Goal: Task Accomplishment & Management: Manage account settings

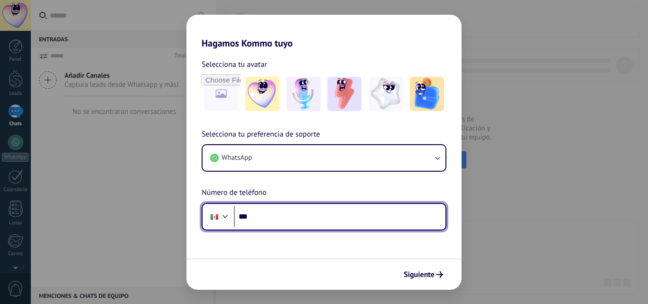
click at [291, 221] on input "***" at bounding box center [339, 217] width 211 height 22
click at [292, 219] on input "***" at bounding box center [339, 217] width 211 height 22
type input "**********"
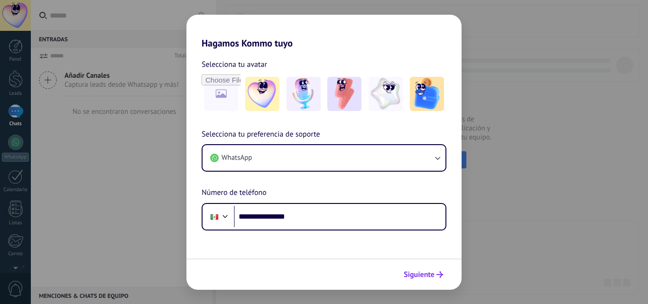
click at [439, 274] on icon "submit" at bounding box center [439, 274] width 7 height 7
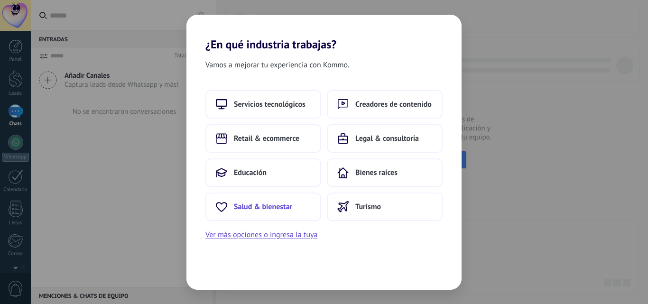
click at [295, 204] on button "Salud & bienestar" at bounding box center [263, 207] width 116 height 28
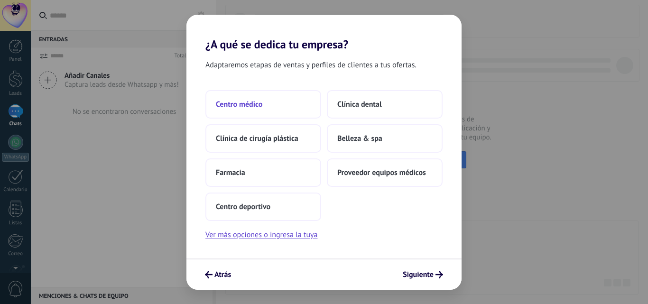
click at [234, 103] on span "Centro médico" at bounding box center [239, 104] width 46 height 9
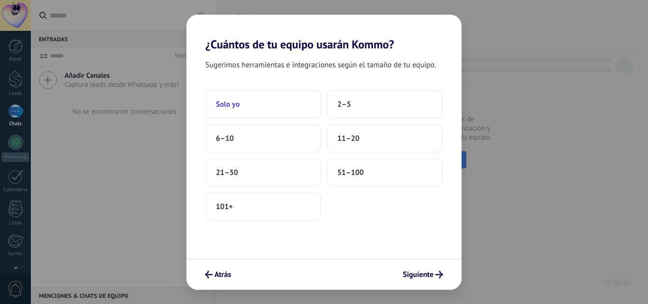
click at [252, 107] on button "Solo yo" at bounding box center [263, 104] width 116 height 28
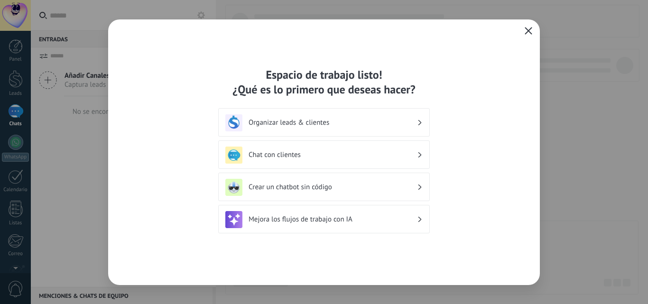
click at [524, 31] on icon "button" at bounding box center [528, 31] width 8 height 8
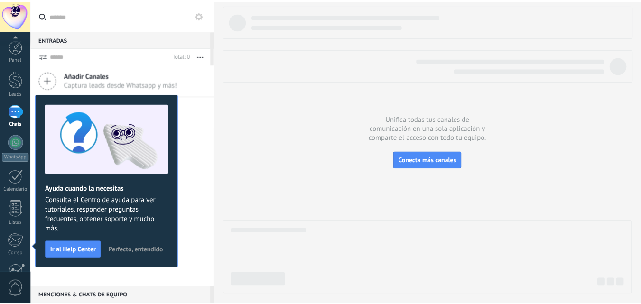
scroll to position [91, 0]
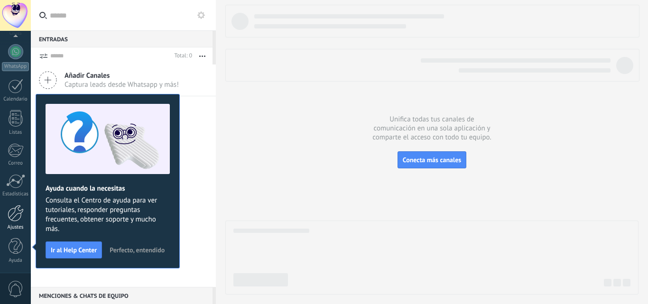
click at [16, 219] on div at bounding box center [16, 213] width 16 height 17
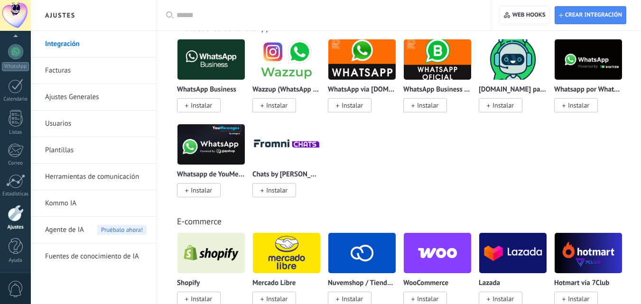
scroll to position [285, 0]
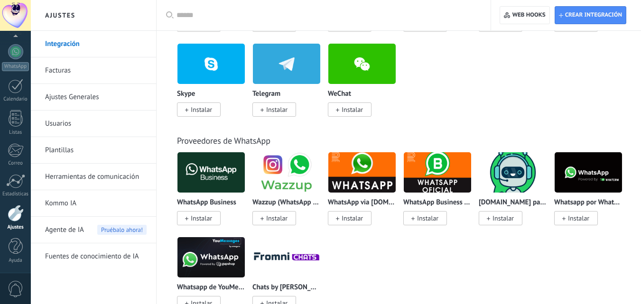
click at [213, 15] on input "text" at bounding box center [326, 15] width 301 height 10
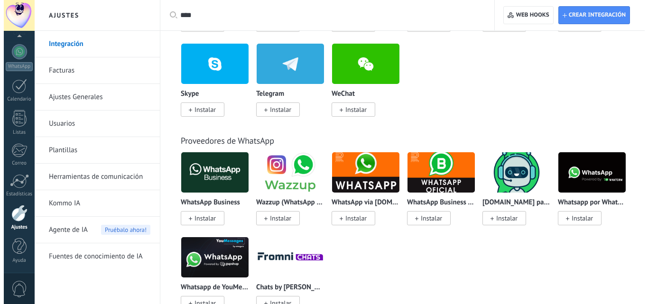
scroll to position [0, 0]
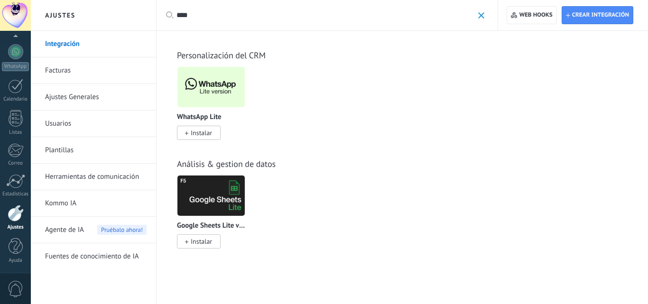
type input "****"
click at [216, 133] on span "Instalar" at bounding box center [199, 133] width 44 height 14
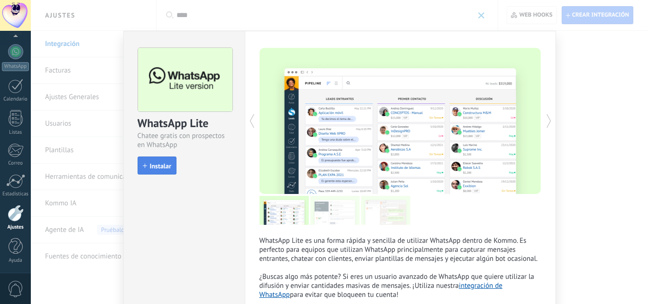
click at [161, 171] on button "Instalar" at bounding box center [157, 165] width 39 height 18
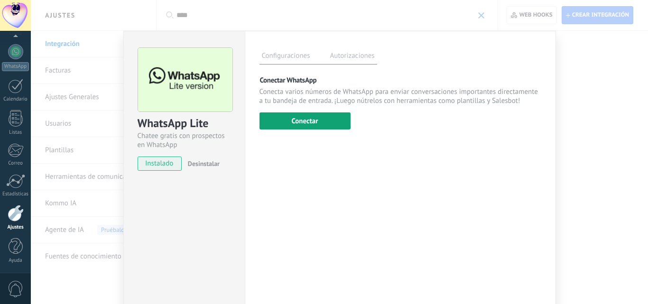
click at [303, 122] on button "Conectar" at bounding box center [304, 120] width 91 height 17
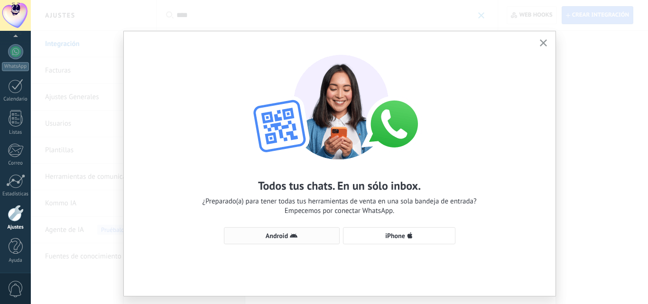
click at [294, 239] on icon "button" at bounding box center [294, 236] width 8 height 8
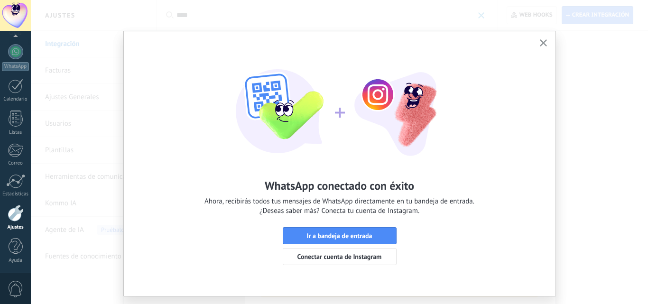
click at [606, 160] on div "WhatsApp conectado con éxito Ahora, recibirás todos tus mensajes de WhatsApp di…" at bounding box center [339, 152] width 617 height 304
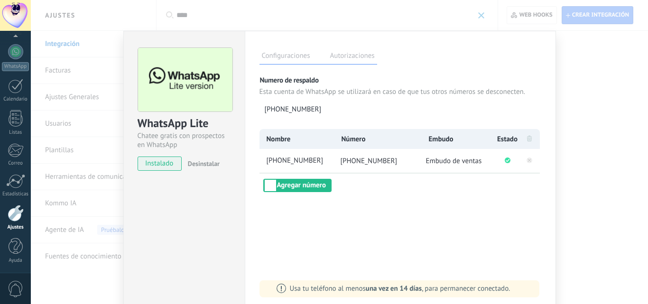
click at [561, 154] on div "WhatsApp Lite Chatee gratis con prospectos en WhatsApp instalado Desinstalar Co…" at bounding box center [339, 152] width 617 height 304
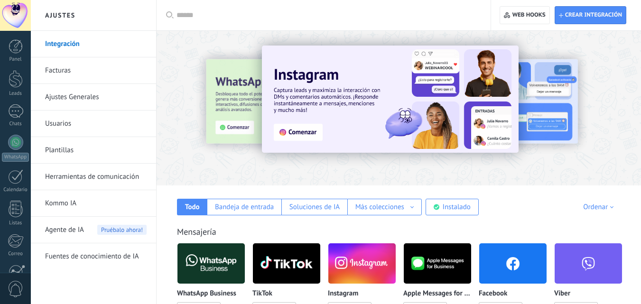
click at [194, 13] on input "text" at bounding box center [326, 15] width 301 height 10
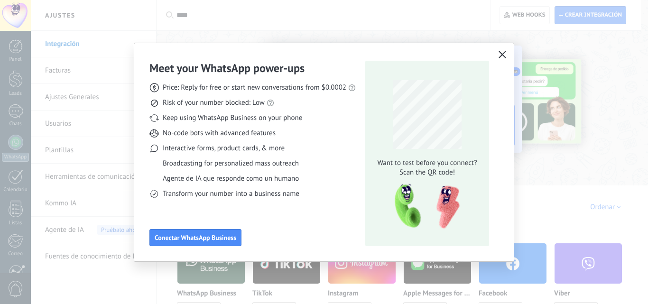
click at [499, 54] on icon "button" at bounding box center [502, 55] width 8 height 8
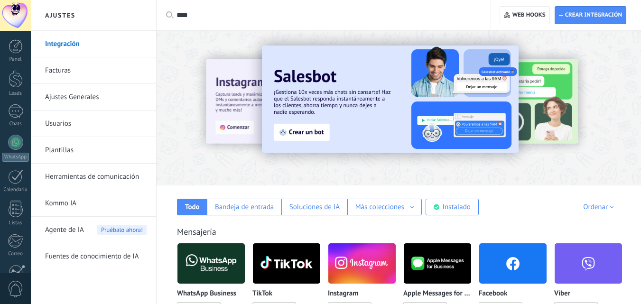
click at [208, 17] on input "****" at bounding box center [326, 15] width 301 height 10
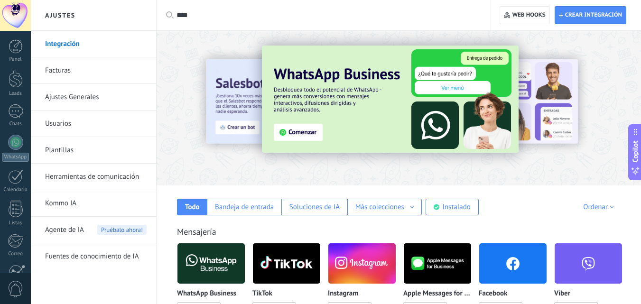
click at [211, 20] on input "****" at bounding box center [326, 15] width 301 height 10
type input "*"
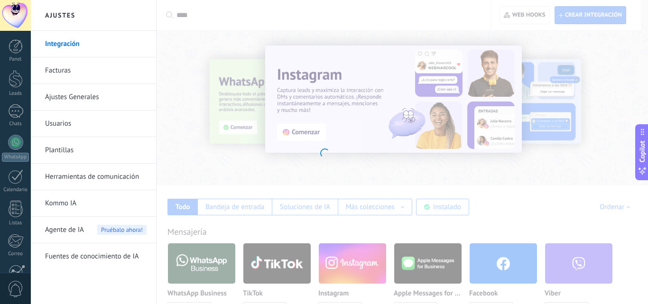
type input "****"
click at [215, 15] on div at bounding box center [324, 152] width 648 height 304
click at [615, 66] on div at bounding box center [324, 152] width 648 height 304
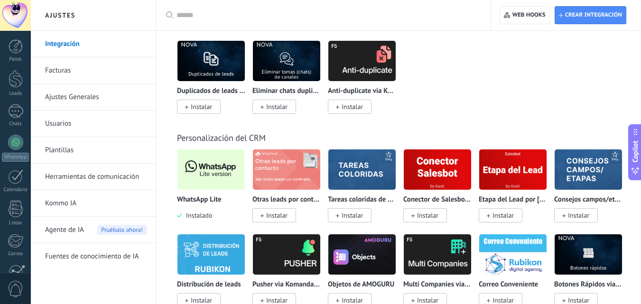
click at [202, 214] on span "Instalado" at bounding box center [197, 215] width 30 height 9
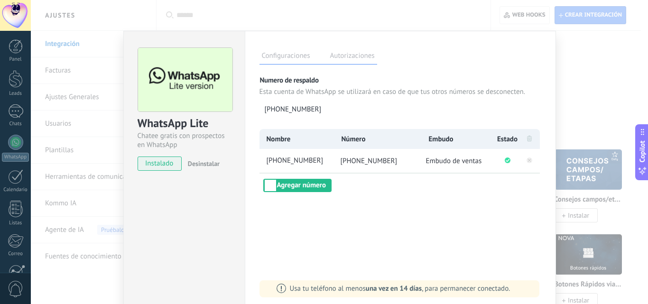
click at [597, 108] on div "WhatsApp Lite Chatee gratis con prospectos en WhatsApp instalado Desinstalar Co…" at bounding box center [339, 152] width 617 height 304
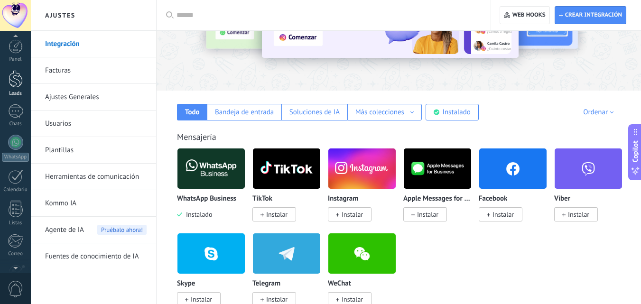
click at [19, 84] on div at bounding box center [16, 79] width 14 height 18
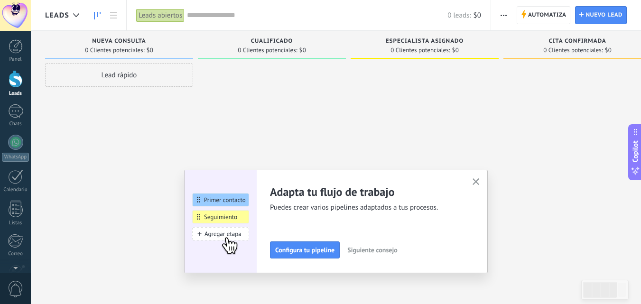
click at [478, 183] on use "button" at bounding box center [475, 181] width 7 height 7
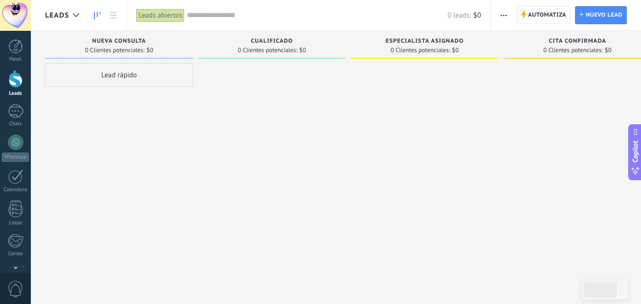
click at [542, 13] on span "Automatiza" at bounding box center [547, 15] width 38 height 17
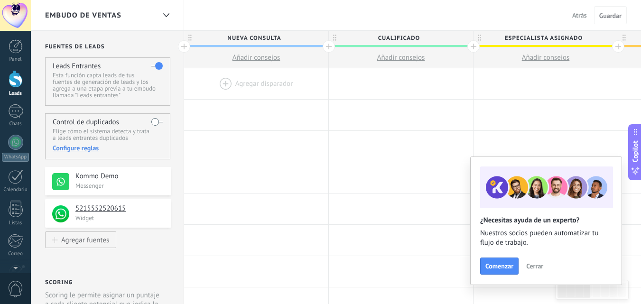
click at [224, 83] on div at bounding box center [256, 83] width 144 height 31
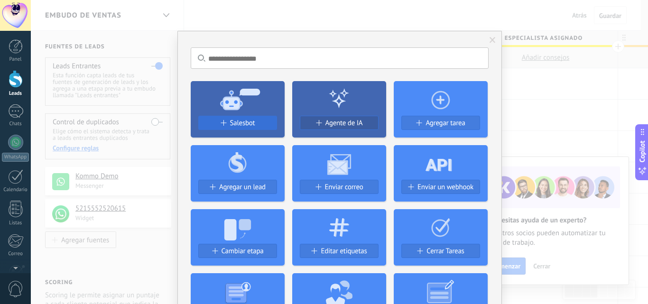
click at [237, 121] on span "Salesbot" at bounding box center [242, 123] width 25 height 8
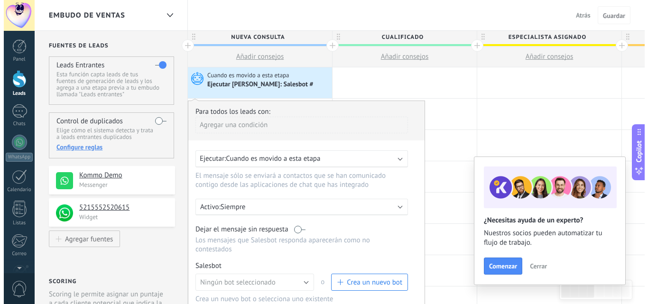
scroll to position [47, 0]
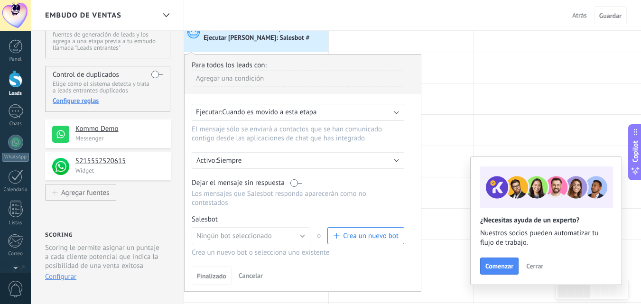
click at [351, 234] on span "Crea un nuevo bot" at bounding box center [370, 235] width 55 height 9
click at [392, 237] on span "Crea un nuevo bot" at bounding box center [370, 235] width 55 height 9
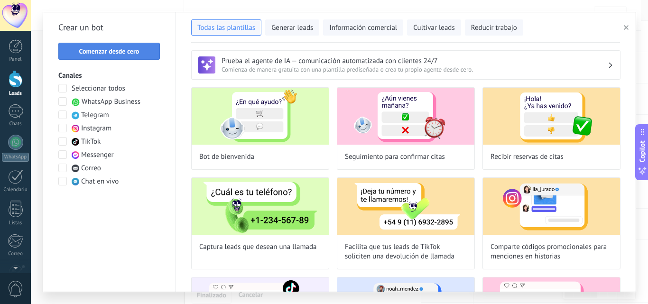
click at [125, 51] on span "Comenzar desde cero" at bounding box center [109, 51] width 60 height 7
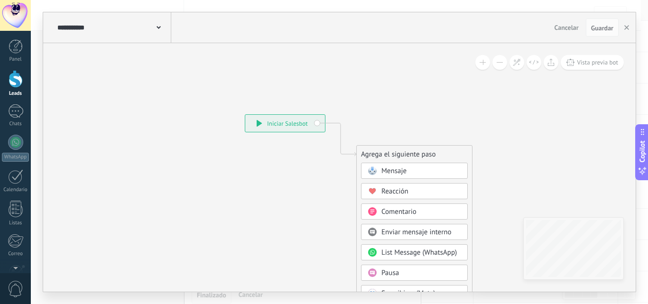
click at [158, 27] on icon at bounding box center [158, 27] width 4 height 3
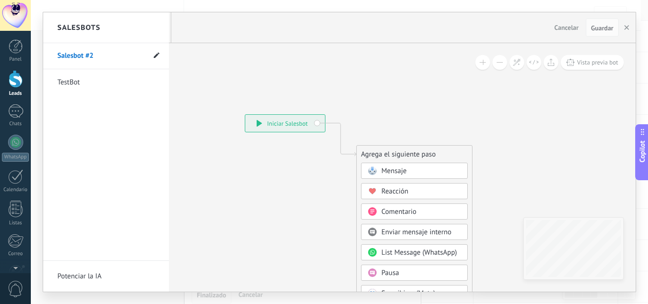
click at [156, 55] on use at bounding box center [157, 56] width 6 height 6
drag, startPoint x: 110, startPoint y: 59, endPoint x: 45, endPoint y: 58, distance: 64.5
click at [45, 58] on li "**********" at bounding box center [106, 56] width 126 height 26
type input "**********"
click at [156, 55] on icon at bounding box center [156, 56] width 10 height 6
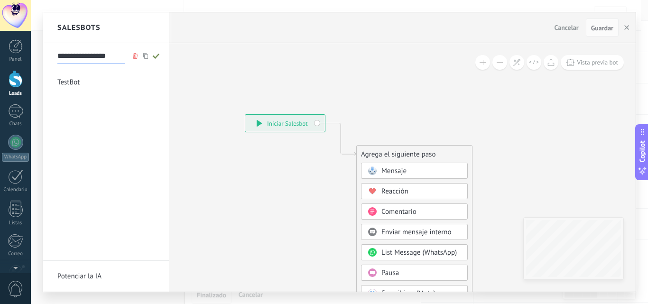
type input "**********"
drag, startPoint x: 283, startPoint y: 125, endPoint x: 234, endPoint y: 124, distance: 49.3
click at [234, 124] on div at bounding box center [339, 151] width 592 height 279
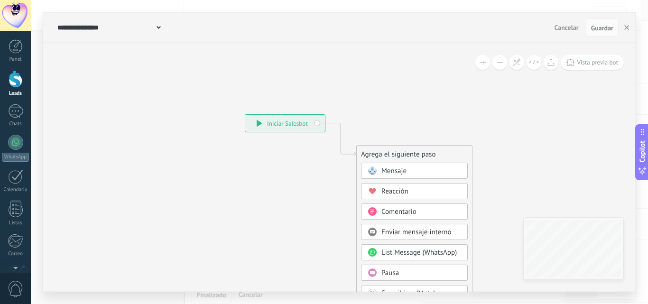
click at [399, 174] on span "Mensaje" at bounding box center [393, 170] width 25 height 9
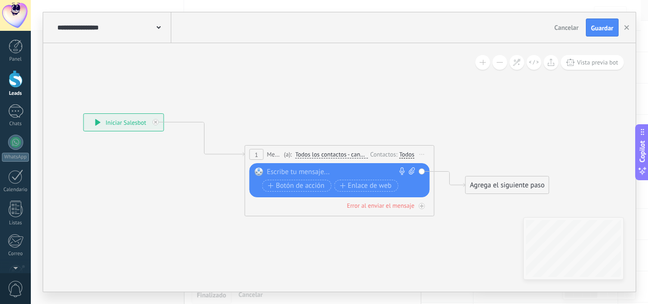
drag, startPoint x: 173, startPoint y: 125, endPoint x: 110, endPoint y: 124, distance: 63.6
click at [110, 124] on div "**********" at bounding box center [124, 122] width 80 height 17
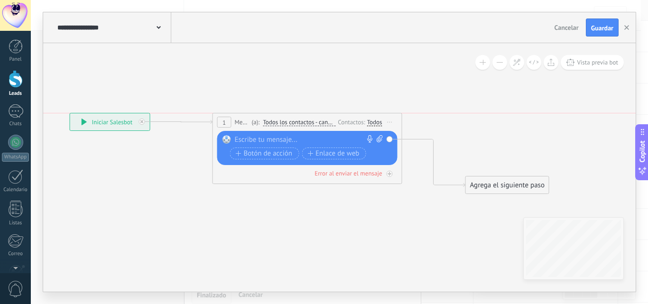
drag, startPoint x: 268, startPoint y: 148, endPoint x: 236, endPoint y: 117, distance: 45.3
click at [236, 117] on div "1 Mensaje ******* (a): Todos los contactos - canales seleccionados Todos los co…" at bounding box center [307, 122] width 189 height 18
click at [267, 138] on div at bounding box center [305, 139] width 141 height 9
paste div
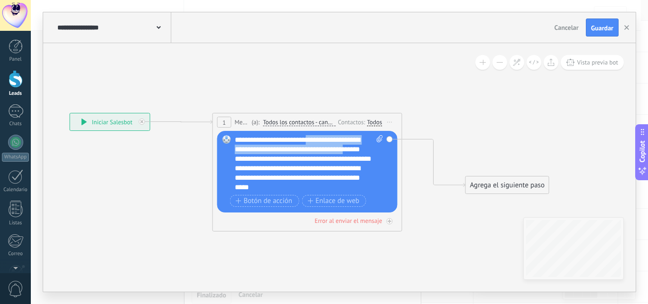
drag, startPoint x: 361, startPoint y: 150, endPoint x: 313, endPoint y: 141, distance: 49.2
click at [313, 141] on div "**********" at bounding box center [309, 163] width 148 height 57
drag, startPoint x: 330, startPoint y: 143, endPoint x: 303, endPoint y: 152, distance: 27.9
click at [289, 155] on div "**********" at bounding box center [309, 163] width 148 height 57
drag, startPoint x: 361, startPoint y: 148, endPoint x: 313, endPoint y: 138, distance: 48.5
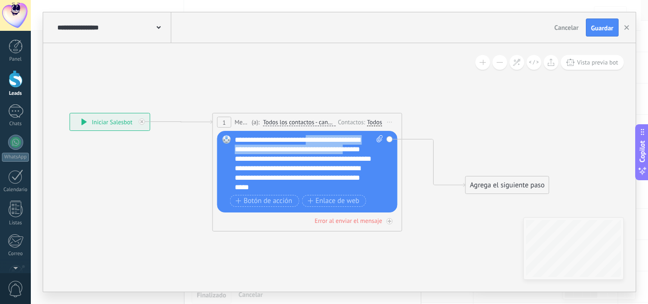
click at [313, 138] on div "**********" at bounding box center [309, 163] width 148 height 57
click at [334, 140] on div "**********" at bounding box center [309, 163] width 148 height 57
click at [315, 138] on div "**********" at bounding box center [309, 163] width 148 height 57
click at [363, 148] on div "**********" at bounding box center [309, 163] width 148 height 57
drag, startPoint x: 363, startPoint y: 149, endPoint x: 313, endPoint y: 139, distance: 51.2
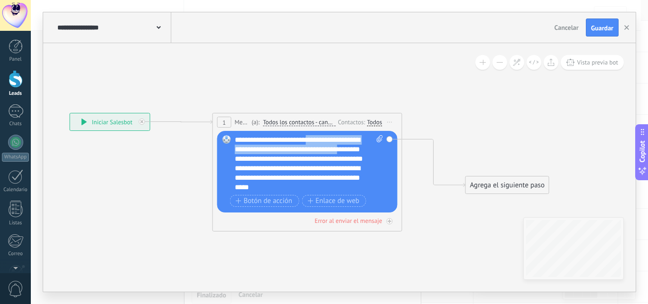
click at [313, 139] on div "**********" at bounding box center [309, 163] width 148 height 57
drag, startPoint x: 330, startPoint y: 147, endPoint x: 312, endPoint y: 69, distance: 80.3
click at [312, 69] on icon at bounding box center [293, 153] width 921 height 555
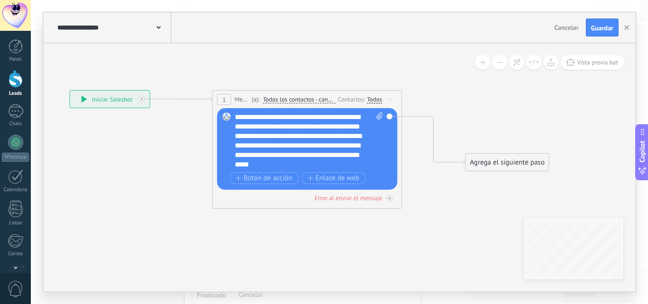
click at [318, 117] on div "**********" at bounding box center [309, 140] width 148 height 57
click at [349, 124] on div "**********" at bounding box center [309, 140] width 148 height 57
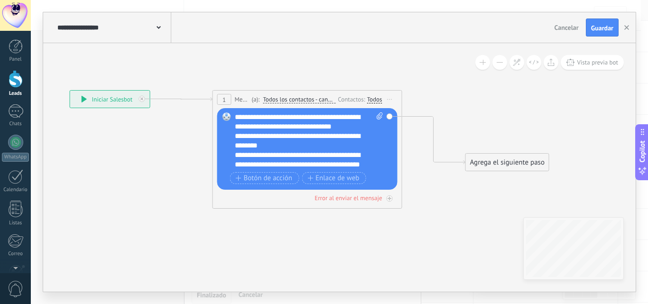
click at [292, 150] on div "**********" at bounding box center [301, 173] width 132 height 85
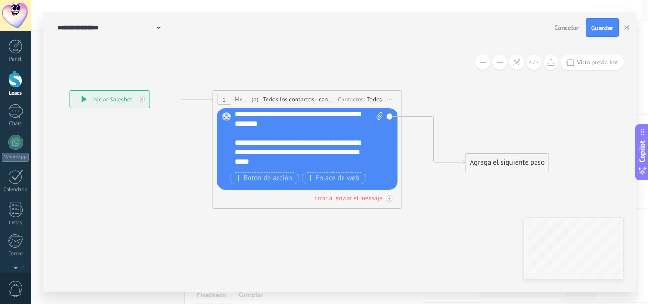
scroll to position [9, 0]
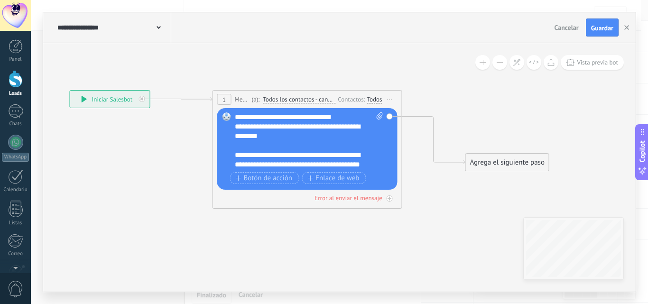
click at [318, 153] on div "**********" at bounding box center [301, 164] width 132 height 28
click at [374, 152] on span at bounding box center [378, 140] width 9 height 57
click input "Subir" at bounding box center [0, 0] width 0 height 0
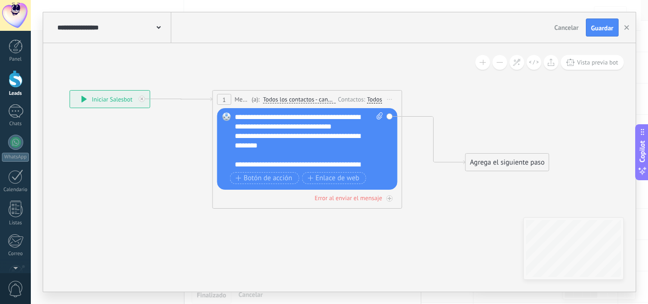
scroll to position [47, 0]
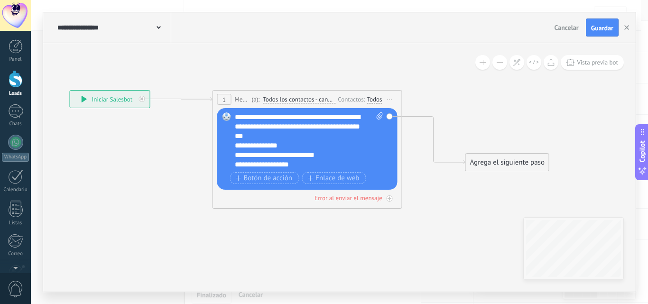
click at [367, 115] on div "**********" at bounding box center [309, 140] width 148 height 57
click at [279, 141] on div "**********" at bounding box center [301, 145] width 132 height 9
click at [276, 133] on div "**********" at bounding box center [301, 126] width 132 height 28
click at [305, 147] on div "**********" at bounding box center [301, 145] width 132 height 9
click at [287, 153] on div "**********" at bounding box center [301, 150] width 132 height 19
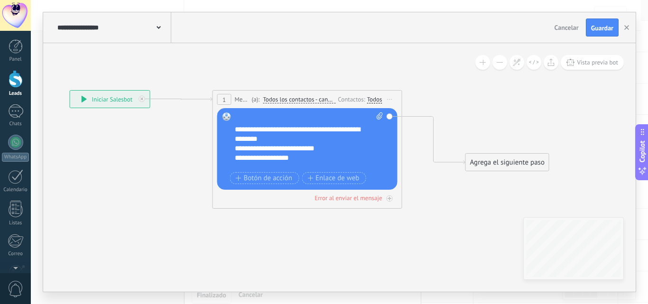
scroll to position [66, 0]
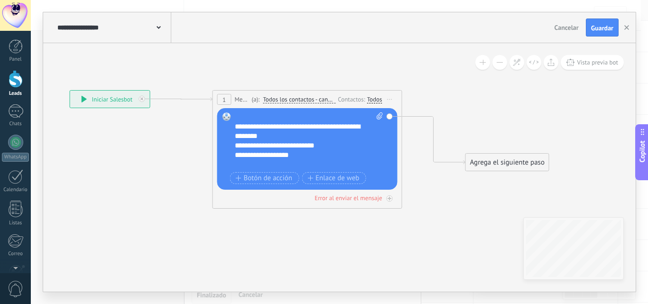
click at [282, 136] on div "**********" at bounding box center [301, 131] width 132 height 19
click at [287, 138] on div "**********" at bounding box center [301, 131] width 132 height 19
click at [246, 162] on div at bounding box center [304, 164] width 139 height 9
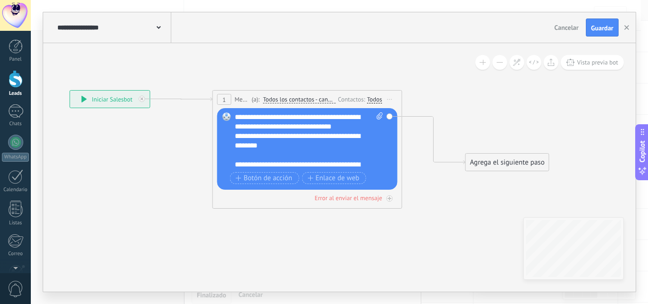
scroll to position [57, 0]
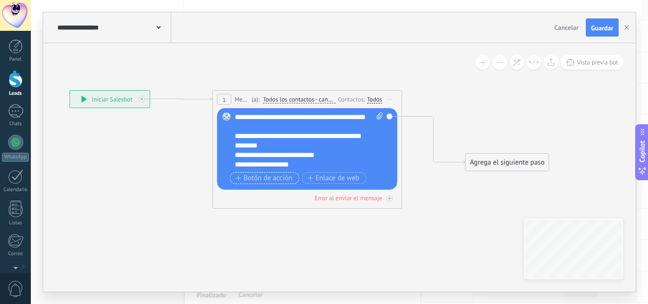
click at [279, 176] on span "Botón de acción" at bounding box center [264, 179] width 57 height 8
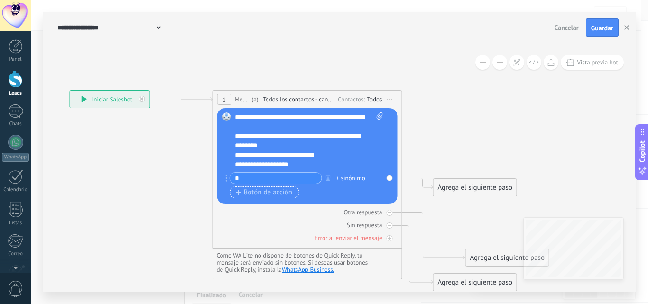
type input "*"
click at [268, 191] on span "Botón de acción" at bounding box center [264, 193] width 57 height 8
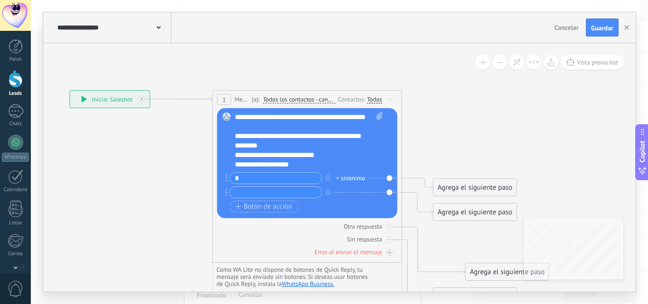
type input "*"
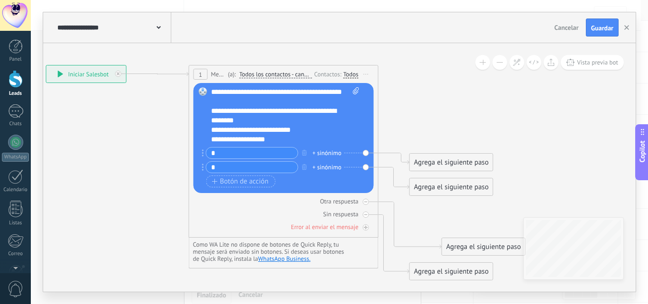
drag, startPoint x: 447, startPoint y: 126, endPoint x: 430, endPoint y: 114, distance: 20.7
click at [430, 114] on icon at bounding box center [269, 172] width 921 height 689
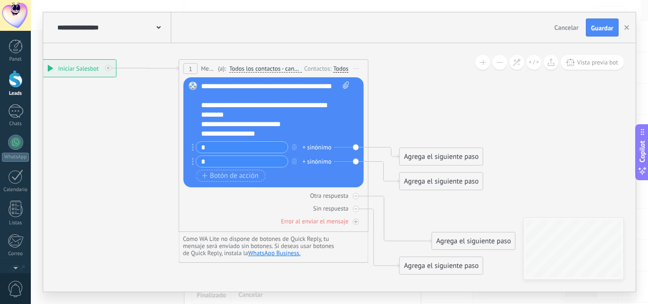
drag, startPoint x: 398, startPoint y: 113, endPoint x: 388, endPoint y: 108, distance: 11.5
click at [388, 108] on icon at bounding box center [259, 166] width 921 height 689
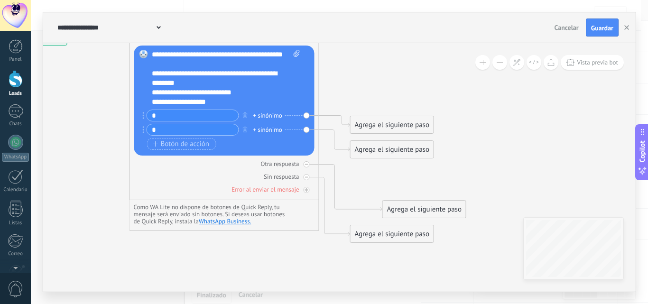
drag, startPoint x: 381, startPoint y: 178, endPoint x: 377, endPoint y: 173, distance: 7.0
click at [377, 173] on icon at bounding box center [210, 134] width 921 height 689
drag, startPoint x: 395, startPoint y: 231, endPoint x: 324, endPoint y: 264, distance: 77.9
click at [324, 264] on div "Agrega el siguiente paso" at bounding box center [321, 267] width 83 height 16
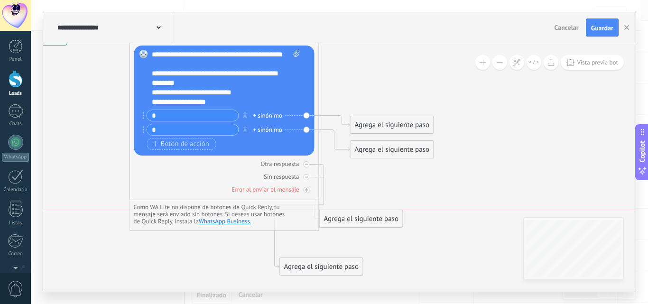
drag, startPoint x: 404, startPoint y: 206, endPoint x: 337, endPoint y: 215, distance: 66.9
click at [337, 215] on div "Agrega el siguiente paso" at bounding box center [361, 219] width 83 height 16
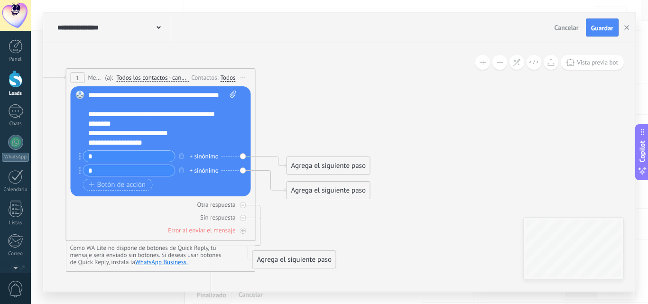
drag, startPoint x: 405, startPoint y: 176, endPoint x: 341, endPoint y: 218, distance: 76.4
click at [341, 218] on icon at bounding box center [130, 192] width 889 height 722
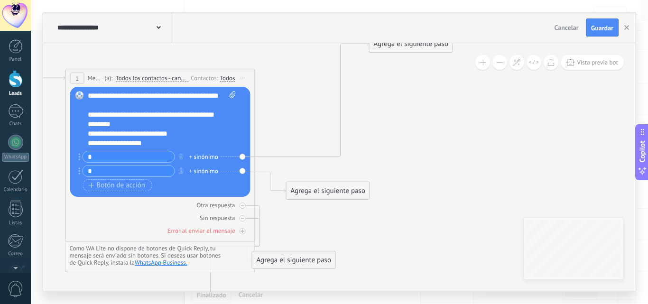
drag, startPoint x: 349, startPoint y: 166, endPoint x: 432, endPoint y: 44, distance: 147.8
click at [432, 44] on div "Agrega el siguiente paso" at bounding box center [410, 44] width 83 height 16
drag, startPoint x: 362, startPoint y: 192, endPoint x: 358, endPoint y: 188, distance: 5.7
click at [358, 188] on div "Agrega el siguiente paso" at bounding box center [320, 187] width 83 height 16
drag, startPoint x: 296, startPoint y: 269, endPoint x: 282, endPoint y: 283, distance: 19.5
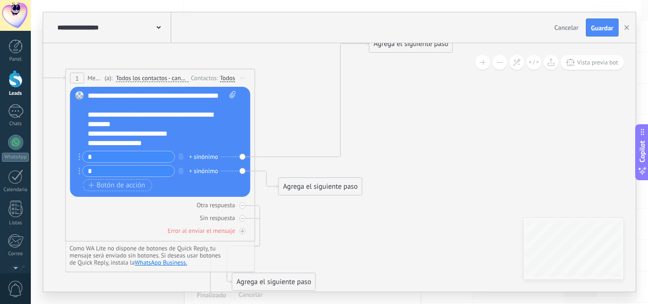
click at [278, 286] on div "Agrega el siguiente paso" at bounding box center [273, 282] width 83 height 16
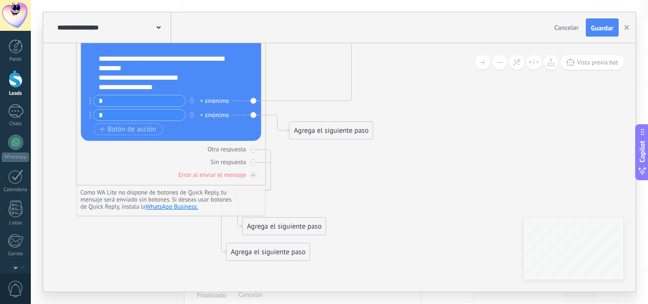
drag, startPoint x: 358, startPoint y: 196, endPoint x: 364, endPoint y: 170, distance: 26.6
click at [364, 170] on icon at bounding box center [183, 120] width 972 height 756
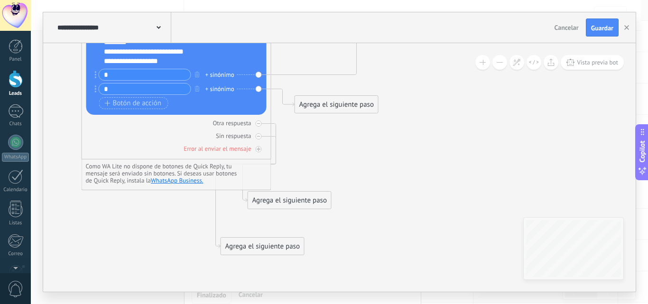
drag, startPoint x: 274, startPoint y: 226, endPoint x: 276, endPoint y: 211, distance: 14.9
click at [263, 247] on div "Agrega el siguiente paso" at bounding box center [262, 247] width 83 height 16
click at [259, 224] on div "Agrega el siguiente paso" at bounding box center [269, 225] width 83 height 16
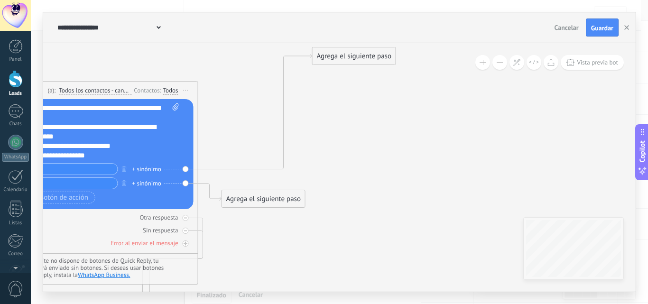
drag, startPoint x: 391, startPoint y: 126, endPoint x: 312, endPoint y: 228, distance: 129.1
click at [312, 230] on icon at bounding box center [115, 198] width 972 height 777
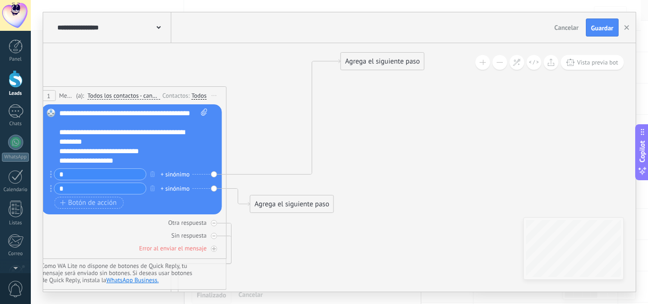
click at [336, 169] on icon at bounding box center [143, 203] width 972 height 777
drag, startPoint x: 322, startPoint y: 211, endPoint x: 332, endPoint y: 212, distance: 10.5
click at [332, 212] on div "Agrega el siguiente paso" at bounding box center [313, 213] width 83 height 16
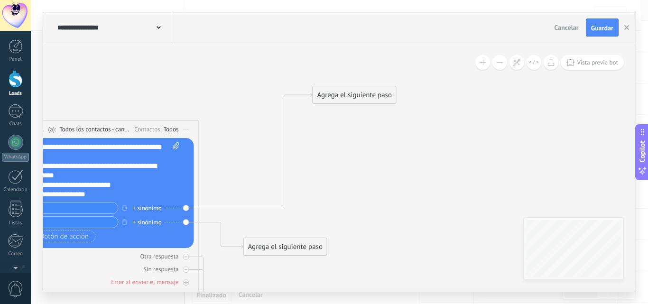
drag, startPoint x: 386, startPoint y: 155, endPoint x: 356, endPoint y: 193, distance: 47.9
click at [355, 196] on icon at bounding box center [115, 237] width 972 height 777
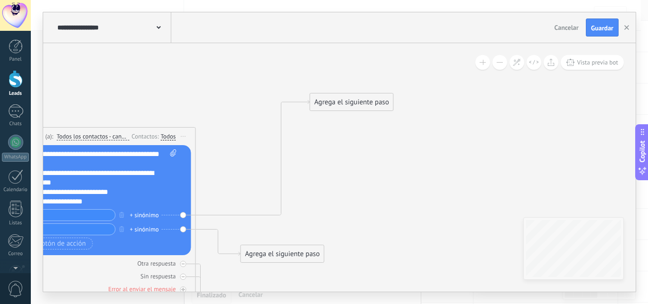
click at [358, 104] on div "Agrega el siguiente paso" at bounding box center [351, 102] width 83 height 16
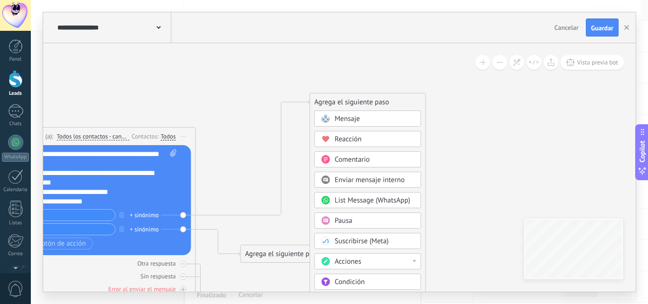
click at [364, 280] on span "Condición" at bounding box center [350, 281] width 30 height 9
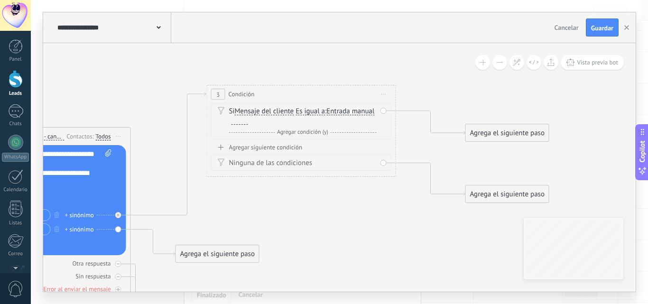
drag, startPoint x: 335, startPoint y: 104, endPoint x: 296, endPoint y: 96, distance: 39.2
click at [296, 96] on div "3 Condición ********* Iniciar vista previa aquí Cambiar nombre Duplicar Borrar" at bounding box center [301, 94] width 189 height 18
click at [248, 122] on div at bounding box center [239, 121] width 17 height 8
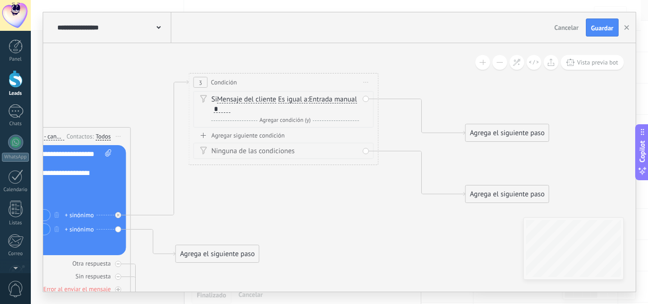
drag, startPoint x: 313, startPoint y: 92, endPoint x: 295, endPoint y: 81, distance: 21.2
click at [295, 81] on div "3 Condición ********* Iniciar vista previa aquí Cambiar nombre Duplicar Borrar" at bounding box center [283, 83] width 189 height 18
drag, startPoint x: 538, startPoint y: 134, endPoint x: 571, endPoint y: 82, distance: 62.2
click at [570, 67] on div "**********" at bounding box center [339, 167] width 592 height 248
drag, startPoint x: 487, startPoint y: 156, endPoint x: 485, endPoint y: 151, distance: 4.9
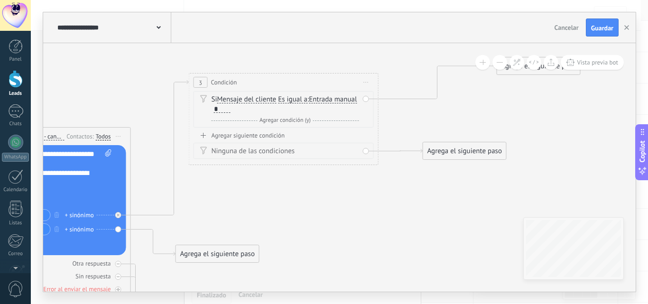
click at [485, 151] on div "Agrega el siguiente paso" at bounding box center [464, 151] width 83 height 16
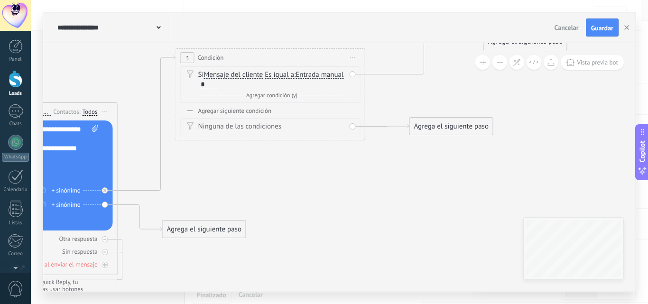
drag, startPoint x: 362, startPoint y: 173, endPoint x: 329, endPoint y: 164, distance: 34.4
click at [359, 151] on icon at bounding box center [160, 201] width 1224 height 813
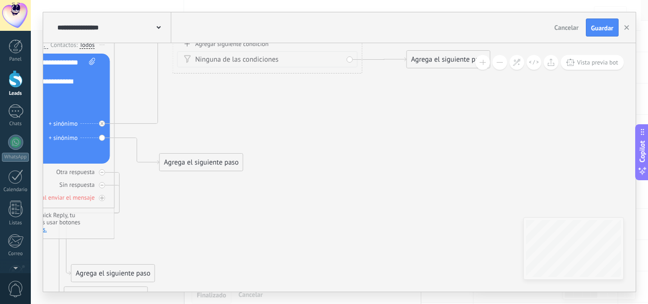
drag, startPoint x: 213, startPoint y: 158, endPoint x: 215, endPoint y: 117, distance: 41.3
click at [215, 117] on icon at bounding box center [157, 134] width 1224 height 813
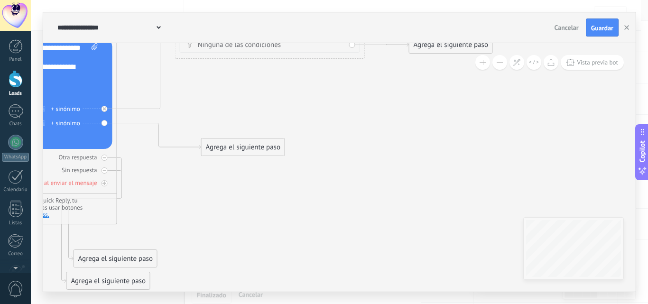
drag, startPoint x: 220, startPoint y: 146, endPoint x: 259, endPoint y: 146, distance: 39.4
click at [259, 146] on div "Agrega el siguiente paso" at bounding box center [243, 147] width 83 height 16
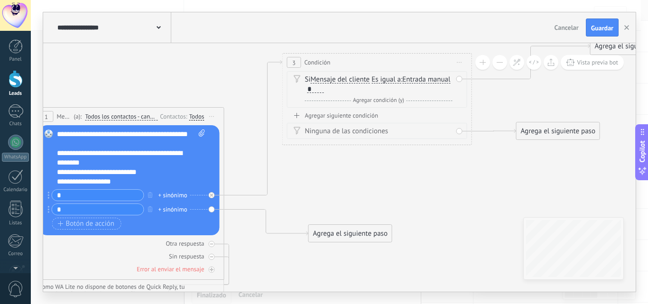
drag, startPoint x: 273, startPoint y: 112, endPoint x: 373, endPoint y: 201, distance: 133.4
click at [373, 201] on icon at bounding box center [267, 206] width 1224 height 813
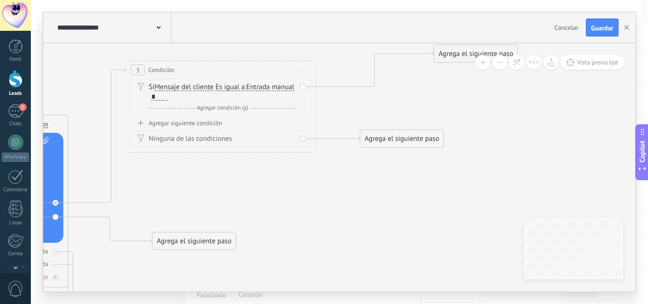
drag, startPoint x: 334, startPoint y: 185, endPoint x: 267, endPoint y: 170, distance: 68.6
click at [220, 199] on icon at bounding box center [111, 213] width 1224 height 813
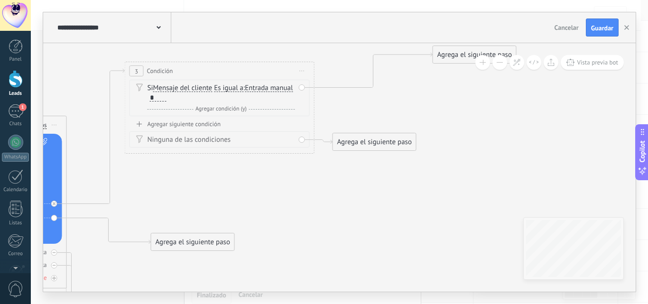
drag, startPoint x: 412, startPoint y: 145, endPoint x: 391, endPoint y: 147, distance: 21.0
click at [391, 147] on div "Agrega el siguiente paso" at bounding box center [374, 142] width 83 height 16
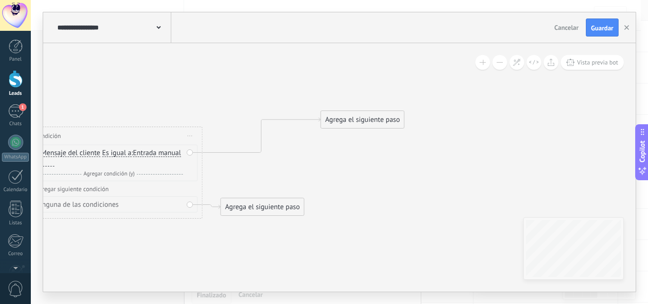
drag, startPoint x: 475, startPoint y: 121, endPoint x: 365, endPoint y: 183, distance: 126.1
click at [362, 119] on div "Agrega el siguiente paso" at bounding box center [362, 120] width 83 height 16
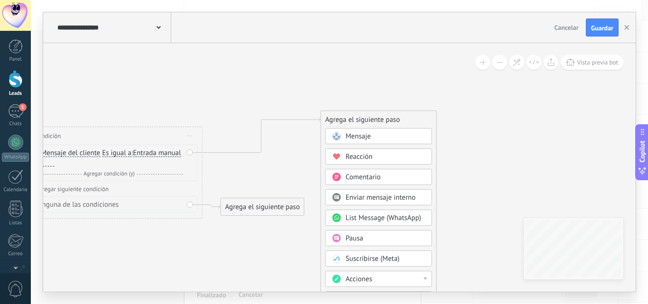
click at [366, 138] on span "Mensaje" at bounding box center [358, 136] width 25 height 9
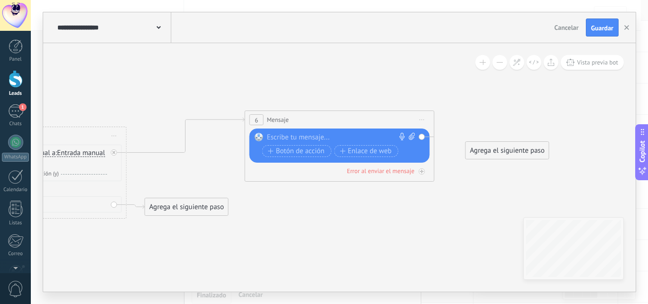
click at [345, 136] on div at bounding box center [337, 137] width 141 height 9
paste div
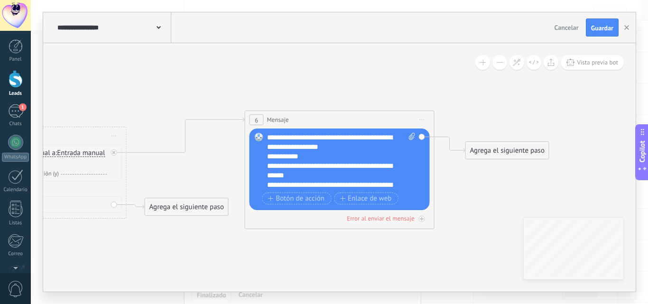
scroll to position [95, 0]
click at [282, 146] on div "**********" at bounding box center [333, 142] width 132 height 19
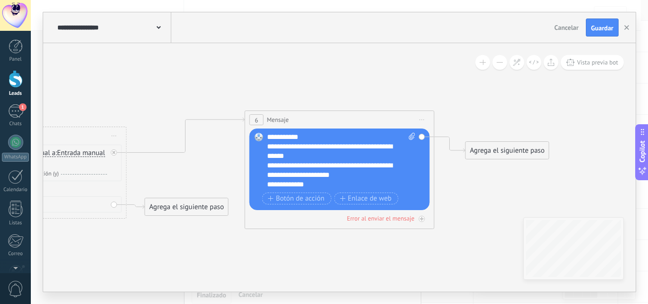
scroll to position [0, 0]
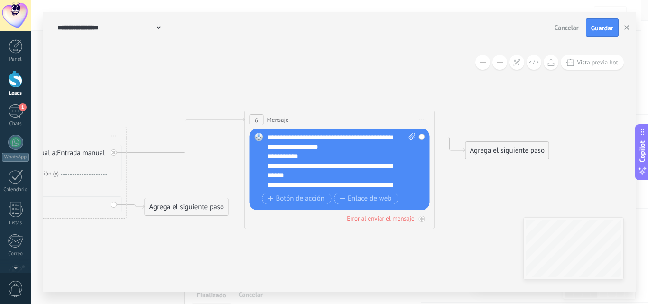
click at [297, 149] on div "**********" at bounding box center [341, 161] width 148 height 57
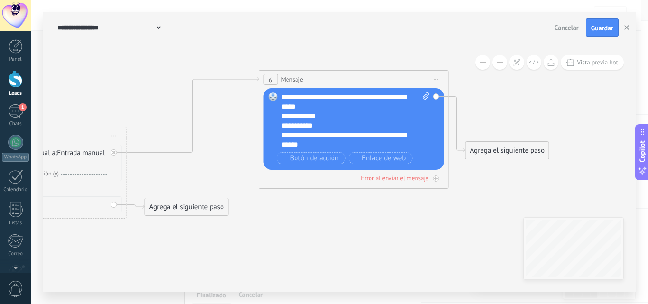
drag, startPoint x: 343, startPoint y: 114, endPoint x: 358, endPoint y: 74, distance: 42.7
click at [358, 74] on div "6 Mensaje ******* (a): Todos los contactos - canales seleccionados Todos los co…" at bounding box center [353, 80] width 189 height 18
drag, startPoint x: 523, startPoint y: 153, endPoint x: 583, endPoint y: 124, distance: 67.2
click at [583, 124] on div "Agrega el siguiente paso" at bounding box center [567, 122] width 83 height 16
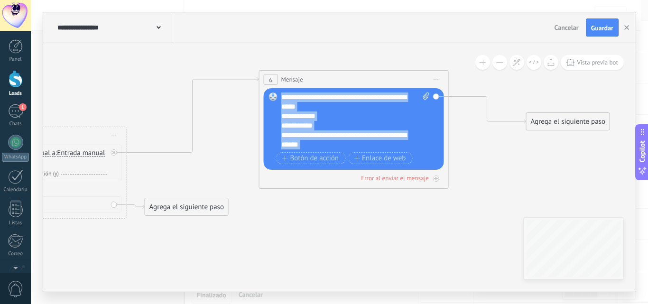
drag, startPoint x: 358, startPoint y: 140, endPoint x: 265, endPoint y: 67, distance: 118.6
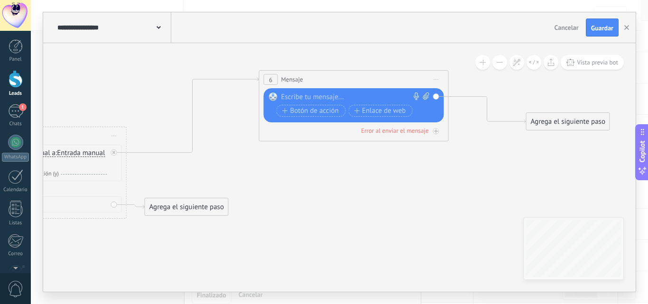
click at [332, 94] on div at bounding box center [343, 96] width 124 height 9
click at [329, 95] on div at bounding box center [343, 96] width 124 height 9
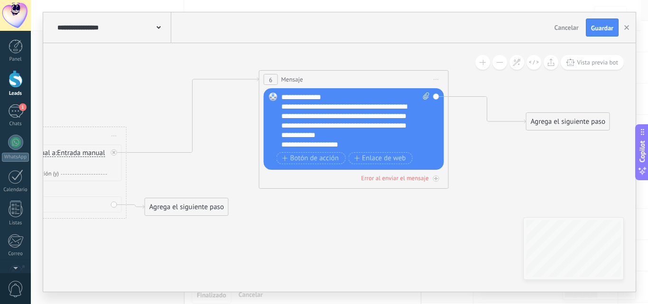
click at [335, 98] on div "**********" at bounding box center [347, 96] width 132 height 9
drag, startPoint x: 385, startPoint y: 95, endPoint x: 283, endPoint y: 90, distance: 102.1
click at [283, 90] on div "Reemplazar Quitar Convertir a mensaje de voz Arrastre la imagen aquí para adjun…" at bounding box center [354, 129] width 180 height 82
click at [282, 106] on div "**********" at bounding box center [347, 121] width 132 height 38
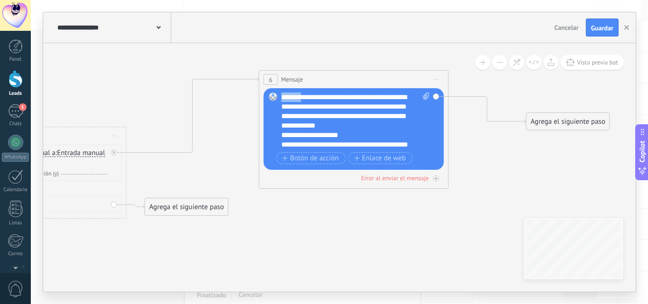
drag, startPoint x: 302, startPoint y: 98, endPoint x: 280, endPoint y: 99, distance: 21.8
click at [280, 99] on div "Reemplazar Quitar Convertir a mensaje de voz Arrastre la imagen aquí para adjun…" at bounding box center [354, 129] width 180 height 82
click at [299, 97] on span "**********" at bounding box center [343, 111] width 125 height 36
click at [363, 126] on div "**********" at bounding box center [347, 111] width 132 height 38
click at [361, 140] on div "**********" at bounding box center [347, 149] width 132 height 19
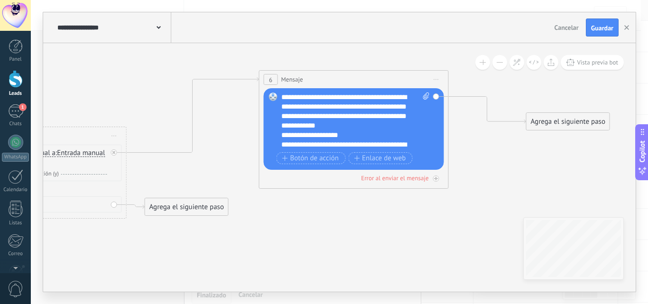
click at [341, 133] on div "**********" at bounding box center [347, 134] width 132 height 9
click at [355, 133] on div "**********" at bounding box center [347, 134] width 132 height 9
click at [352, 132] on div "**********" at bounding box center [347, 134] width 132 height 9
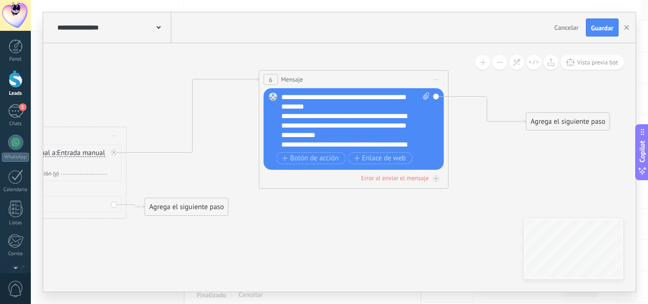
scroll to position [123, 0]
click at [316, 141] on div at bounding box center [350, 144] width 139 height 9
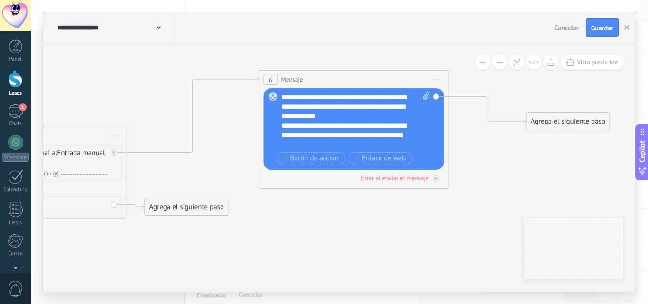
scroll to position [114, 0]
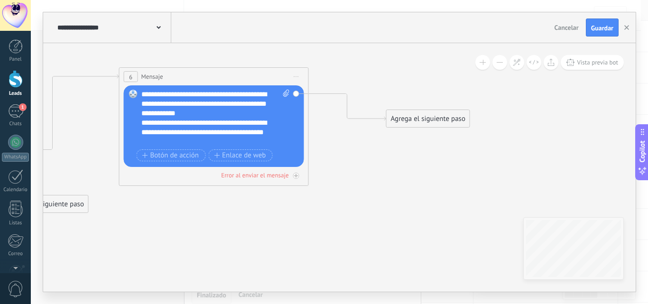
drag, startPoint x: 524, startPoint y: 168, endPoint x: 384, endPoint y: 165, distance: 139.9
click at [185, 156] on span "Botón de acción" at bounding box center [170, 156] width 57 height 8
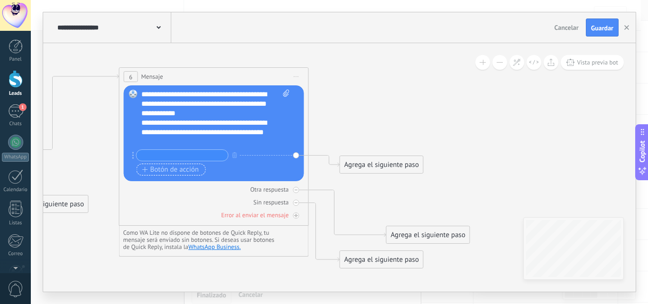
click at [179, 170] on span "Botón de acción" at bounding box center [170, 170] width 57 height 8
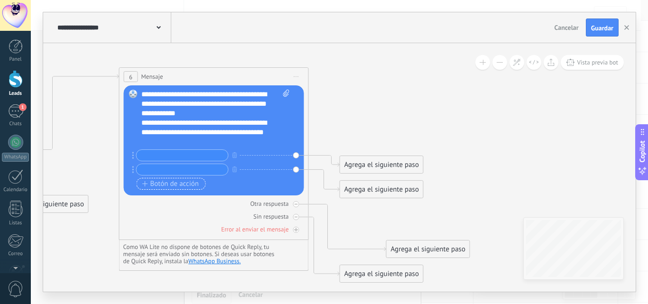
click at [175, 187] on span "Botón de acción" at bounding box center [170, 184] width 57 height 8
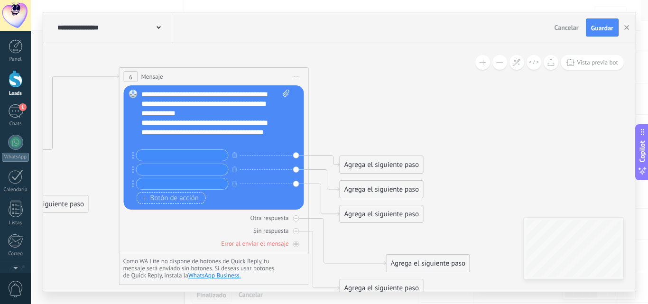
click at [174, 200] on span "Botón de acción" at bounding box center [170, 198] width 57 height 8
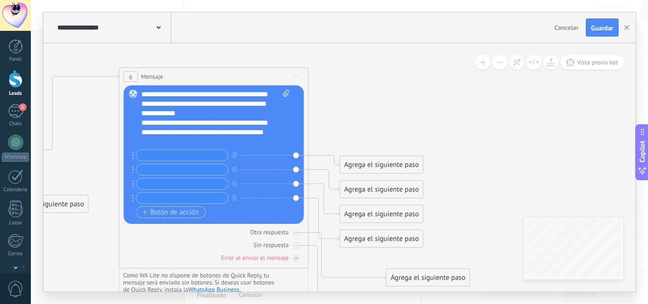
click at [176, 213] on span "Botón de acción" at bounding box center [170, 213] width 57 height 8
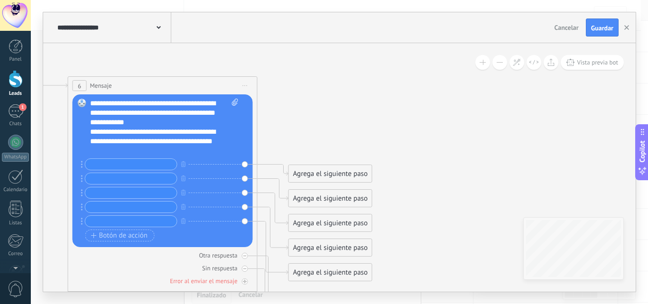
drag, startPoint x: 372, startPoint y: 95, endPoint x: 331, endPoint y: 102, distance: 41.5
drag, startPoint x: 331, startPoint y: 95, endPoint x: 333, endPoint y: 58, distance: 37.0
click at [333, 58] on div "Agrega el siguiente paso" at bounding box center [330, 59] width 83 height 16
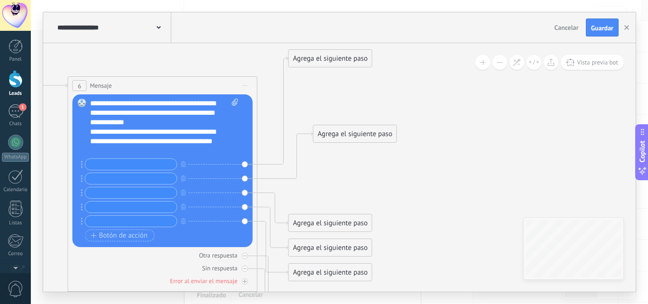
drag, startPoint x: 331, startPoint y: 175, endPoint x: 343, endPoint y: 134, distance: 42.9
click at [343, 134] on div "Agrega el siguiente paso" at bounding box center [354, 134] width 83 height 16
click at [147, 165] on input "text" at bounding box center [131, 164] width 92 height 11
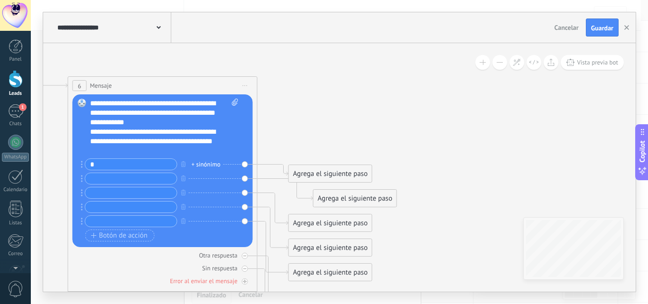
type input "*"
click at [142, 176] on input "text" at bounding box center [131, 178] width 92 height 11
type input "*"
click at [134, 194] on input "text" at bounding box center [131, 192] width 92 height 11
type input "*"
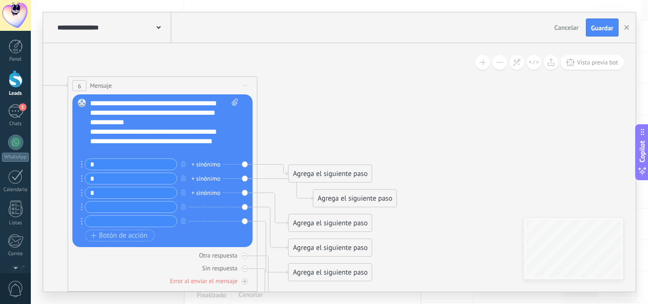
click at [132, 208] on input "text" at bounding box center [131, 207] width 92 height 11
type input "*"
click at [138, 225] on input "text" at bounding box center [131, 221] width 92 height 11
type input "*"
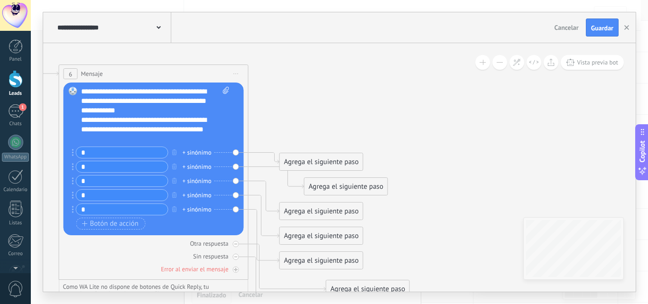
drag, startPoint x: 321, startPoint y: 99, endPoint x: 319, endPoint y: 92, distance: 6.9
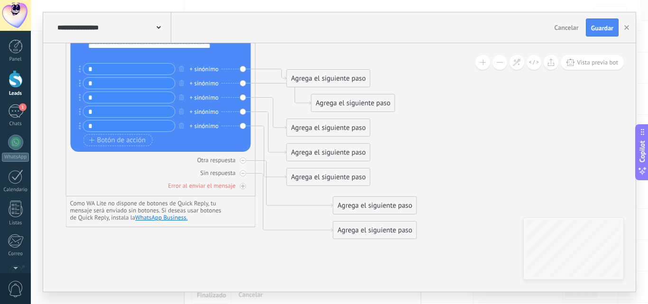
drag, startPoint x: 420, startPoint y: 190, endPoint x: 417, endPoint y: 175, distance: 14.9
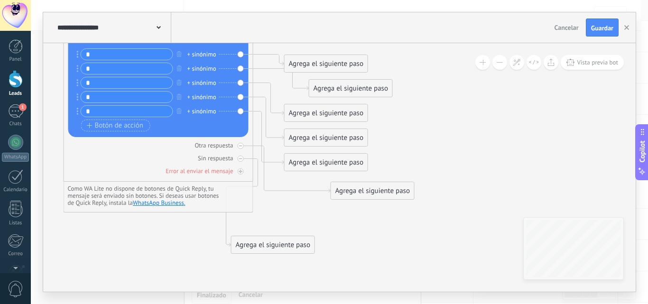
drag, startPoint x: 383, startPoint y: 220, endPoint x: 283, endPoint y: 249, distance: 103.8
click at [283, 249] on div "Agrega el siguiente paso" at bounding box center [272, 245] width 83 height 16
drag, startPoint x: 389, startPoint y: 191, endPoint x: 291, endPoint y: 223, distance: 102.9
click at [291, 223] on div "Agrega el siguiente paso" at bounding box center [272, 223] width 83 height 16
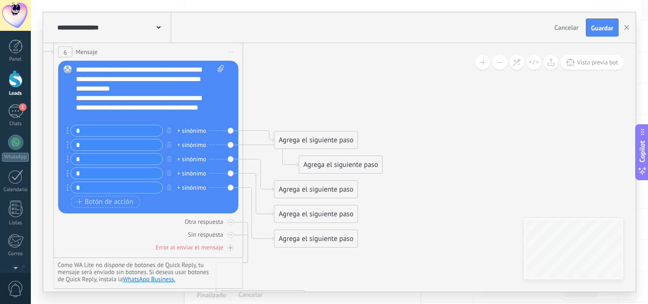
drag, startPoint x: 411, startPoint y: 155, endPoint x: 401, endPoint y: 231, distance: 77.0
drag, startPoint x: 341, startPoint y: 140, endPoint x: 344, endPoint y: 70, distance: 70.2
click at [344, 70] on div "Agrega el siguiente paso" at bounding box center [316, 70] width 83 height 16
click at [344, 68] on div "Agrega el siguiente paso" at bounding box center [316, 70] width 83 height 16
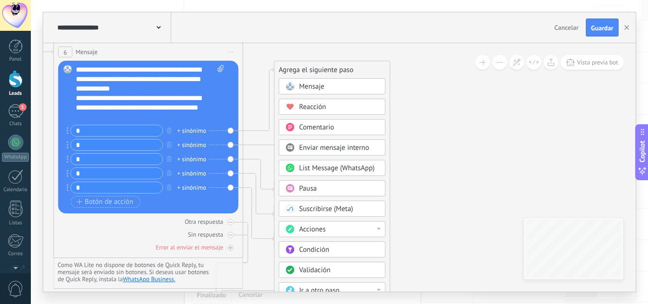
click at [317, 247] on span "Condición" at bounding box center [314, 249] width 30 height 9
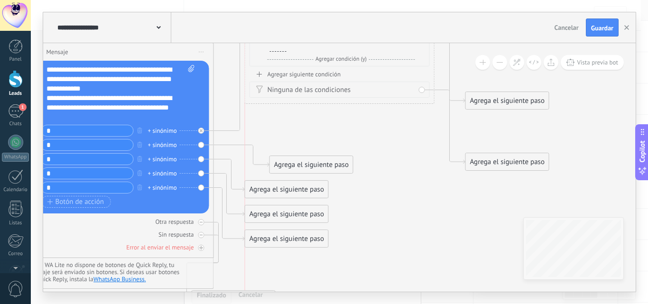
click at [344, 23] on div "**********" at bounding box center [339, 151] width 592 height 279
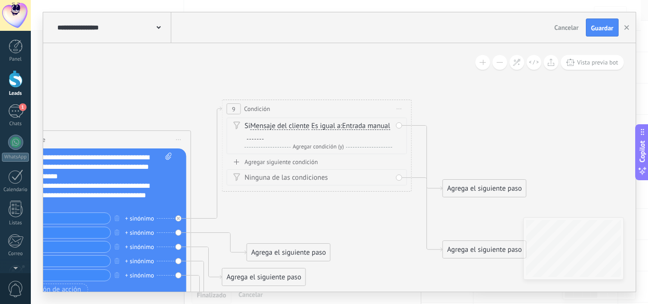
drag, startPoint x: 373, startPoint y: 136, endPoint x: 350, endPoint y: 223, distance: 90.6
click at [264, 135] on div at bounding box center [255, 136] width 17 height 8
drag, startPoint x: 493, startPoint y: 103, endPoint x: 502, endPoint y: 90, distance: 16.2
click at [502, 101] on div "Agrega el siguiente paso" at bounding box center [493, 109] width 83 height 16
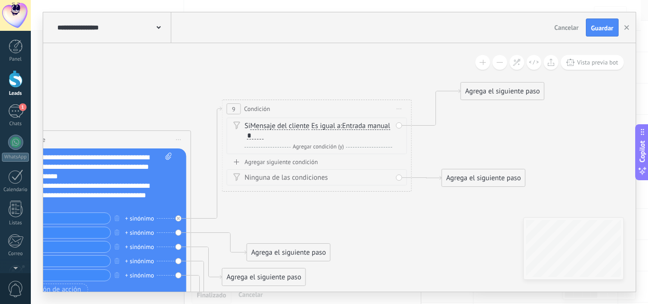
drag, startPoint x: 484, startPoint y: 242, endPoint x: 483, endPoint y: 170, distance: 71.6
click at [483, 170] on div "Agrega el siguiente paso" at bounding box center [483, 178] width 83 height 16
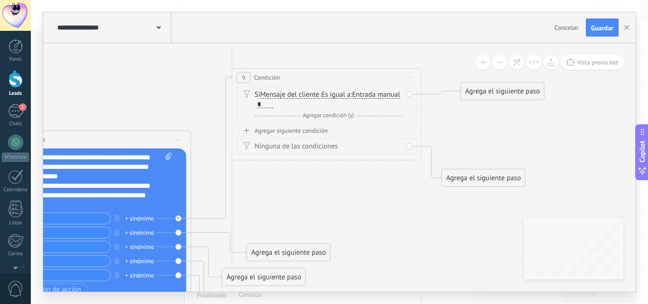
drag, startPoint x: 321, startPoint y: 103, endPoint x: 328, endPoint y: 76, distance: 28.1
click at [328, 76] on div "9 Condición ********* Iniciar vista previa aquí Cambiar nombre Duplicar Borrar" at bounding box center [326, 78] width 189 height 18
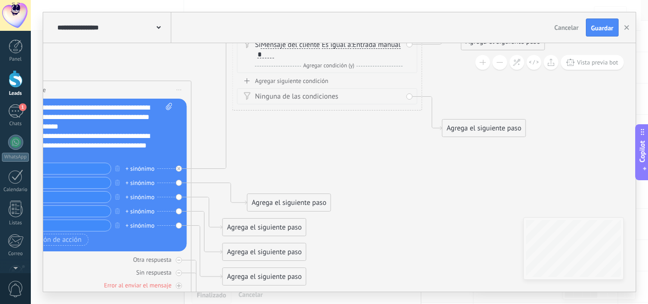
drag, startPoint x: 320, startPoint y: 179, endPoint x: 321, endPoint y: 144, distance: 35.1
click at [309, 199] on div "Agrega el siguiente paso" at bounding box center [289, 203] width 83 height 16
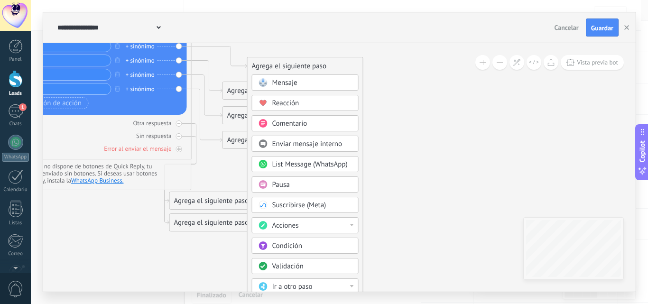
click at [305, 244] on div "Condición" at bounding box center [312, 245] width 80 height 9
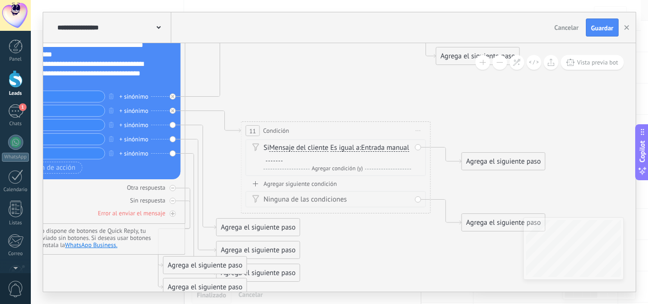
drag, startPoint x: 362, startPoint y: 168, endPoint x: 358, endPoint y: 228, distance: 60.3
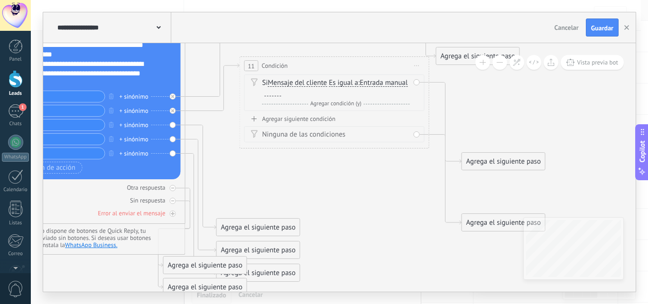
drag, startPoint x: 340, startPoint y: 134, endPoint x: 338, endPoint y: 68, distance: 65.9
click at [338, 68] on div "11 Condición ********* Iniciar vista previa aquí Cambiar nombre Duplicar Borrar" at bounding box center [334, 66] width 189 height 18
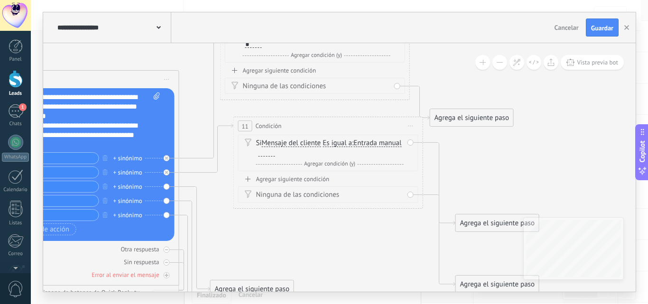
drag, startPoint x: 344, startPoint y: 181, endPoint x: 338, endPoint y: 243, distance: 62.0
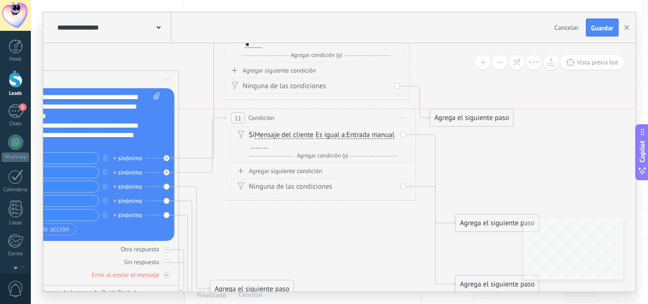
drag, startPoint x: 328, startPoint y: 124, endPoint x: 321, endPoint y: 118, distance: 9.7
click at [321, 118] on div "11 Condición ********* Iniciar vista previa aquí Cambiar nombre Duplicar Borrar" at bounding box center [321, 118] width 189 height 18
click at [268, 143] on div at bounding box center [259, 145] width 17 height 8
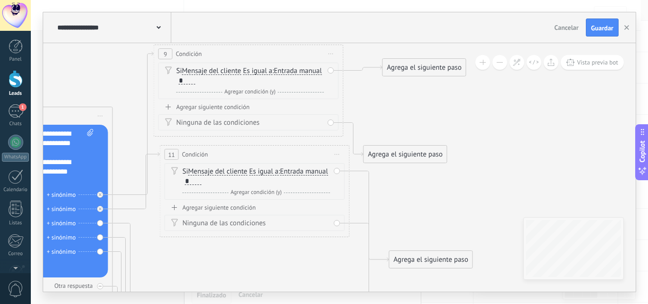
drag, startPoint x: 483, startPoint y: 149, endPoint x: 417, endPoint y: 185, distance: 75.8
drag, startPoint x: 425, startPoint y: 154, endPoint x: 418, endPoint y: 123, distance: 31.5
click at [418, 123] on div "Agrega el siguiente paso" at bounding box center [402, 124] width 83 height 16
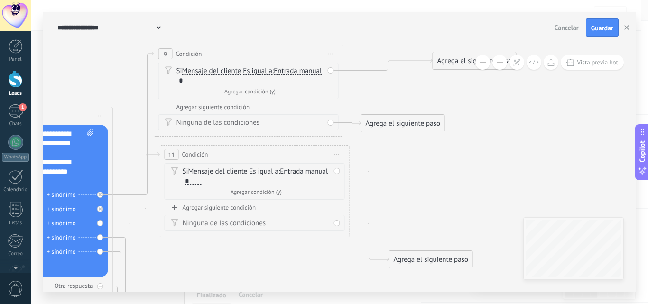
drag, startPoint x: 428, startPoint y: 69, endPoint x: 473, endPoint y: 64, distance: 45.3
click at [473, 64] on div "**********" at bounding box center [339, 167] width 592 height 248
drag, startPoint x: 398, startPoint y: 125, endPoint x: 385, endPoint y: 104, distance: 24.1
click at [385, 104] on div "Agrega el siguiente paso" at bounding box center [390, 103] width 83 height 16
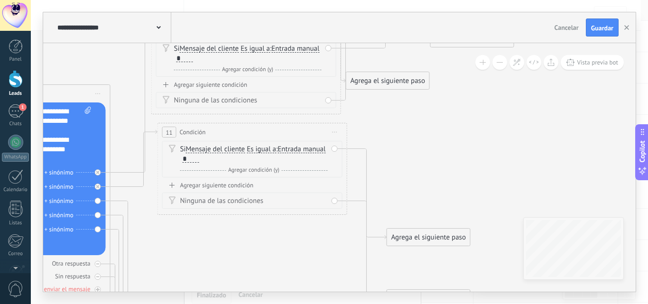
drag, startPoint x: 407, startPoint y: 146, endPoint x: 403, endPoint y: 130, distance: 16.4
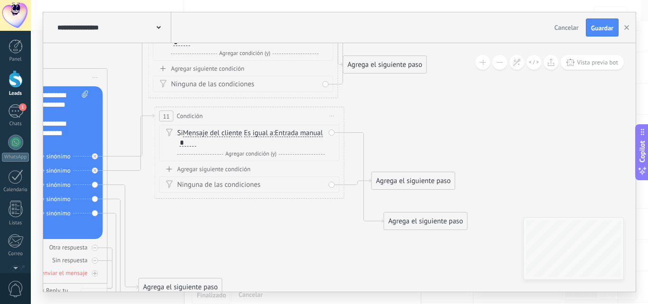
drag, startPoint x: 415, startPoint y: 271, endPoint x: 403, endPoint y: 178, distance: 93.3
click at [403, 178] on div "Agrega el siguiente paso" at bounding box center [413, 181] width 83 height 16
drag, startPoint x: 425, startPoint y: 154, endPoint x: 474, endPoint y: 111, distance: 65.2
click at [474, 111] on div "Agrega el siguiente paso" at bounding box center [486, 111] width 83 height 16
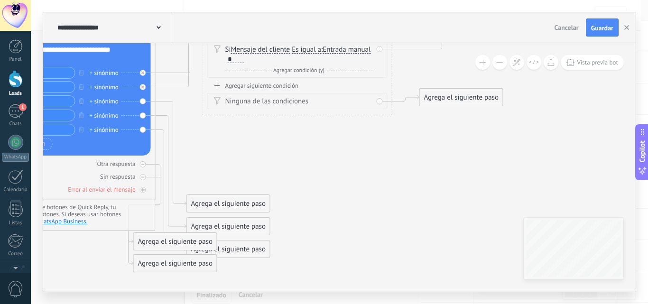
drag, startPoint x: 362, startPoint y: 230, endPoint x: 410, endPoint y: 147, distance: 96.2
click at [227, 204] on div "Agrega el siguiente paso" at bounding box center [228, 204] width 83 height 16
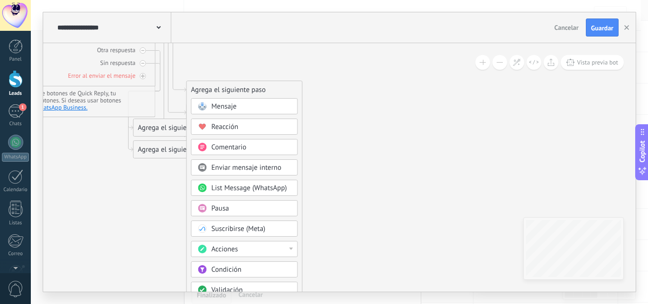
click at [247, 272] on div "Condición" at bounding box center [251, 269] width 80 height 9
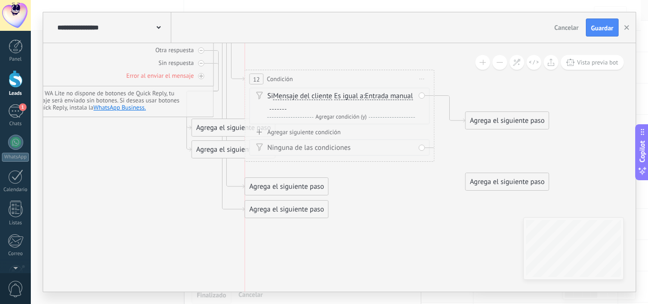
click at [374, 70] on div "12 Condición ********* Iniciar vista previa aquí Cambiar nombre Duplicar Borrar" at bounding box center [339, 79] width 189 height 18
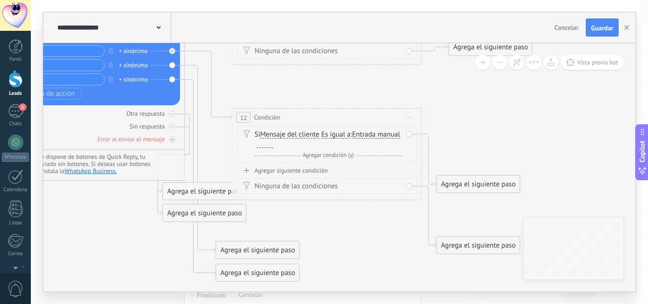
drag, startPoint x: 352, startPoint y: 176, endPoint x: 322, endPoint y: 239, distance: 69.2
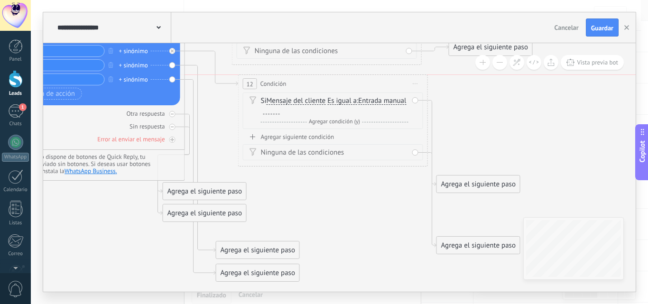
drag, startPoint x: 324, startPoint y: 114, endPoint x: 331, endPoint y: 79, distance: 35.6
click at [331, 79] on div "12 Condición ********* Iniciar vista previa aquí Cambiar nombre Duplicar Borrar" at bounding box center [333, 84] width 189 height 18
click at [280, 109] on div at bounding box center [271, 111] width 17 height 8
drag, startPoint x: 476, startPoint y: 189, endPoint x: 523, endPoint y: 110, distance: 92.3
click at [523, 110] on div "Agrega el siguiente paso" at bounding box center [525, 105] width 83 height 16
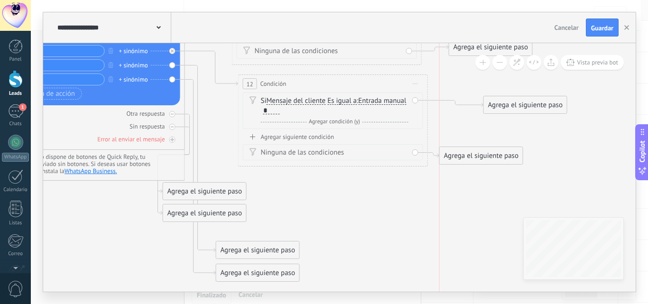
drag, startPoint x: 475, startPoint y: 173, endPoint x: 481, endPoint y: 151, distance: 23.0
click at [481, 151] on div "Agrega el siguiente paso" at bounding box center [481, 156] width 83 height 16
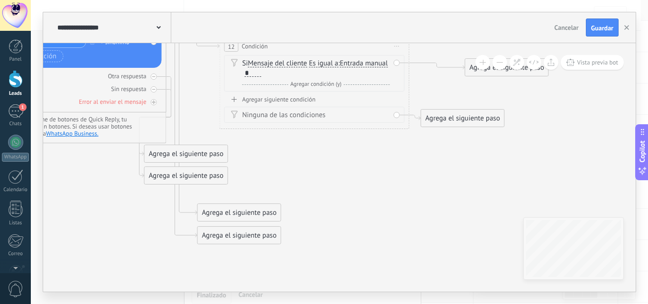
drag, startPoint x: 336, startPoint y: 194, endPoint x: 248, endPoint y: 159, distance: 94.5
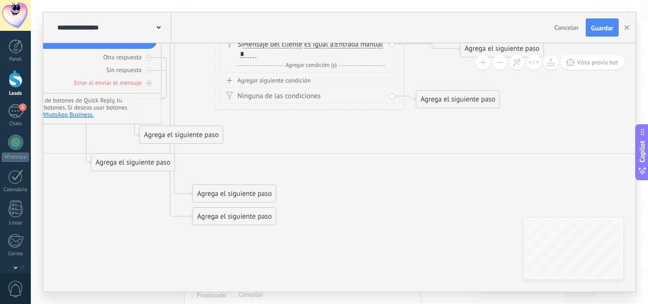
drag, startPoint x: 177, startPoint y: 155, endPoint x: 129, endPoint y: 165, distance: 49.3
click at [129, 165] on div "Agrega el siguiente paso" at bounding box center [133, 163] width 83 height 16
drag, startPoint x: 166, startPoint y: 136, endPoint x: 138, endPoint y: 139, distance: 28.6
click at [138, 139] on div "Agrega el siguiente paso" at bounding box center [152, 138] width 83 height 16
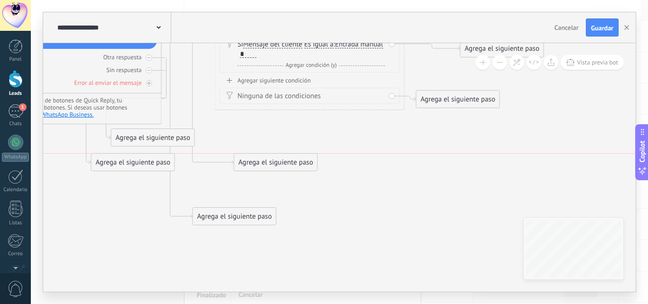
drag, startPoint x: 227, startPoint y: 190, endPoint x: 269, endPoint y: 154, distance: 55.8
click at [268, 155] on div "Agrega el siguiente paso" at bounding box center [275, 163] width 83 height 16
click at [271, 154] on div "Agrega el siguiente paso" at bounding box center [276, 158] width 83 height 16
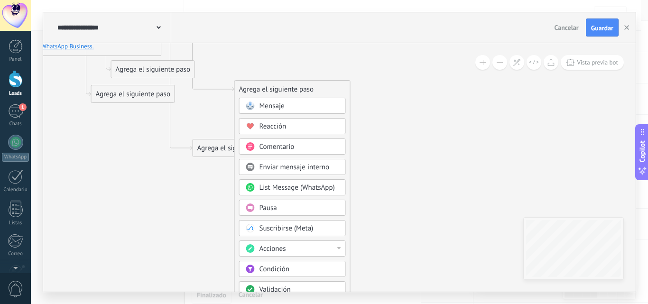
click at [269, 274] on div "Condición" at bounding box center [299, 269] width 80 height 9
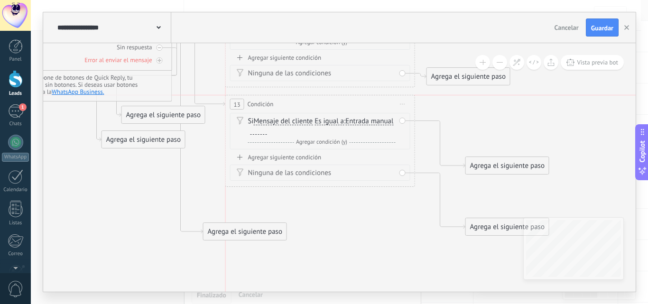
drag, startPoint x: 327, startPoint y: 132, endPoint x: 305, endPoint y: 101, distance: 37.4
click at [305, 101] on div "13 Condición ********* Iniciar vista previa aquí Cambiar nombre Duplicar Borrar" at bounding box center [320, 104] width 189 height 18
click at [267, 129] on div at bounding box center [258, 131] width 17 height 8
drag, startPoint x: 502, startPoint y: 131, endPoint x: 512, endPoint y: 123, distance: 13.5
click at [512, 123] on div "Agrega el siguiente paso" at bounding box center [540, 121] width 83 height 16
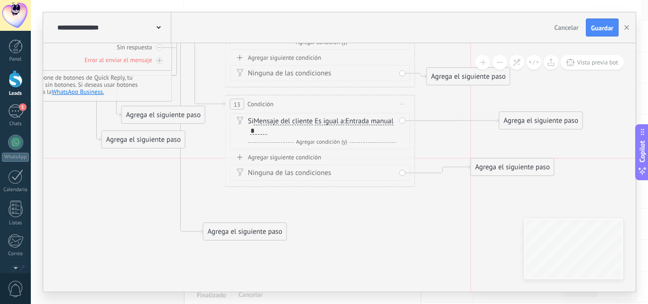
drag, startPoint x: 487, startPoint y: 227, endPoint x: 492, endPoint y: 165, distance: 62.7
click at [492, 165] on div "Agrega el siguiente paso" at bounding box center [512, 167] width 83 height 16
click at [282, 229] on div "Agrega el siguiente paso" at bounding box center [244, 232] width 83 height 16
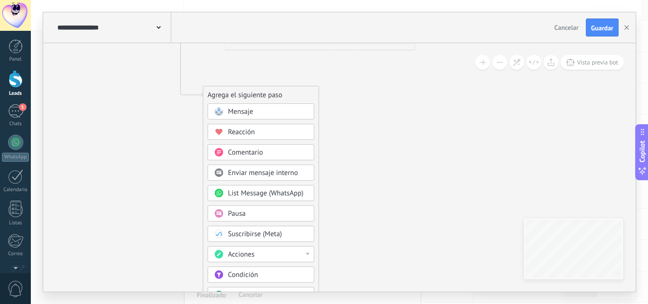
click at [265, 274] on div "Condición" at bounding box center [268, 274] width 80 height 9
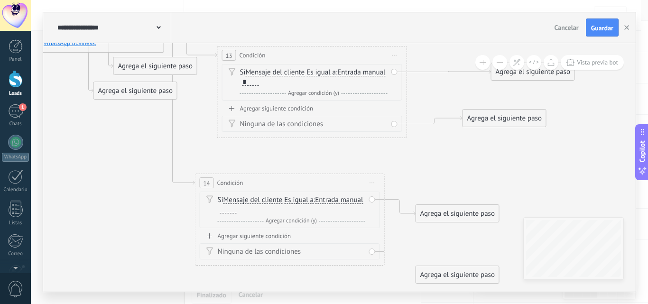
drag, startPoint x: 330, startPoint y: 74, endPoint x: 288, endPoint y: 150, distance: 87.0
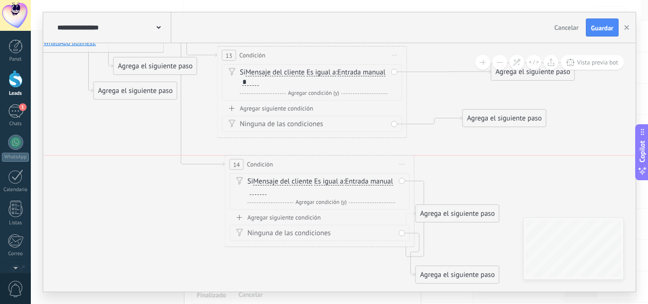
drag, startPoint x: 290, startPoint y: 179, endPoint x: 320, endPoint y: 159, distance: 36.2
click at [320, 159] on div "14 Condición ********* Iniciar vista previa aquí Cambiar nombre Duplicar Borrar" at bounding box center [319, 165] width 189 height 18
drag, startPoint x: 542, startPoint y: 171, endPoint x: 552, endPoint y: 164, distance: 13.0
click at [552, 164] on div "Agrega el siguiente paso" at bounding box center [553, 164] width 83 height 16
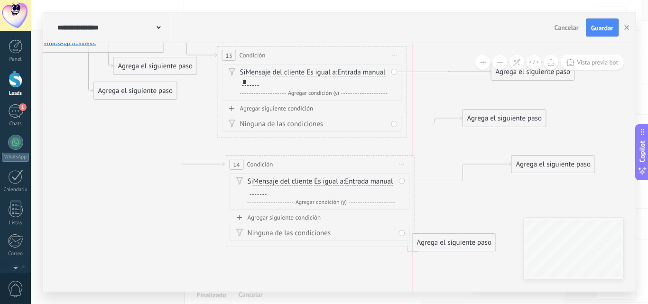
drag, startPoint x: 460, startPoint y: 273, endPoint x: 455, endPoint y: 240, distance: 32.7
click at [455, 240] on div "Agrega el siguiente paso" at bounding box center [454, 243] width 83 height 16
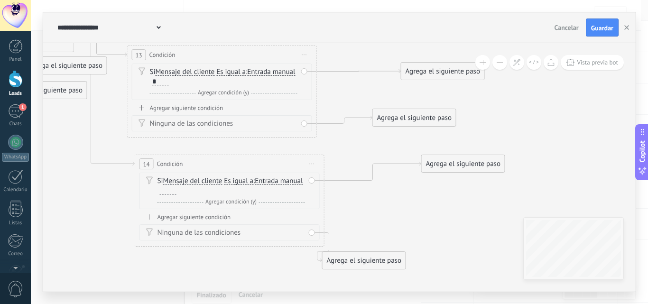
drag, startPoint x: 443, startPoint y: 194, endPoint x: 387, endPoint y: 196, distance: 56.0
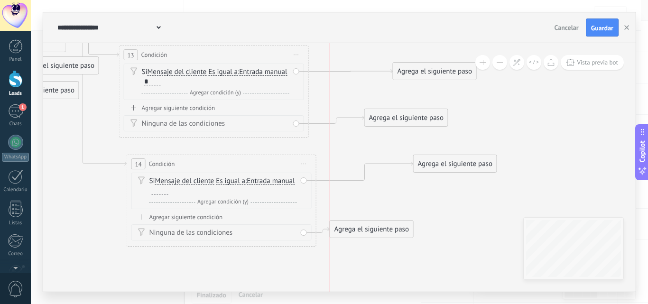
drag, startPoint x: 352, startPoint y: 262, endPoint x: 369, endPoint y: 231, distance: 35.7
click at [369, 231] on div "Agrega el siguiente paso" at bounding box center [371, 229] width 83 height 16
click at [168, 192] on div at bounding box center [160, 191] width 17 height 8
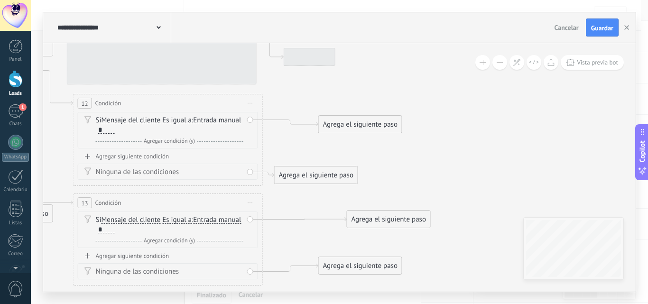
drag, startPoint x: 477, startPoint y: 127, endPoint x: 431, endPoint y: 275, distance: 154.9
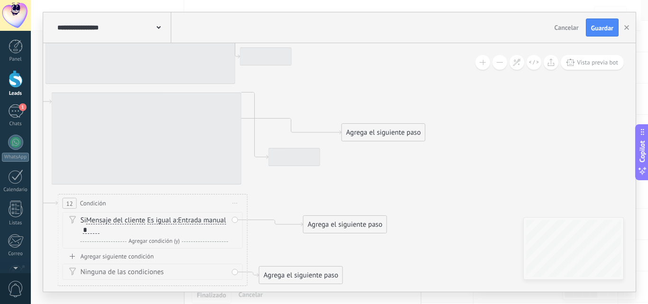
drag, startPoint x: 452, startPoint y: 147, endPoint x: 441, endPoint y: 246, distance: 99.8
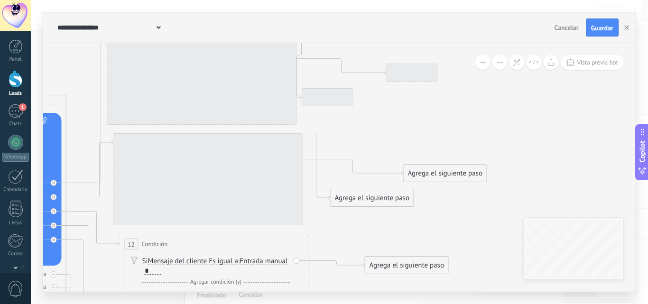
drag, startPoint x: 348, startPoint y: 93, endPoint x: 421, endPoint y: 136, distance: 84.6
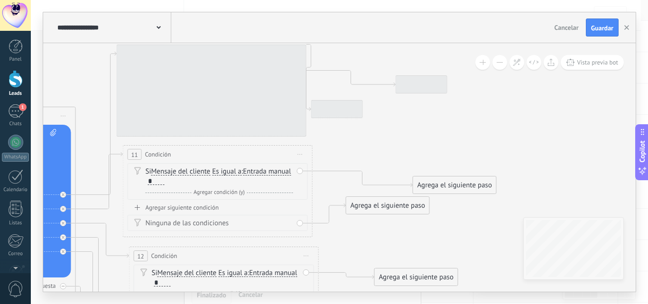
drag, startPoint x: 395, startPoint y: 209, endPoint x: 402, endPoint y: 204, distance: 7.5
click at [402, 204] on div "Agrega el siguiente paso" at bounding box center [387, 206] width 83 height 16
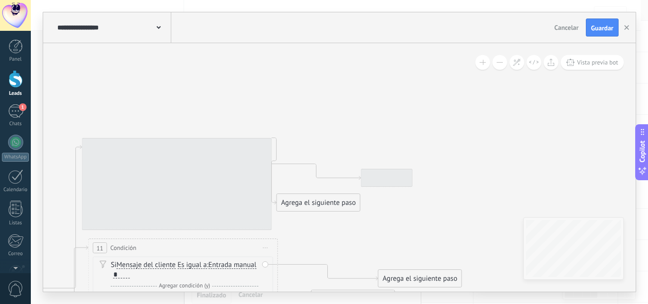
drag, startPoint x: 442, startPoint y: 121, endPoint x: 406, endPoint y: 212, distance: 97.5
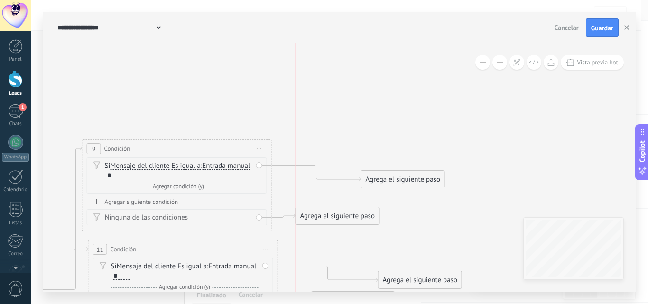
drag, startPoint x: 332, startPoint y: 202, endPoint x: 352, endPoint y: 214, distance: 23.6
click at [352, 214] on div "Agrega el siguiente paso" at bounding box center [337, 216] width 83 height 16
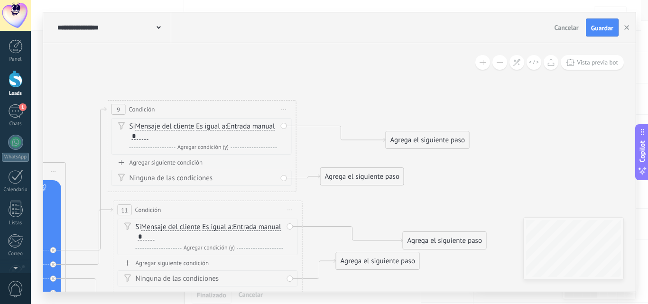
drag, startPoint x: 284, startPoint y: 113, endPoint x: 277, endPoint y: 126, distance: 15.1
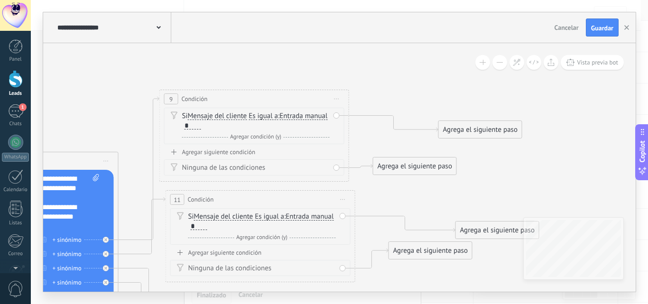
drag, startPoint x: 191, startPoint y: 68, endPoint x: 339, endPoint y: 88, distance: 149.8
click at [452, 132] on div "Agrega el siguiente paso" at bounding box center [481, 130] width 83 height 16
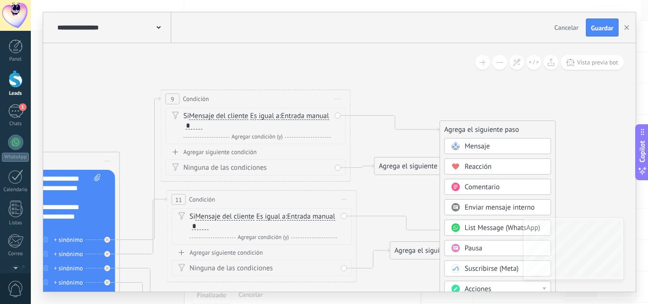
click at [477, 147] on span "Mensaje" at bounding box center [477, 146] width 25 height 9
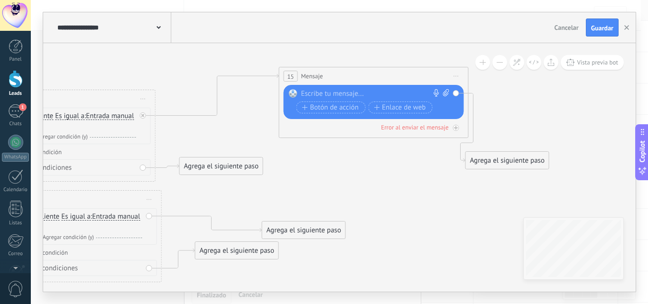
drag, startPoint x: 352, startPoint y: 128, endPoint x: 386, endPoint y: 74, distance: 63.5
click at [386, 74] on div "15 Mensaje ******* (a): Todos los contactos - canales seleccionados Todos los c…" at bounding box center [373, 76] width 189 height 18
drag, startPoint x: 502, startPoint y: 160, endPoint x: 532, endPoint y: 110, distance: 58.5
click at [532, 110] on div "Agrega el siguiente paso" at bounding box center [537, 110] width 83 height 16
click at [503, 64] on button at bounding box center [499, 62] width 15 height 15
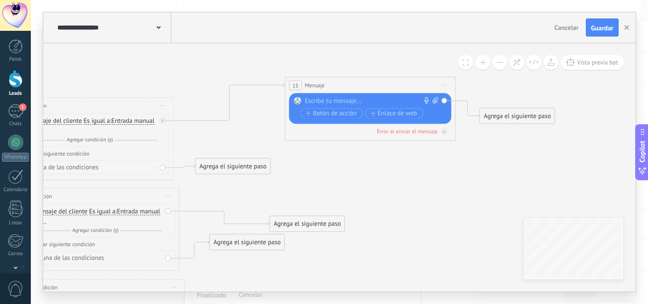
click at [503, 64] on button at bounding box center [499, 62] width 15 height 15
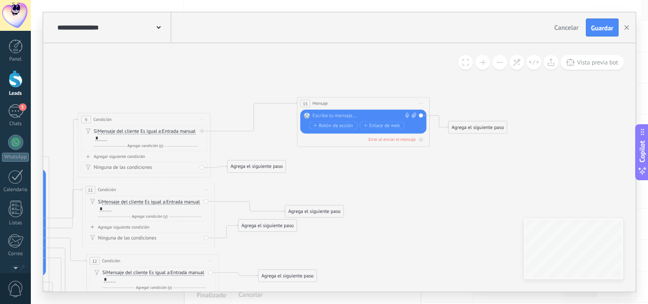
click at [503, 64] on button at bounding box center [499, 62] width 15 height 15
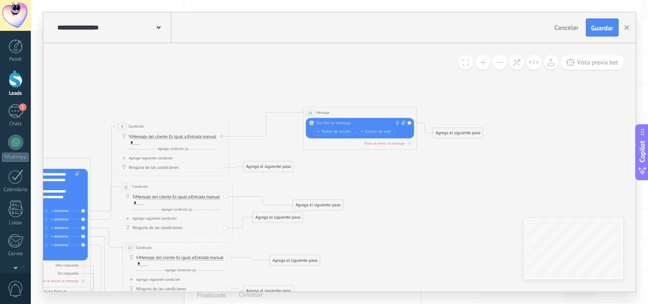
click at [503, 64] on button at bounding box center [499, 62] width 15 height 15
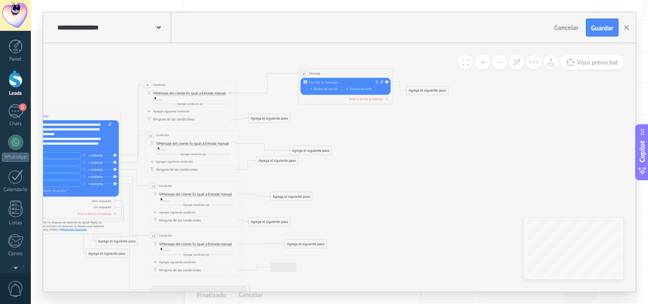
drag, startPoint x: 408, startPoint y: 178, endPoint x: 408, endPoint y: 155, distance: 22.8
click at [408, 155] on icon at bounding box center [51, 191] width 999 height 482
drag, startPoint x: 294, startPoint y: 163, endPoint x: 287, endPoint y: 175, distance: 13.6
click at [287, 175] on div "Agrega el siguiente paso" at bounding box center [269, 174] width 42 height 8
drag, startPoint x: 329, startPoint y: 142, endPoint x: 340, endPoint y: 137, distance: 13.0
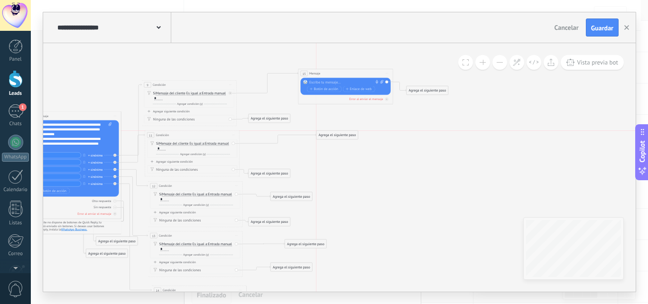
click at [340, 137] on div "Agrega el siguiente paso" at bounding box center [337, 135] width 42 height 8
click at [350, 136] on div "Agrega el siguiente paso" at bounding box center [337, 135] width 42 height 8
click at [351, 142] on div "Mensaje" at bounding box center [349, 143] width 40 height 5
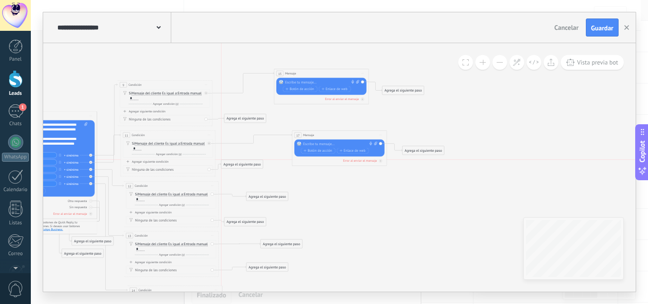
drag, startPoint x: 258, startPoint y: 173, endPoint x: 255, endPoint y: 164, distance: 9.6
click at [255, 164] on div "Agrega el siguiente paso" at bounding box center [242, 164] width 42 height 8
click at [310, 83] on div at bounding box center [320, 82] width 71 height 5
paste div
click at [482, 63] on span at bounding box center [482, 62] width 6 height 0
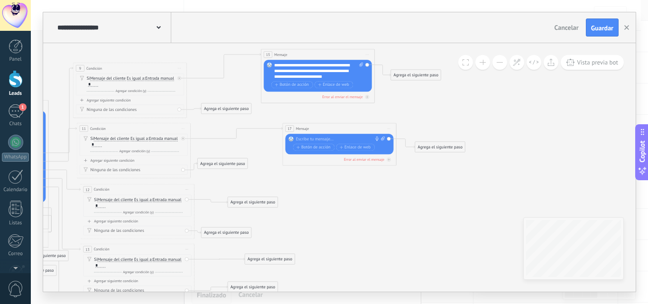
click at [339, 137] on div at bounding box center [338, 140] width 84 height 6
paste div
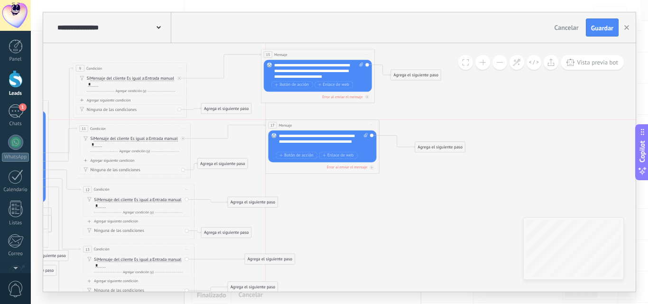
click at [305, 127] on div "17 Mensaje ******* (a): Todos los contactos - canales seleccionados Todos los c…" at bounding box center [322, 125] width 113 height 10
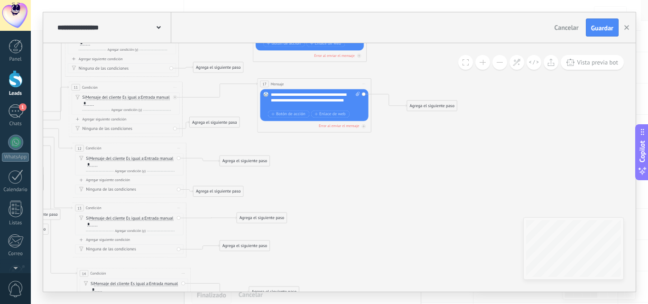
drag, startPoint x: 377, startPoint y: 203, endPoint x: 337, endPoint y: 158, distance: 60.1
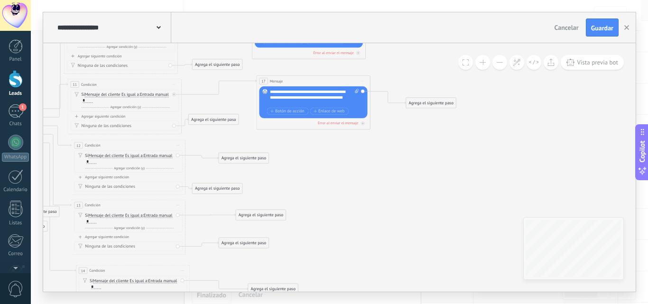
click at [260, 156] on div "Agrega el siguiente paso" at bounding box center [244, 158] width 50 height 9
click at [265, 168] on div "Mensaje" at bounding box center [258, 168] width 48 height 6
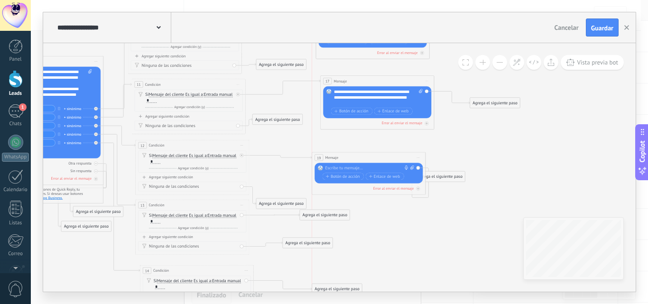
drag, startPoint x: 359, startPoint y: 158, endPoint x: 391, endPoint y: 158, distance: 31.8
click at [391, 158] on div "19 Mensaje ******* (a): Todos los contactos - canales seleccionados Todos los c…" at bounding box center [368, 157] width 113 height 10
drag, startPoint x: 518, startPoint y: 184, endPoint x: 529, endPoint y: 179, distance: 11.5
click at [529, 179] on div "Agrega el siguiente paso" at bounding box center [512, 178] width 50 height 9
drag, startPoint x: 369, startPoint y: 157, endPoint x: 389, endPoint y: 157, distance: 19.4
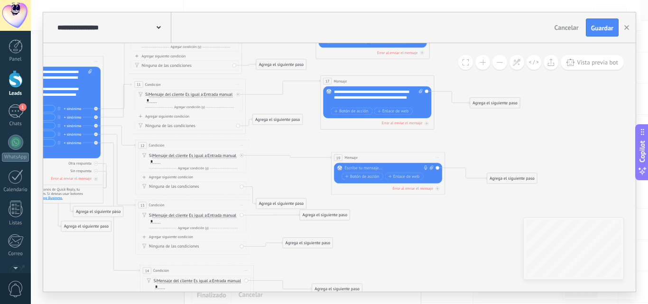
click at [389, 157] on div "19 Mensaje ******* (a): Todos los contactos - canales seleccionados Todos los c…" at bounding box center [387, 157] width 113 height 10
drag, startPoint x: 301, startPoint y: 203, endPoint x: 297, endPoint y: 187, distance: 16.6
click at [297, 187] on div "Agrega el siguiente paso" at bounding box center [278, 187] width 50 height 9
drag, startPoint x: 329, startPoint y: 213, endPoint x: 340, endPoint y: 214, distance: 10.9
click at [340, 214] on div "Agrega el siguiente paso" at bounding box center [337, 215] width 50 height 9
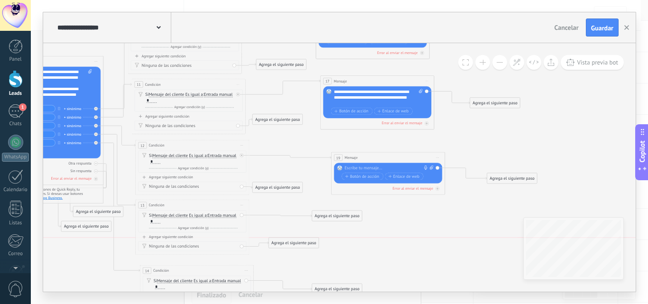
click at [307, 245] on div "Agrega el siguiente paso" at bounding box center [294, 242] width 50 height 9
drag, startPoint x: 322, startPoint y: 216, endPoint x: 328, endPoint y: 222, distance: 8.1
click at [328, 222] on div "Agrega el siguiente paso" at bounding box center [341, 221] width 50 height 9
click at [386, 168] on div at bounding box center [386, 168] width 84 height 6
paste div
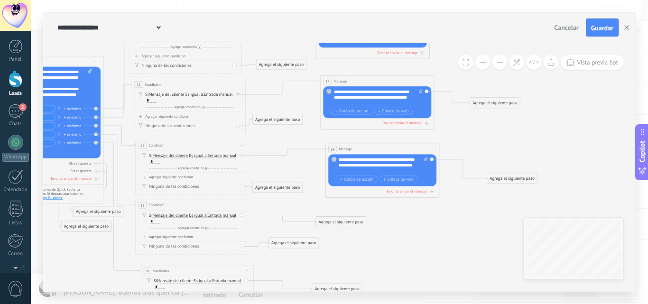
drag, startPoint x: 386, startPoint y: 158, endPoint x: 380, endPoint y: 149, distance: 10.3
click at [380, 149] on div "19 Mensaje ******* (a): Todos los contactos - canales seleccionados Todos los c…" at bounding box center [382, 149] width 113 height 10
drag, startPoint x: 501, startPoint y: 176, endPoint x: 502, endPoint y: 167, distance: 9.1
click at [502, 167] on div "Agrega el siguiente paso" at bounding box center [513, 169] width 50 height 9
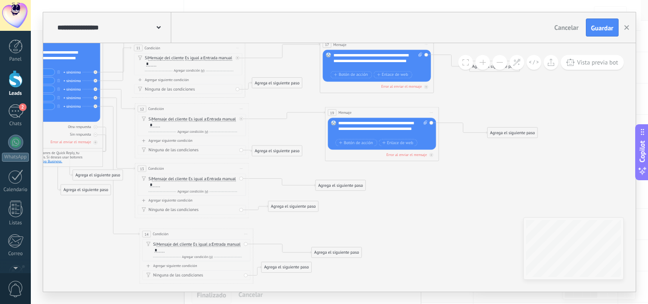
drag, startPoint x: 315, startPoint y: 202, endPoint x: 317, endPoint y: 170, distance: 31.9
click at [315, 164] on icon at bounding box center [40, 126] width 1241 height 600
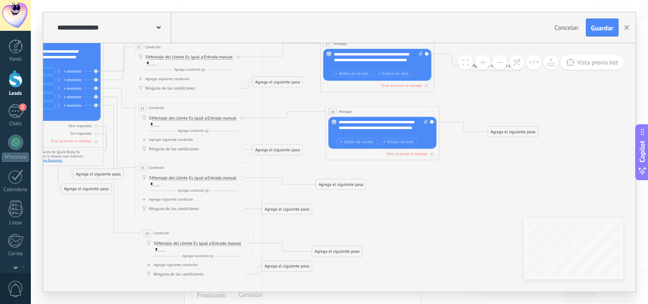
drag, startPoint x: 297, startPoint y: 208, endPoint x: 291, endPoint y: 212, distance: 7.2
click at [291, 212] on div "Agrega el siguiente paso" at bounding box center [287, 208] width 50 height 9
click at [349, 184] on div "Agrega el siguiente paso" at bounding box center [341, 184] width 50 height 9
click at [357, 195] on div "Mensaje" at bounding box center [355, 195] width 48 height 6
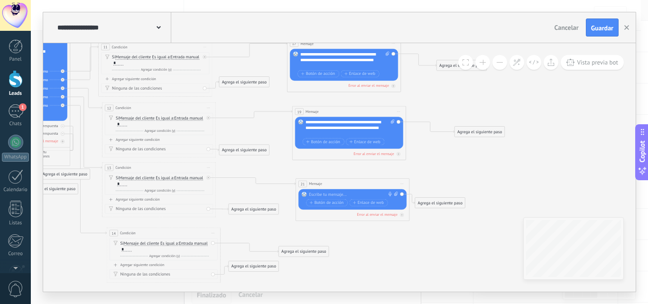
drag, startPoint x: 348, startPoint y: 185, endPoint x: 361, endPoint y: 184, distance: 13.3
click at [361, 184] on div "21 Mensaje ******* (a): Todos los contactos - canales seleccionados Todos los c…" at bounding box center [352, 184] width 113 height 10
drag, startPoint x: 450, startPoint y: 202, endPoint x: 516, endPoint y: 176, distance: 71.3
click at [515, 176] on div "Agrega el siguiente paso" at bounding box center [505, 177] width 50 height 9
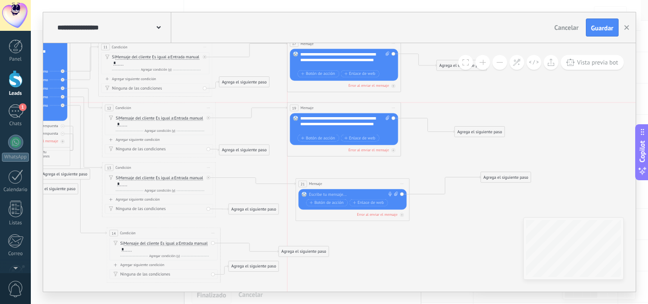
drag, startPoint x: 359, startPoint y: 114, endPoint x: 352, endPoint y: 109, distance: 8.4
click at [352, 109] on div "19 Mensaje ******* (a): Todos los contactos - canales seleccionados Todos los c…" at bounding box center [343, 107] width 113 height 10
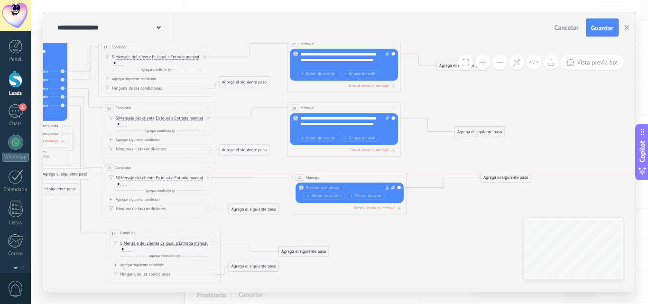
drag, startPoint x: 366, startPoint y: 184, endPoint x: 362, endPoint y: 175, distance: 10.7
click at [362, 175] on div "21 Mensaje ******* (a): Todos los contactos - canales seleccionados Todos los c…" at bounding box center [349, 177] width 113 height 10
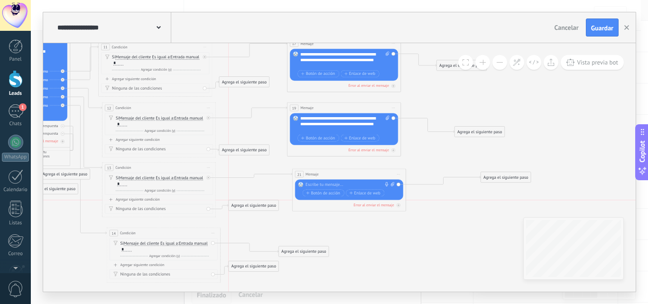
drag, startPoint x: 264, startPoint y: 209, endPoint x: 267, endPoint y: 204, distance: 5.9
click at [263, 207] on div "Agrega el siguiente paso" at bounding box center [254, 205] width 50 height 9
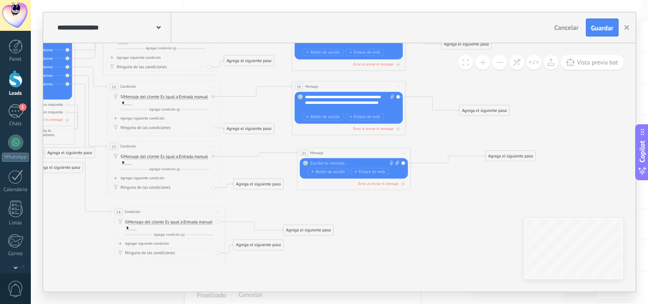
drag, startPoint x: 383, startPoint y: 249, endPoint x: 385, endPoint y: 231, distance: 18.2
click at [385, 231] on icon at bounding box center [25, 104] width 1267 height 600
click at [342, 162] on div at bounding box center [352, 164] width 84 height 6
paste div
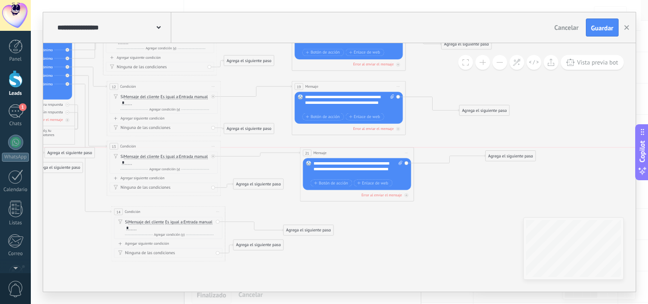
click at [341, 152] on div "21 Mensaje ******* (a): Todos los contactos - canales seleccionados Todos los c…" at bounding box center [356, 152] width 113 height 10
drag, startPoint x: 260, startPoint y: 180, endPoint x: 253, endPoint y: 183, distance: 7.5
click at [253, 183] on div "Agrega el siguiente paso" at bounding box center [249, 183] width 50 height 9
drag, startPoint x: 256, startPoint y: 184, endPoint x: 264, endPoint y: 185, distance: 8.1
click at [264, 185] on div "Agrega el siguiente paso" at bounding box center [258, 183] width 50 height 9
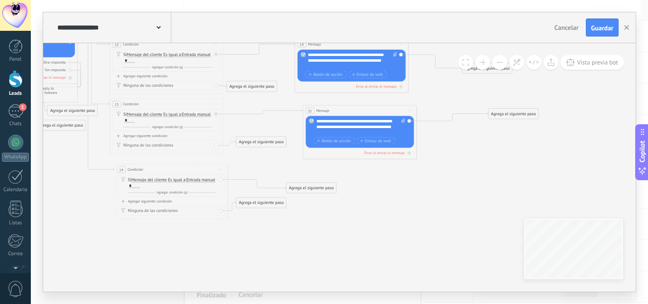
drag, startPoint x: 401, startPoint y: 232, endPoint x: 402, endPoint y: 210, distance: 21.8
click at [402, 210] on icon at bounding box center [27, 61] width 1267 height 600
drag, startPoint x: 276, startPoint y: 203, endPoint x: 275, endPoint y: 210, distance: 6.7
click at [275, 210] on div "Agrega el siguiente paso" at bounding box center [261, 209] width 50 height 9
drag, startPoint x: 327, startPoint y: 187, endPoint x: 347, endPoint y: 186, distance: 19.4
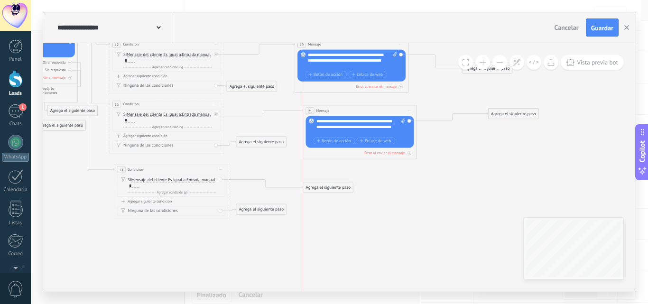
click at [347, 186] on div "Agrega el siguiente paso" at bounding box center [328, 187] width 50 height 9
click at [341, 198] on div "Mensaje" at bounding box center [342, 198] width 48 height 6
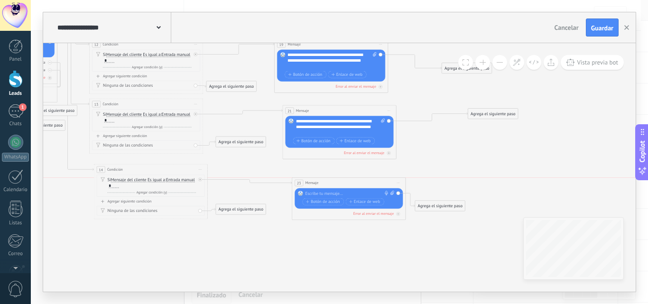
drag, startPoint x: 339, startPoint y: 188, endPoint x: 349, endPoint y: 184, distance: 10.6
click at [349, 184] on div "23 Mensaje ******* (a): Todos los contactos - canales seleccionados Todos los c…" at bounding box center [348, 183] width 113 height 10
drag, startPoint x: 441, startPoint y: 204, endPoint x: 492, endPoint y: 186, distance: 54.3
click at [492, 186] on div "Agrega el siguiente paso" at bounding box center [493, 187] width 50 height 9
click at [342, 108] on div "21 Mensaje ******* (a): Todos los contactos - canales seleccionados Todos los c…" at bounding box center [341, 110] width 113 height 10
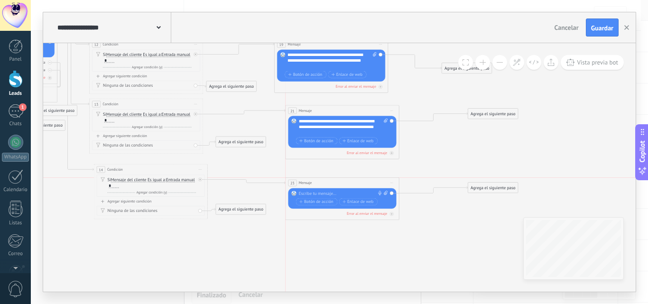
drag, startPoint x: 339, startPoint y: 184, endPoint x: 334, endPoint y: 182, distance: 5.1
click at [334, 182] on div "23 Mensaje ******* (a): Todos los contactos - canales seleccionados Todos los c…" at bounding box center [341, 183] width 113 height 10
click at [243, 211] on div "Agrega el siguiente paso" at bounding box center [241, 212] width 50 height 9
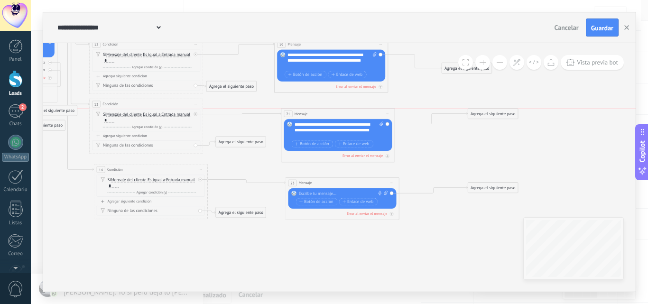
click at [332, 111] on div "21 Mensaje ******* (a): Todos los contactos - canales seleccionados Todos los c…" at bounding box center [337, 114] width 113 height 10
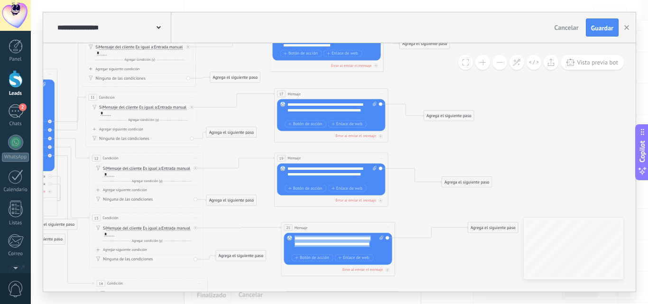
drag, startPoint x: 317, startPoint y: 248, endPoint x: 293, endPoint y: 239, distance: 26.0
click at [293, 239] on div "Reemplazar Quitar Convertir a mensaje de voz Arrastre la imagen aquí para adjun…" at bounding box center [338, 249] width 108 height 32
copy div "**********"
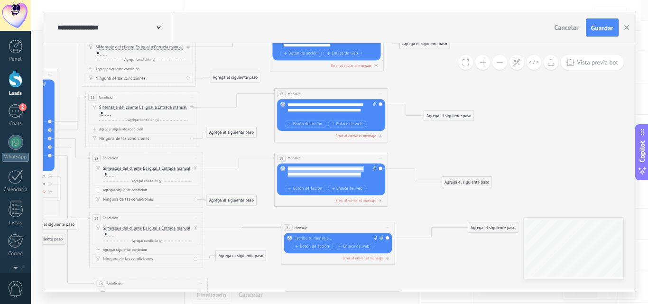
drag, startPoint x: 310, startPoint y: 180, endPoint x: 287, endPoint y: 170, distance: 24.4
click at [287, 170] on div "**********" at bounding box center [331, 174] width 89 height 17
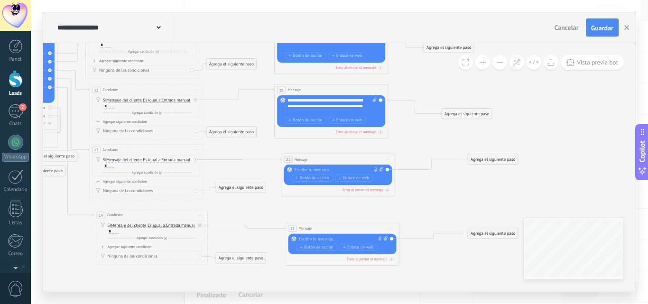
click at [330, 166] on div "Reemplazar Quitar Convertir a mensaje de voz Arrastre la imagen aquí para adjun…" at bounding box center [338, 175] width 108 height 20
click at [330, 168] on div at bounding box center [336, 170] width 84 height 6
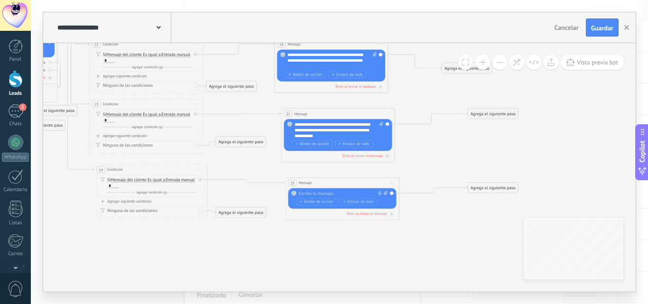
click at [330, 191] on div at bounding box center [341, 194] width 84 height 6
paste div
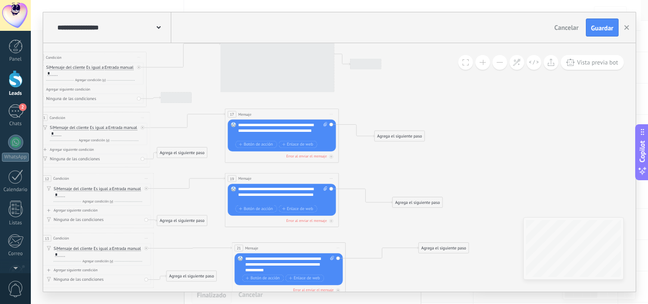
drag, startPoint x: 442, startPoint y: 140, endPoint x: 393, endPoint y: 275, distance: 143.0
drag, startPoint x: 414, startPoint y: 203, endPoint x: 422, endPoint y: 194, distance: 12.8
click at [422, 194] on div "Agrega el siguiente paso" at bounding box center [426, 192] width 50 height 9
drag, startPoint x: 411, startPoint y: 139, endPoint x: 424, endPoint y: 134, distance: 14.5
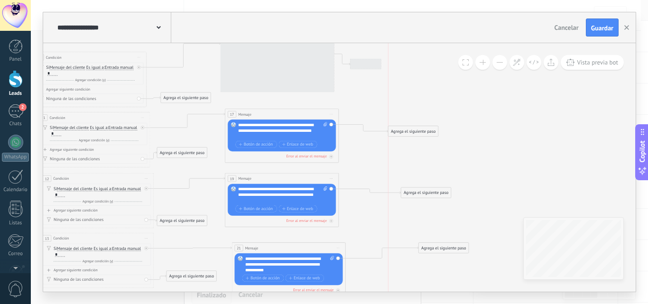
click at [424, 134] on div "Agrega el siguiente paso" at bounding box center [413, 131] width 50 height 9
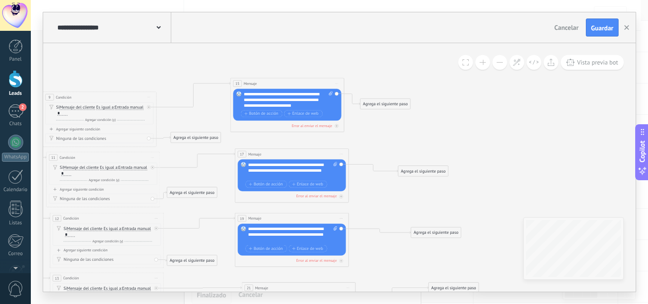
drag, startPoint x: 392, startPoint y: 93, endPoint x: 402, endPoint y: 136, distance: 43.9
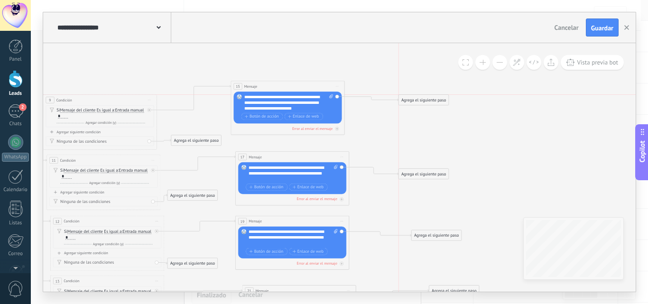
drag, startPoint x: 375, startPoint y: 105, endPoint x: 414, endPoint y: 97, distance: 39.2
click at [414, 97] on div "Agrega el siguiente paso" at bounding box center [424, 99] width 50 height 9
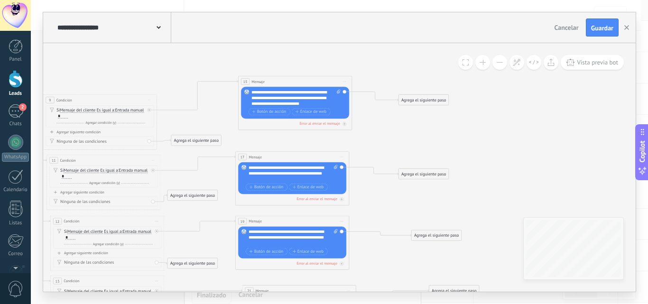
drag, startPoint x: 286, startPoint y: 86, endPoint x: 294, endPoint y: 81, distance: 9.6
click at [294, 81] on div "15 Mensaje ******* (a): Todos los contactos - canales seleccionados Todos los c…" at bounding box center [295, 81] width 113 height 10
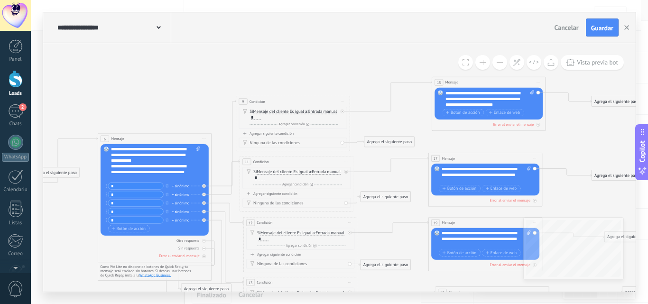
drag, startPoint x: 121, startPoint y: 68, endPoint x: 313, endPoint y: 70, distance: 191.1
click at [313, 70] on icon at bounding box center [161, 243] width 1267 height 617
drag, startPoint x: 328, startPoint y: 62, endPoint x: 311, endPoint y: 64, distance: 17.2
click at [311, 61] on icon at bounding box center [161, 243] width 1267 height 617
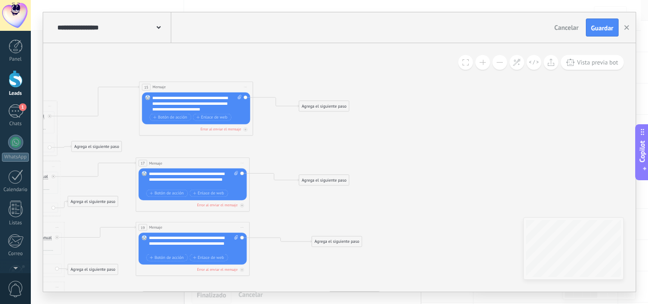
drag, startPoint x: 541, startPoint y: 144, endPoint x: 265, endPoint y: 150, distance: 276.1
click at [316, 104] on div "Agrega el siguiente paso" at bounding box center [324, 105] width 50 height 9
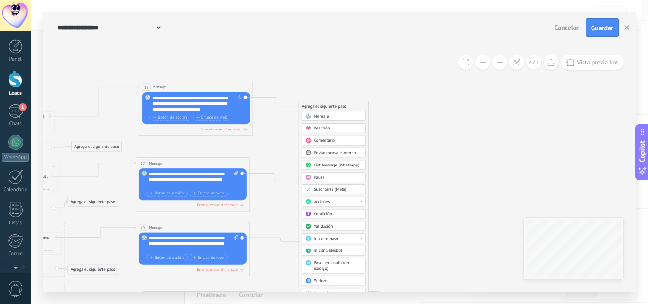
click at [321, 176] on span "Pausa" at bounding box center [319, 177] width 10 height 5
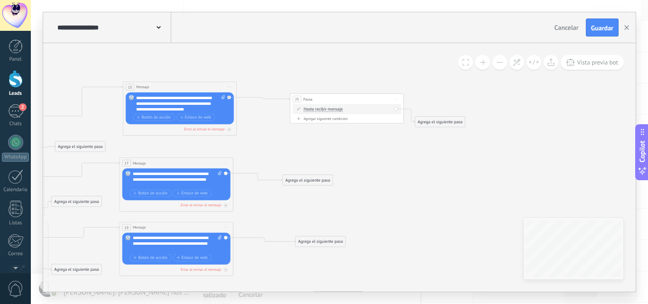
click at [347, 99] on div "25 Pausa ***** Iniciar vista previa aquí Cambiar nombre Duplicar Borrar" at bounding box center [346, 99] width 113 height 10
click at [339, 107] on span "Hasta recibir mensaje" at bounding box center [322, 109] width 39 height 5
click at [339, 107] on button "Hasta recibir mensaje" at bounding box center [336, 109] width 71 height 10
click at [332, 119] on span "Temporizador" at bounding box center [331, 119] width 69 height 6
click at [350, 108] on span ": * horas * min * sec" at bounding box center [346, 108] width 36 height 5
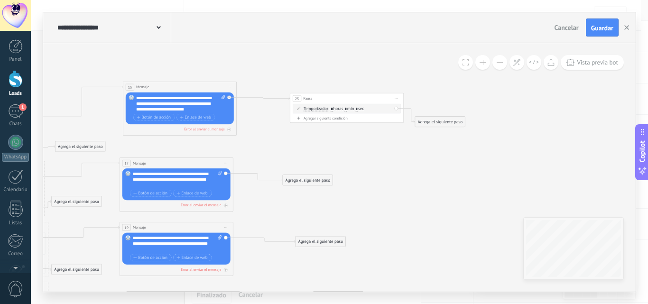
click at [347, 107] on input "*" at bounding box center [345, 109] width 2 height 5
type input "*"
click at [358, 108] on input "*" at bounding box center [356, 109] width 2 height 5
type input "*"
drag, startPoint x: 327, startPoint y: 180, endPoint x: 360, endPoint y: 96, distance: 90.7
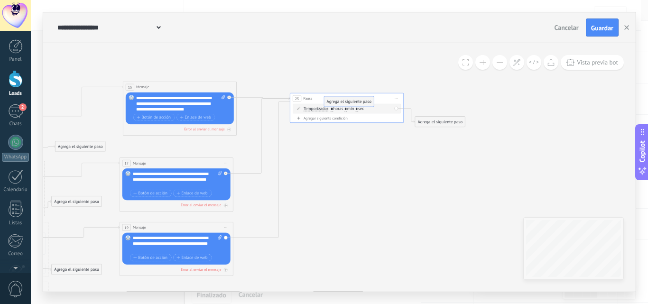
drag, startPoint x: 322, startPoint y: 240, endPoint x: 393, endPoint y: 114, distance: 144.8
click at [451, 123] on div "Agrega el siguiente paso" at bounding box center [440, 121] width 50 height 9
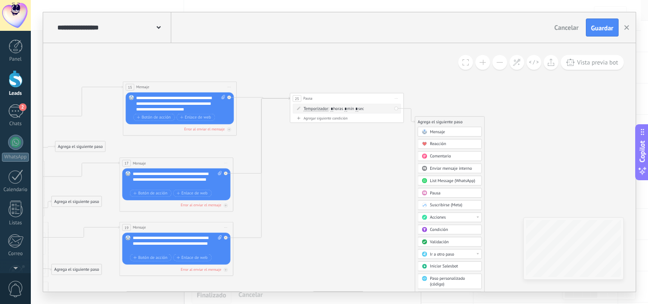
click at [450, 131] on div "Mensaje" at bounding box center [454, 132] width 48 height 6
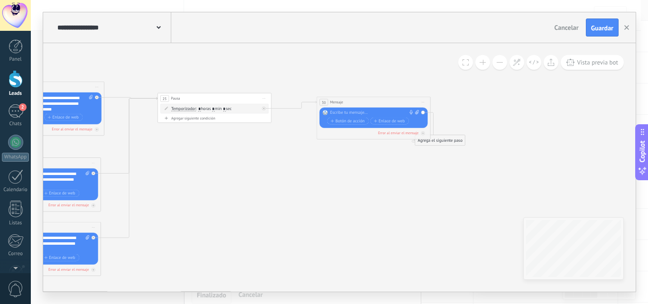
drag, startPoint x: 354, startPoint y: 123, endPoint x: 400, endPoint y: 102, distance: 50.5
click at [394, 101] on div "30 Mensaje ******* (a): Todos los contactos - canales seleccionados Todos los c…" at bounding box center [373, 102] width 113 height 10
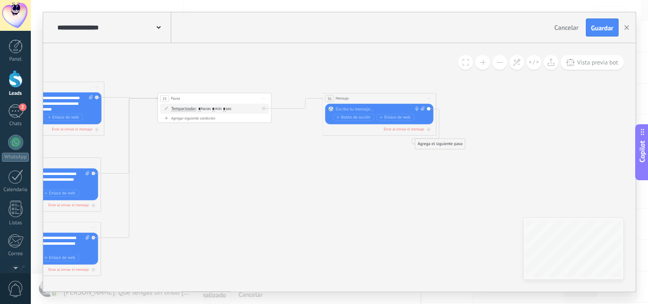
drag, startPoint x: 454, startPoint y: 146, endPoint x: 518, endPoint y: 112, distance: 71.9
click at [465, 139] on div "Agrega el siguiente paso" at bounding box center [440, 143] width 50 height 9
click at [369, 105] on div "Reemplazar Quitar Convertir a mensaje de voz Arrastre la imagen aquí para adjun…" at bounding box center [379, 114] width 108 height 20
click at [367, 107] on div at bounding box center [378, 109] width 84 height 6
paste div
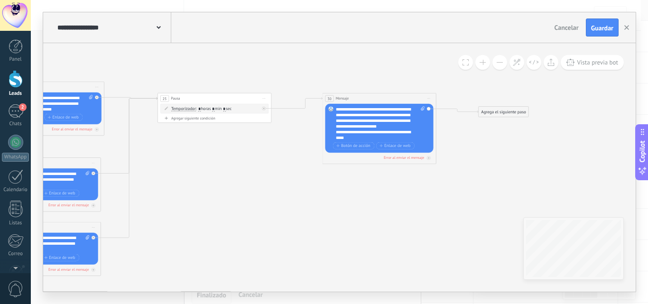
click at [485, 63] on button at bounding box center [482, 62] width 15 height 15
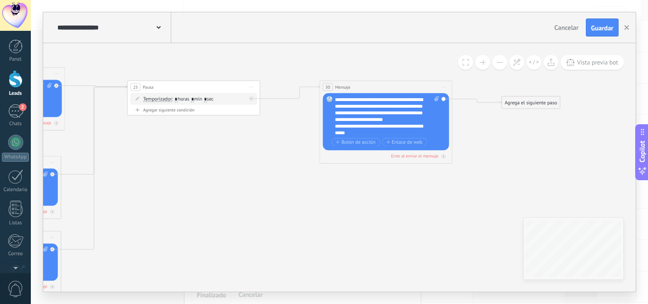
scroll to position [9, 0]
click at [353, 134] on div at bounding box center [383, 132] width 97 height 7
click at [422, 119] on div "**********" at bounding box center [387, 116] width 104 height 40
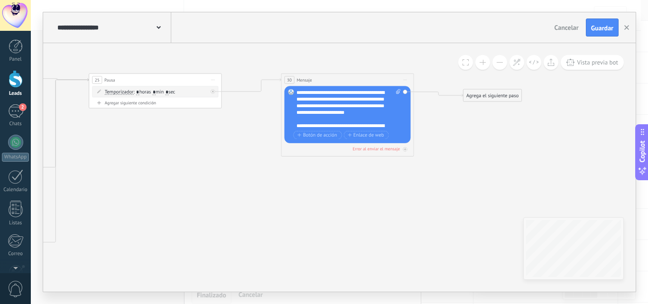
drag, startPoint x: 394, startPoint y: 74, endPoint x: 331, endPoint y: 56, distance: 65.5
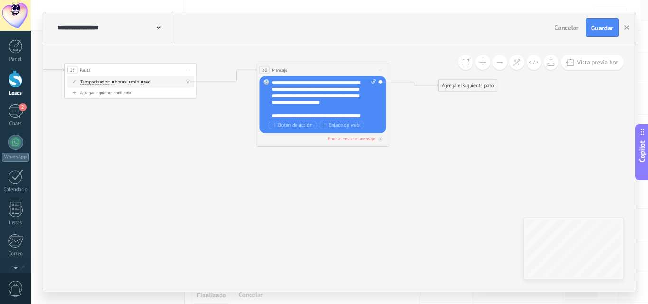
click at [495, 61] on button at bounding box center [499, 62] width 15 height 15
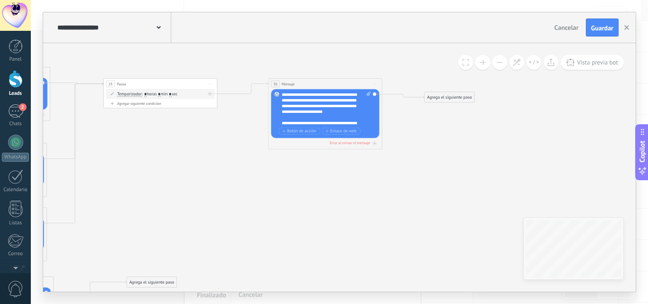
click at [463, 99] on div "Agrega el siguiente paso" at bounding box center [449, 96] width 50 height 9
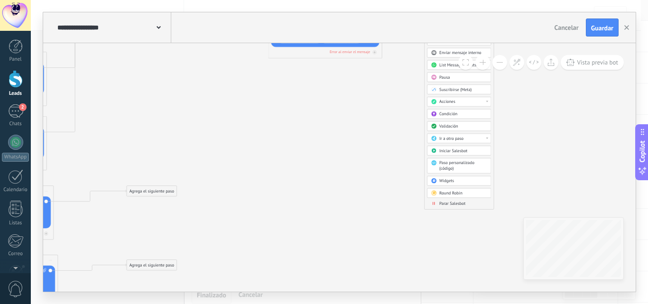
click at [463, 203] on span "Parar Salesbot" at bounding box center [452, 203] width 26 height 5
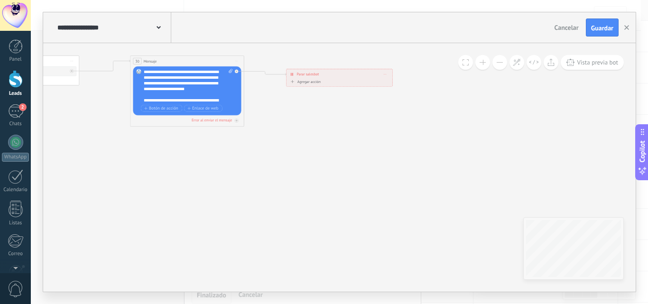
click at [483, 62] on span at bounding box center [482, 62] width 6 height 0
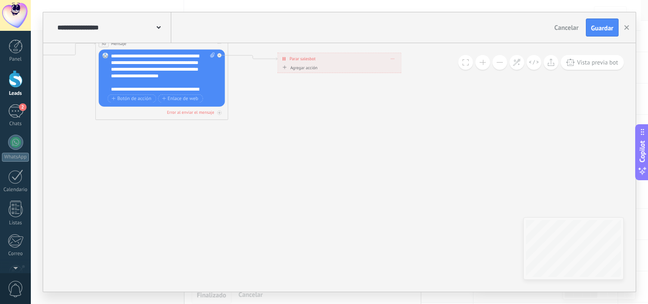
click at [483, 62] on span at bounding box center [482, 62] width 6 height 0
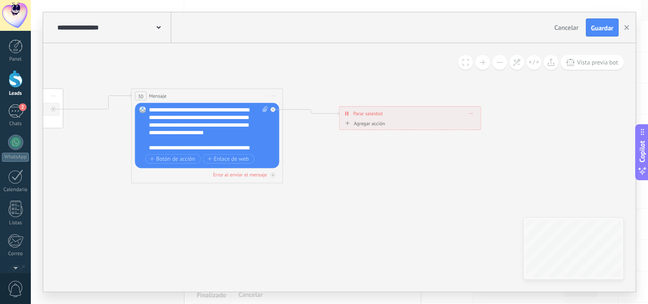
drag, startPoint x: 335, startPoint y: 130, endPoint x: 493, endPoint y: 87, distance: 163.7
click at [478, 60] on button at bounding box center [482, 62] width 15 height 15
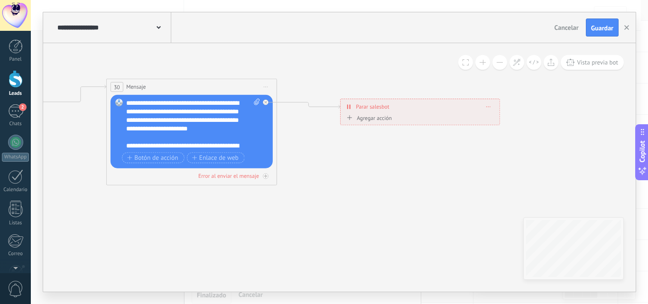
click at [478, 60] on button at bounding box center [482, 62] width 15 height 15
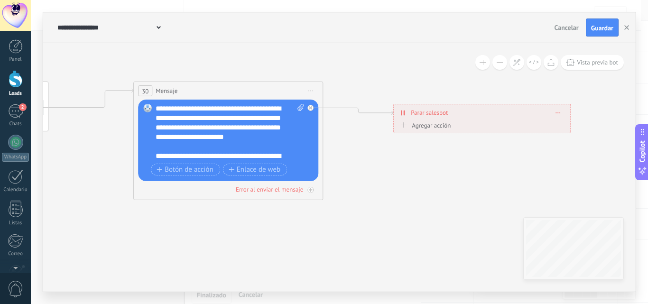
drag, startPoint x: 381, startPoint y: 136, endPoint x: 425, endPoint y: 145, distance: 44.9
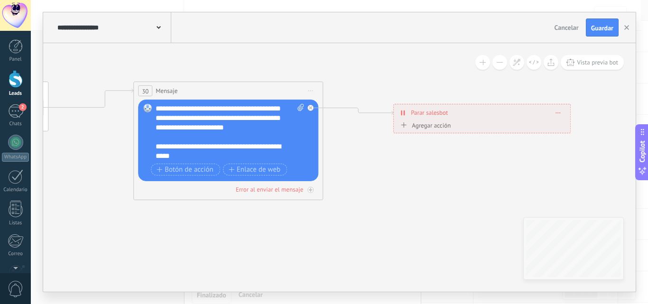
click at [185, 156] on div "**********" at bounding box center [222, 151] width 132 height 19
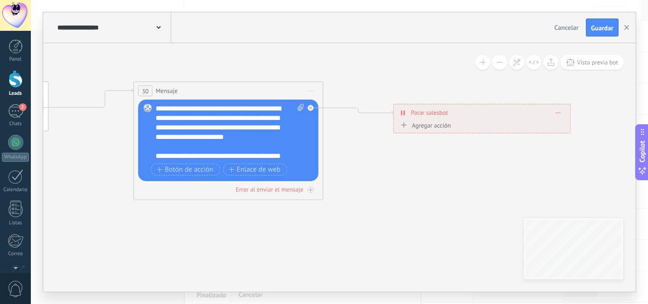
scroll to position [9, 0]
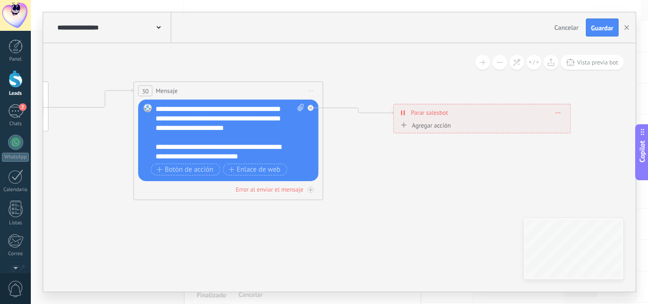
drag, startPoint x: 247, startPoint y: 156, endPoint x: 206, endPoint y: 205, distance: 63.9
click at [269, 155] on div "**********" at bounding box center [221, 151] width 132 height 19
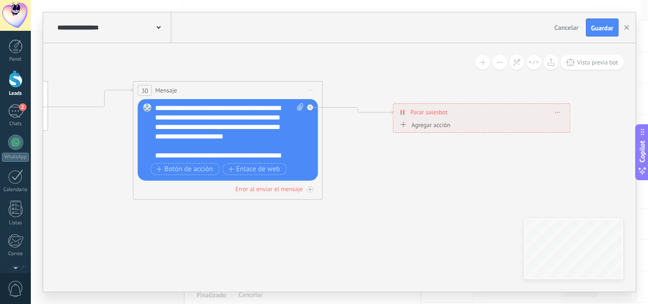
scroll to position [9, 0]
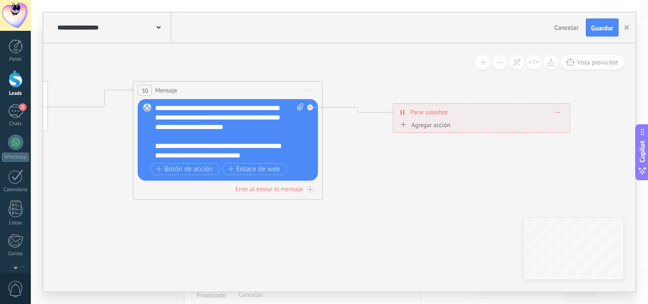
click at [268, 154] on div "**********" at bounding box center [221, 150] width 132 height 19
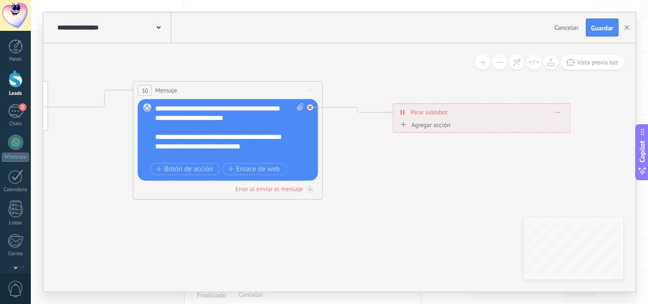
click at [312, 104] on div at bounding box center [312, 104] width 11 height 11
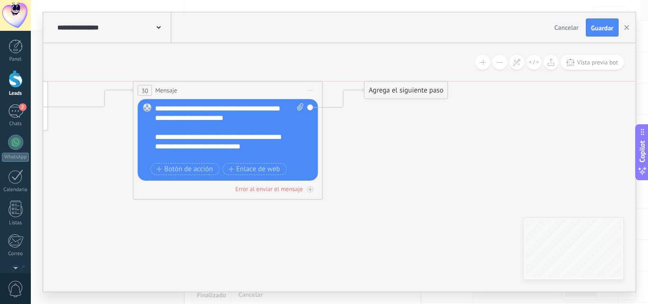
drag, startPoint x: 416, startPoint y: 113, endPoint x: 423, endPoint y: 97, distance: 17.3
click at [423, 97] on div "Agrega el siguiente paso" at bounding box center [405, 91] width 83 height 16
click at [243, 156] on div at bounding box center [224, 155] width 139 height 9
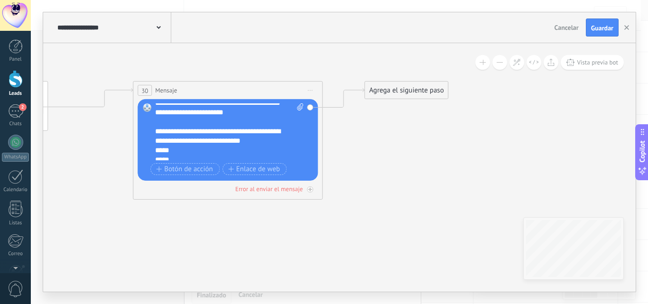
scroll to position [28, 0]
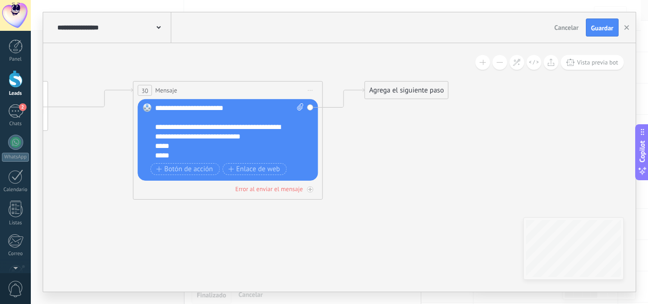
click at [271, 134] on div "**********" at bounding box center [221, 131] width 132 height 19
click at [199, 168] on span "Botón de acción" at bounding box center [184, 169] width 57 height 8
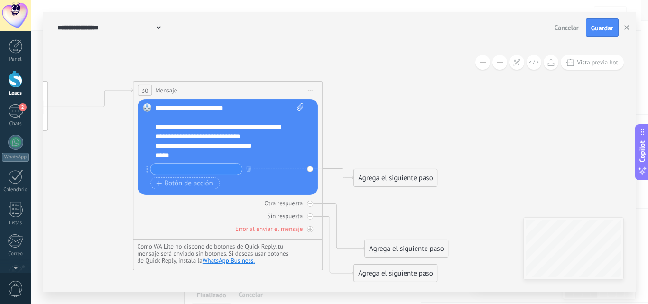
click at [191, 156] on div "*****" at bounding box center [221, 155] width 132 height 9
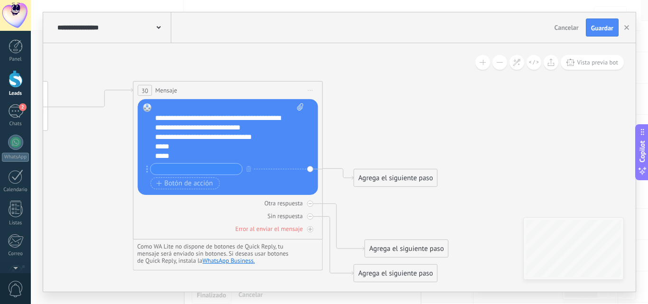
click at [218, 171] on input "text" at bounding box center [196, 169] width 92 height 11
type input "*"
click at [194, 184] on span "Botón de acción" at bounding box center [184, 183] width 57 height 8
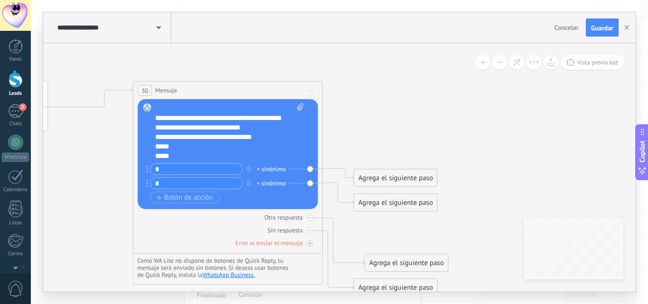
type input "*"
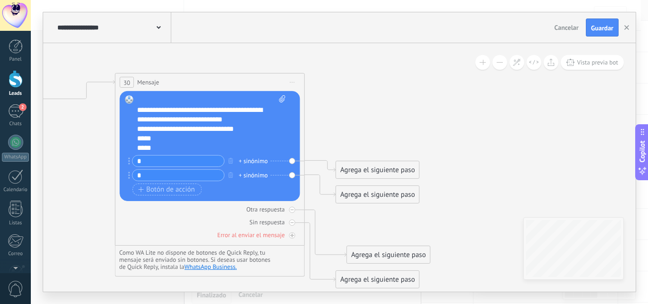
click at [246, 158] on div "+ sinónimo" at bounding box center [253, 160] width 29 height 9
click at [253, 162] on input "text" at bounding box center [264, 160] width 47 height 6
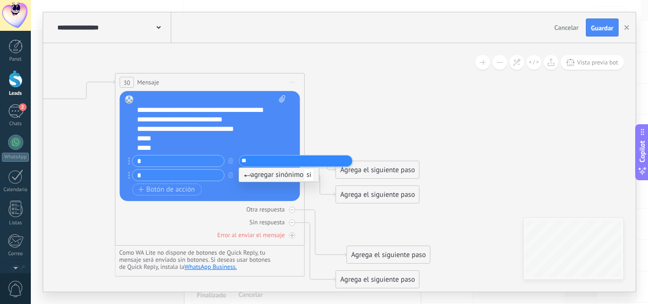
type input "**"
click at [314, 174] on span "si" at bounding box center [308, 174] width 10 height 13
click at [260, 175] on div "+ sinónimo" at bounding box center [253, 174] width 29 height 9
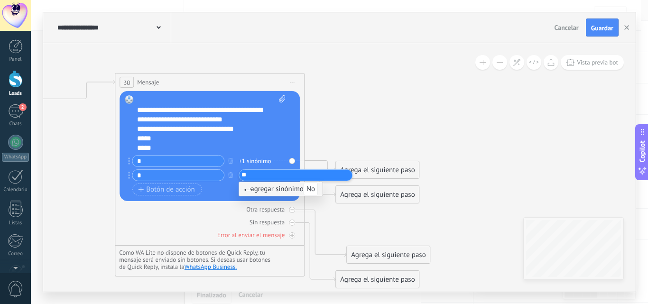
type input "**"
click at [314, 186] on span "No" at bounding box center [310, 189] width 14 height 13
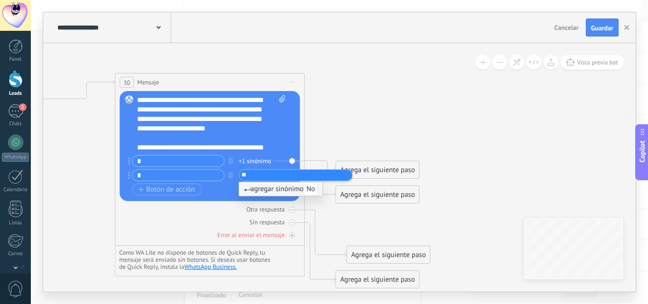
type input "**"
click at [318, 192] on span "No" at bounding box center [310, 189] width 14 height 13
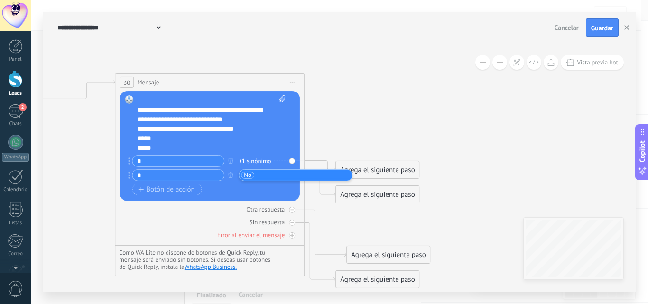
click at [250, 176] on div "+1 sinónimo" at bounding box center [255, 174] width 32 height 9
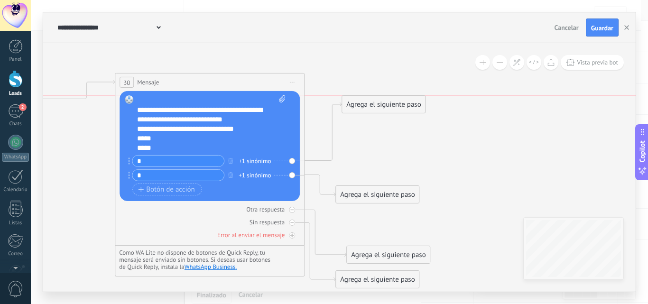
drag, startPoint x: 376, startPoint y: 170, endPoint x: 382, endPoint y: 106, distance: 64.8
click at [382, 106] on div "Agrega el siguiente paso" at bounding box center [383, 105] width 83 height 16
click at [383, 102] on div "Agrega el siguiente paso" at bounding box center [383, 105] width 83 height 16
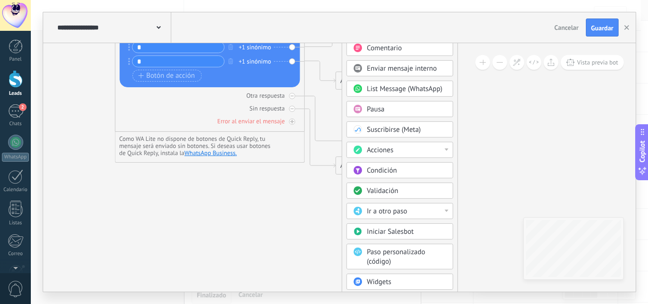
click at [390, 171] on span "Condición" at bounding box center [382, 170] width 30 height 9
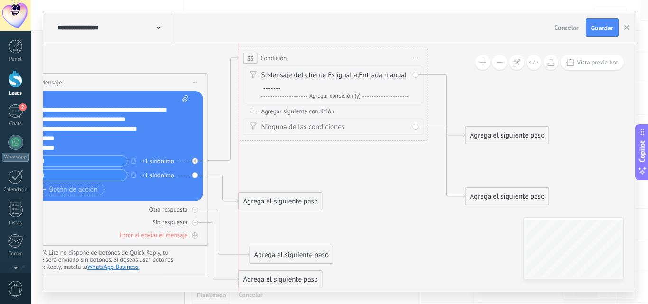
drag, startPoint x: 355, startPoint y: 102, endPoint x: 345, endPoint y: 78, distance: 26.8
click at [351, 57] on div "33 Condición ********* Iniciar vista previa aquí Cambiar nombre Duplicar Borrar" at bounding box center [333, 58] width 189 height 18
click at [280, 83] on div at bounding box center [272, 84] width 17 height 8
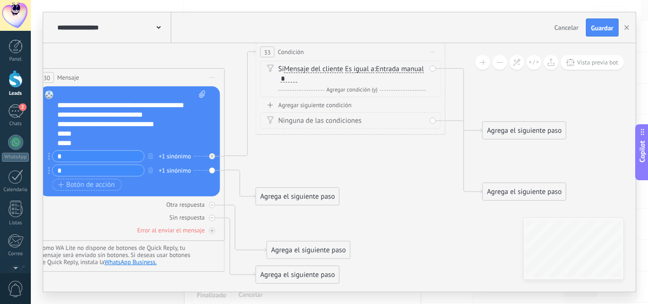
drag, startPoint x: 331, startPoint y: 163, endPoint x: 349, endPoint y: 158, distance: 17.7
click at [334, 197] on div "Agrega el siguiente paso" at bounding box center [297, 197] width 83 height 16
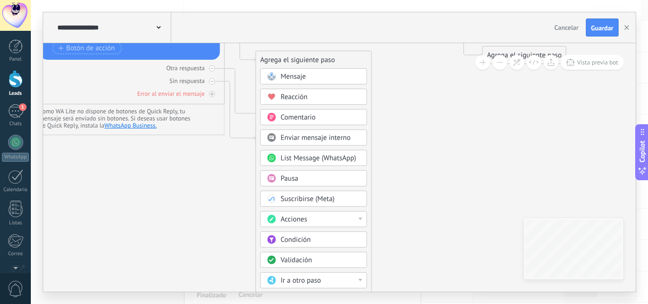
click at [304, 238] on span "Condición" at bounding box center [296, 239] width 30 height 9
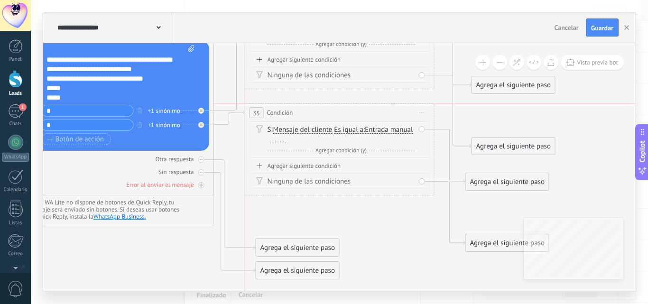
drag, startPoint x: 340, startPoint y: 126, endPoint x: 343, endPoint y: 111, distance: 15.0
click at [343, 111] on div "35 Condición ********* Iniciar vista previa aquí Cambiar nombre Duplicar Borrar" at bounding box center [339, 113] width 189 height 18
click at [286, 139] on div at bounding box center [278, 140] width 17 height 8
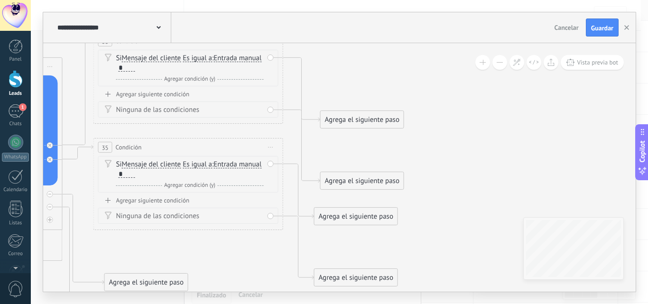
drag, startPoint x: 553, startPoint y: 118, endPoint x: 393, endPoint y: 199, distance: 179.6
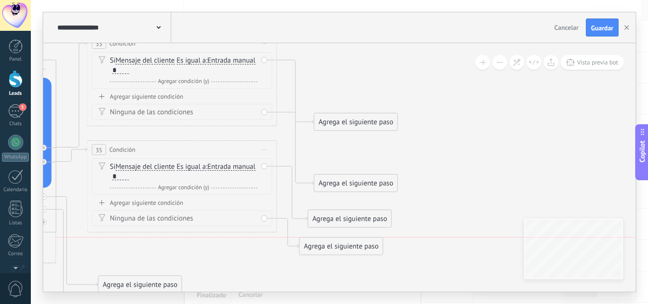
drag, startPoint x: 377, startPoint y: 278, endPoint x: 366, endPoint y: 223, distance: 56.1
click at [366, 249] on div "Agrega el siguiente paso" at bounding box center [341, 247] width 83 height 16
drag, startPoint x: 353, startPoint y: 169, endPoint x: 352, endPoint y: 139, distance: 29.4
click at [352, 139] on div "Agrega el siguiente paso" at bounding box center [355, 137] width 83 height 16
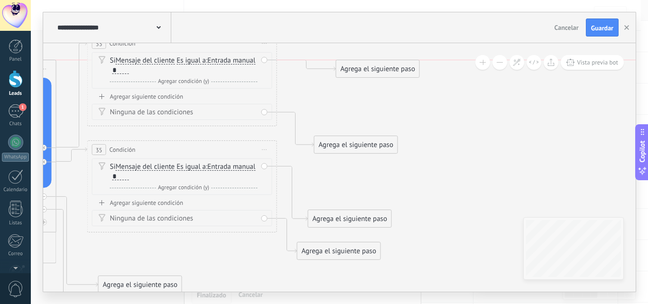
drag, startPoint x: 361, startPoint y: 119, endPoint x: 383, endPoint y: 64, distance: 58.7
click at [383, 64] on div "Agrega el siguiente paso" at bounding box center [377, 69] width 83 height 16
drag, startPoint x: 345, startPoint y: 146, endPoint x: 341, endPoint y: 103, distance: 42.8
click at [341, 103] on div "Agrega el siguiente paso" at bounding box center [349, 102] width 83 height 16
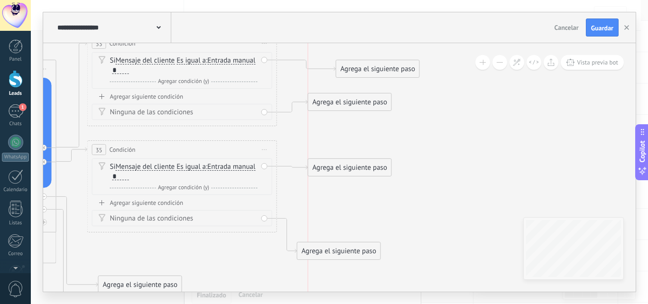
drag, startPoint x: 347, startPoint y: 216, endPoint x: 346, endPoint y: 178, distance: 38.0
click at [349, 163] on div "Agrega el siguiente paso" at bounding box center [349, 168] width 83 height 16
click at [327, 199] on div "Agrega el siguiente paso" at bounding box center [323, 201] width 83 height 16
click at [340, 169] on div "Agrega el siguiente paso" at bounding box center [349, 166] width 83 height 16
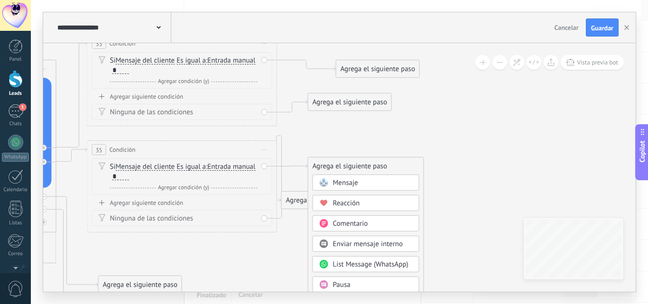
click at [364, 183] on div "Mensaje" at bounding box center [373, 182] width 80 height 9
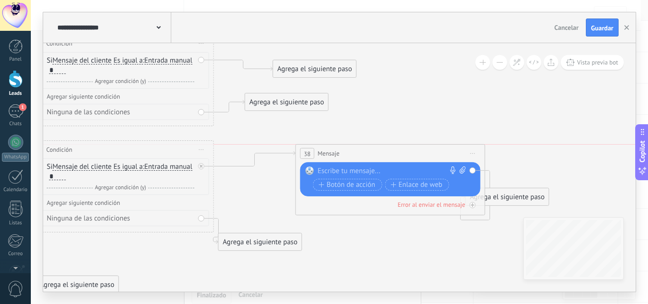
drag, startPoint x: 354, startPoint y: 166, endPoint x: 404, endPoint y: 156, distance: 51.9
click at [404, 156] on div "38 Mensaje ******* (a): Todos los contactos - canales seleccionados Todos los c…" at bounding box center [390, 154] width 189 height 18
drag, startPoint x: 539, startPoint y: 203, endPoint x: 557, endPoint y: 182, distance: 27.6
click at [557, 182] on div "Agrega el siguiente paso" at bounding box center [550, 183] width 83 height 16
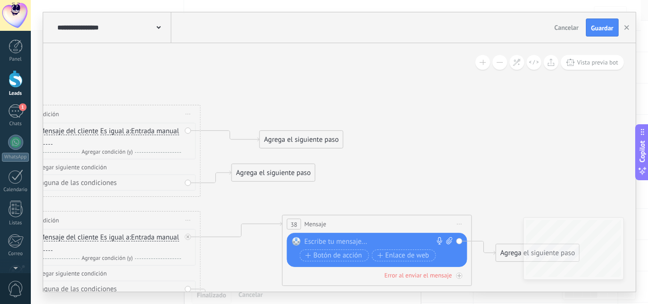
drag, startPoint x: 358, startPoint y: 120, endPoint x: 331, endPoint y: 180, distance: 64.8
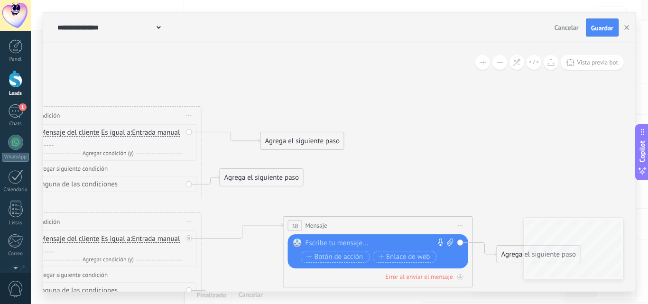
drag, startPoint x: 299, startPoint y: 177, endPoint x: 286, endPoint y: 181, distance: 13.4
click at [286, 181] on div "Agrega el siguiente paso" at bounding box center [261, 178] width 83 height 16
click at [301, 135] on div "Agrega el siguiente paso" at bounding box center [302, 141] width 83 height 16
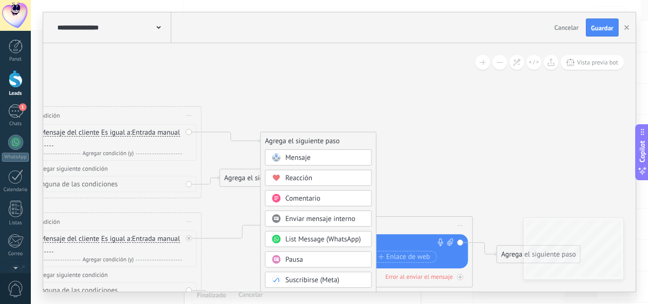
click at [315, 155] on div "Mensaje" at bounding box center [325, 157] width 80 height 9
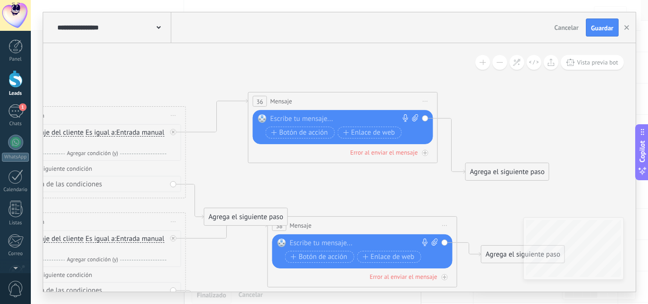
click at [319, 100] on div "36 Mensaje ******* (a): Todos los contactos - canales seleccionados Todos los c…" at bounding box center [342, 101] width 189 height 18
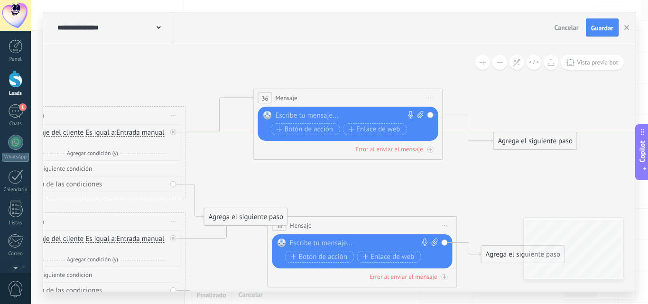
drag, startPoint x: 525, startPoint y: 158, endPoint x: 320, endPoint y: 210, distance: 211.7
click at [543, 138] on div "Agrega el siguiente paso" at bounding box center [535, 141] width 83 height 16
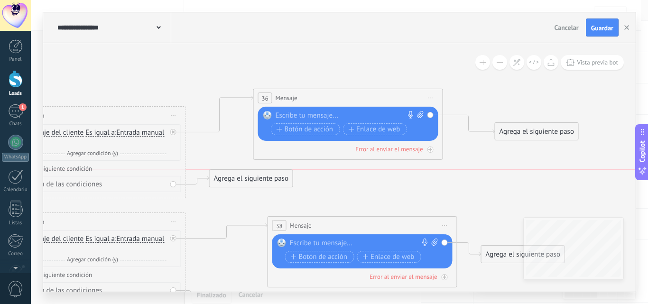
drag, startPoint x: 262, startPoint y: 218, endPoint x: 267, endPoint y: 182, distance: 35.9
click at [267, 182] on div "Agrega el siguiente paso" at bounding box center [251, 179] width 83 height 16
click at [340, 114] on div at bounding box center [346, 115] width 141 height 9
paste div
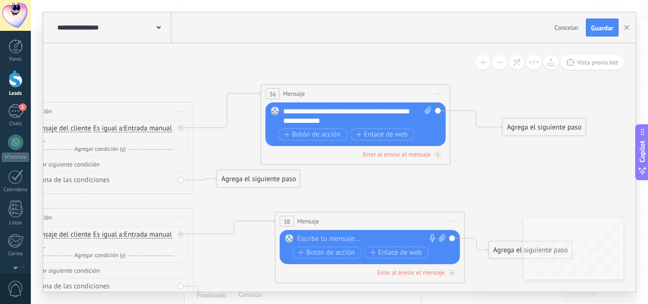
drag, startPoint x: 211, startPoint y: 153, endPoint x: 219, endPoint y: 148, distance: 8.7
click at [354, 119] on div "**********" at bounding box center [357, 116] width 148 height 19
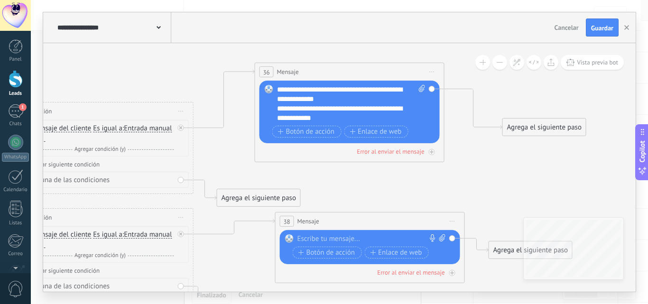
drag, startPoint x: 374, startPoint y: 98, endPoint x: 368, endPoint y: 76, distance: 22.7
click at [368, 76] on div "36 Mensaje ******* (a): Todos los contactos - canales seleccionados Todos los c…" at bounding box center [349, 72] width 189 height 18
drag, startPoint x: 287, startPoint y: 197, endPoint x: 282, endPoint y: 184, distance: 14.4
click at [282, 184] on div "Agrega el siguiente paso" at bounding box center [252, 181] width 83 height 16
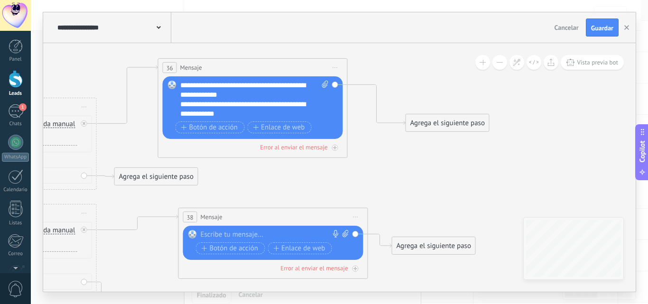
drag, startPoint x: 391, startPoint y: 177, endPoint x: 317, endPoint y: 173, distance: 74.6
drag, startPoint x: 183, startPoint y: 172, endPoint x: 175, endPoint y: 170, distance: 7.4
click at [175, 170] on div "Agrega el siguiente paso" at bounding box center [150, 177] width 83 height 16
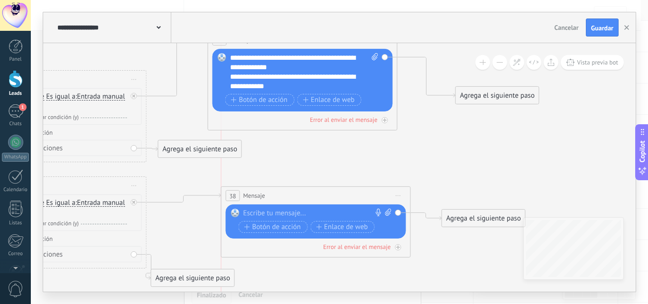
drag, startPoint x: 306, startPoint y: 193, endPoint x: 303, endPoint y: 200, distance: 7.0
click at [303, 200] on div "38 Mensaje ******* (a): Todos los contactos - canales seleccionados Todos los c…" at bounding box center [315, 196] width 189 height 18
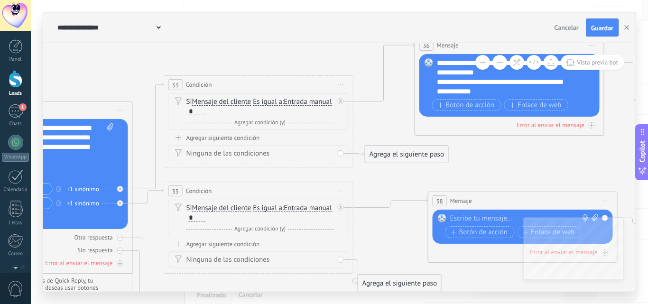
drag, startPoint x: 151, startPoint y: 180, endPoint x: 378, endPoint y: 187, distance: 227.3
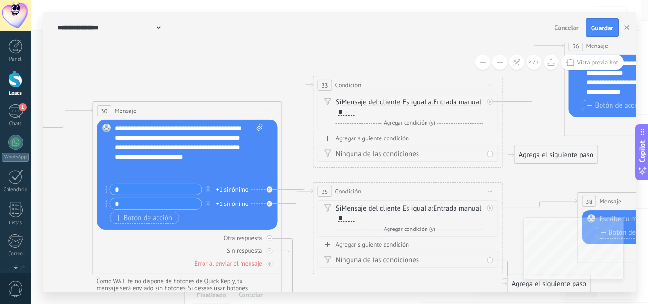
drag, startPoint x: 135, startPoint y: 86, endPoint x: 259, endPoint y: 85, distance: 123.8
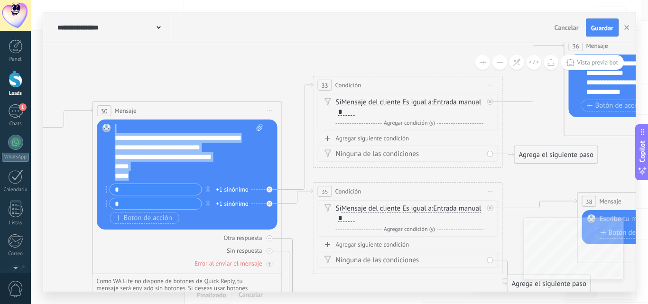
scroll to position [0, 0]
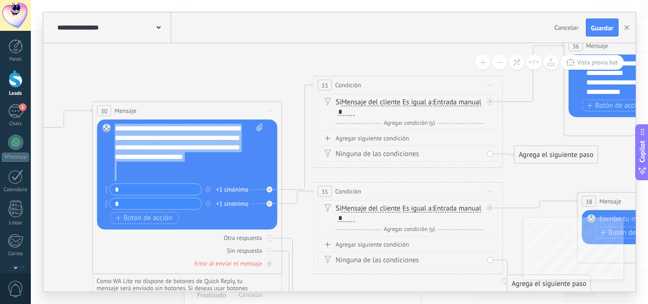
drag, startPoint x: 147, startPoint y: 176, endPoint x: 119, endPoint y: 107, distance: 74.7
click at [119, 107] on div "30 Mensaje ******* (a): Todos los contactos - canales seleccionados Todos los c…" at bounding box center [187, 187] width 190 height 173
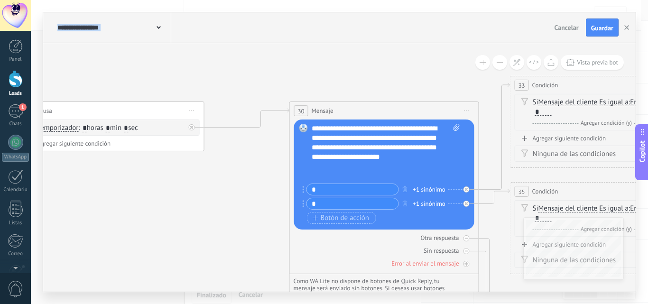
drag, startPoint x: 174, startPoint y: 73, endPoint x: 468, endPoint y: 71, distance: 294.0
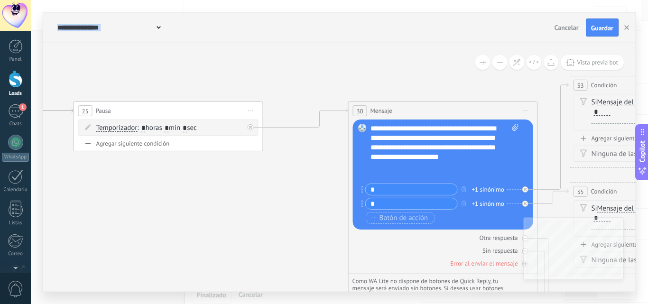
click at [497, 64] on button at bounding box center [499, 62] width 15 height 15
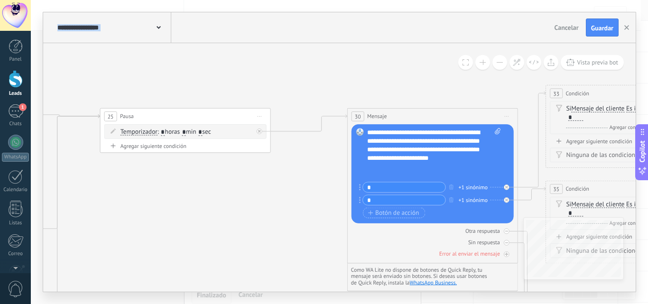
click at [497, 64] on button at bounding box center [499, 62] width 15 height 15
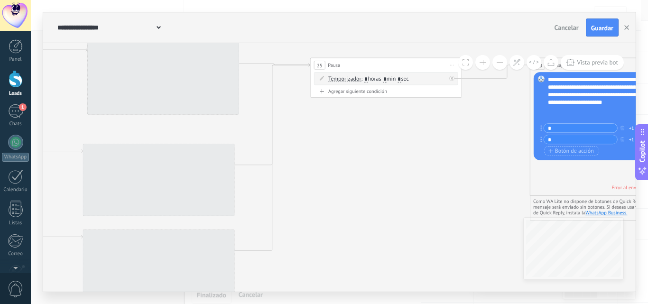
drag, startPoint x: 259, startPoint y: 194, endPoint x: 431, endPoint y: 147, distance: 177.4
click at [431, 147] on icon at bounding box center [109, 213] width 2454 height 794
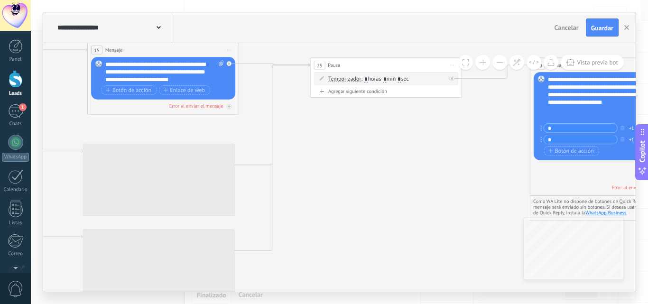
click at [499, 62] on button at bounding box center [499, 62] width 15 height 15
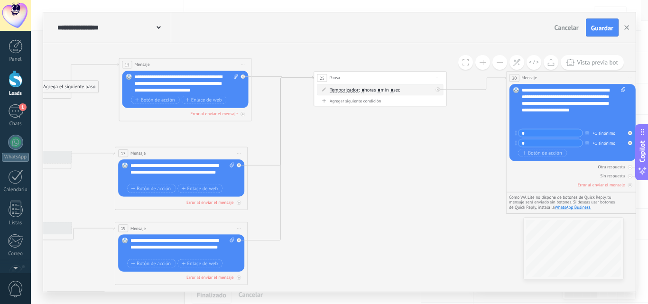
click at [499, 60] on button at bounding box center [499, 62] width 15 height 15
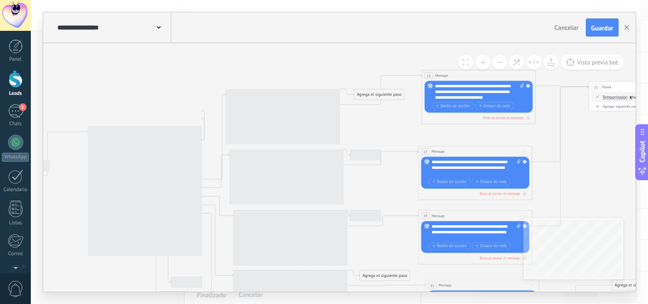
drag, startPoint x: 181, startPoint y: 144, endPoint x: 452, endPoint y: 140, distance: 271.3
click at [452, 140] on icon at bounding box center [438, 198] width 1840 height 596
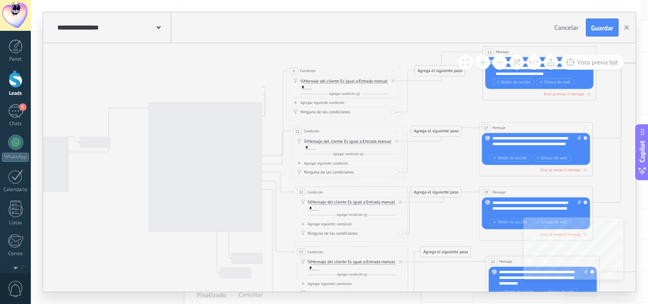
drag, startPoint x: 187, startPoint y: 85, endPoint x: 248, endPoint y: 62, distance: 65.2
click at [248, 62] on icon at bounding box center [498, 174] width 1840 height 596
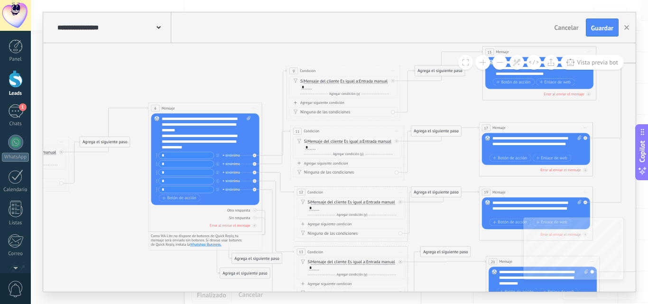
scroll to position [123, 0]
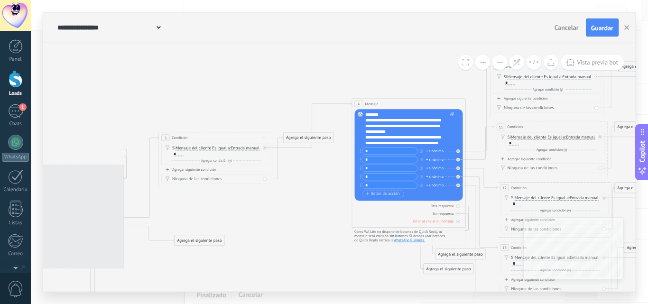
drag, startPoint x: 188, startPoint y: 76, endPoint x: 338, endPoint y: 74, distance: 149.4
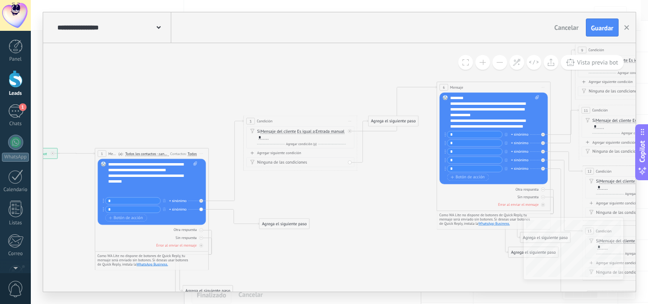
drag, startPoint x: 250, startPoint y: 76, endPoint x: 332, endPoint y: 68, distance: 82.4
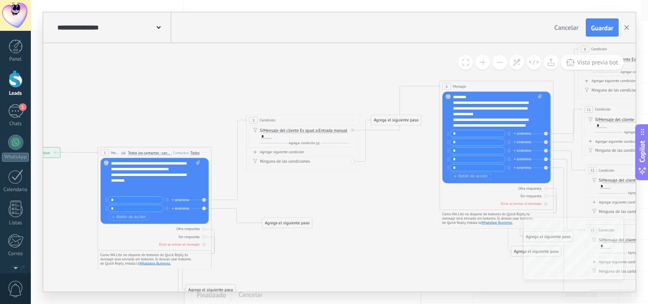
scroll to position [66, 0]
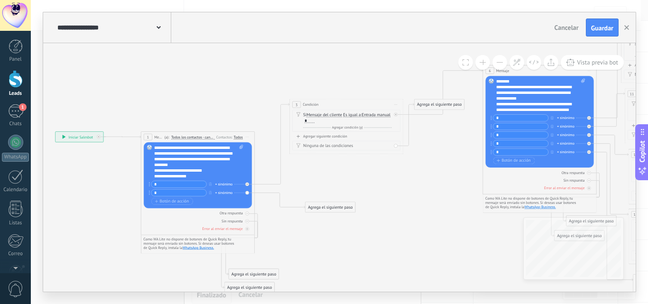
drag, startPoint x: 149, startPoint y: 108, endPoint x: 184, endPoint y: 99, distance: 35.8
drag, startPoint x: 194, startPoint y: 177, endPoint x: 155, endPoint y: 133, distance: 59.4
click at [155, 133] on div "1 Mensaje ******* (a): Todos los contactos - canales seleccionados Todos los co…" at bounding box center [198, 182] width 114 height 103
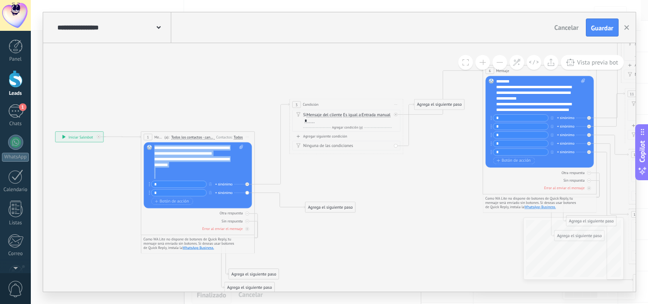
copy div "**********"
click at [178, 165] on div "**********" at bounding box center [198, 162] width 89 height 34
drag, startPoint x: 161, startPoint y: 157, endPoint x: 153, endPoint y: 138, distance: 20.8
click at [153, 138] on div "1 Mensaje ******* (a): Todos los contactos - canales seleccionados Todos los co…" at bounding box center [198, 182] width 114 height 103
copy div "**********"
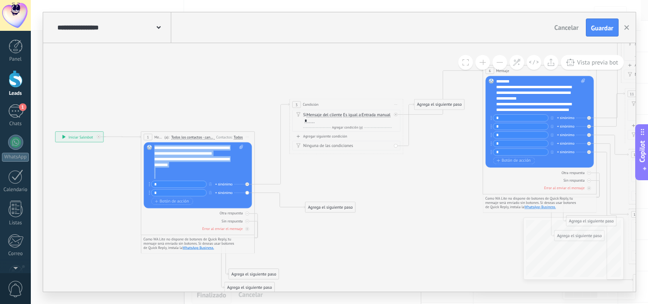
click at [188, 169] on div "**********" at bounding box center [198, 162] width 89 height 34
click at [197, 179] on div "**********" at bounding box center [198, 162] width 89 height 34
drag, startPoint x: 223, startPoint y: 175, endPoint x: 161, endPoint y: 176, distance: 62.1
click at [161, 176] on div "**********" at bounding box center [198, 162] width 89 height 34
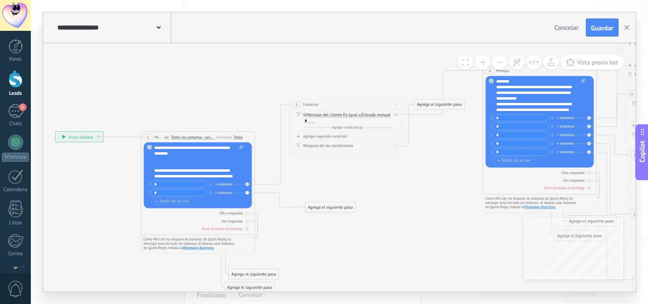
scroll to position [0, 0]
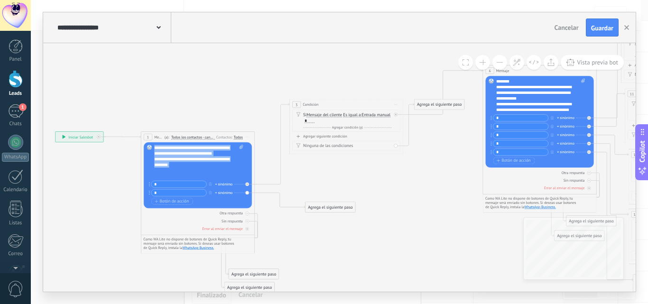
drag, startPoint x: 180, startPoint y: 169, endPoint x: 149, endPoint y: 147, distance: 37.8
click at [149, 147] on div "Reemplazar Quitar Convertir a mensaje de voz Arrastre la imagen aquí para adjun…" at bounding box center [198, 175] width 108 height 66
drag, startPoint x: 213, startPoint y: 175, endPoint x: 150, endPoint y: 138, distance: 72.7
click at [150, 138] on div "1 Mensaje ******* (a): Todos los contactos - canales seleccionados Todos los co…" at bounding box center [198, 182] width 114 height 103
copy div "**********"
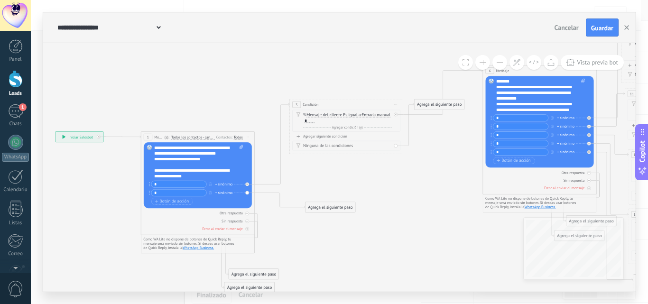
scroll to position [38, 0]
drag, startPoint x: 266, startPoint y: 275, endPoint x: 261, endPoint y: 274, distance: 5.4
click at [261, 274] on div "Agrega el siguiente paso" at bounding box center [249, 275] width 50 height 9
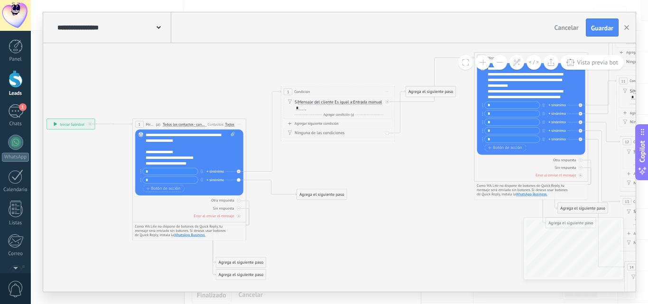
click at [311, 192] on div "Agrega el siguiente paso" at bounding box center [322, 194] width 50 height 9
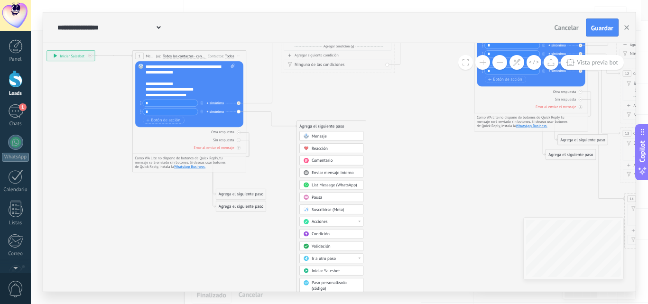
click at [325, 235] on span "Condición" at bounding box center [321, 233] width 18 height 5
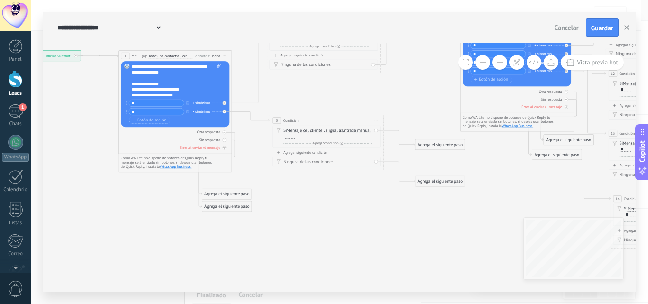
drag, startPoint x: 329, startPoint y: 126, endPoint x: 316, endPoint y: 120, distance: 14.0
click at [316, 120] on div "5 Condición ********* Iniciar vista previa aquí Cambiar nombre Duplicar Borrar" at bounding box center [326, 120] width 113 height 10
click at [294, 138] on div at bounding box center [290, 136] width 10 height 5
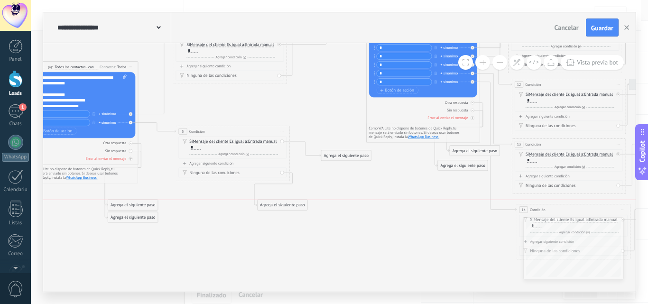
drag, startPoint x: 332, startPoint y: 200, endPoint x: 257, endPoint y: 196, distance: 75.0
click at [265, 209] on div "Agrega el siguiente paso" at bounding box center [282, 205] width 50 height 9
drag, startPoint x: 239, startPoint y: 146, endPoint x: 232, endPoint y: 155, distance: 10.9
click at [232, 155] on div "5 Condición ********* Iniciar vista previa aquí Cambiar nombre Duplicar Borrar" at bounding box center [211, 155] width 113 height 10
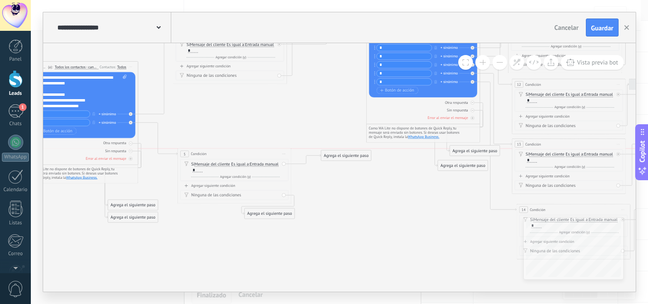
drag, startPoint x: 234, startPoint y: 157, endPoint x: 257, endPoint y: 154, distance: 23.4
click at [257, 154] on div "5 Condición ********* Iniciar vista previa aquí Cambiar nombre Duplicar Borrar" at bounding box center [234, 153] width 113 height 10
drag, startPoint x: 273, startPoint y: 213, endPoint x: 233, endPoint y: 222, distance: 40.8
click at [233, 222] on div "Agrega el siguiente paso" at bounding box center [230, 222] width 50 height 9
drag, startPoint x: 352, startPoint y: 177, endPoint x: 355, endPoint y: 191, distance: 14.5
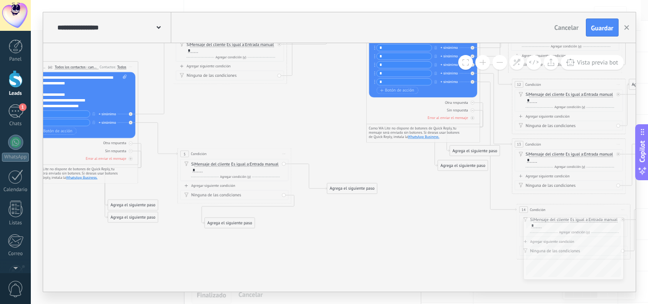
click at [355, 191] on div "Agrega el siguiente paso" at bounding box center [352, 188] width 50 height 9
click at [355, 197] on span "Mensaje" at bounding box center [349, 198] width 15 height 5
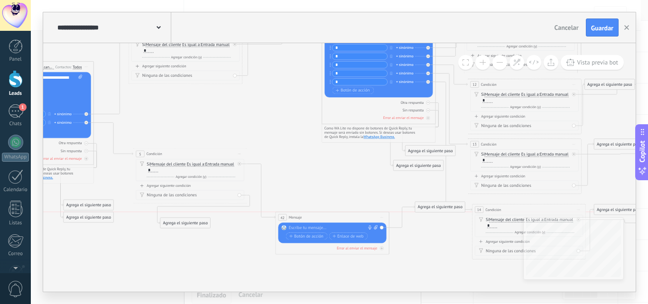
drag, startPoint x: 344, startPoint y: 185, endPoint x: 337, endPoint y: 214, distance: 30.2
click at [337, 214] on div "42 Mensaje ******* (a): Todos los contactos - canales seleccionados Todos los c…" at bounding box center [332, 217] width 113 height 10
drag, startPoint x: 426, startPoint y: 211, endPoint x: 418, endPoint y: 271, distance: 60.8
click at [418, 271] on div "Agrega el siguiente paso" at bounding box center [430, 270] width 50 height 9
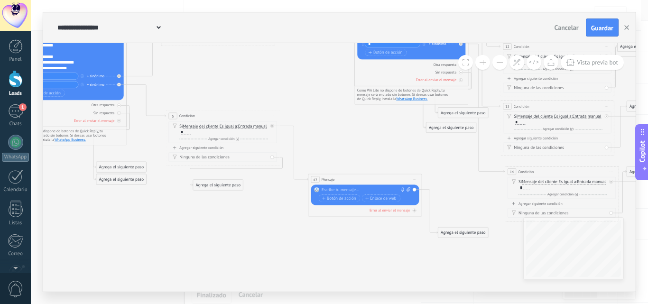
drag, startPoint x: 221, startPoint y: 89, endPoint x: 253, endPoint y: 96, distance: 33.6
click at [357, 190] on div at bounding box center [364, 190] width 84 height 6
paste div
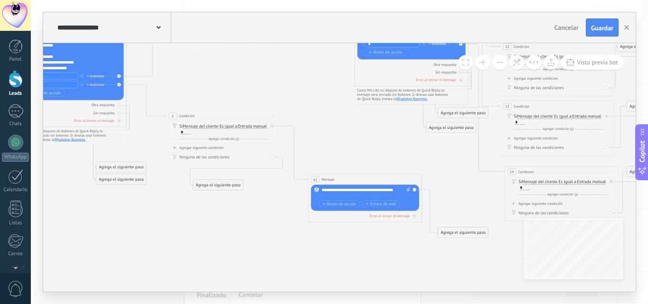
drag, startPoint x: 332, startPoint y: 195, endPoint x: 321, endPoint y: 192, distance: 11.7
click at [321, 192] on div "Reemplazar Quitar Convertir a mensaje de voz Arrastre la imagen aquí para adjun…" at bounding box center [365, 197] width 108 height 26
click at [352, 192] on div "**********" at bounding box center [366, 192] width 89 height 11
click at [322, 190] on div "**********" at bounding box center [366, 192] width 89 height 11
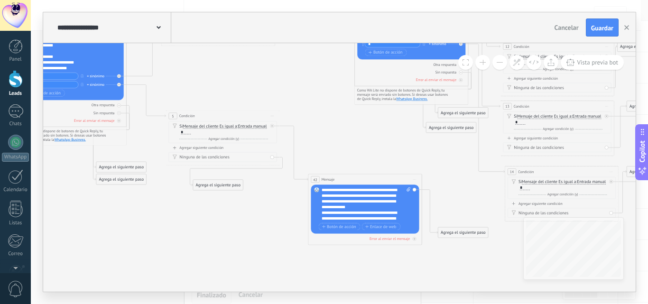
scroll to position [19, 0]
click at [352, 206] on div "**********" at bounding box center [361, 210] width 79 height 23
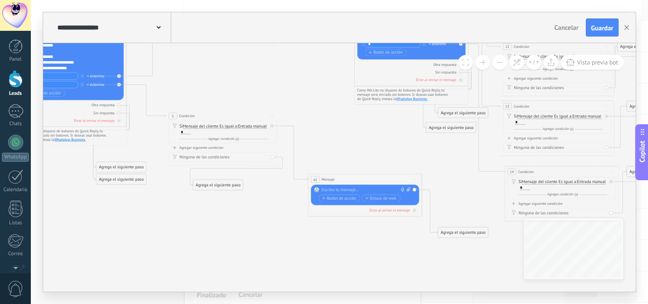
click at [351, 189] on div at bounding box center [364, 190] width 84 height 6
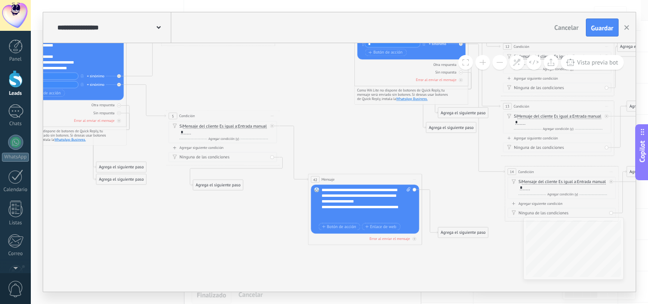
click at [335, 216] on div "**********" at bounding box center [361, 212] width 79 height 17
click at [501, 64] on button at bounding box center [499, 62] width 15 height 15
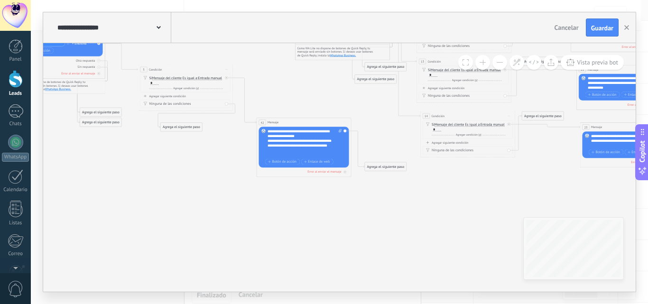
drag, startPoint x: 313, startPoint y: 125, endPoint x: 333, endPoint y: 115, distance: 23.1
click at [288, 97] on icon at bounding box center [587, 18] width 1534 height 538
click at [392, 165] on div "Agrega el siguiente paso" at bounding box center [385, 166] width 42 height 8
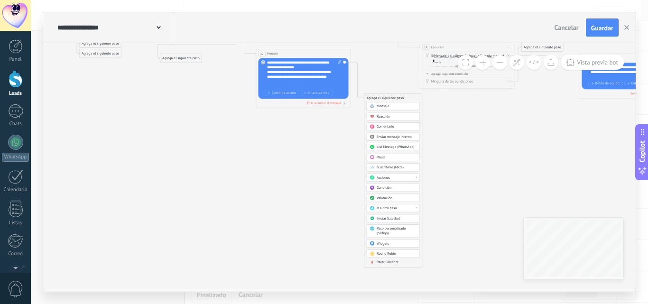
click at [400, 263] on div "Parar Salesbot" at bounding box center [397, 262] width 40 height 5
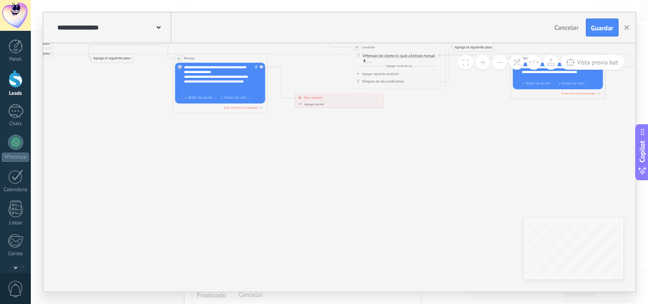
drag, startPoint x: 262, startPoint y: 55, endPoint x: 248, endPoint y: 60, distance: 15.2
click at [248, 60] on div "42 Mensaje ******* (a): Todos los contactos - canales seleccionados Todos los c…" at bounding box center [220, 58] width 94 height 9
drag, startPoint x: 358, startPoint y: 101, endPoint x: 336, endPoint y: 124, distance: 31.5
click at [336, 124] on div "**********" at bounding box center [318, 122] width 88 height 9
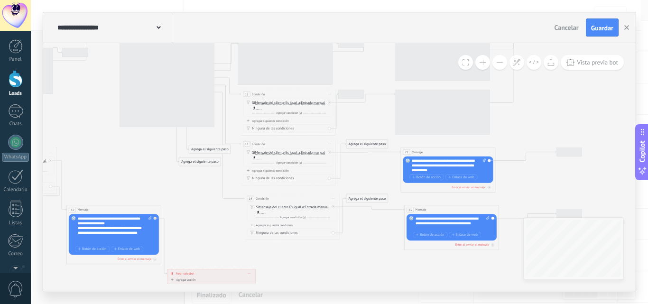
drag, startPoint x: 420, startPoint y: 138, endPoint x: 545, endPoint y: 180, distance: 132.6
click at [305, 293] on div "**********" at bounding box center [339, 152] width 617 height 304
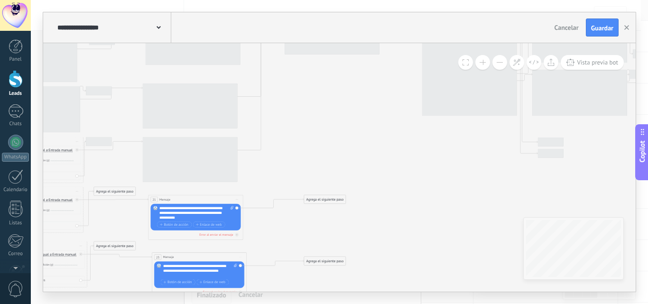
drag, startPoint x: 485, startPoint y: 139, endPoint x: 329, endPoint y: 167, distance: 158.0
click at [329, 167] on icon at bounding box center [160, 163] width 1534 height 569
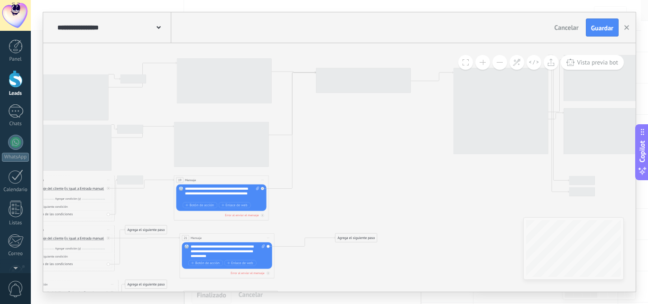
drag, startPoint x: 331, startPoint y: 133, endPoint x: 367, endPoint y: 164, distance: 47.8
click at [367, 164] on icon at bounding box center [191, 201] width 1534 height 569
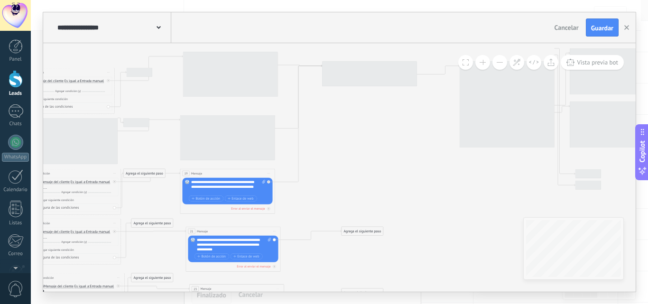
click at [499, 64] on button at bounding box center [499, 62] width 15 height 15
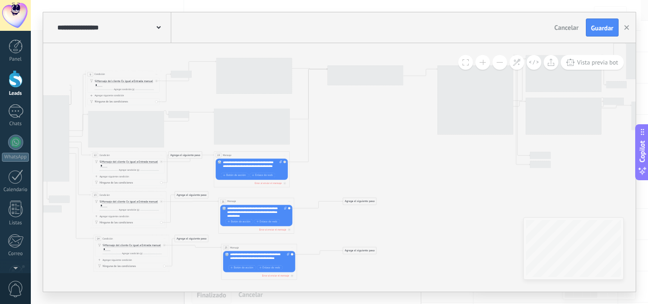
drag, startPoint x: 348, startPoint y: 160, endPoint x: 349, endPoint y: 143, distance: 17.2
click at [349, 143] on icon at bounding box center [227, 172] width 1227 height 455
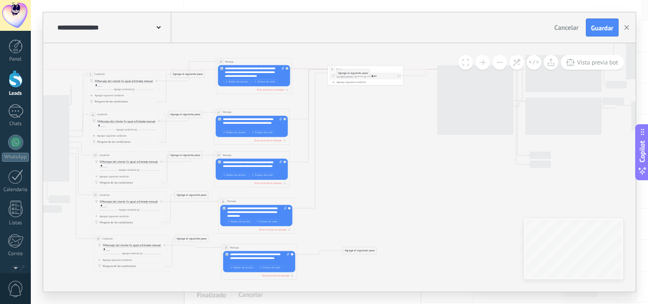
drag, startPoint x: 368, startPoint y: 202, endPoint x: 362, endPoint y: 73, distance: 129.2
click at [362, 73] on div "Agrega el siguiente paso" at bounding box center [352, 73] width 33 height 6
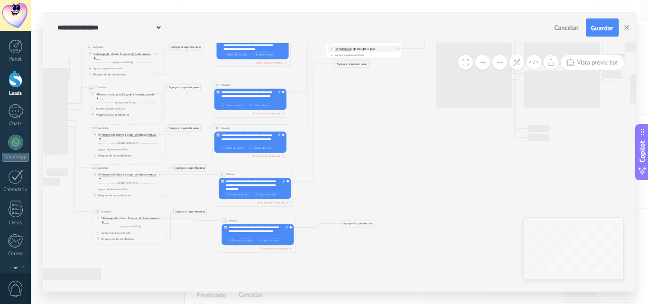
click at [374, 153] on icon at bounding box center [225, 145] width 1227 height 457
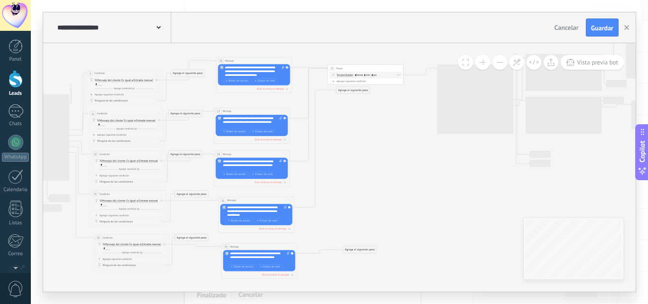
drag, startPoint x: 371, startPoint y: 154, endPoint x: 372, endPoint y: 180, distance: 26.1
click at [372, 180] on icon at bounding box center [227, 172] width 1227 height 457
drag, startPoint x: 353, startPoint y: 91, endPoint x: 351, endPoint y: 69, distance: 21.9
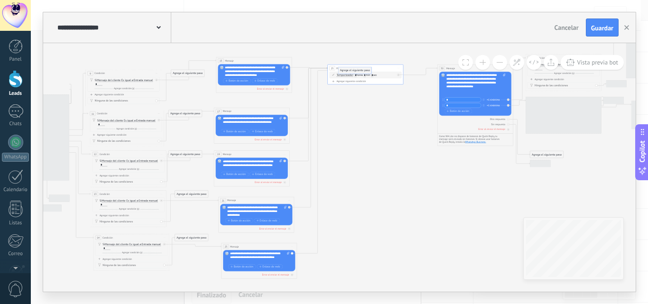
drag, startPoint x: 367, startPoint y: 248, endPoint x: 362, endPoint y: 69, distance: 179.3
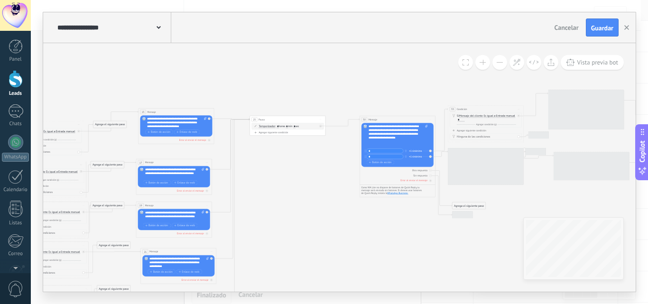
drag, startPoint x: 383, startPoint y: 167, endPoint x: 285, endPoint y: 233, distance: 118.0
click at [276, 231] on icon at bounding box center [149, 223] width 1227 height 457
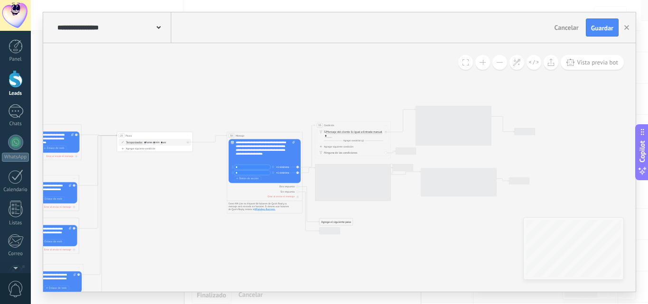
drag, startPoint x: 367, startPoint y: 253, endPoint x: 263, endPoint y: 253, distance: 103.4
click at [263, 253] on icon at bounding box center [16, 239] width 1227 height 457
click at [485, 63] on button at bounding box center [482, 62] width 15 height 15
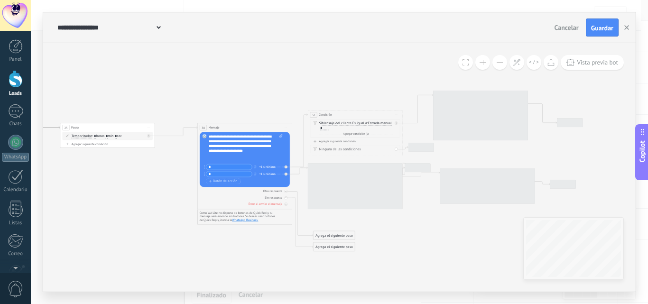
click at [485, 63] on button at bounding box center [482, 62] width 15 height 15
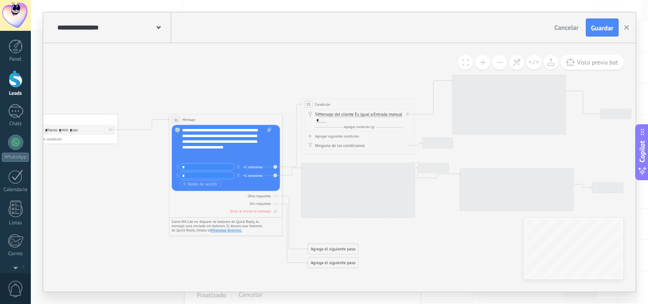
scroll to position [47, 0]
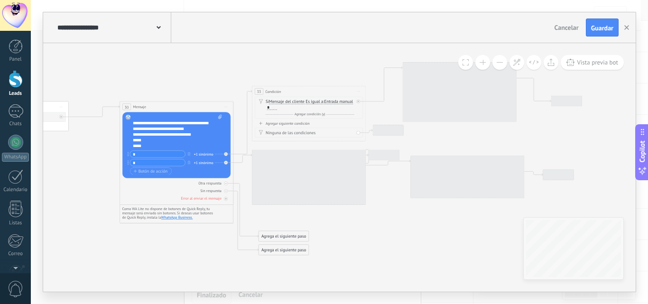
drag, startPoint x: 297, startPoint y: 62, endPoint x: 252, endPoint y: 52, distance: 46.1
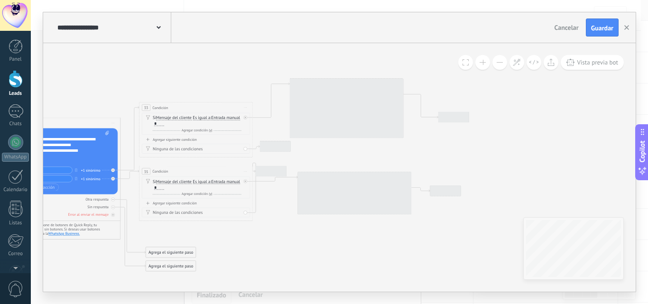
drag, startPoint x: 509, startPoint y: 131, endPoint x: 469, endPoint y: 99, distance: 50.9
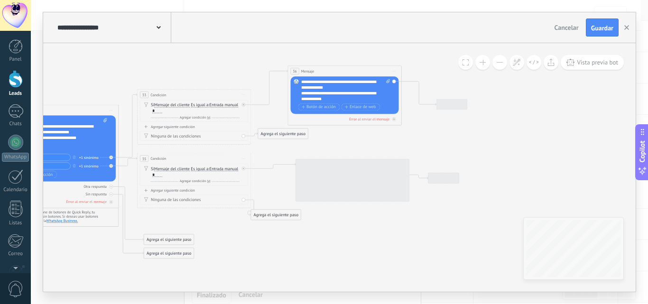
drag, startPoint x: 285, startPoint y: 159, endPoint x: 282, endPoint y: 216, distance: 56.5
click at [282, 216] on div "Agrega el siguiente paso" at bounding box center [276, 214] width 50 height 9
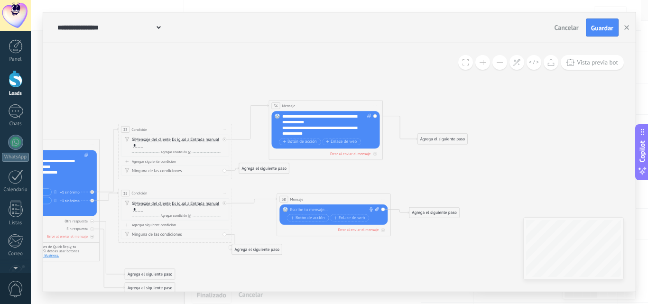
drag, startPoint x: 446, startPoint y: 133, endPoint x: 427, endPoint y: 167, distance: 39.5
drag, startPoint x: 451, startPoint y: 139, endPoint x: 457, endPoint y: 116, distance: 23.9
click at [457, 116] on div "Agrega el siguiente paso" at bounding box center [448, 115] width 50 height 9
click at [498, 61] on button at bounding box center [499, 62] width 15 height 15
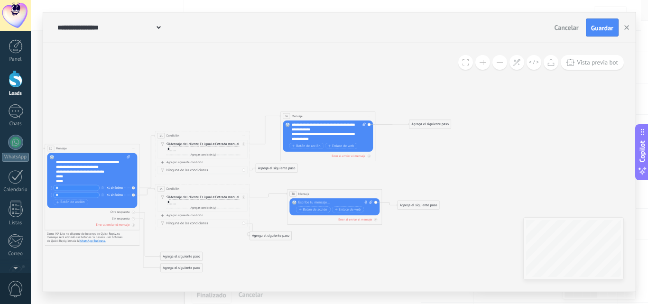
click at [483, 62] on button at bounding box center [482, 62] width 15 height 15
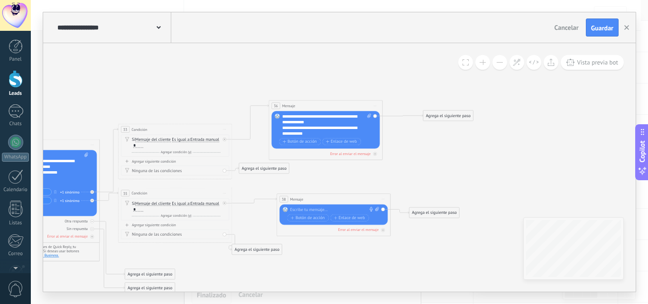
click at [483, 62] on button at bounding box center [482, 62] width 15 height 15
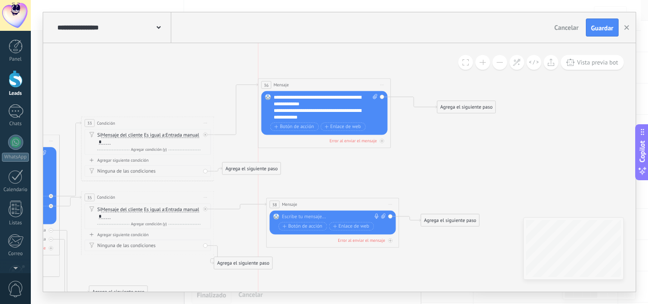
drag, startPoint x: 349, startPoint y: 94, endPoint x: 352, endPoint y: 84, distance: 10.8
click at [352, 84] on div "36 Mensaje ******* (a): Todos los contactos - canales seleccionados Todos los c…" at bounding box center [324, 85] width 132 height 12
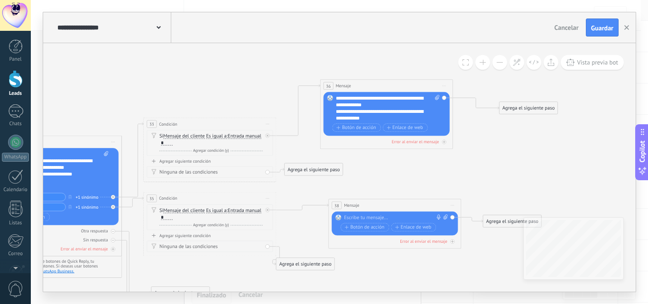
drag, startPoint x: 230, startPoint y: 64, endPoint x: 247, endPoint y: 74, distance: 20.3
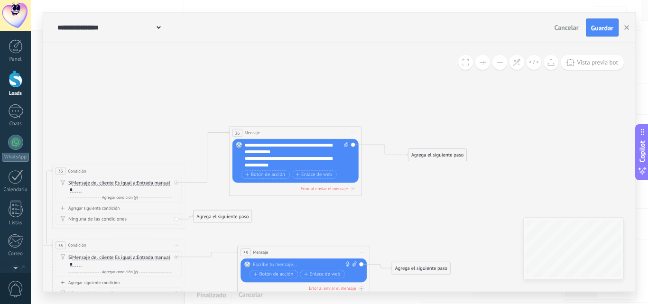
drag, startPoint x: 422, startPoint y: 176, endPoint x: 353, endPoint y: 214, distance: 78.9
click at [241, 217] on div "Agrega el siguiente paso" at bounding box center [222, 217] width 58 height 11
click at [440, 152] on div "Agrega el siguiente paso" at bounding box center [437, 154] width 58 height 11
click at [439, 165] on span "Mensaje" at bounding box center [434, 167] width 18 height 6
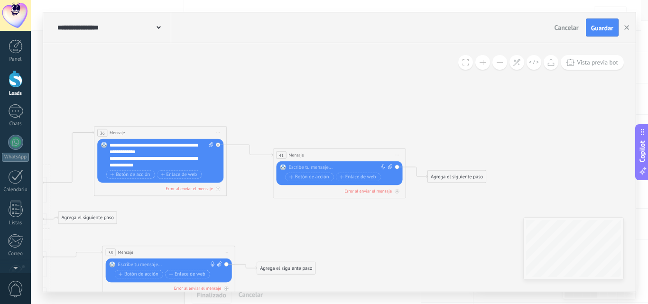
click at [399, 154] on span "Iniciar vista previa aquí Cambiar nombre Duplicar Borrar" at bounding box center [397, 154] width 10 height 9
click at [426, 197] on div "Borrar" at bounding box center [427, 198] width 65 height 11
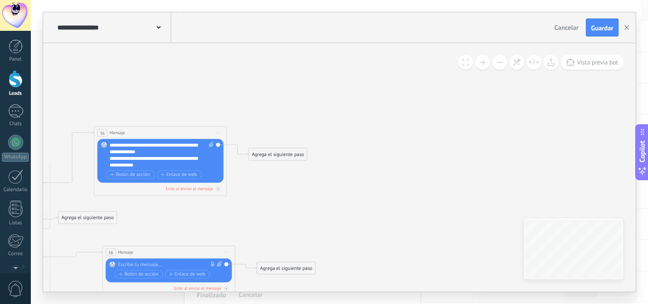
click at [273, 157] on div "Agrega el siguiente paso" at bounding box center [277, 154] width 58 height 11
click at [284, 234] on div "Pausa" at bounding box center [294, 237] width 56 height 7
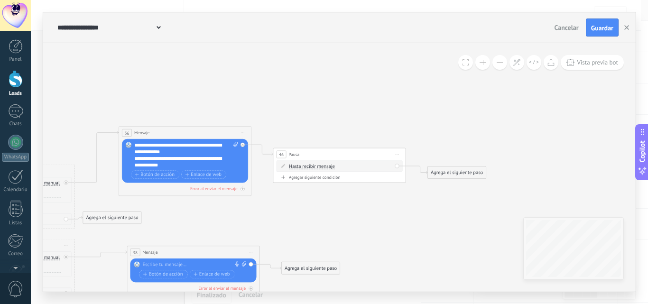
click at [322, 165] on span "Hasta recibir mensaje" at bounding box center [312, 166] width 46 height 5
click at [322, 165] on button "Hasta recibir mensaje" at bounding box center [326, 166] width 83 height 12
click at [313, 181] on span "Temporizador" at bounding box center [322, 178] width 80 height 7
click at [352, 167] on input "*" at bounding box center [350, 166] width 3 height 5
type input "*"
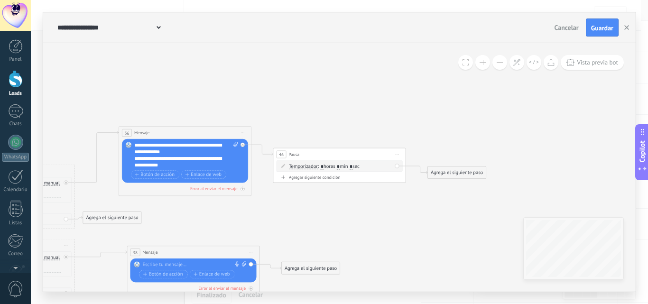
click at [340, 166] on input "*" at bounding box center [338, 166] width 3 height 5
type input "*"
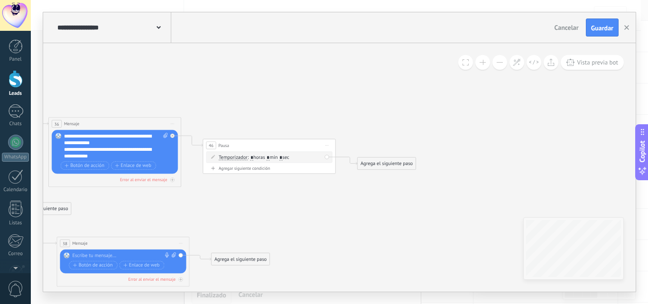
drag, startPoint x: 326, startPoint y: 181, endPoint x: 316, endPoint y: 180, distance: 10.1
click at [379, 165] on div "Agrega el siguiente paso" at bounding box center [387, 163] width 58 height 11
click at [391, 176] on span "Mensaje" at bounding box center [384, 175] width 18 height 6
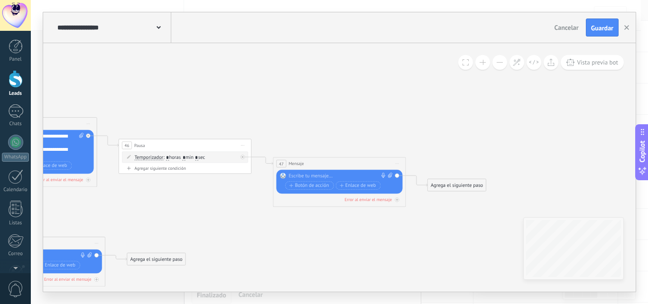
click at [360, 177] on div at bounding box center [337, 176] width 99 height 7
paste div
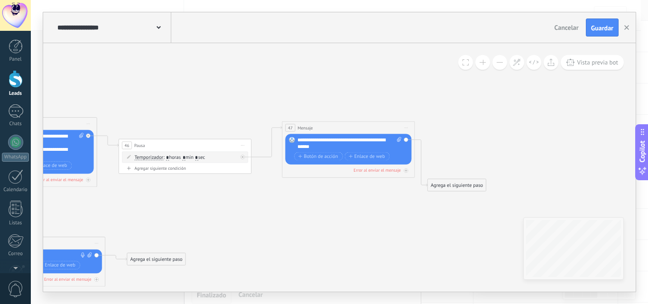
drag, startPoint x: 335, startPoint y: 165, endPoint x: 344, endPoint y: 129, distance: 36.7
click at [344, 129] on div "47 Mensaje ******* (a): Todos los contactos - canales seleccionados Todos los c…" at bounding box center [348, 127] width 132 height 12
drag, startPoint x: 449, startPoint y: 186, endPoint x: 499, endPoint y: 150, distance: 61.9
click at [499, 150] on div "Agrega el siguiente paso" at bounding box center [507, 149] width 58 height 11
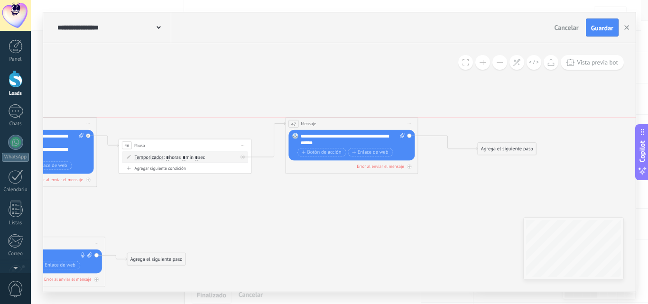
click at [374, 126] on div "47 Mensaje ******* (a): Todos los contactos - canales seleccionados Todos los c…" at bounding box center [351, 124] width 132 height 12
drag, startPoint x: 357, startPoint y: 142, endPoint x: 301, endPoint y: 133, distance: 56.6
click at [301, 133] on div "**********" at bounding box center [353, 139] width 104 height 13
click at [349, 136] on div "**********" at bounding box center [353, 139] width 104 height 13
click at [302, 136] on div "**********" at bounding box center [353, 139] width 104 height 13
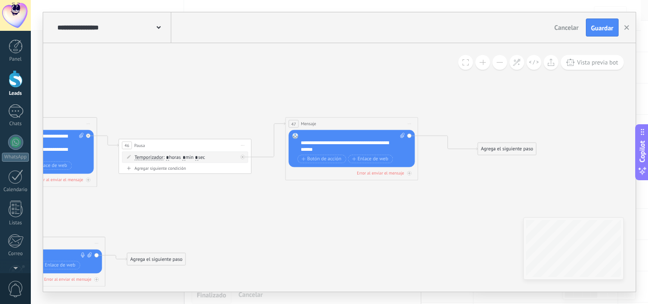
click at [322, 136] on div at bounding box center [349, 136] width 97 height 7
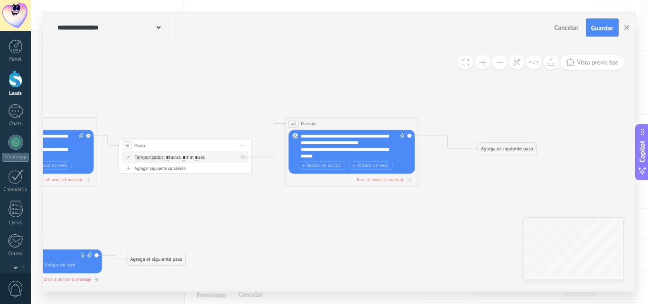
click at [358, 149] on div "**********" at bounding box center [353, 146] width 104 height 27
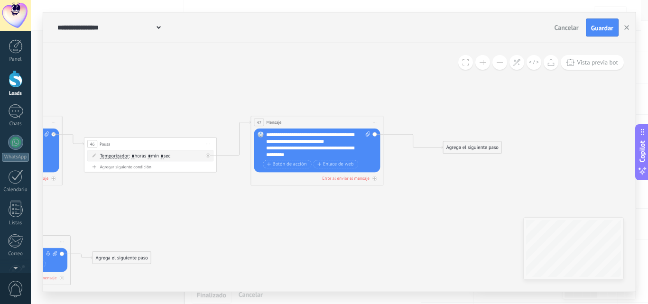
drag, startPoint x: 401, startPoint y: 117, endPoint x: 396, endPoint y: 89, distance: 28.3
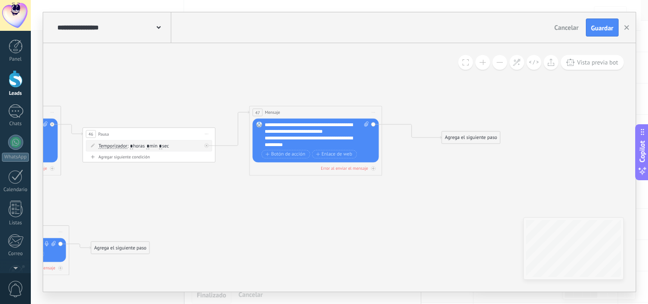
click at [498, 64] on button at bounding box center [499, 62] width 15 height 15
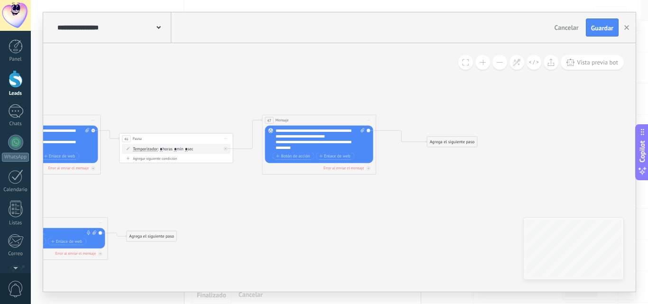
click at [498, 64] on button at bounding box center [499, 62] width 15 height 15
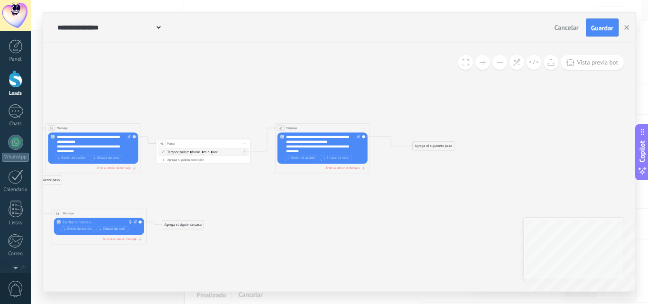
click at [433, 146] on div "Agrega el siguiente paso" at bounding box center [434, 146] width 42 height 8
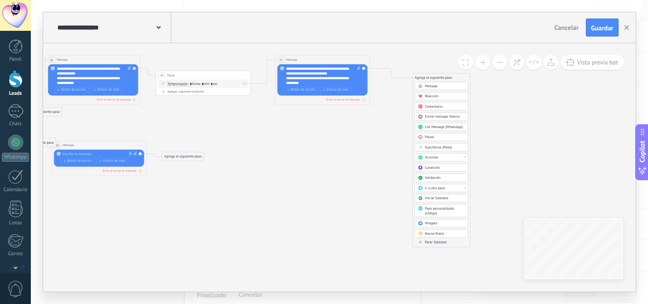
click at [435, 242] on span "Parar Salesbot" at bounding box center [436, 242] width 22 height 5
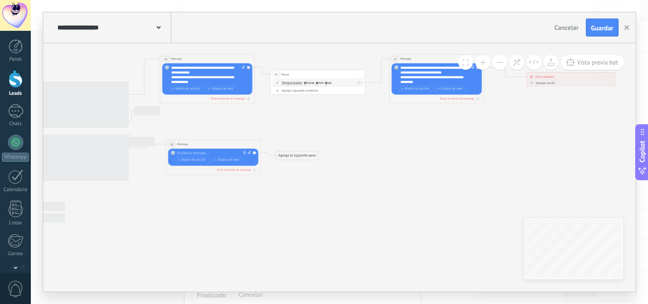
drag, startPoint x: 264, startPoint y: 148, endPoint x: 492, endPoint y: 148, distance: 228.1
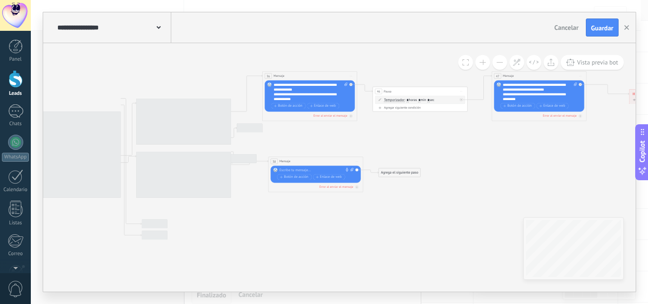
drag, startPoint x: 266, startPoint y: 216, endPoint x: 347, endPoint y: 233, distance: 82.4
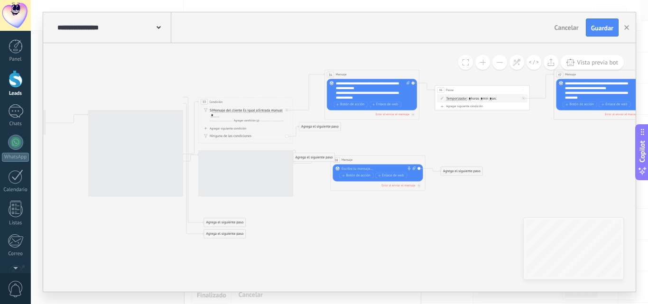
drag, startPoint x: 231, startPoint y: 225, endPoint x: 305, endPoint y: 225, distance: 74.0
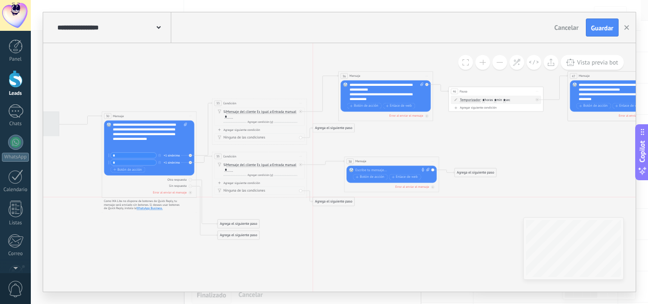
drag, startPoint x: 322, startPoint y: 205, endPoint x: 330, endPoint y: 202, distance: 7.7
click at [330, 202] on div "Agrega el siguiente paso" at bounding box center [334, 202] width 42 height 8
click at [140, 145] on div "**********" at bounding box center [150, 136] width 74 height 28
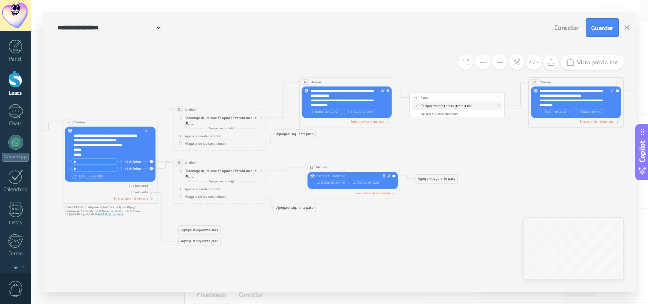
drag, startPoint x: 395, startPoint y: 230, endPoint x: 356, endPoint y: 236, distance: 39.4
drag, startPoint x: 303, startPoint y: 211, endPoint x: 298, endPoint y: 217, distance: 8.0
click at [298, 217] on div "Agrega el siguiente paso" at bounding box center [290, 213] width 42 height 8
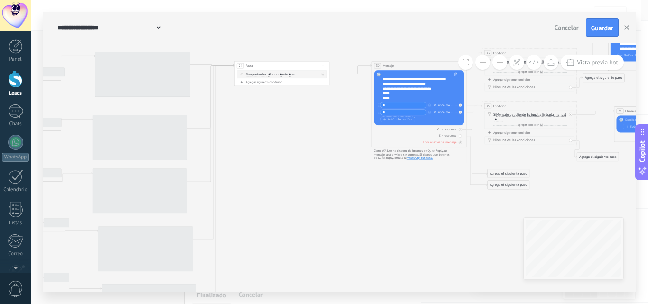
drag, startPoint x: 121, startPoint y: 254, endPoint x: 430, endPoint y: 197, distance: 313.8
click at [430, 197] on icon at bounding box center [262, 191] width 1840 height 579
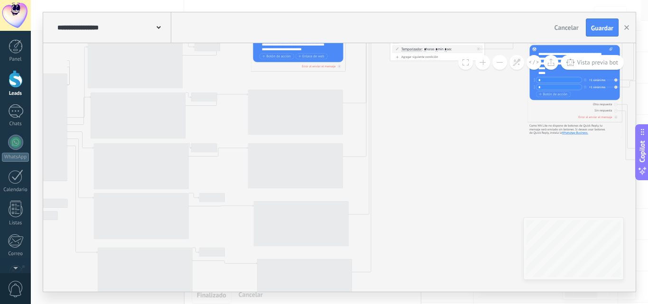
drag, startPoint x: 396, startPoint y: 211, endPoint x: 434, endPoint y: 206, distance: 38.2
click at [434, 206] on icon at bounding box center [418, 166] width 1840 height 579
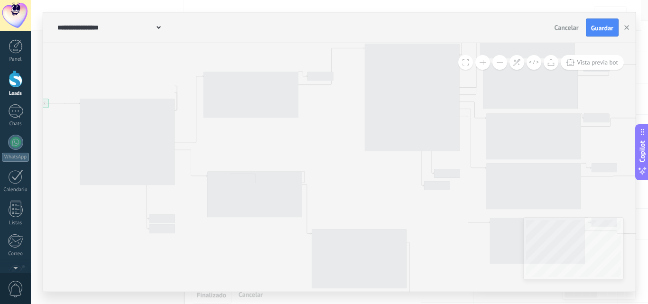
drag, startPoint x: 88, startPoint y: 264, endPoint x: 484, endPoint y: 234, distance: 397.1
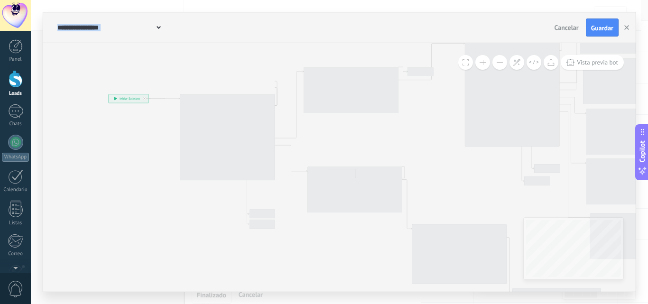
drag, startPoint x: 125, startPoint y: 224, endPoint x: 203, endPoint y: 222, distance: 78.3
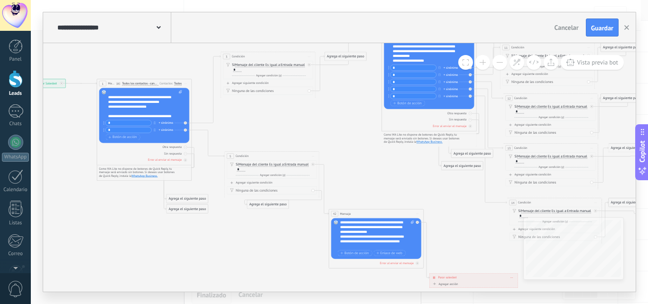
drag, startPoint x: 370, startPoint y: 248, endPoint x: 287, endPoint y: 233, distance: 84.4
drag, startPoint x: 349, startPoint y: 245, endPoint x: 337, endPoint y: 220, distance: 27.8
click at [337, 220] on div "Reemplazar Quitar Convertir a mensaje de voz Arrastre la imagen aquí para adjun…" at bounding box center [376, 238] width 90 height 41
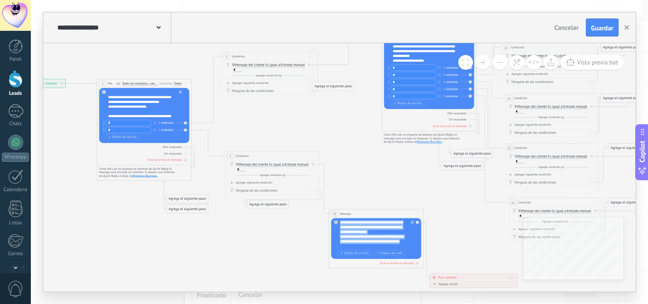
drag, startPoint x: 359, startPoint y: 57, endPoint x: 347, endPoint y: 87, distance: 32.3
click at [347, 87] on div "Agrega el siguiente paso" at bounding box center [334, 87] width 42 height 8
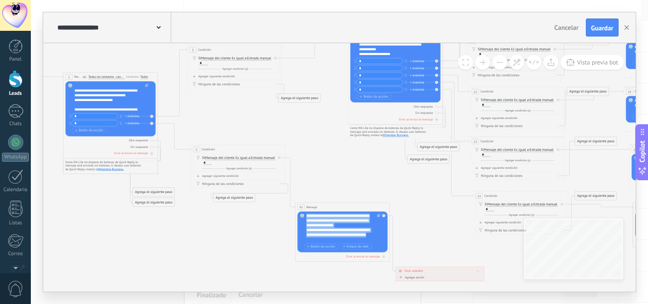
drag, startPoint x: 441, startPoint y: 190, endPoint x: 398, endPoint y: 193, distance: 43.2
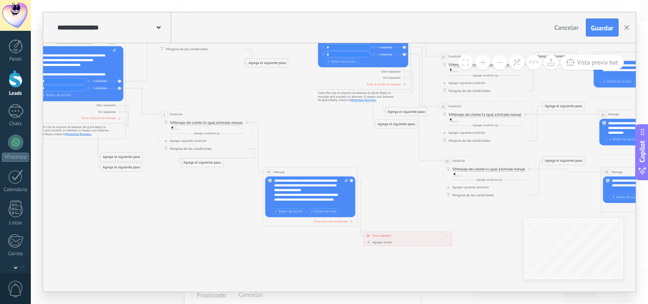
drag, startPoint x: 358, startPoint y: 175, endPoint x: 392, endPoint y: 239, distance: 72.5
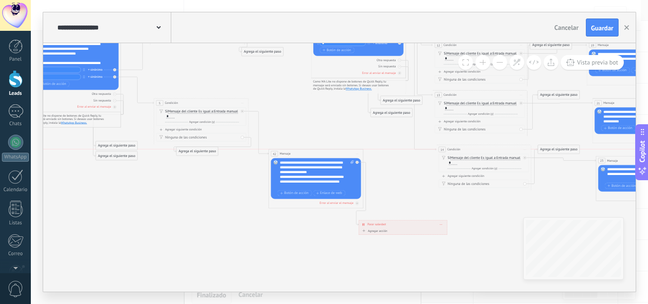
drag, startPoint x: 329, startPoint y: 160, endPoint x: 339, endPoint y: 155, distance: 11.5
click at [339, 155] on div "42 Mensaje ******* (a): Todos los contactos - canales seleccionados Todos los c…" at bounding box center [316, 153] width 94 height 9
drag, startPoint x: 292, startPoint y: 188, endPoint x: 278, endPoint y: 159, distance: 32.3
click at [278, 159] on div "Reemplazar Quitar Convertir a mensaje de voz Arrastre la imagen aquí para adjun…" at bounding box center [316, 178] width 90 height 41
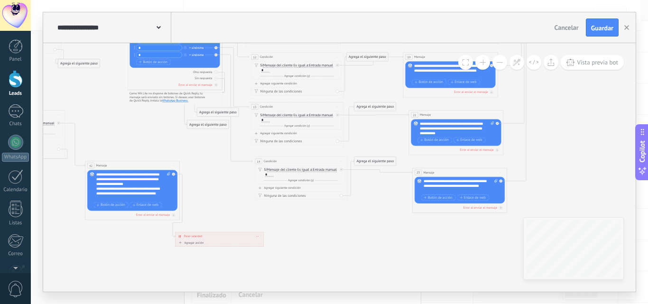
drag, startPoint x: 468, startPoint y: 204, endPoint x: 220, endPoint y: 214, distance: 248.2
click at [206, 219] on icon at bounding box center [573, 75] width 1840 height 579
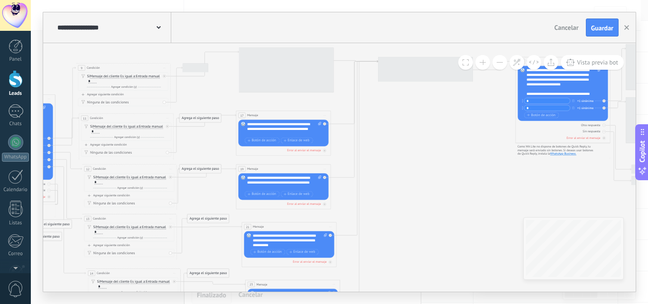
drag, startPoint x: 519, startPoint y: 115, endPoint x: 449, endPoint y: 225, distance: 130.5
click at [449, 225] on icon at bounding box center [406, 187] width 1840 height 579
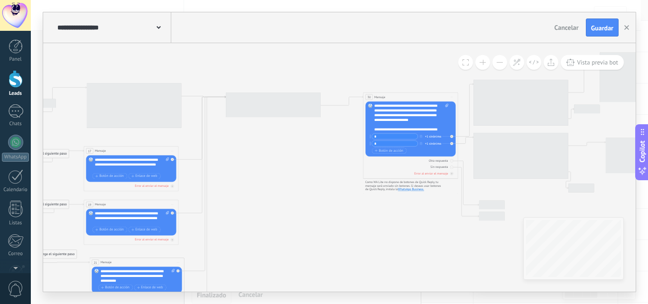
drag, startPoint x: 460, startPoint y: 146, endPoint x: 321, endPoint y: 175, distance: 142.1
click at [314, 177] on icon at bounding box center [254, 223] width 1840 height 579
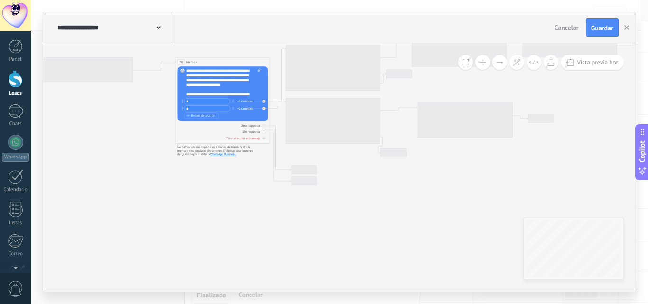
drag, startPoint x: 580, startPoint y: 155, endPoint x: 405, endPoint y: 123, distance: 177.4
click at [405, 123] on icon at bounding box center [66, 188] width 1840 height 579
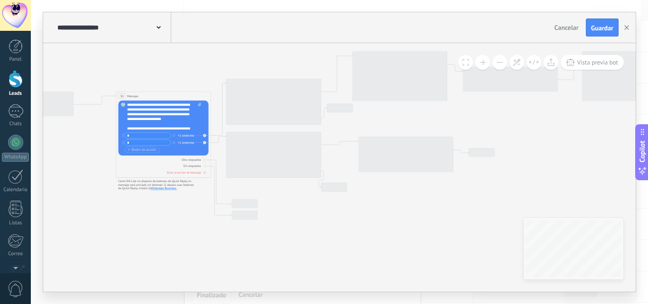
drag, startPoint x: 512, startPoint y: 154, endPoint x: 453, endPoint y: 188, distance: 68.4
click at [453, 188] on icon at bounding box center [7, 222] width 1840 height 579
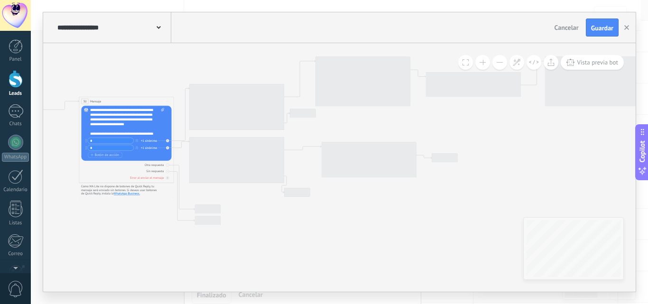
drag, startPoint x: 541, startPoint y: 136, endPoint x: 504, endPoint y: 141, distance: 37.4
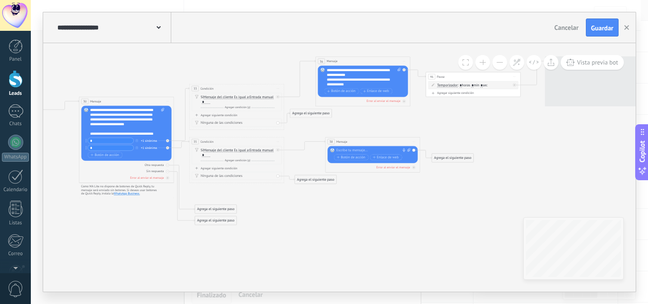
drag, startPoint x: 317, startPoint y: 191, endPoint x: 325, endPoint y: 182, distance: 11.7
click at [325, 182] on div "Agrega el siguiente paso" at bounding box center [316, 179] width 42 height 8
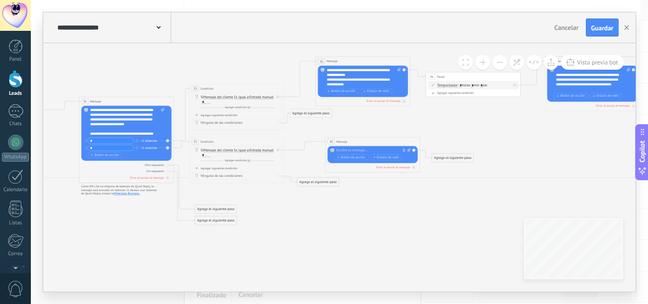
drag, startPoint x: 325, startPoint y: 182, endPoint x: 327, endPoint y: 186, distance: 4.9
click at [322, 193] on div "Agrega el siguiente paso" at bounding box center [314, 192] width 42 height 8
drag, startPoint x: 376, startPoint y: 144, endPoint x: 382, endPoint y: 139, distance: 7.4
click at [382, 139] on div "38 Mensaje ******* (a): Todos los contactos - canales seleccionados Todos los c…" at bounding box center [378, 138] width 94 height 9
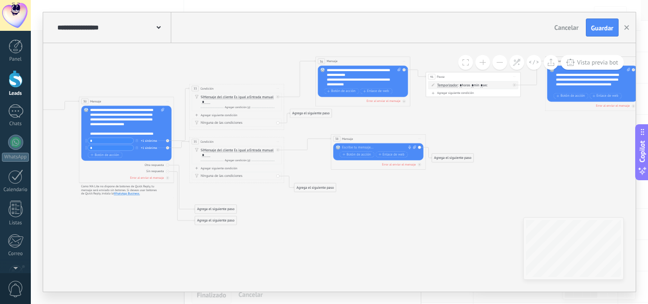
drag, startPoint x: 319, startPoint y: 192, endPoint x: 321, endPoint y: 187, distance: 5.0
click at [321, 187] on div "Agrega el siguiente paso" at bounding box center [315, 188] width 42 height 8
drag, startPoint x: 321, startPoint y: 187, endPoint x: 323, endPoint y: 183, distance: 4.9
click at [323, 183] on div "Agrega el siguiente paso" at bounding box center [318, 183] width 42 height 8
drag, startPoint x: 380, startPoint y: 141, endPoint x: 370, endPoint y: 141, distance: 10.0
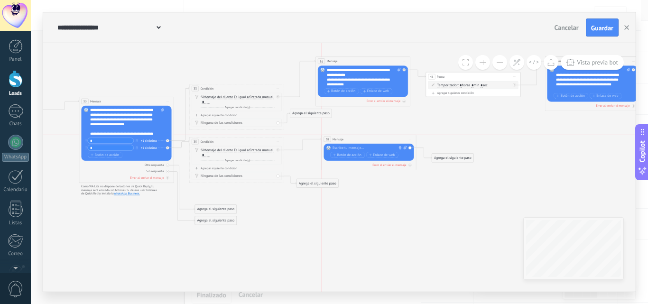
click at [370, 141] on div "38 Mensaje ******* (a): Todos los contactos - canales seleccionados Todos los c…" at bounding box center [369, 139] width 94 height 9
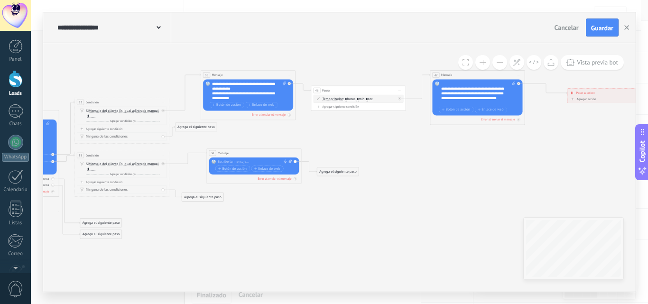
drag, startPoint x: 562, startPoint y: 138, endPoint x: 447, endPoint y: 152, distance: 115.6
drag, startPoint x: 270, startPoint y: 153, endPoint x: 279, endPoint y: 151, distance: 9.2
click at [279, 151] on div "38 Mensaje ******* (a): Todos los contactos - canales seleccionados Todos los c…" at bounding box center [263, 152] width 94 height 9
drag, startPoint x: 339, startPoint y: 174, endPoint x: 356, endPoint y: 167, distance: 18.5
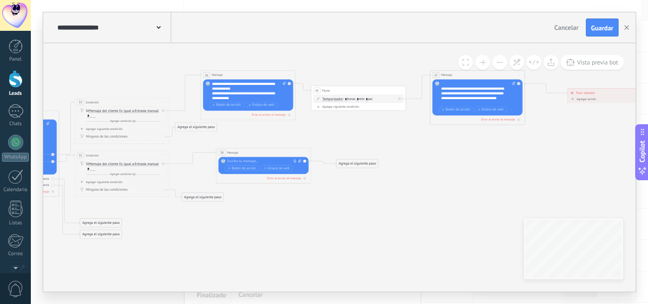
click at [356, 167] on div "Agrega el siguiente paso" at bounding box center [358, 164] width 42 height 8
drag, startPoint x: 271, startPoint y: 153, endPoint x: 284, endPoint y: 152, distance: 12.4
click at [284, 152] on div "38 Mensaje ******* (a): Todos los contactos - canales seleccionados Todos los c…" at bounding box center [276, 152] width 94 height 9
click at [281, 161] on div at bounding box center [274, 161] width 71 height 5
paste div
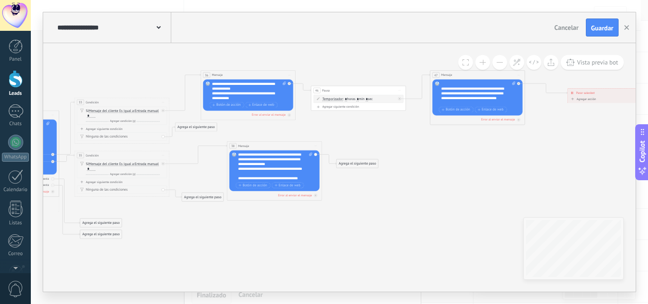
drag, startPoint x: 293, startPoint y: 155, endPoint x: 292, endPoint y: 148, distance: 7.3
click at [292, 148] on div "38 Mensaje ******* (a): Todos los contactos - canales seleccionados Todos los c…" at bounding box center [274, 145] width 94 height 9
drag, startPoint x: 211, startPoint y: 196, endPoint x: 209, endPoint y: 204, distance: 8.7
click at [209, 204] on div "Agrega el siguiente paso" at bounding box center [201, 206] width 42 height 8
drag, startPoint x: 209, startPoint y: 203, endPoint x: 207, endPoint y: 212, distance: 9.2
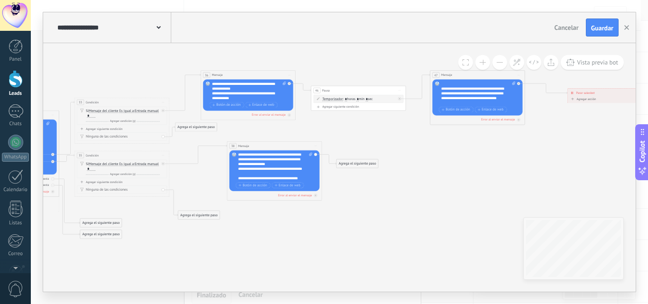
click at [207, 212] on div "Agrega el siguiente paso" at bounding box center [199, 215] width 42 height 8
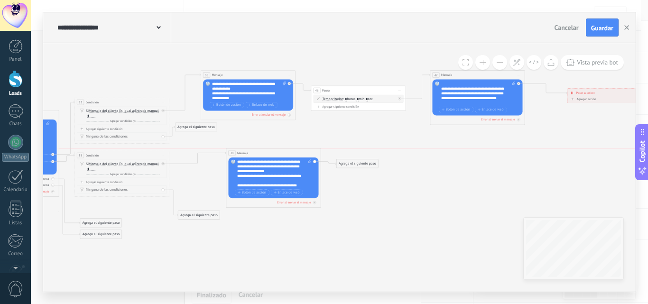
drag, startPoint x: 263, startPoint y: 149, endPoint x: 261, endPoint y: 155, distance: 5.9
click at [261, 155] on div "38 Mensaje ******* (a): Todos los contactos - canales seleccionados Todos los c…" at bounding box center [273, 152] width 94 height 9
drag, startPoint x: 359, startPoint y: 164, endPoint x: 423, endPoint y: 171, distance: 63.9
click at [420, 172] on div "Agrega el siguiente paso" at bounding box center [417, 172] width 42 height 8
click at [198, 221] on div "Agrega el siguiente paso" at bounding box center [191, 223] width 42 height 8
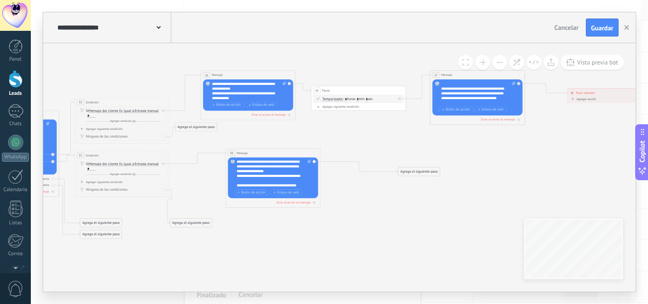
click at [426, 173] on div "Agrega el siguiente paso" at bounding box center [419, 172] width 42 height 8
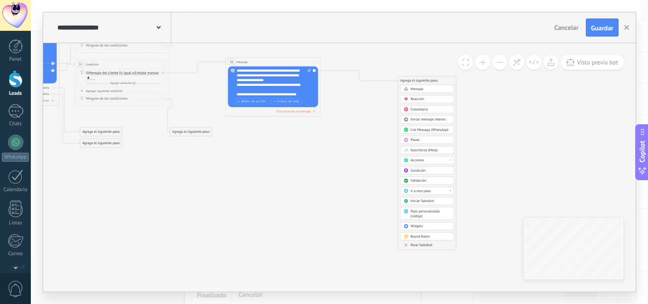
click at [425, 246] on span "Parar Salesbot" at bounding box center [422, 245] width 22 height 5
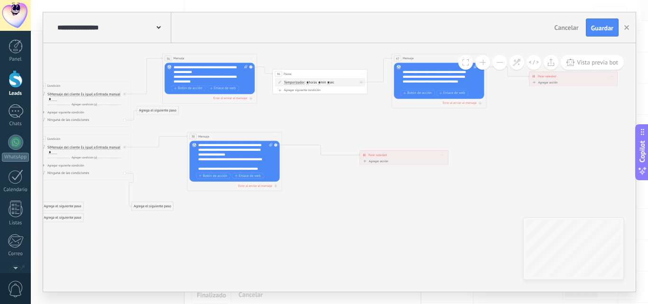
drag, startPoint x: 302, startPoint y: 136, endPoint x: 366, endPoint y: 211, distance: 98.5
drag, startPoint x: 165, startPoint y: 207, endPoint x: 180, endPoint y: 204, distance: 15.0
click at [180, 204] on div "Agrega el siguiente paso" at bounding box center [167, 205] width 42 height 8
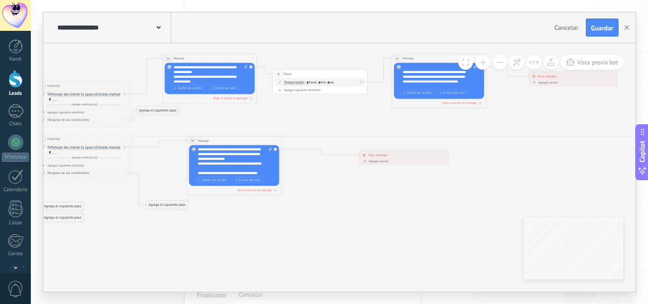
drag, startPoint x: 245, startPoint y: 138, endPoint x: 244, endPoint y: 144, distance: 6.2
click at [244, 144] on div "38 Mensaje ******* (a): Todos los contactos - canales seleccionados Todos los c…" at bounding box center [234, 140] width 94 height 9
drag, startPoint x: 424, startPoint y: 153, endPoint x: 390, endPoint y: 163, distance: 35.6
click at [390, 163] on div "**********" at bounding box center [370, 166] width 88 height 9
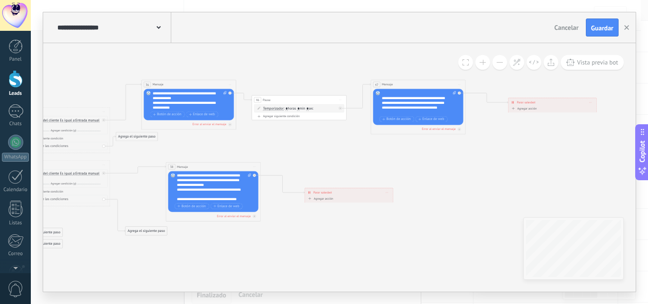
drag, startPoint x: 578, startPoint y: 121, endPoint x: 556, endPoint y: 148, distance: 34.1
drag, startPoint x: 558, startPoint y: 103, endPoint x: 547, endPoint y: 103, distance: 11.4
click at [547, 103] on div "**********" at bounding box center [540, 103] width 88 height 9
drag, startPoint x: 372, startPoint y: 191, endPoint x: 356, endPoint y: 185, distance: 17.1
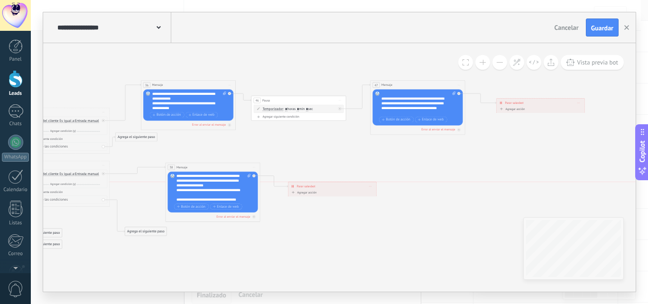
click at [356, 185] on div "**********" at bounding box center [332, 186] width 88 height 9
click at [526, 103] on div "**********" at bounding box center [539, 100] width 88 height 9
click at [306, 186] on span "Parar salesbot" at bounding box center [302, 186] width 18 height 5
click at [610, 29] on span "Guardar" at bounding box center [602, 28] width 22 height 7
click at [609, 22] on button "Guardar" at bounding box center [602, 27] width 33 height 18
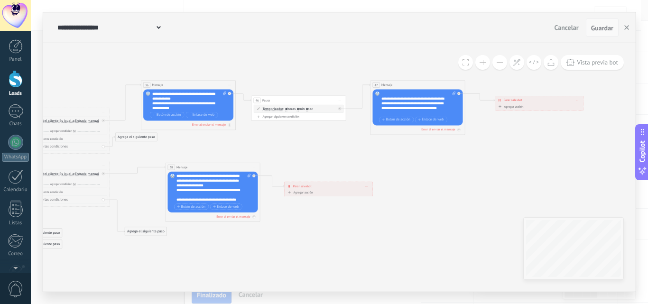
click at [607, 33] on button "Guardar" at bounding box center [602, 27] width 33 height 18
click at [607, 31] on span "Guardar" at bounding box center [602, 28] width 22 height 7
click at [567, 31] on span "Cancelar" at bounding box center [566, 27] width 24 height 9
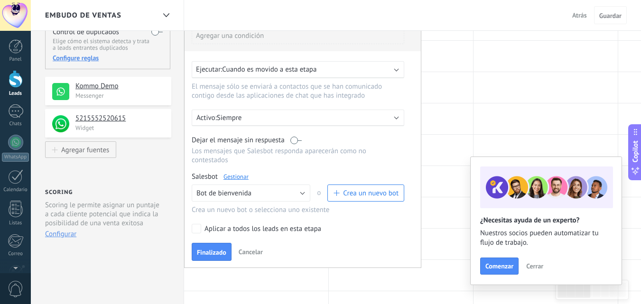
scroll to position [95, 0]
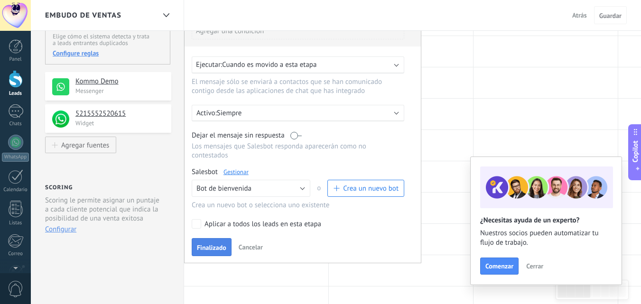
click at [222, 247] on span "Finalizado" at bounding box center [211, 247] width 29 height 7
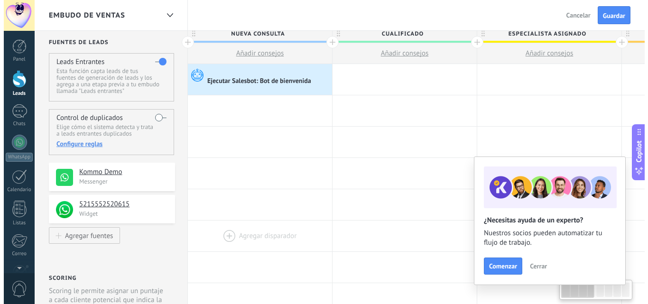
scroll to position [0, 0]
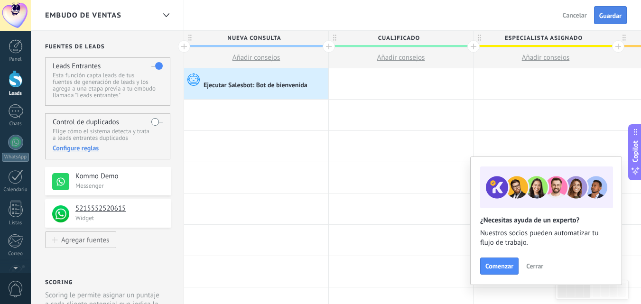
click at [611, 14] on span "Guardar" at bounding box center [610, 15] width 22 height 7
click at [255, 84] on div "Ejecutar Salesbot: Bot de bienvenida" at bounding box center [255, 86] width 105 height 9
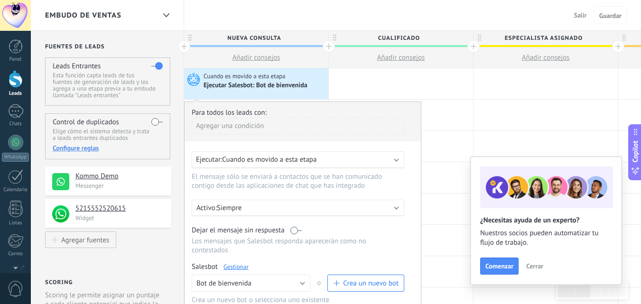
click at [243, 268] on link "Gestionar" at bounding box center [235, 267] width 25 height 8
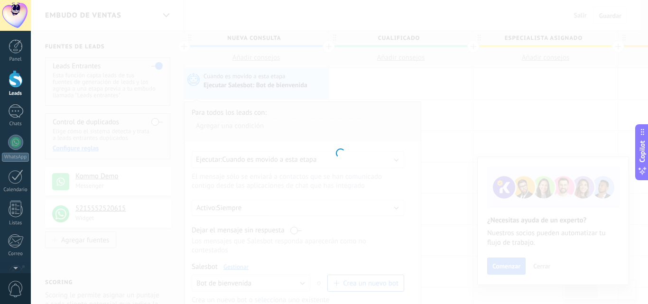
type input "**********"
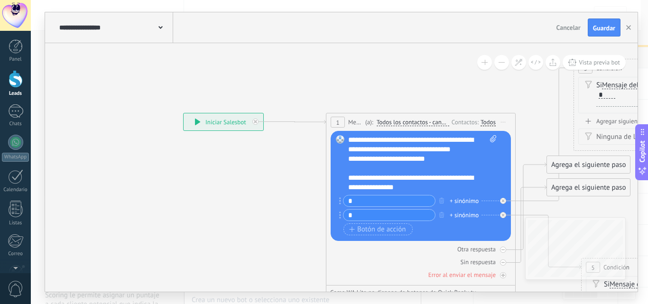
drag, startPoint x: 241, startPoint y: 124, endPoint x: 218, endPoint y: 125, distance: 23.7
click at [219, 125] on div "**********" at bounding box center [224, 121] width 80 height 17
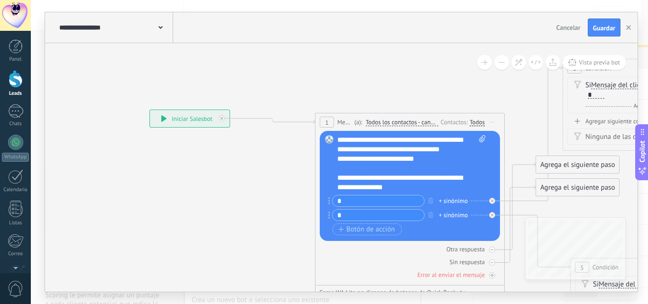
drag, startPoint x: 278, startPoint y: 191, endPoint x: 267, endPoint y: 191, distance: 10.9
drag, startPoint x: 190, startPoint y: 118, endPoint x: 183, endPoint y: 124, distance: 9.1
click at [183, 124] on div "**********" at bounding box center [183, 121] width 80 height 17
drag, startPoint x: 325, startPoint y: 192, endPoint x: 209, endPoint y: 173, distance: 117.6
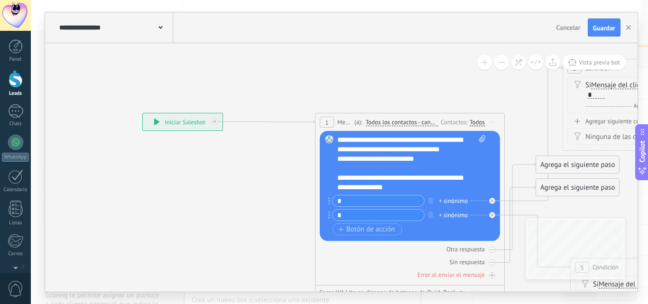
click at [236, 114] on div "**********" at bounding box center [236, 114] width 0 height 0
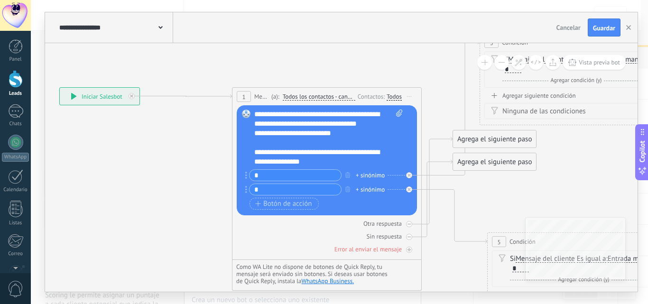
drag, startPoint x: 270, startPoint y: 189, endPoint x: 175, endPoint y: 128, distance: 112.7
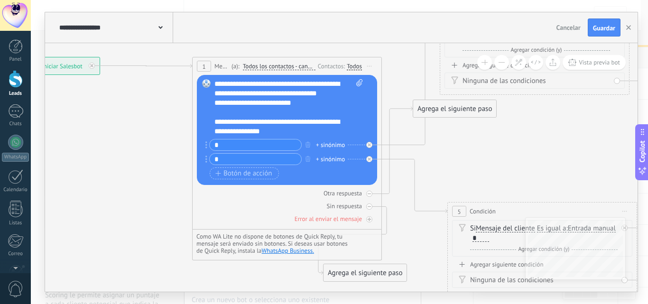
drag, startPoint x: 436, startPoint y: 129, endPoint x: 341, endPoint y: 269, distance: 169.4
click at [346, 270] on div "Agrega el siguiente paso" at bounding box center [364, 273] width 83 height 16
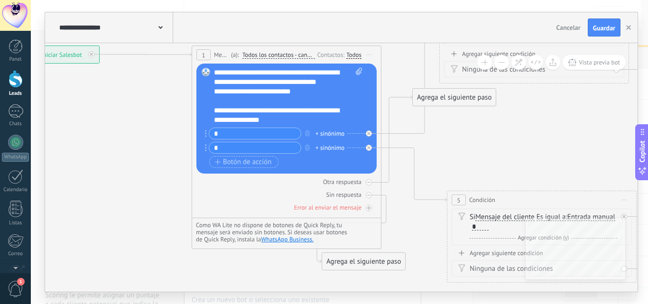
drag, startPoint x: 532, startPoint y: 138, endPoint x: 530, endPoint y: 127, distance: 11.5
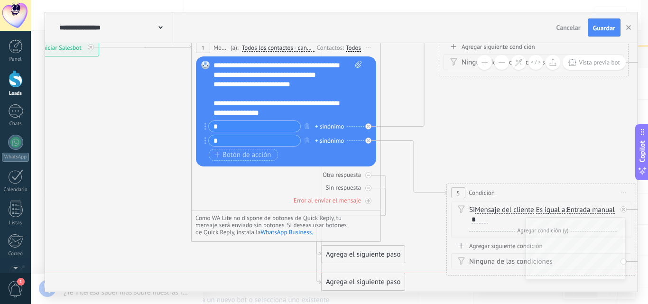
drag, startPoint x: 459, startPoint y: 85, endPoint x: 366, endPoint y: 277, distance: 213.4
click at [366, 277] on div "Agrega el siguiente paso" at bounding box center [363, 282] width 83 height 16
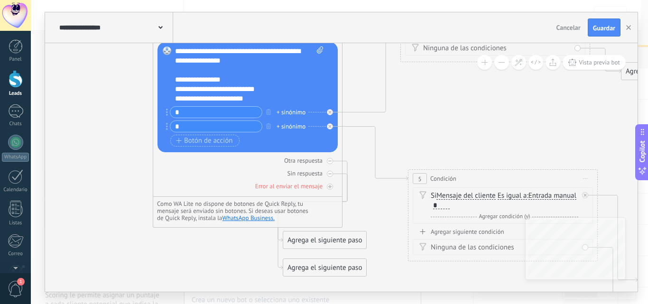
drag, startPoint x: 520, startPoint y: 122, endPoint x: 519, endPoint y: 128, distance: 5.8
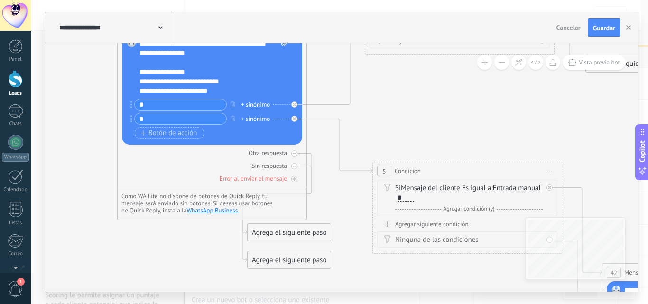
click at [499, 66] on button at bounding box center [501, 62] width 15 height 15
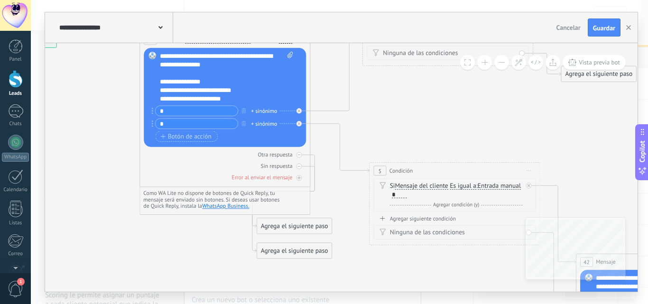
click at [499, 66] on button at bounding box center [501, 62] width 15 height 15
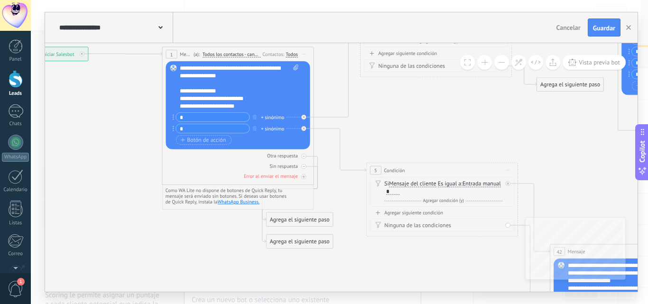
click at [499, 66] on button at bounding box center [501, 62] width 15 height 15
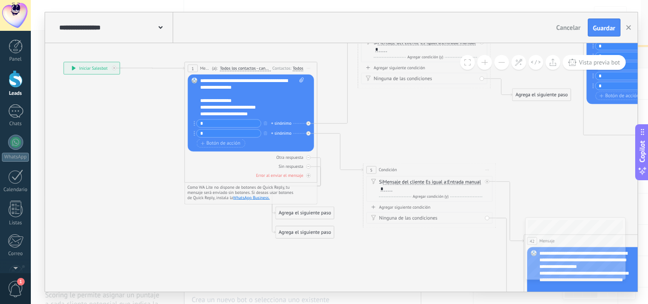
click at [499, 66] on button at bounding box center [501, 62] width 15 height 15
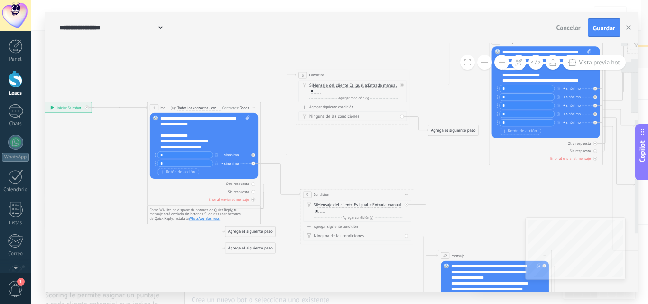
drag, startPoint x: 458, startPoint y: 120, endPoint x: 398, endPoint y: 145, distance: 64.8
drag, startPoint x: 444, startPoint y: 130, endPoint x: 440, endPoint y: 117, distance: 14.5
click at [440, 117] on div "Agrega el siguiente paso" at bounding box center [446, 116] width 50 height 9
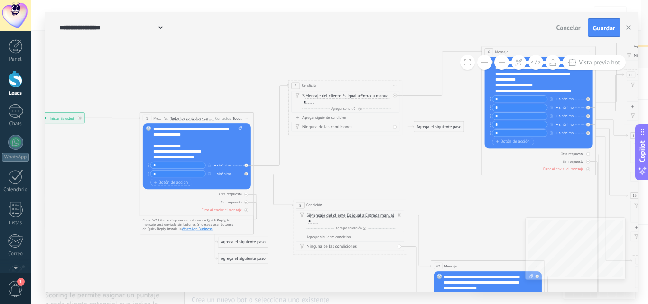
drag, startPoint x: 437, startPoint y: 171, endPoint x: 430, endPoint y: 181, distance: 12.6
click at [502, 64] on button at bounding box center [501, 62] width 15 height 15
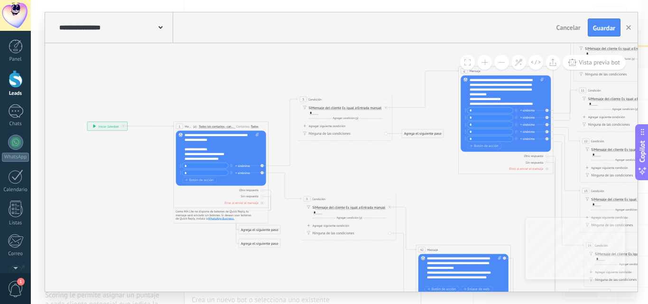
click at [502, 64] on button at bounding box center [501, 62] width 15 height 15
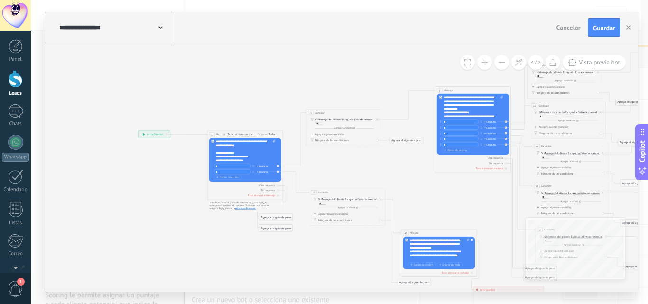
click at [480, 62] on button at bounding box center [484, 62] width 15 height 15
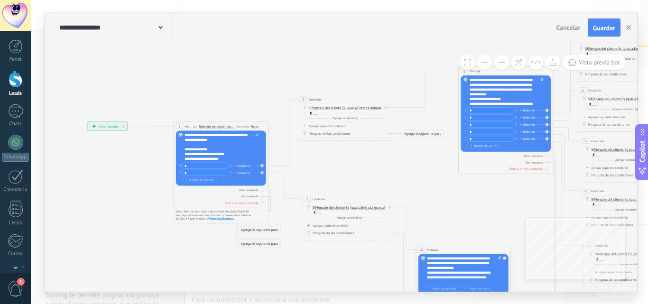
click at [481, 62] on button at bounding box center [484, 62] width 15 height 15
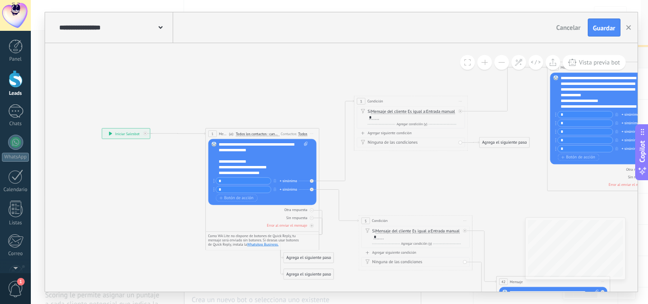
drag, startPoint x: 277, startPoint y: 81, endPoint x: 280, endPoint y: 99, distance: 17.9
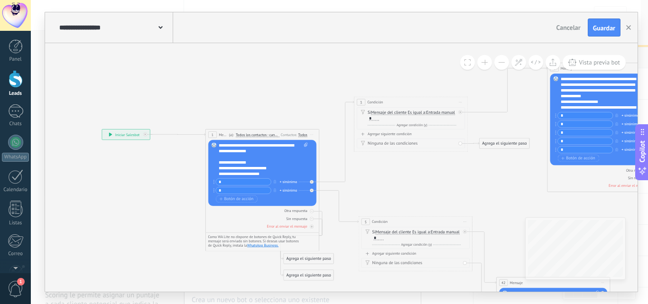
click at [481, 61] on button at bounding box center [484, 62] width 15 height 15
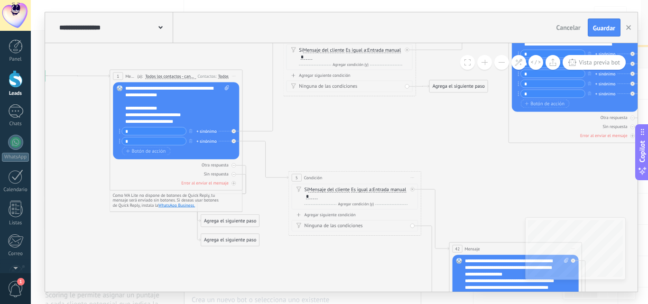
drag, startPoint x: 401, startPoint y: 153, endPoint x: 328, endPoint y: 123, distance: 79.1
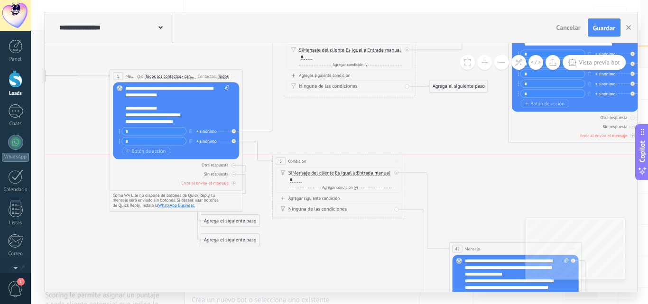
click at [342, 162] on div "5 Condición ********* Iniciar vista previa aquí Cambiar nombre Duplicar Borrar" at bounding box center [339, 161] width 132 height 12
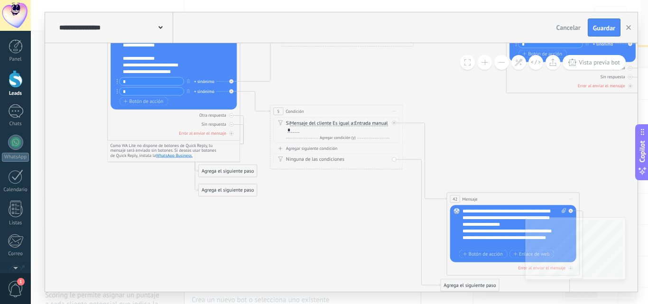
drag, startPoint x: 333, startPoint y: 239, endPoint x: 336, endPoint y: 209, distance: 30.0
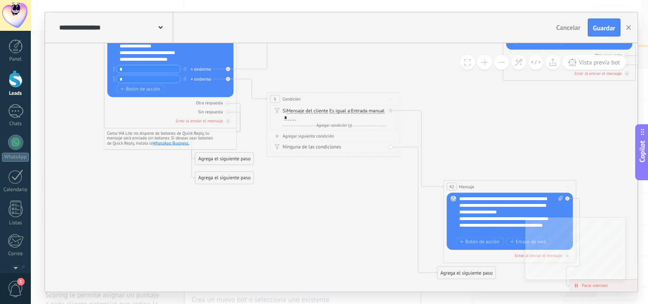
drag, startPoint x: 340, startPoint y: 215, endPoint x: 302, endPoint y: 177, distance: 54.0
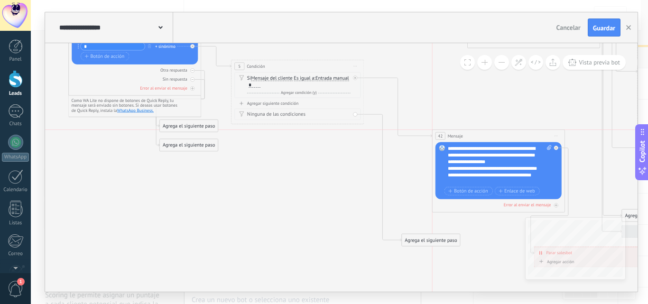
drag, startPoint x: 466, startPoint y: 138, endPoint x: 436, endPoint y: 239, distance: 105.2
click at [470, 135] on div "42 Mensaje ******* (a): Todos los contactos - canales seleccionados Todos los c…" at bounding box center [498, 136] width 132 height 12
drag, startPoint x: 433, startPoint y: 241, endPoint x: 364, endPoint y: 210, distance: 76.6
click at [364, 210] on div "Agrega el siguiente paso" at bounding box center [361, 208] width 58 height 11
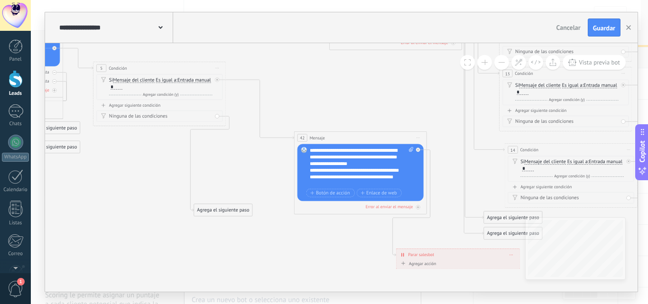
drag, startPoint x: 465, startPoint y: 105, endPoint x: 327, endPoint y: 107, distance: 138.0
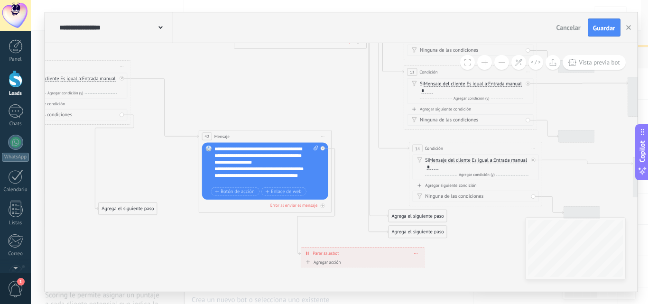
drag, startPoint x: 288, startPoint y: 102, endPoint x: 273, endPoint y: 102, distance: 15.2
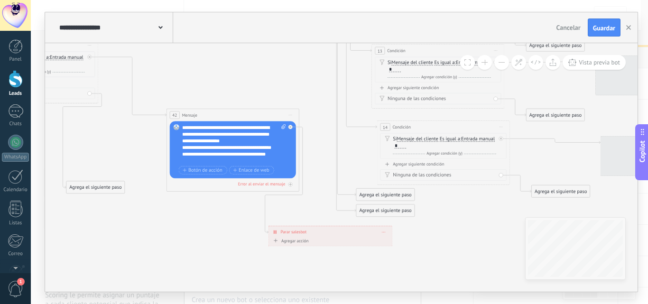
drag, startPoint x: 408, startPoint y: 172, endPoint x: 375, endPoint y: 147, distance: 41.1
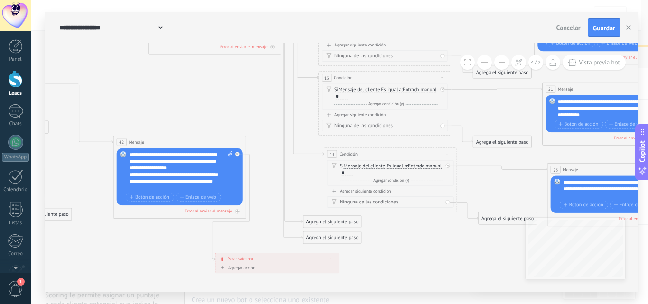
drag, startPoint x: 455, startPoint y: 215, endPoint x: 393, endPoint y: 245, distance: 69.4
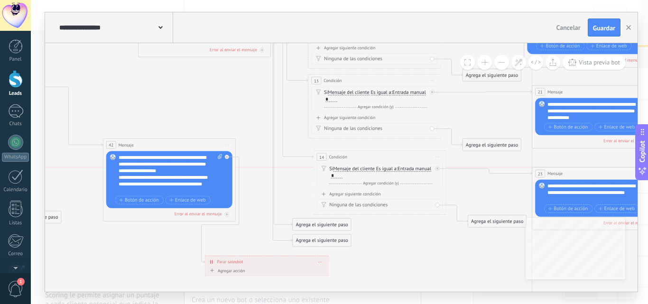
drag, startPoint x: 574, startPoint y: 173, endPoint x: 569, endPoint y: 173, distance: 5.2
click at [569, 173] on div "23 Mensaje ******* (a): Todos los contactos - canales seleccionados Todos los c…" at bounding box center [598, 173] width 132 height 12
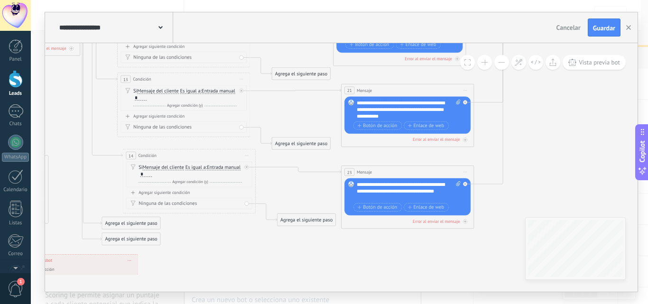
drag, startPoint x: 505, startPoint y: 110, endPoint x: 313, endPoint y: 107, distance: 192.1
click at [313, 108] on icon at bounding box center [551, 36] width 2579 height 810
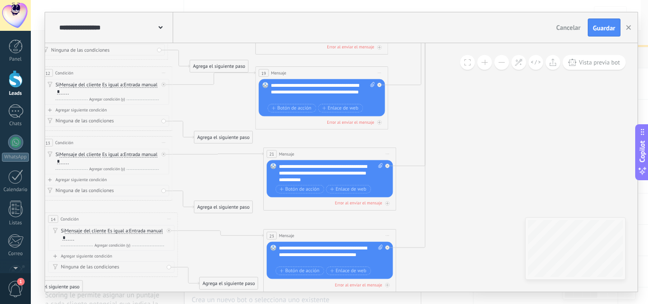
drag, startPoint x: 570, startPoint y: 116, endPoint x: 477, endPoint y: 211, distance: 132.1
click at [484, 215] on icon at bounding box center [473, 99] width 2579 height 810
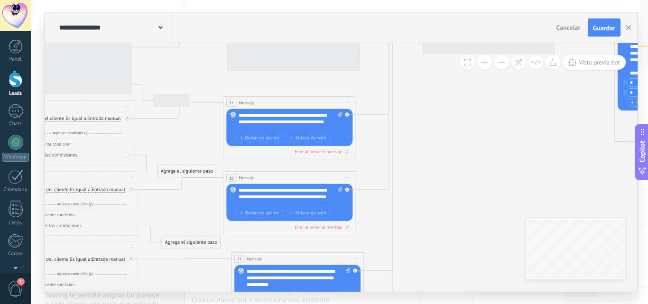
click at [463, 193] on icon at bounding box center [441, 204] width 2579 height 810
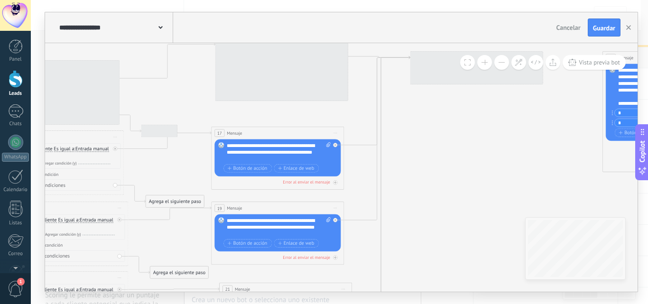
drag, startPoint x: 444, startPoint y: 202, endPoint x: 447, endPoint y: 198, distance: 5.5
click at [444, 203] on icon at bounding box center [429, 234] width 2579 height 810
drag, startPoint x: 480, startPoint y: 178, endPoint x: 366, endPoint y: 168, distance: 114.2
click at [369, 169] on icon at bounding box center [428, 235] width 2579 height 810
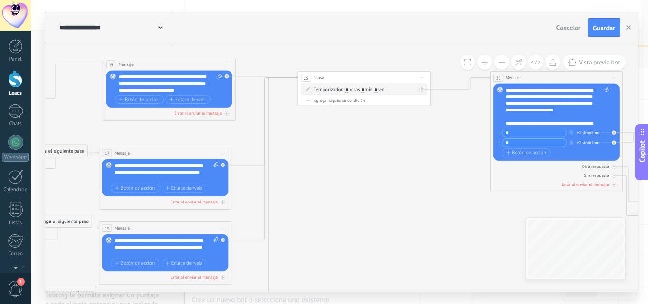
drag, startPoint x: 387, startPoint y: 154, endPoint x: 385, endPoint y: 177, distance: 23.8
click at [386, 177] on icon at bounding box center [316, 244] width 2579 height 790
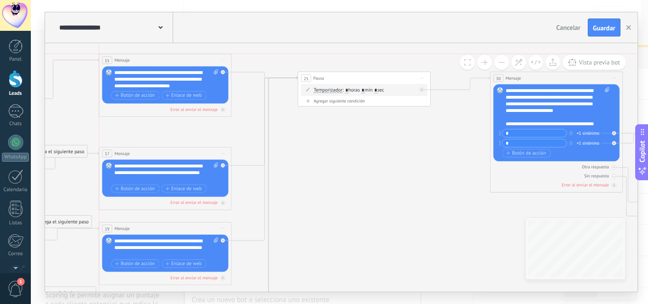
drag, startPoint x: 186, startPoint y: 65, endPoint x: 181, endPoint y: 61, distance: 6.4
click at [181, 61] on div "15 Mensaje ******* (a): Todos los contactos - canales seleccionados Todos los c…" at bounding box center [165, 60] width 132 height 12
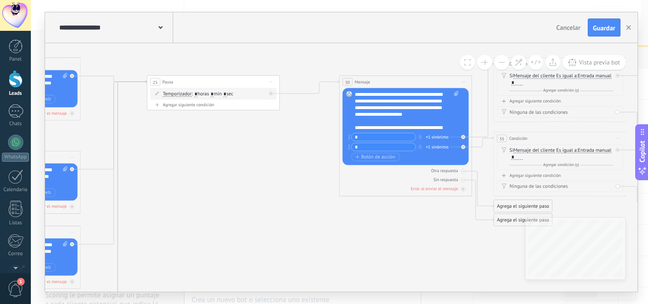
drag, startPoint x: 419, startPoint y: 120, endPoint x: 257, endPoint y: 125, distance: 162.2
click at [257, 125] on icon at bounding box center [166, 248] width 2579 height 790
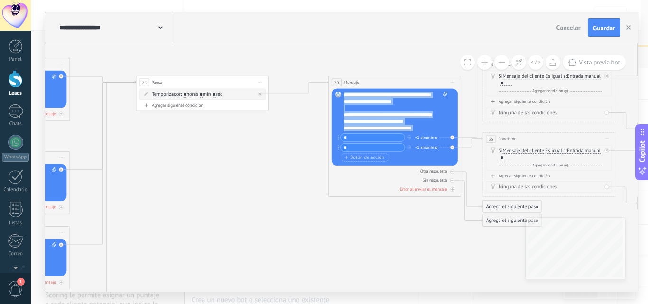
scroll to position [0, 0]
drag, startPoint x: 360, startPoint y: 126, endPoint x: 348, endPoint y: 86, distance: 42.0
click at [348, 86] on div "30 Mensaje ******* (a): Todos los contactos - canales seleccionados Todos los c…" at bounding box center [394, 136] width 133 height 121
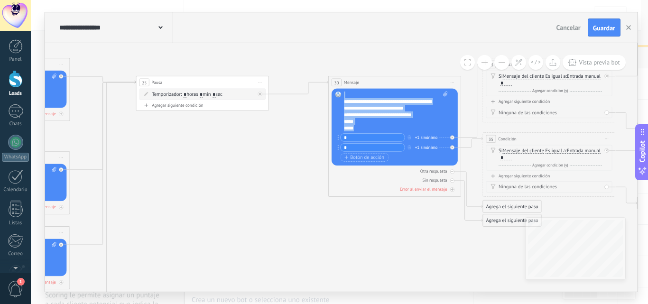
click at [369, 130] on div "**********" at bounding box center [396, 112] width 104 height 40
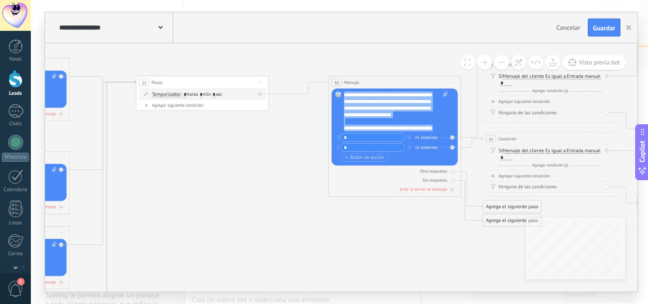
drag, startPoint x: 369, startPoint y: 130, endPoint x: 340, endPoint y: 79, distance: 59.1
click at [340, 79] on div "30 Mensaje ******* (a): Todos los contactos - canales seleccionados Todos los c…" at bounding box center [394, 136] width 133 height 121
copy div "**********"
click at [280, 168] on icon at bounding box center [155, 249] width 2579 height 790
drag, startPoint x: 360, startPoint y: 128, endPoint x: 330, endPoint y: 80, distance: 56.4
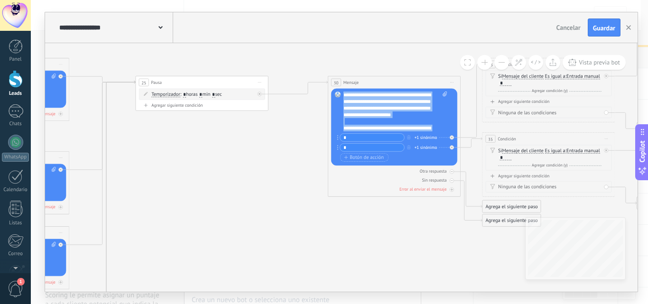
click at [328, 82] on div "30 Mensaje ******* (a): Todos los contactos - canales seleccionados Todos los c…" at bounding box center [394, 136] width 133 height 121
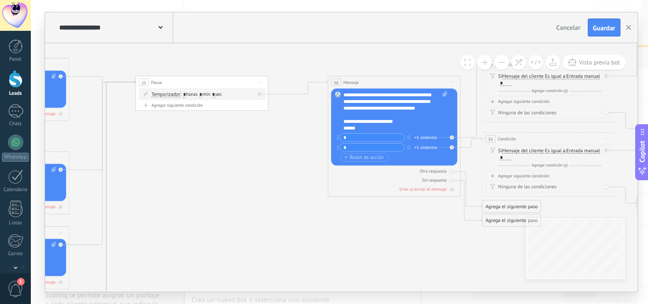
scroll to position [19, 0]
click at [366, 138] on input "*" at bounding box center [372, 138] width 64 height 8
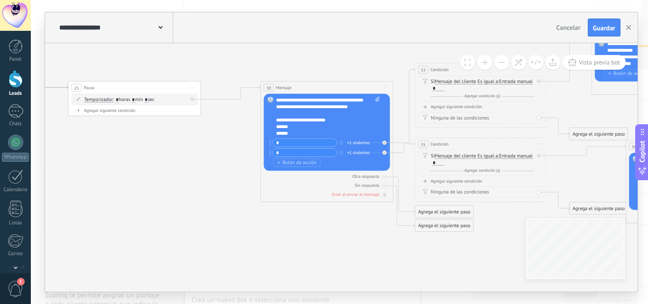
drag, startPoint x: 308, startPoint y: 165, endPoint x: 241, endPoint y: 171, distance: 67.5
click at [241, 171] on icon at bounding box center [87, 254] width 2579 height 790
click at [357, 143] on div "+1 sinónimo" at bounding box center [358, 142] width 23 height 7
click at [363, 64] on icon at bounding box center [87, 254] width 2579 height 790
click at [362, 151] on div "+1 sinónimo" at bounding box center [358, 152] width 23 height 7
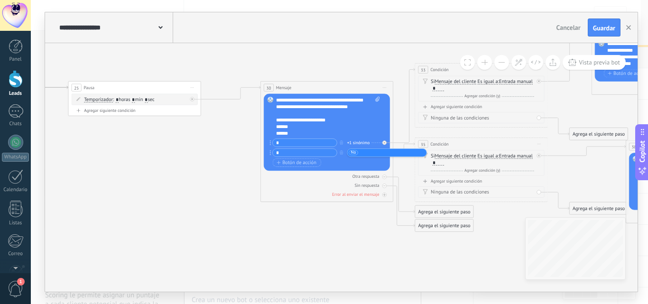
click at [351, 60] on icon at bounding box center [87, 254] width 2579 height 790
click at [354, 143] on div "+1 sinónimo" at bounding box center [358, 142] width 23 height 7
click at [347, 71] on icon at bounding box center [87, 254] width 2579 height 790
click at [366, 152] on div "+1 sinónimo" at bounding box center [358, 152] width 23 height 7
click at [354, 62] on icon at bounding box center [87, 254] width 2579 height 790
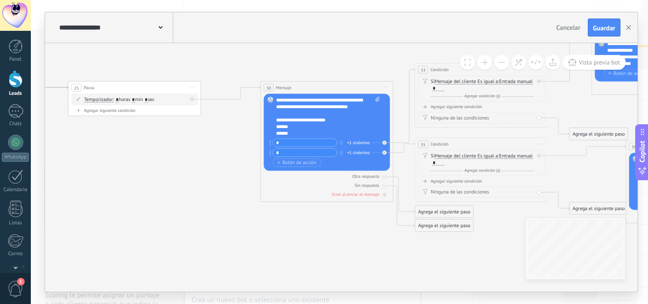
click at [362, 141] on div "+1 sinónimo" at bounding box center [358, 142] width 23 height 7
click at [362, 65] on icon at bounding box center [87, 254] width 2579 height 790
click at [368, 152] on div "+1 sinónimo" at bounding box center [358, 152] width 23 height 7
click at [363, 73] on icon at bounding box center [87, 254] width 2579 height 790
click at [358, 144] on div "+1 sinónimo" at bounding box center [358, 142] width 23 height 7
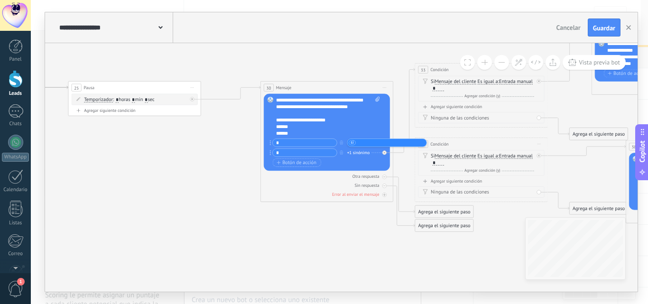
click at [350, 69] on icon at bounding box center [87, 254] width 2579 height 790
click at [356, 153] on div "+1 sinónimo" at bounding box center [358, 152] width 23 height 7
click at [346, 63] on icon at bounding box center [87, 254] width 2579 height 790
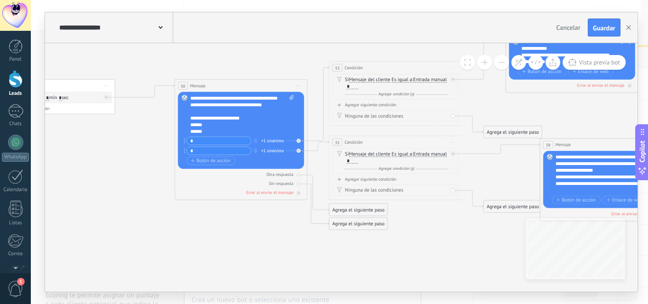
drag, startPoint x: 387, startPoint y: 245, endPoint x: 278, endPoint y: 243, distance: 108.6
click at [278, 243] on icon at bounding box center [1, 252] width 2579 height 790
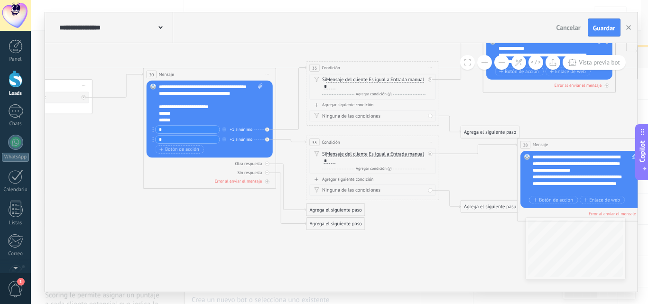
drag, startPoint x: 239, startPoint y: 83, endPoint x: 230, endPoint y: 70, distance: 16.2
click at [230, 70] on div "30 Mensaje ******* (a): Todos los contactos - canales seleccionados Todos los c…" at bounding box center [209, 74] width 132 height 12
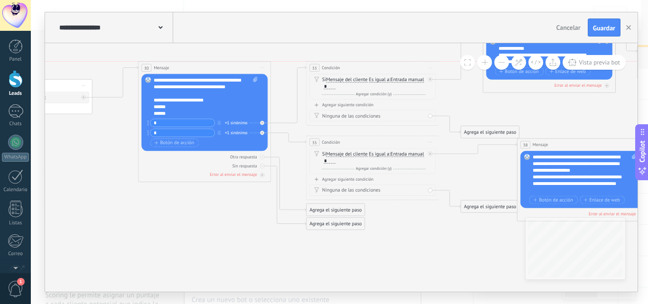
drag, startPoint x: 230, startPoint y: 73, endPoint x: 225, endPoint y: 66, distance: 8.2
click at [225, 66] on div "30 Mensaje ******* (a): Todos los contactos - canales seleccionados Todos los c…" at bounding box center [204, 68] width 132 height 12
click at [311, 237] on div "Agrega el siguiente paso" at bounding box center [305, 235] width 58 height 11
drag, startPoint x: 323, startPoint y: 206, endPoint x: 297, endPoint y: 215, distance: 27.0
click at [297, 215] on div "Agrega el siguiente paso" at bounding box center [308, 215] width 58 height 11
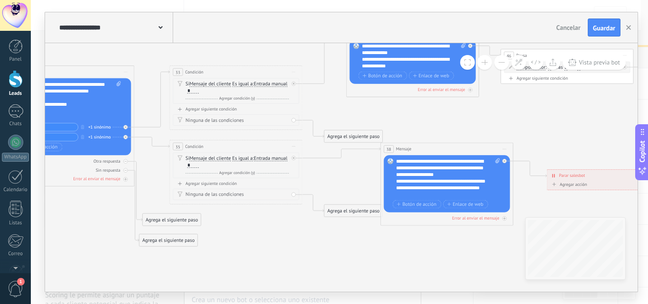
drag, startPoint x: 445, startPoint y: 241, endPoint x: 302, endPoint y: 240, distance: 142.7
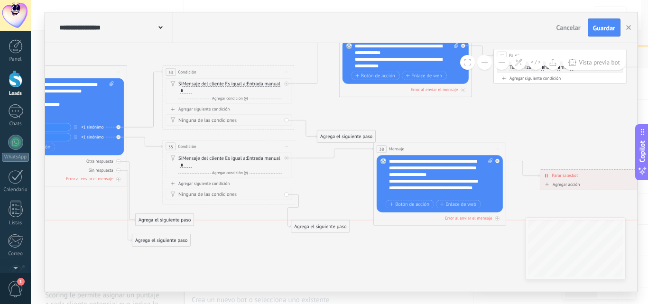
click at [331, 225] on div "Agrega el siguiente paso" at bounding box center [320, 226] width 58 height 11
drag, startPoint x: 333, startPoint y: 134, endPoint x: 321, endPoint y: 116, distance: 22.1
click at [321, 116] on div "Agrega el siguiente paso" at bounding box center [332, 118] width 58 height 11
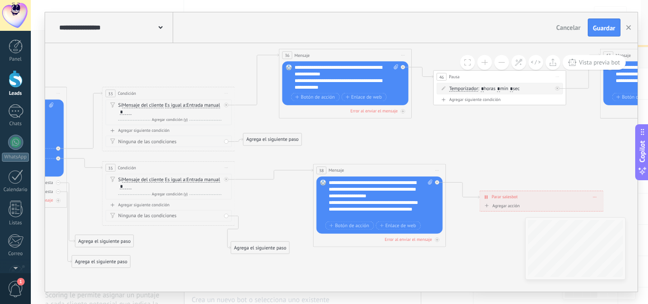
drag, startPoint x: 324, startPoint y: 196, endPoint x: 275, endPoint y: 215, distance: 53.0
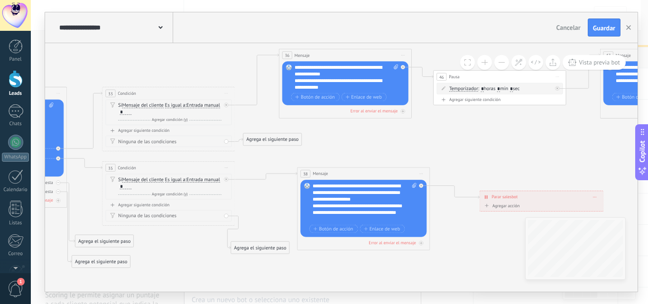
drag, startPoint x: 360, startPoint y: 168, endPoint x: 345, endPoint y: 171, distance: 16.0
click at [345, 171] on div "38 Mensaje ******* (a): Todos los contactos - canales seleccionados Todos los c…" at bounding box center [363, 173] width 132 height 12
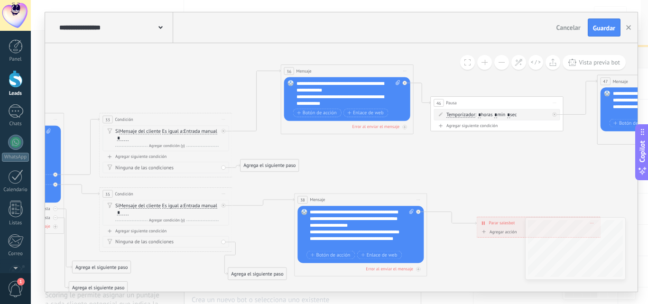
drag, startPoint x: 317, startPoint y: 80, endPoint x: 322, endPoint y: 70, distance: 11.0
click at [322, 70] on div "36 Mensaje ******* (a): Todos los contactos - canales seleccionados Todos los c…" at bounding box center [347, 71] width 132 height 12
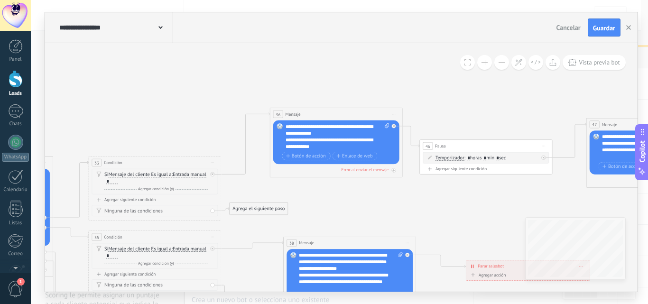
drag, startPoint x: 357, startPoint y: 156, endPoint x: 346, endPoint y: 200, distance: 44.5
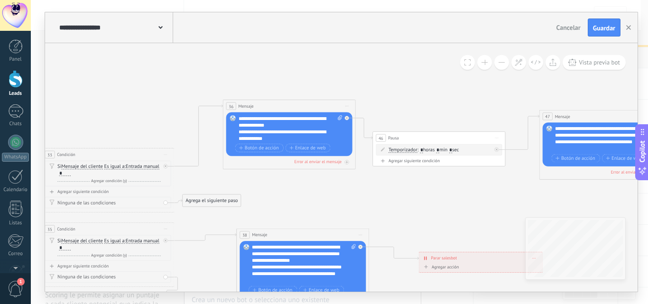
drag, startPoint x: 423, startPoint y: 190, endPoint x: 376, endPoint y: 182, distance: 47.6
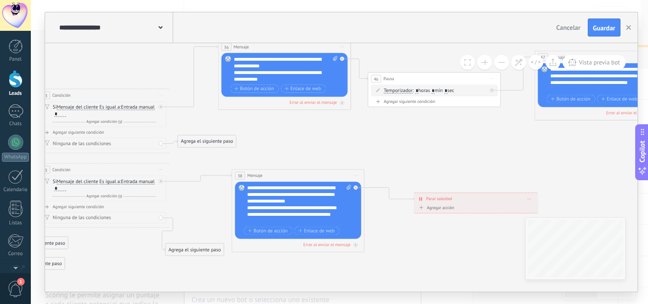
drag, startPoint x: 386, startPoint y: 193, endPoint x: 376, endPoint y: 136, distance: 58.2
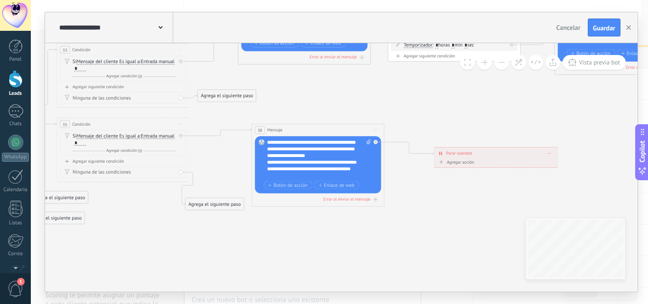
drag, startPoint x: 313, startPoint y: 144, endPoint x: 334, endPoint y: 97, distance: 51.1
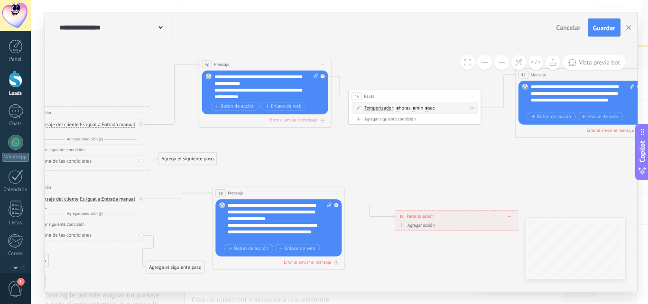
drag, startPoint x: 437, startPoint y: 192, endPoint x: 391, endPoint y: 261, distance: 83.8
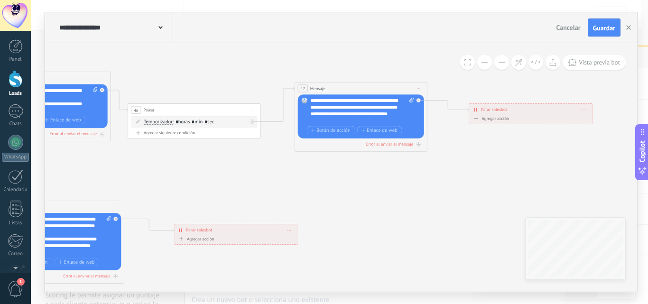
drag, startPoint x: 464, startPoint y: 178, endPoint x: 244, endPoint y: 192, distance: 220.9
click at [604, 28] on span "Guardar" at bounding box center [604, 28] width 22 height 7
click at [573, 26] on span "Cancelar" at bounding box center [568, 27] width 24 height 9
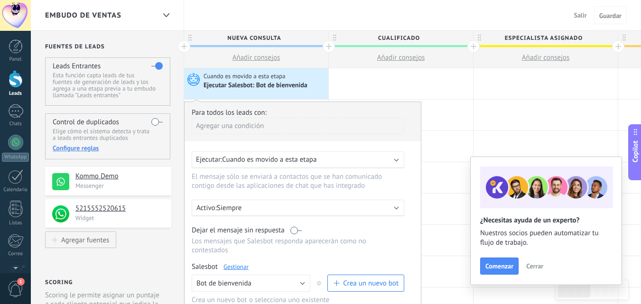
click at [571, 25] on div "Salir Cancelar Guardar" at bounding box center [603, 15] width 76 height 30
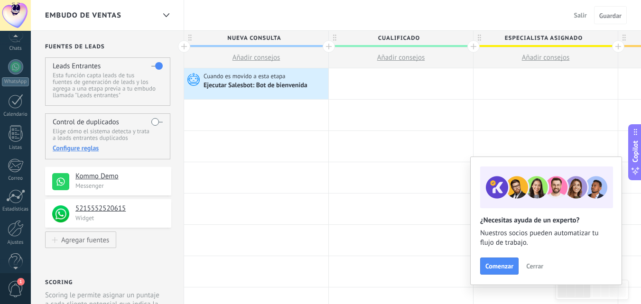
scroll to position [91, 0]
click at [15, 221] on div at bounding box center [16, 213] width 16 height 17
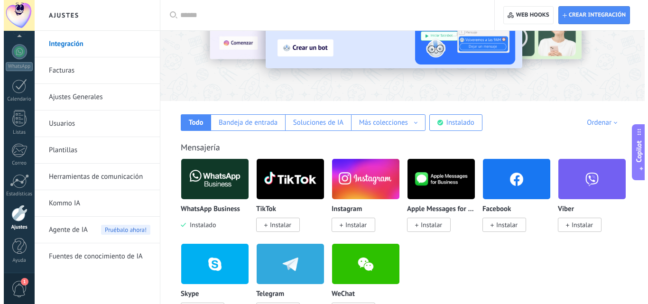
scroll to position [95, 0]
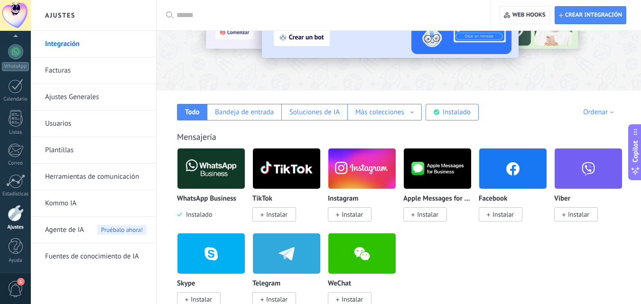
click at [495, 219] on span "Instalar" at bounding box center [502, 214] width 21 height 9
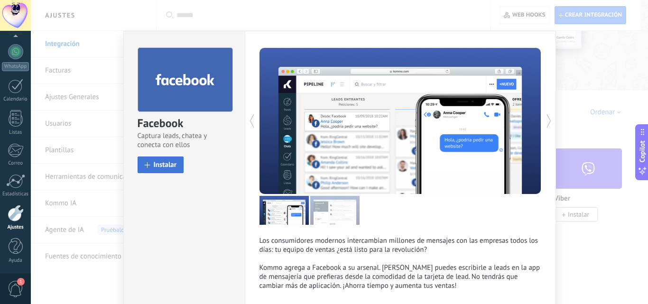
click at [176, 167] on button "Instalar" at bounding box center [161, 164] width 46 height 17
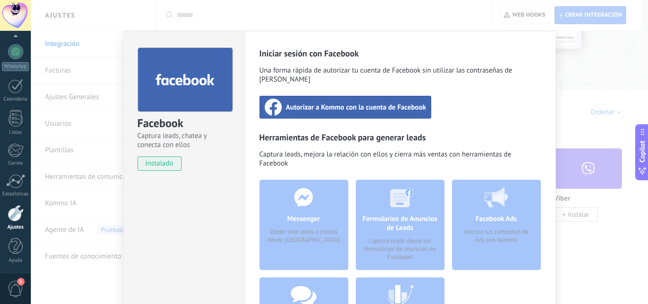
click at [418, 105] on div "Autorizar a Kommo con la cuenta de Facebook" at bounding box center [345, 107] width 172 height 23
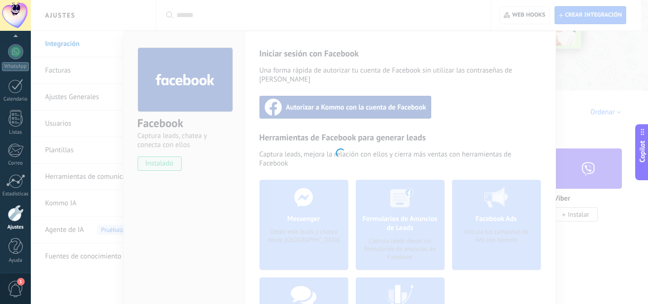
click at [622, 73] on div at bounding box center [339, 152] width 617 height 304
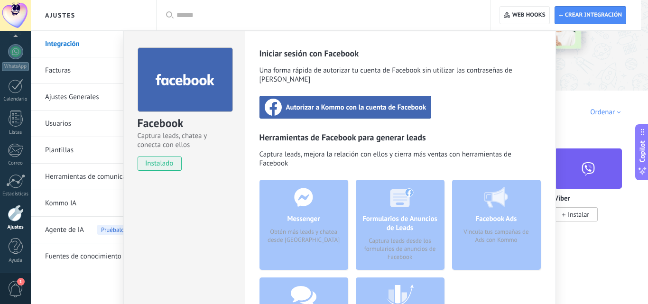
click at [619, 76] on div "Facebook Captura leads, chatea y conecta con ellos instalado Desinstalar Inicia…" at bounding box center [339, 152] width 617 height 304
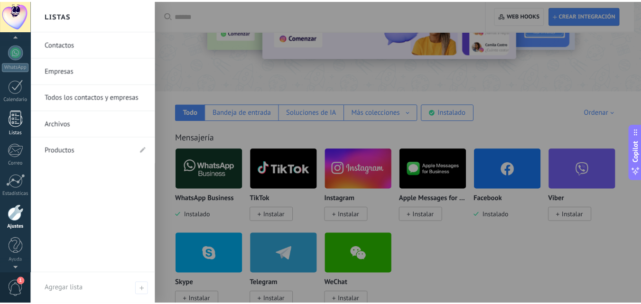
scroll to position [0, 0]
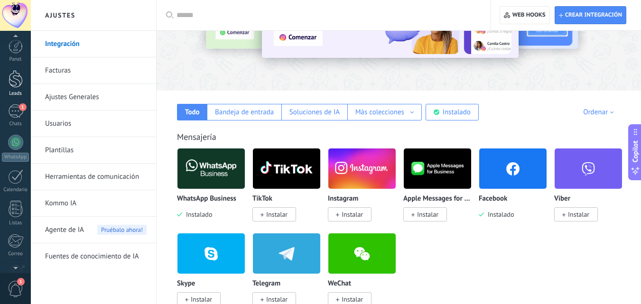
click at [14, 86] on div at bounding box center [16, 79] width 14 height 18
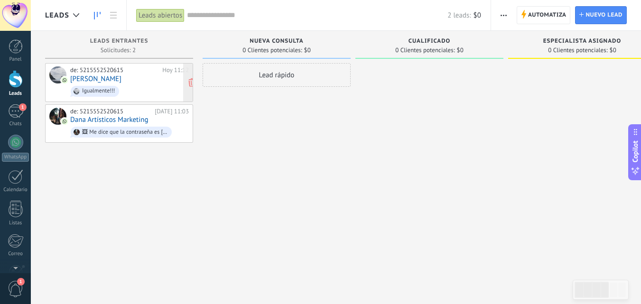
click at [106, 75] on link "[PERSON_NAME]" at bounding box center [95, 79] width 51 height 8
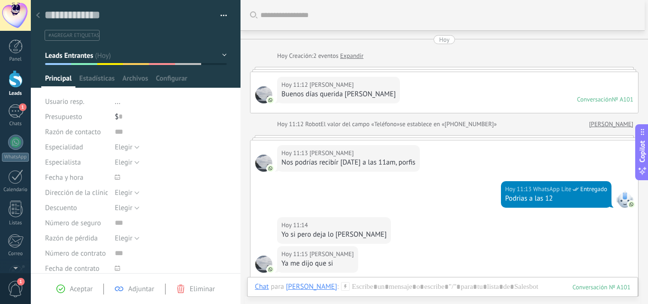
click at [41, 12] on div at bounding box center [37, 16] width 13 height 18
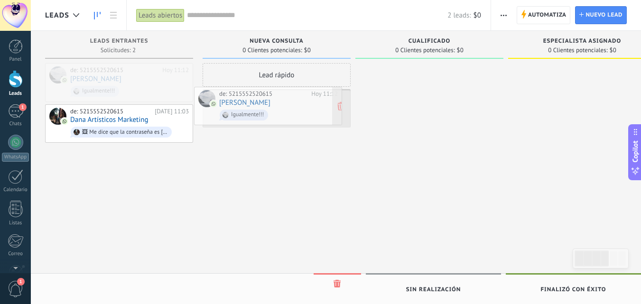
drag, startPoint x: 239, startPoint y: 93, endPoint x: 282, endPoint y: 99, distance: 43.0
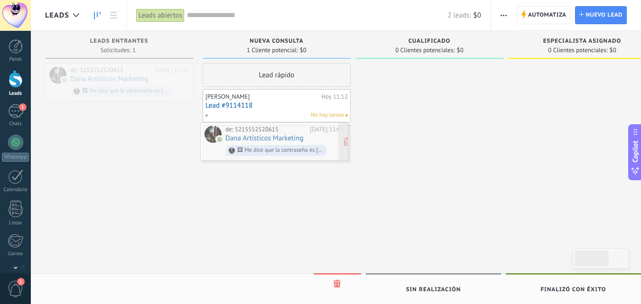
drag, startPoint x: 135, startPoint y: 88, endPoint x: 290, endPoint y: 147, distance: 166.0
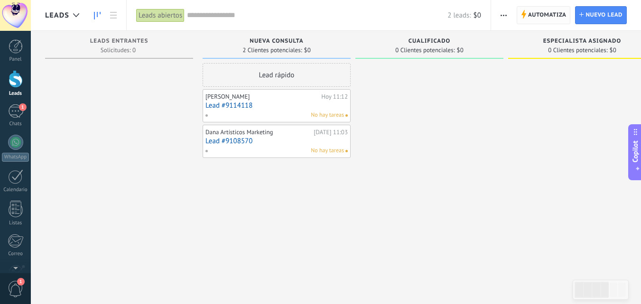
click at [553, 18] on span "Automatiza" at bounding box center [547, 15] width 38 height 17
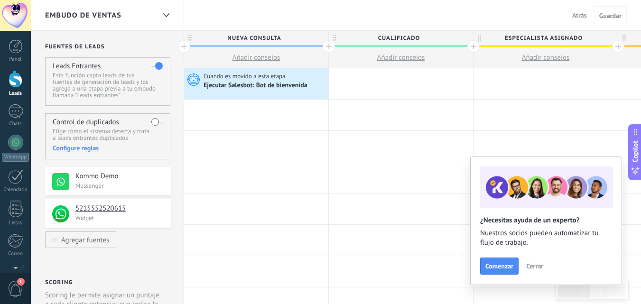
click at [419, 36] on span "Cualificado" at bounding box center [398, 38] width 139 height 15
drag, startPoint x: 423, startPoint y: 37, endPoint x: 364, endPoint y: 39, distance: 59.8
click at [364, 39] on input "**********" at bounding box center [399, 38] width 126 height 14
type input "**********"
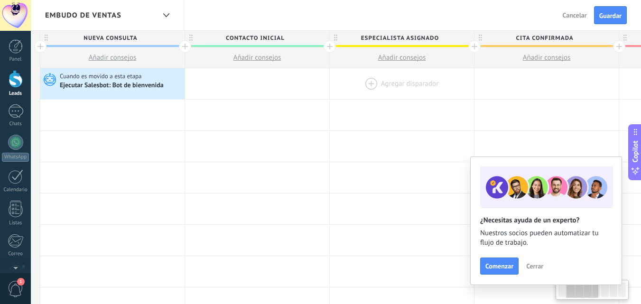
scroll to position [0, 152]
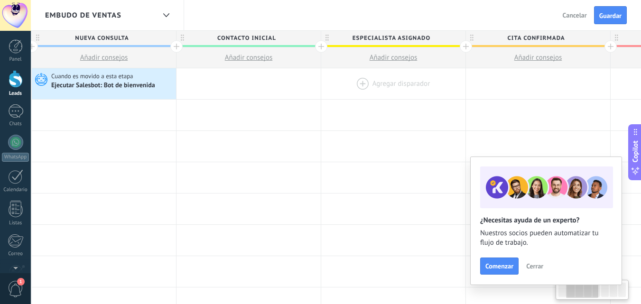
drag, startPoint x: 479, startPoint y: 83, endPoint x: 327, endPoint y: 83, distance: 152.2
click at [327, 83] on div at bounding box center [393, 83] width 144 height 31
click at [438, 37] on span "Especialista asignado" at bounding box center [390, 38] width 139 height 15
drag, startPoint x: 438, startPoint y: 37, endPoint x: 330, endPoint y: 37, distance: 108.1
click at [330, 37] on input "**********" at bounding box center [391, 38] width 126 height 14
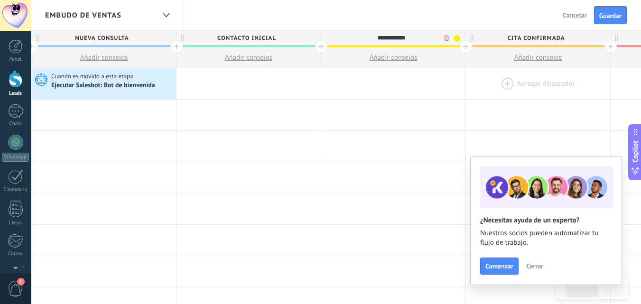
type input "**********"
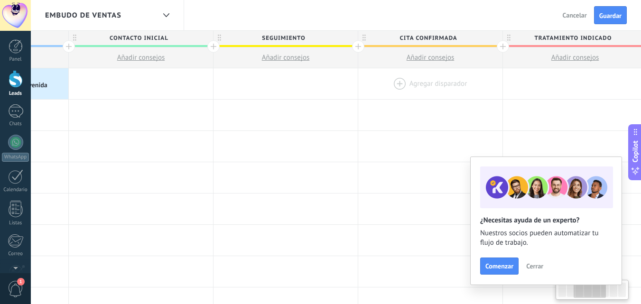
scroll to position [0, 300]
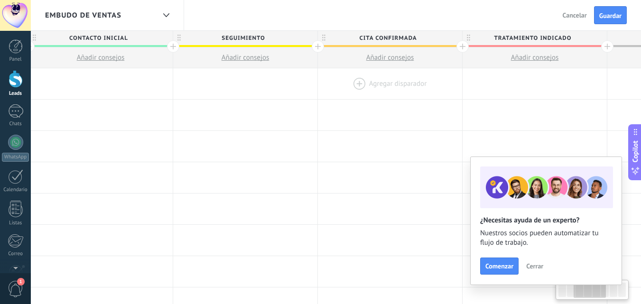
drag, startPoint x: 411, startPoint y: 90, endPoint x: 352, endPoint y: 90, distance: 58.8
click at [352, 90] on div at bounding box center [390, 83] width 144 height 31
click at [318, 45] on span "Cita confirmada" at bounding box center [387, 38] width 139 height 15
click at [318, 47] on div at bounding box center [318, 46] width 12 height 12
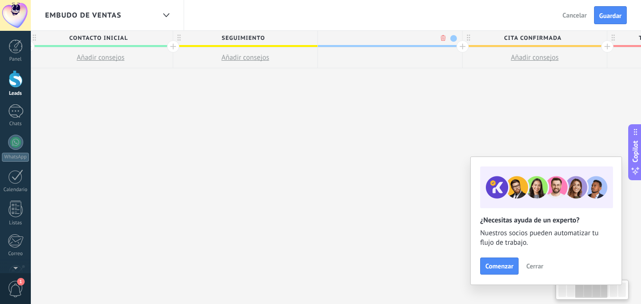
scroll to position [0, 370]
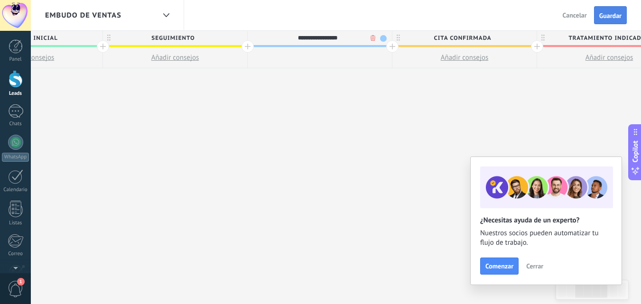
type input "**********"
click at [615, 21] on button "Guardar" at bounding box center [610, 15] width 33 height 18
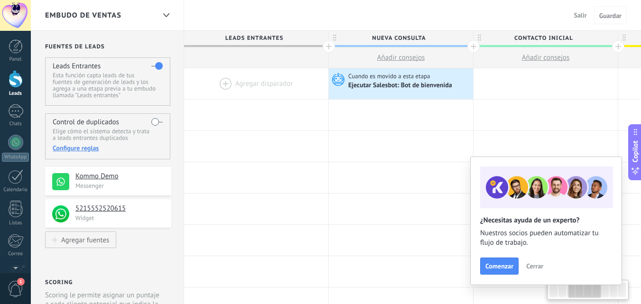
scroll to position [0, 370]
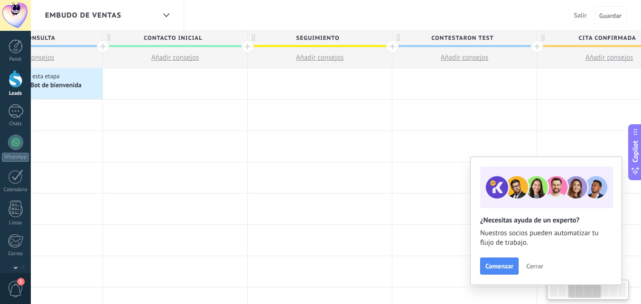
click at [584, 17] on span "Salir" at bounding box center [580, 15] width 13 height 9
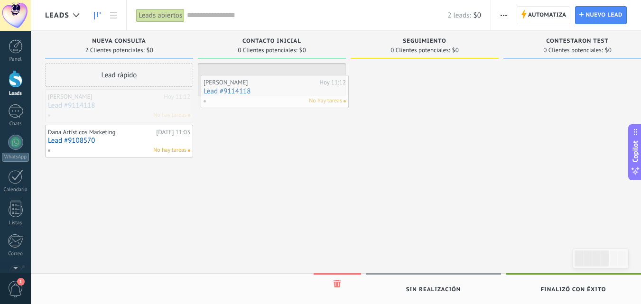
drag, startPoint x: 130, startPoint y: 109, endPoint x: 286, endPoint y: 95, distance: 156.2
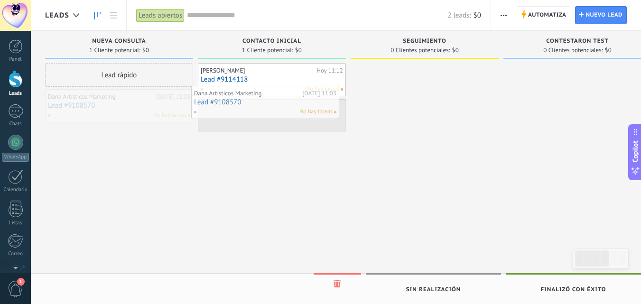
drag, startPoint x: 141, startPoint y: 109, endPoint x: 287, endPoint y: 105, distance: 146.1
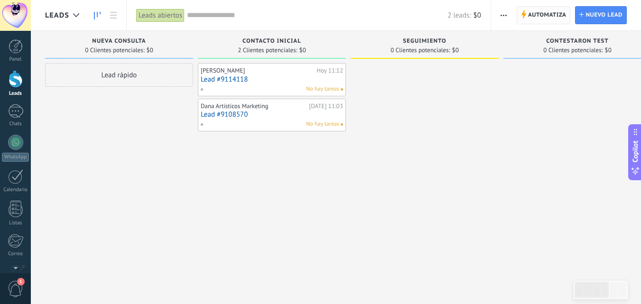
click at [550, 17] on span "Automatiza" at bounding box center [547, 15] width 38 height 17
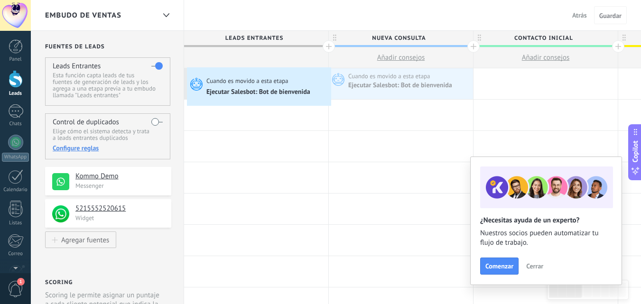
drag, startPoint x: 400, startPoint y: 85, endPoint x: 189, endPoint y: 70, distance: 211.6
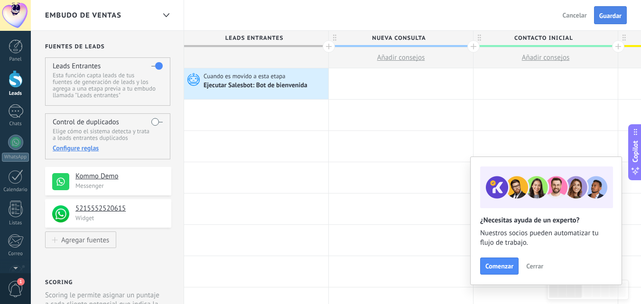
click at [609, 17] on span "Guardar" at bounding box center [610, 15] width 22 height 7
click at [580, 13] on span "Salir" at bounding box center [580, 15] width 13 height 9
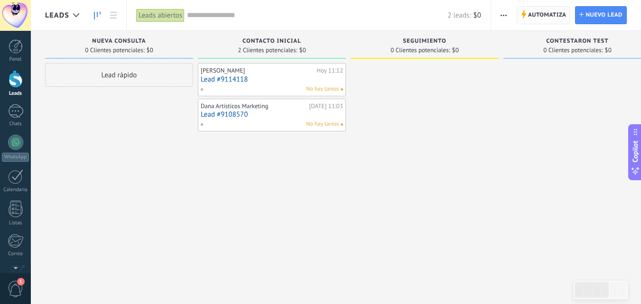
click at [558, 16] on span "Automatiza" at bounding box center [547, 15] width 38 height 17
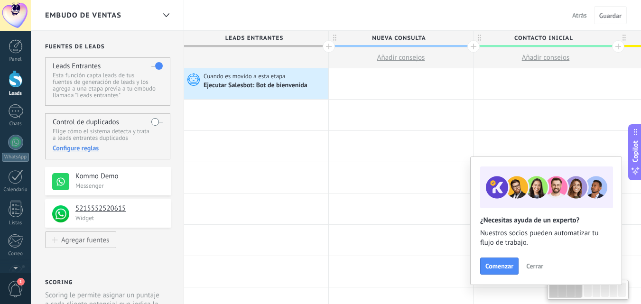
click at [445, 38] on span "Nueva consulta" at bounding box center [398, 38] width 139 height 15
drag, startPoint x: 445, startPoint y: 38, endPoint x: 358, endPoint y: 37, distance: 87.3
click at [358, 37] on input "**********" at bounding box center [399, 38] width 126 height 14
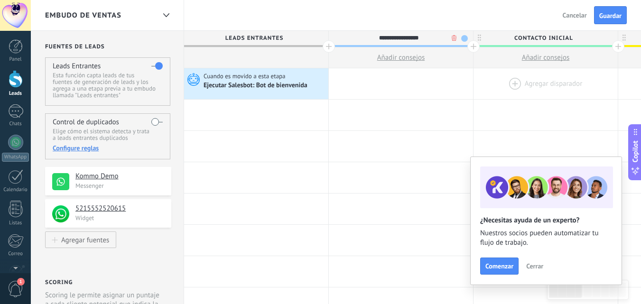
type input "**********"
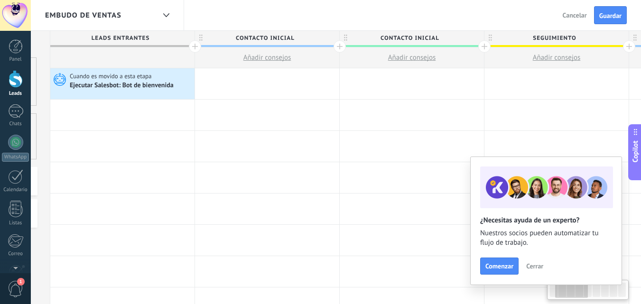
drag, startPoint x: 572, startPoint y: 96, endPoint x: 427, endPoint y: 35, distance: 157.9
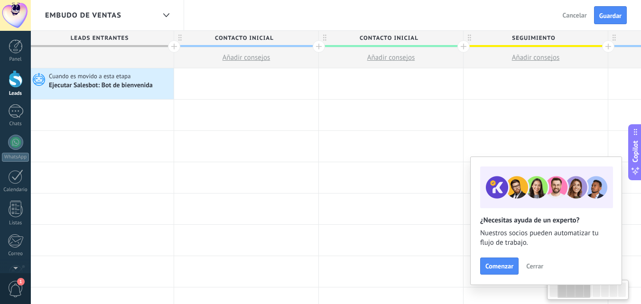
click at [427, 34] on span "contacto inicial" at bounding box center [388, 38] width 139 height 15
drag, startPoint x: 426, startPoint y: 36, endPoint x: 373, endPoint y: 37, distance: 52.6
click at [373, 37] on input "**********" at bounding box center [389, 38] width 126 height 14
type input "*"
type input "**********"
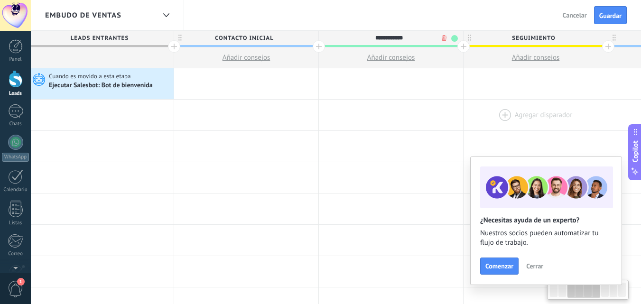
scroll to position [0, 362]
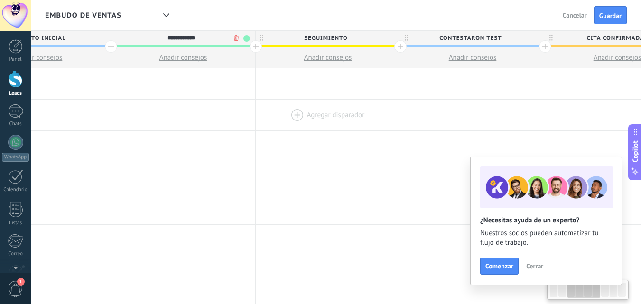
drag, startPoint x: 513, startPoint y: 111, endPoint x: 305, endPoint y: 101, distance: 208.0
click at [305, 101] on div at bounding box center [328, 115] width 144 height 31
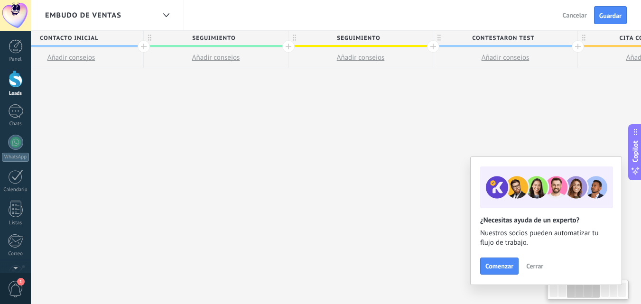
scroll to position [0, 330]
drag, startPoint x: 258, startPoint y: 105, endPoint x: 382, endPoint y: 110, distance: 123.4
click at [382, 110] on div "**********" at bounding box center [505, 168] width 1302 height 274
click at [391, 37] on span "seguimiento" at bounding box center [357, 38] width 139 height 15
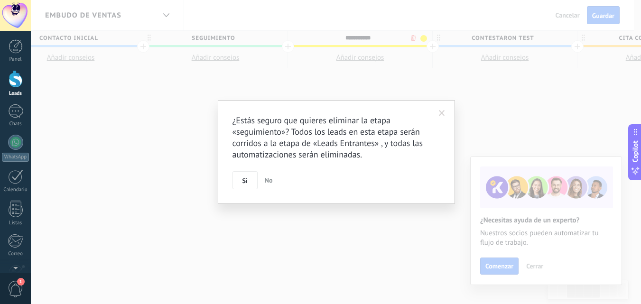
click at [409, 40] on body ".abecls-1,.abecls-2{fill-rule:evenodd}.abecls-2{fill:#fff} .abhcls-1{fill:none}…" at bounding box center [320, 152] width 641 height 304
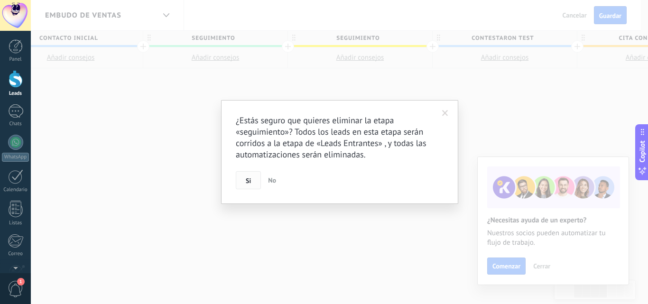
click at [246, 179] on span "Si" at bounding box center [248, 180] width 5 height 7
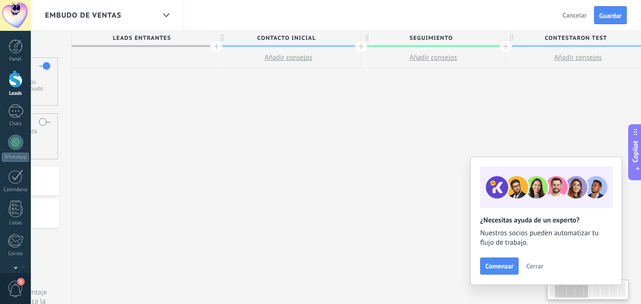
scroll to position [0, 110]
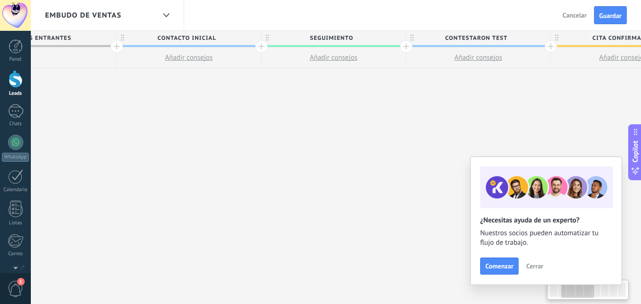
drag, startPoint x: 250, startPoint y: 117, endPoint x: 368, endPoint y: 107, distance: 118.5
click at [368, 107] on div "**********" at bounding box center [550, 168] width 1157 height 274
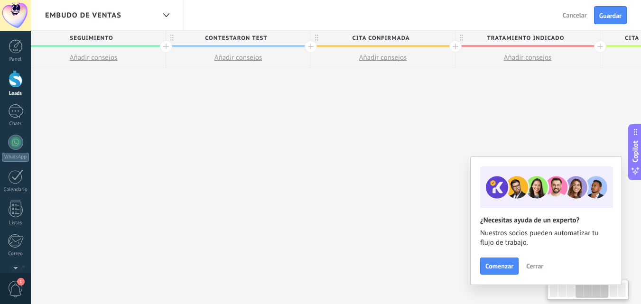
drag, startPoint x: 435, startPoint y: 107, endPoint x: 206, endPoint y: 108, distance: 228.6
click at [206, 108] on div "**********" at bounding box center [310, 168] width 1157 height 274
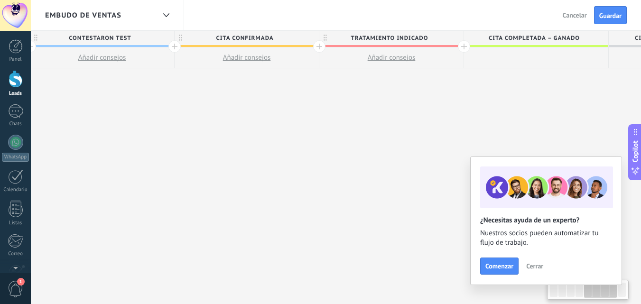
click at [256, 104] on div "**********" at bounding box center [174, 168] width 1157 height 274
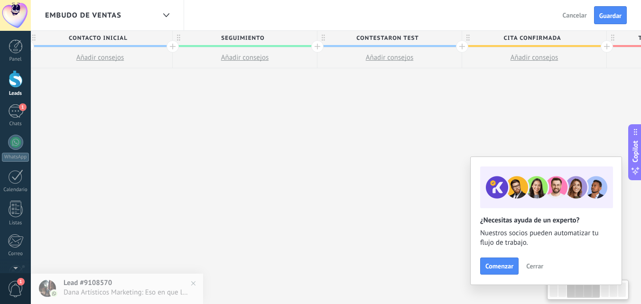
drag, startPoint x: 195, startPoint y: 110, endPoint x: 450, endPoint y: 117, distance: 255.2
click at [483, 106] on div "**********" at bounding box center [461, 168] width 1157 height 274
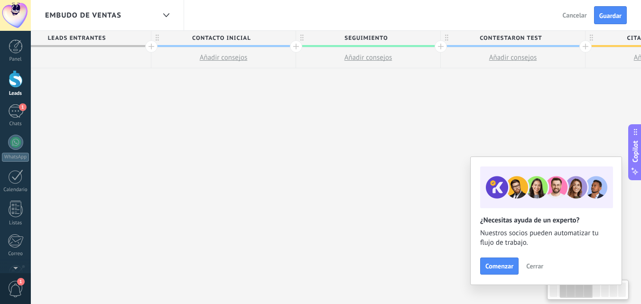
scroll to position [0, 177]
drag, startPoint x: 321, startPoint y: 119, endPoint x: 445, endPoint y: 109, distance: 124.1
click at [445, 109] on div "**********" at bounding box center [585, 168] width 1157 height 274
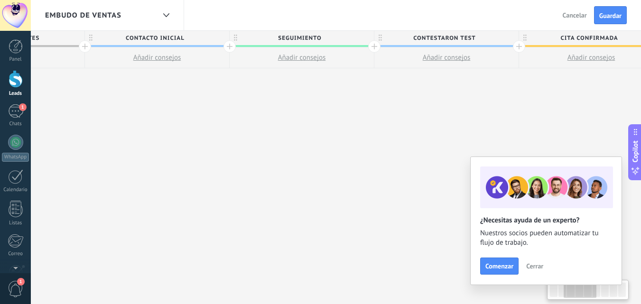
scroll to position [0, 246]
drag, startPoint x: 381, startPoint y: 87, endPoint x: 312, endPoint y: 89, distance: 69.3
click at [312, 89] on div "**********" at bounding box center [516, 168] width 1157 height 274
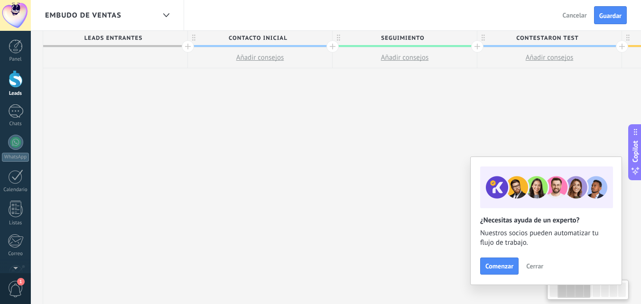
scroll to position [0, 118]
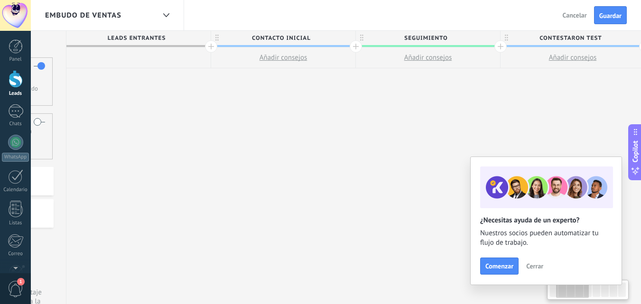
drag, startPoint x: 375, startPoint y: 129, endPoint x: 504, endPoint y: 124, distance: 128.6
click at [504, 124] on div "**********" at bounding box center [644, 168] width 1157 height 274
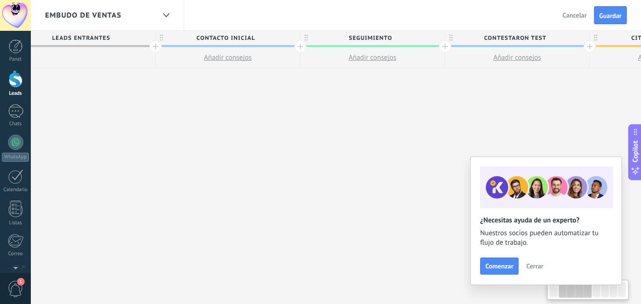
drag, startPoint x: 377, startPoint y: 108, endPoint x: 322, endPoint y: 109, distance: 55.5
click at [322, 109] on div "**********" at bounding box center [589, 168] width 1157 height 274
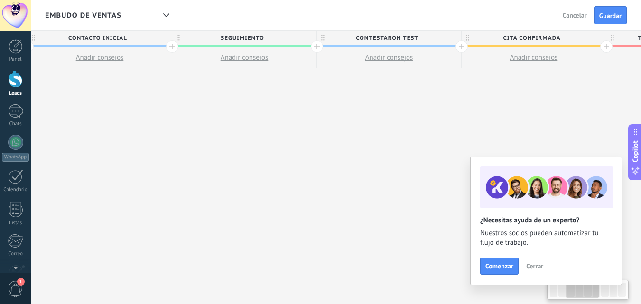
drag, startPoint x: 417, startPoint y: 117, endPoint x: 289, endPoint y: 115, distance: 128.1
click at [289, 115] on div "**********" at bounding box center [461, 168] width 1157 height 274
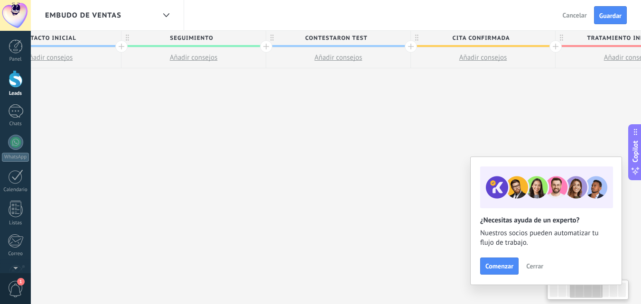
click at [381, 112] on div "**********" at bounding box center [410, 168] width 1157 height 274
click at [407, 46] on div at bounding box center [410, 46] width 12 height 12
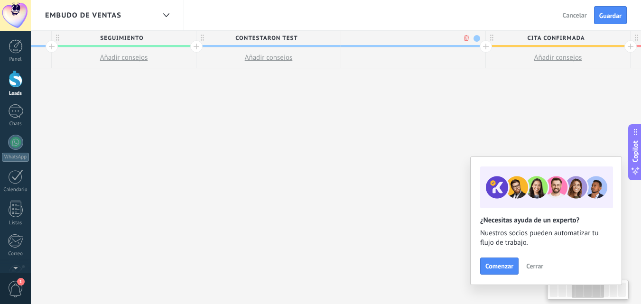
scroll to position [0, 422]
click at [480, 38] on div at bounding box center [412, 39] width 144 height 16
click at [434, 38] on div at bounding box center [412, 38] width 144 height 14
click at [474, 41] on span at bounding box center [476, 38] width 7 height 7
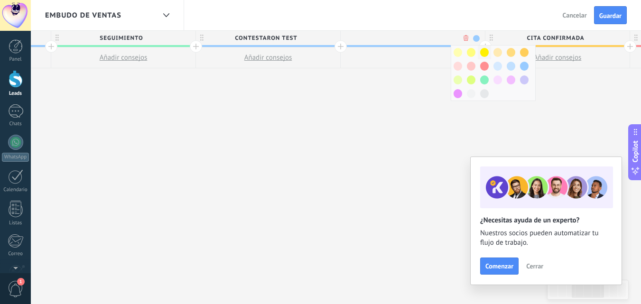
click at [485, 55] on span at bounding box center [484, 52] width 9 height 9
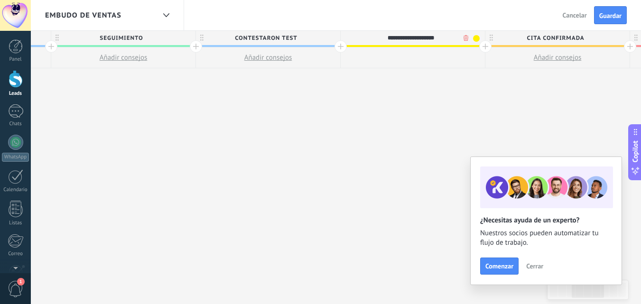
type input "**********"
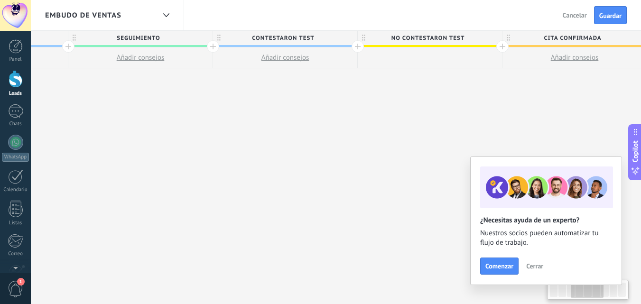
drag, startPoint x: 348, startPoint y: 101, endPoint x: 365, endPoint y: 100, distance: 17.1
click at [365, 100] on div "**********" at bounding box center [430, 168] width 1302 height 274
click at [214, 46] on div at bounding box center [213, 46] width 12 height 12
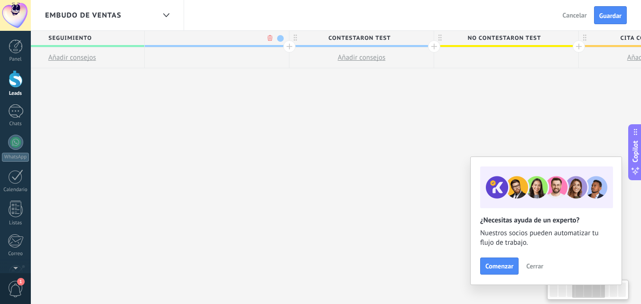
scroll to position [0, 475]
click at [278, 38] on span at bounding box center [278, 38] width 7 height 7
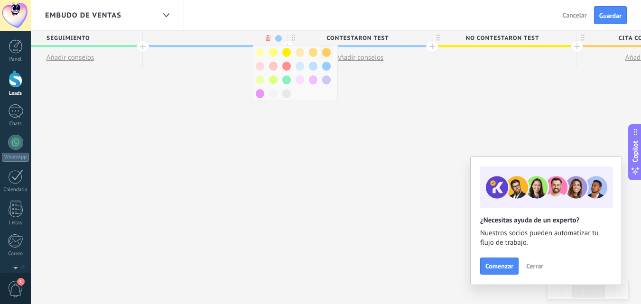
click at [331, 53] on div at bounding box center [326, 53] width 13 height 14
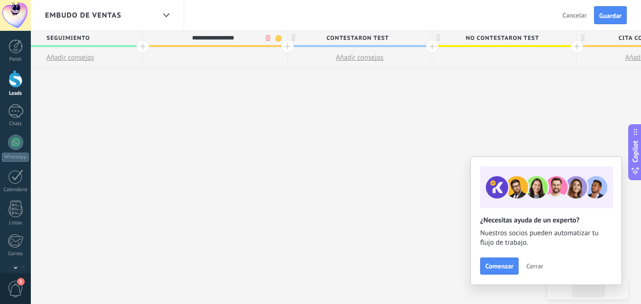
type input "**********"
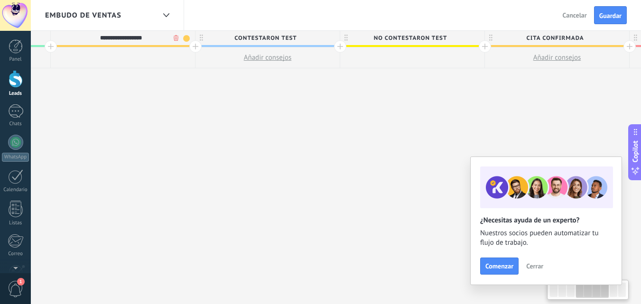
drag, startPoint x: 360, startPoint y: 121, endPoint x: 268, endPoint y: 128, distance: 92.2
click at [268, 128] on div "**********" at bounding box center [340, 168] width 1446 height 274
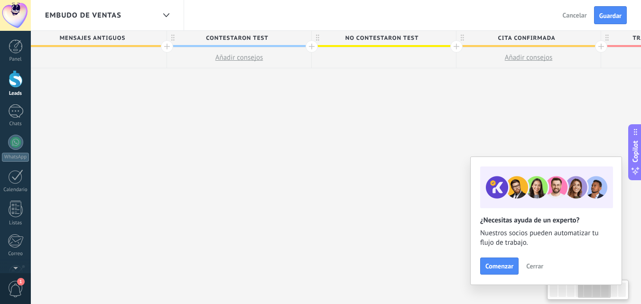
click at [322, 136] on div "**********" at bounding box center [311, 168] width 1446 height 274
click at [425, 142] on div "**********" at bounding box center [302, 168] width 1446 height 274
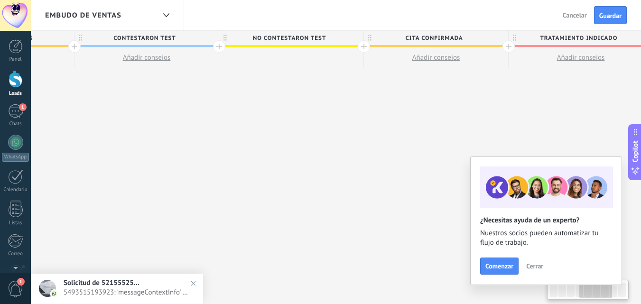
scroll to position [0, 691]
drag, startPoint x: 354, startPoint y: 141, endPoint x: 268, endPoint y: 136, distance: 86.0
click at [268, 136] on div "**********" at bounding box center [216, 168] width 1446 height 274
click at [361, 45] on span "Cita confirmada" at bounding box center [430, 38] width 139 height 15
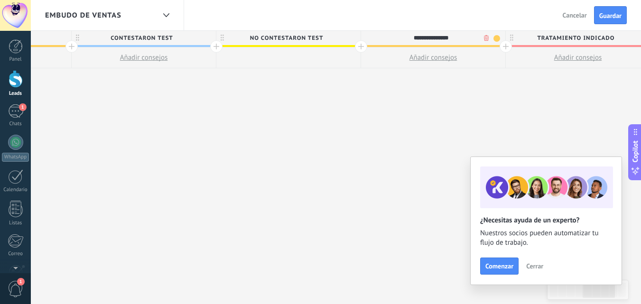
click at [359, 45] on div at bounding box center [361, 46] width 12 height 12
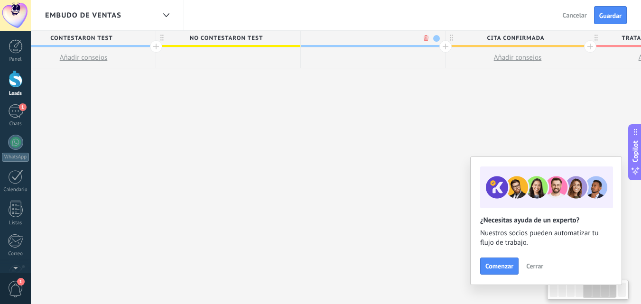
scroll to position [0, 761]
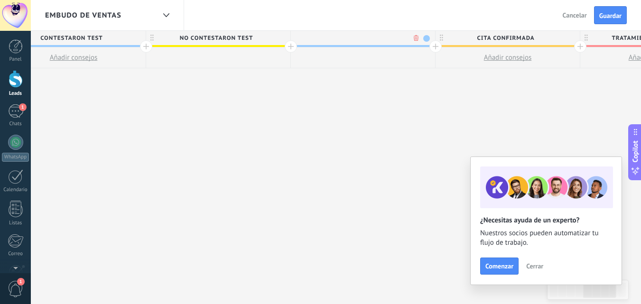
click at [429, 38] on span at bounding box center [426, 38] width 7 height 7
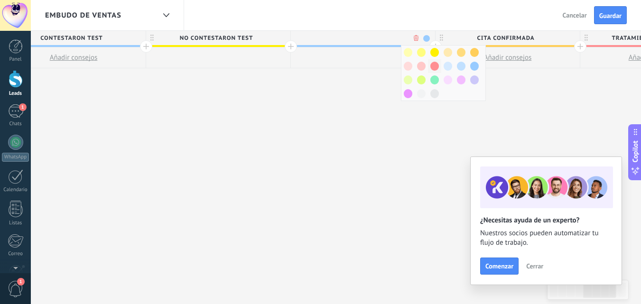
click at [434, 68] on span at bounding box center [434, 66] width 9 height 9
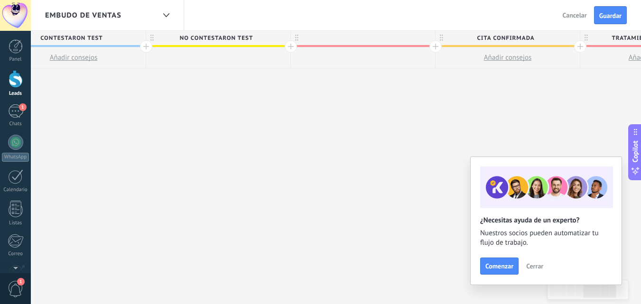
scroll to position [0, 0]
click at [375, 37] on div at bounding box center [363, 38] width 144 height 14
type input "**********"
click at [290, 46] on div at bounding box center [291, 46] width 12 height 12
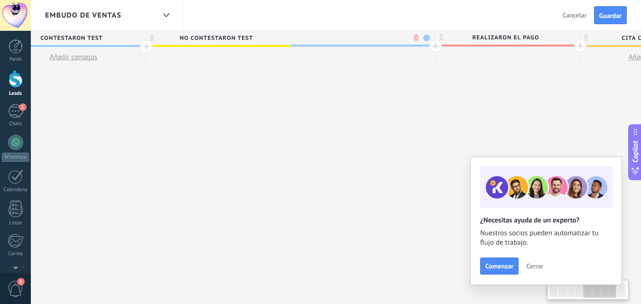
scroll to position [0, 831]
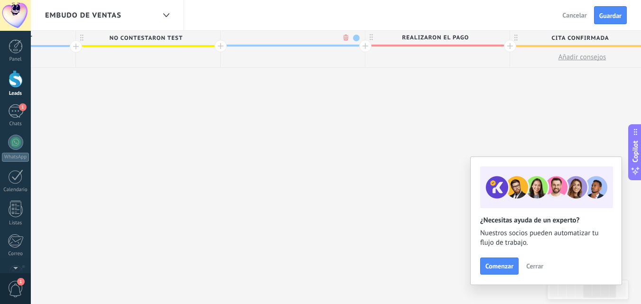
click at [357, 40] on span at bounding box center [356, 38] width 7 height 7
click at [350, 77] on span at bounding box center [351, 79] width 9 height 9
click at [312, 38] on div at bounding box center [293, 37] width 144 height 14
type input "*"
click at [333, 36] on input "**********" at bounding box center [291, 37] width 126 height 14
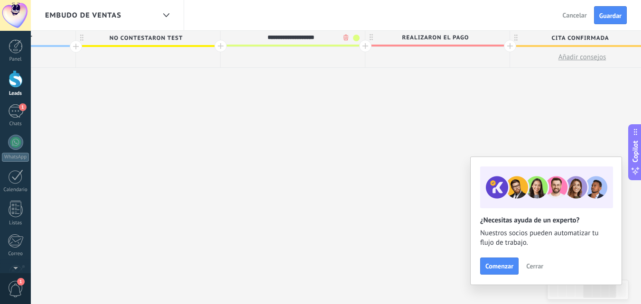
click at [334, 36] on input "**********" at bounding box center [291, 37] width 126 height 14
click at [336, 40] on input "**********" at bounding box center [291, 37] width 126 height 14
type input "**********"
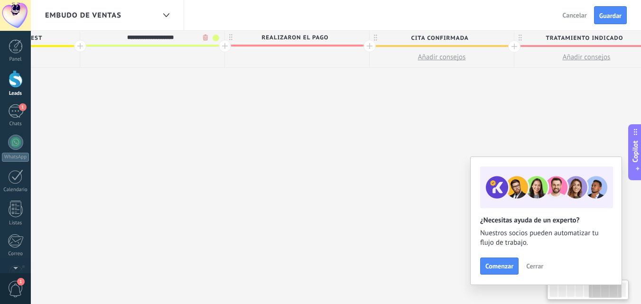
click at [183, 119] on div "**********" at bounding box center [80, 167] width 1736 height 274
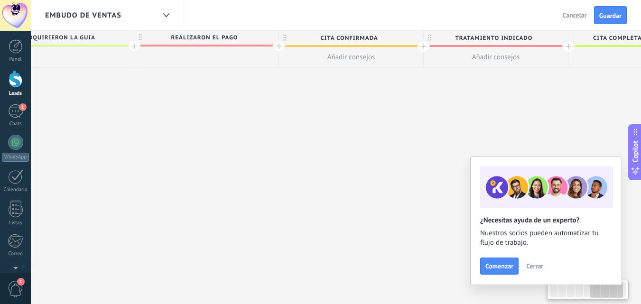
drag, startPoint x: 307, startPoint y: 118, endPoint x: 262, endPoint y: 120, distance: 45.6
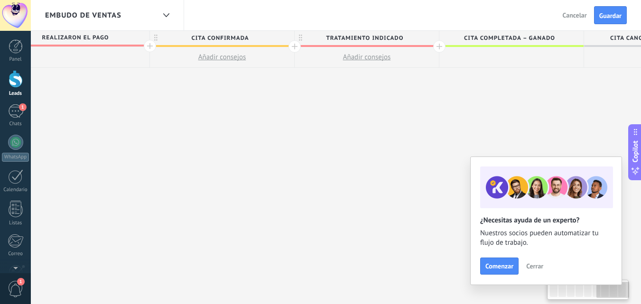
drag, startPoint x: 284, startPoint y: 117, endPoint x: 255, endPoint y: 118, distance: 28.5
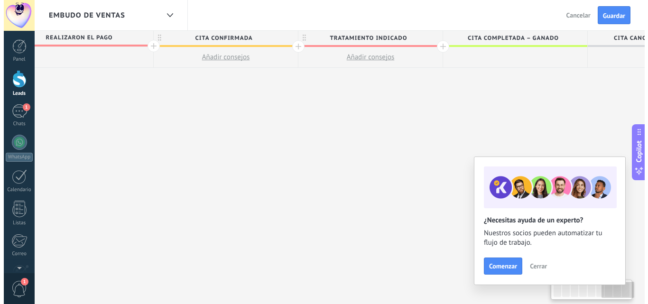
scroll to position [0, 1192]
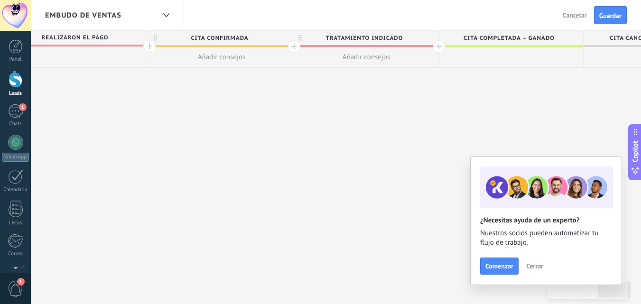
click at [407, 32] on span "Tratamiento indicado" at bounding box center [363, 38] width 139 height 15
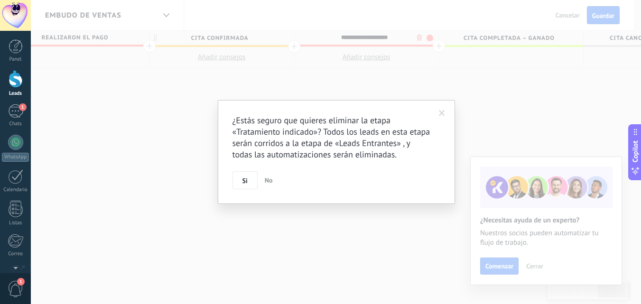
click at [418, 38] on body ".abecls-1,.abecls-2{fill-rule:evenodd}.abecls-2{fill:#fff} .abhcls-1{fill:none}…" at bounding box center [320, 152] width 641 height 304
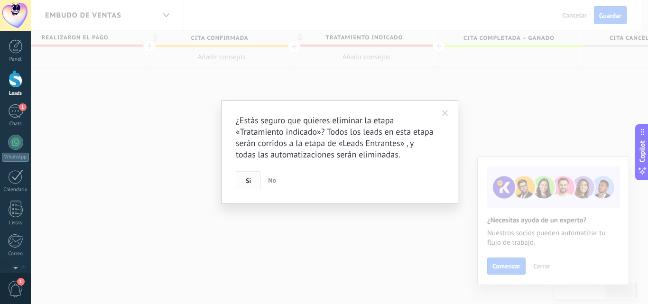
click at [255, 181] on button "Si" at bounding box center [248, 180] width 25 height 18
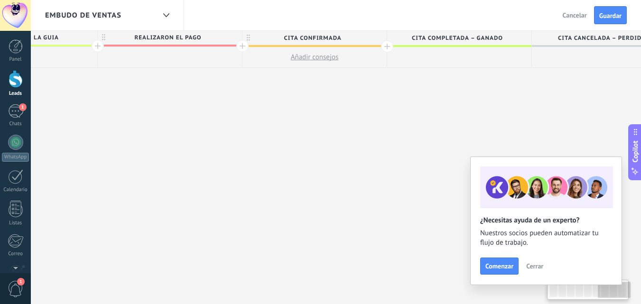
scroll to position [0, 1098]
drag, startPoint x: 252, startPoint y: 182, endPoint x: 281, endPoint y: 176, distance: 29.6
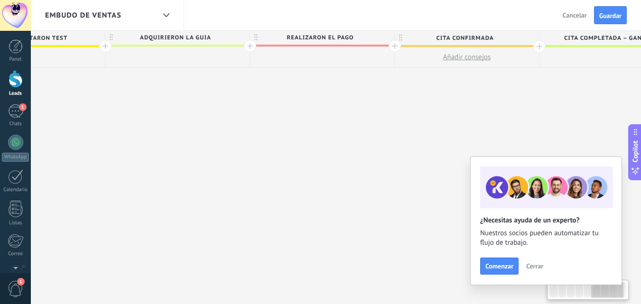
drag, startPoint x: 416, startPoint y: 114, endPoint x: 601, endPoint y: 86, distance: 187.0
click at [601, 86] on div "**********" at bounding box center [32, 167] width 1591 height 274
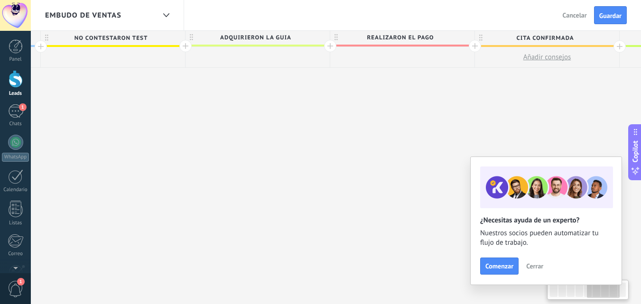
scroll to position [0, 836]
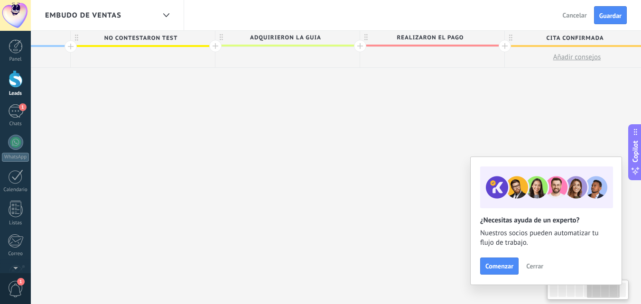
drag, startPoint x: 510, startPoint y: 99, endPoint x: 532, endPoint y: 99, distance: 21.3
click at [532, 99] on div "**********" at bounding box center [142, 167] width 1591 height 274
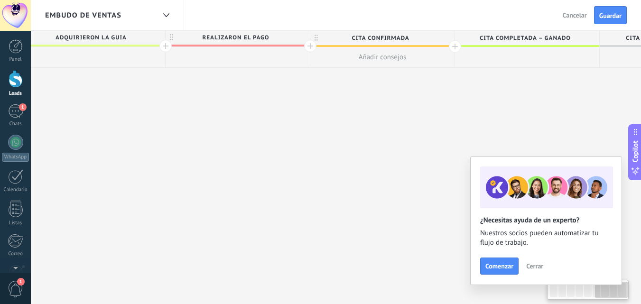
drag, startPoint x: 510, startPoint y: 107, endPoint x: 315, endPoint y: 95, distance: 194.8
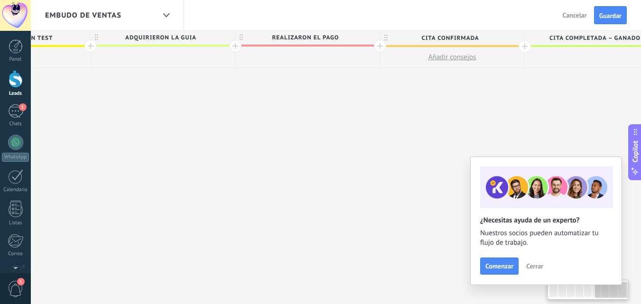
scroll to position [0, 903]
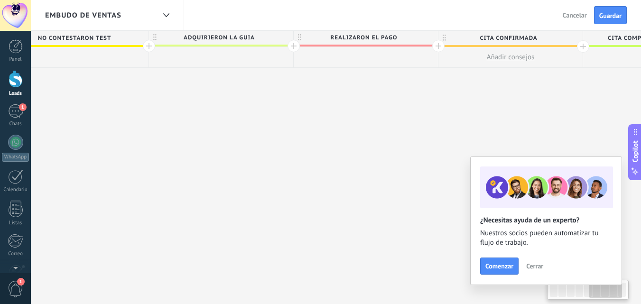
drag, startPoint x: 341, startPoint y: 108, endPoint x: 561, endPoint y: 112, distance: 220.1
click at [561, 112] on div "**********" at bounding box center [76, 167] width 1591 height 274
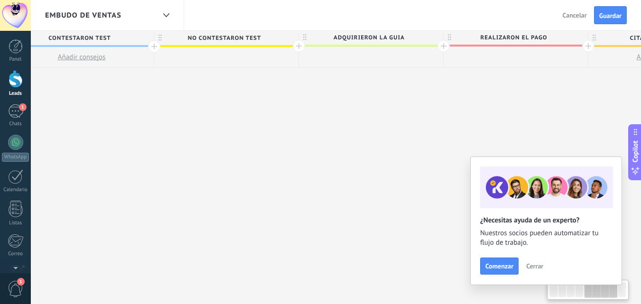
drag, startPoint x: 432, startPoint y: 108, endPoint x: 410, endPoint y: 89, distance: 28.9
click at [581, 106] on div "**********" at bounding box center [226, 167] width 1591 height 274
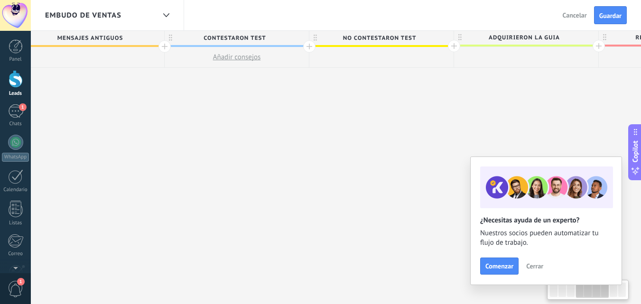
drag, startPoint x: 502, startPoint y: 92, endPoint x: 508, endPoint y: 100, distance: 9.8
click at [512, 94] on div "**********" at bounding box center [381, 167] width 1591 height 274
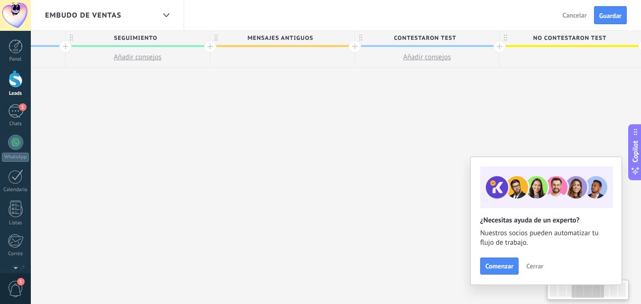
drag, startPoint x: 454, startPoint y: 110, endPoint x: 549, endPoint y: 111, distance: 95.3
click at [549, 111] on div "**********" at bounding box center [571, 167] width 1591 height 274
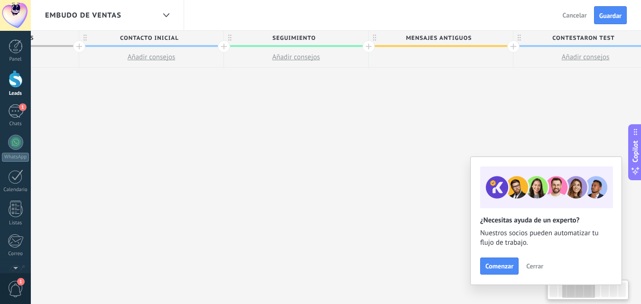
drag, startPoint x: 399, startPoint y: 121, endPoint x: 554, endPoint y: 118, distance: 155.6
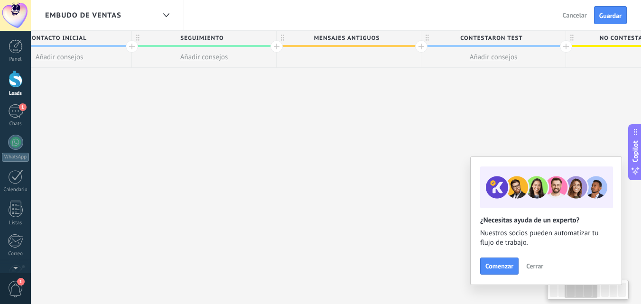
drag, startPoint x: 534, startPoint y: 111, endPoint x: 312, endPoint y: 119, distance: 222.5
click at [312, 119] on div "**********" at bounding box center [638, 167] width 1591 height 274
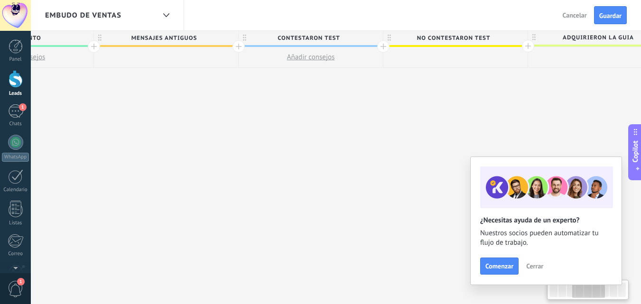
drag, startPoint x: 489, startPoint y: 120, endPoint x: 307, endPoint y: 111, distance: 182.3
click at [307, 111] on div "**********" at bounding box center [455, 167] width 1591 height 274
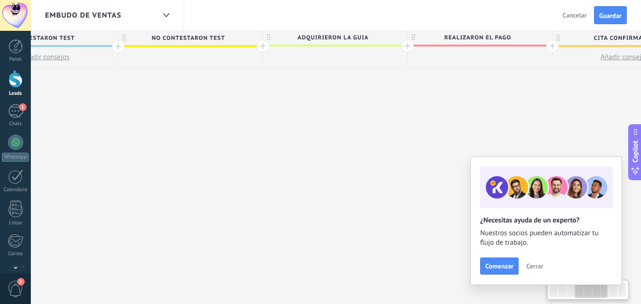
drag, startPoint x: 478, startPoint y: 110, endPoint x: 305, endPoint y: 103, distance: 173.2
click at [212, 98] on div "**********" at bounding box center [190, 167] width 1591 height 274
click at [368, 37] on span "adquirieron la guia" at bounding box center [331, 37] width 139 height 15
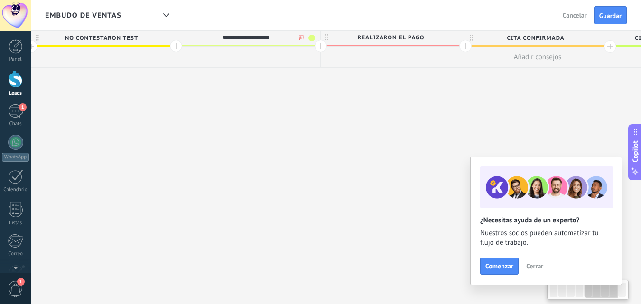
drag, startPoint x: 395, startPoint y: 106, endPoint x: 309, endPoint y: 106, distance: 86.3
click at [309, 106] on div "**********" at bounding box center [103, 167] width 1591 height 274
click at [286, 36] on span "adquirieron la guia" at bounding box center [245, 37] width 139 height 15
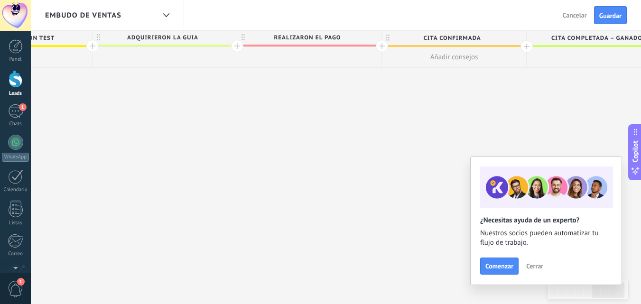
drag, startPoint x: 346, startPoint y: 126, endPoint x: 262, endPoint y: 142, distance: 85.1
click at [262, 142] on div "**********" at bounding box center [20, 167] width 1591 height 274
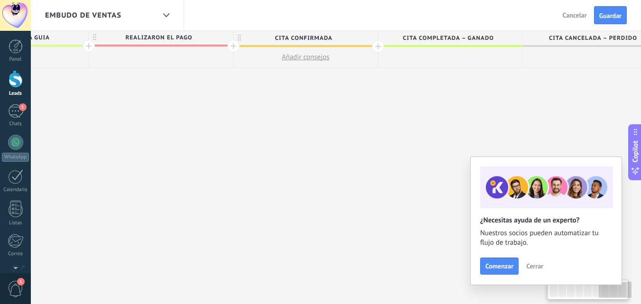
drag, startPoint x: 391, startPoint y: 141, endPoint x: 242, endPoint y: 142, distance: 148.4
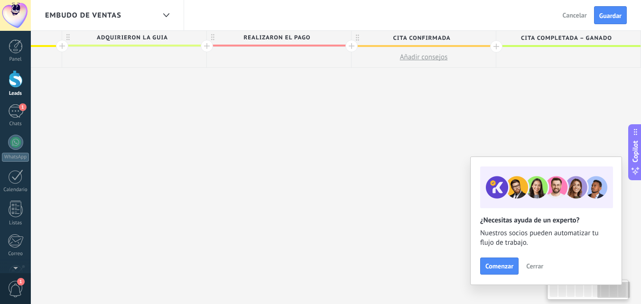
scroll to position [0, 985]
drag, startPoint x: 241, startPoint y: 141, endPoint x: 363, endPoint y: 138, distance: 122.4
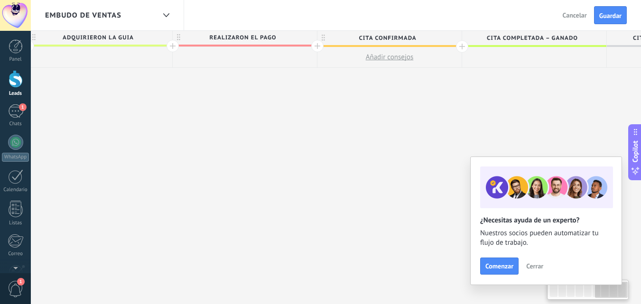
drag, startPoint x: 285, startPoint y: 84, endPoint x: 247, endPoint y: 96, distance: 40.2
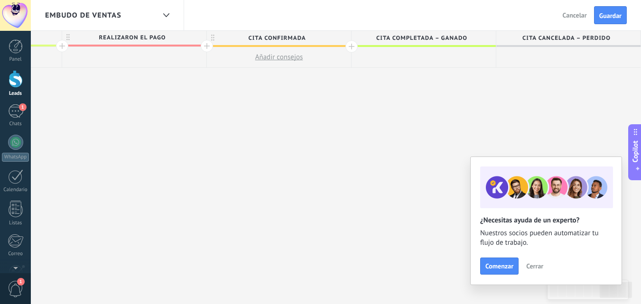
scroll to position [0, 756]
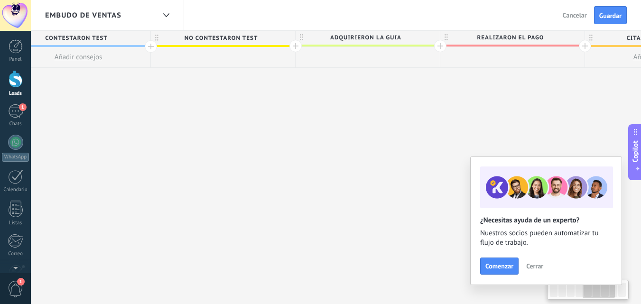
drag, startPoint x: 269, startPoint y: 100, endPoint x: 647, endPoint y: 100, distance: 377.9
click at [641, 100] on html ".abecls-1,.abecls-2{fill-rule:evenodd}.abecls-2{fill:#fff} .abhcls-1{fill:none}…" at bounding box center [320, 152] width 641 height 304
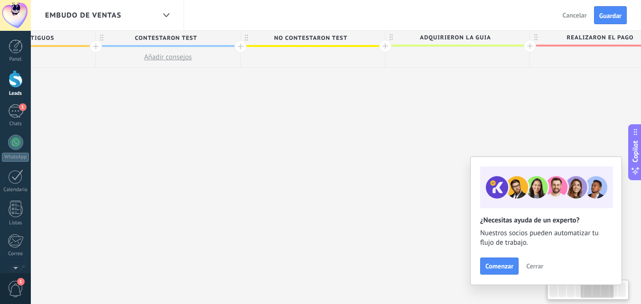
scroll to position [0, 659]
drag, startPoint x: 304, startPoint y: 105, endPoint x: 402, endPoint y: 101, distance: 97.8
click at [402, 101] on div "**********" at bounding box center [320, 167] width 1591 height 274
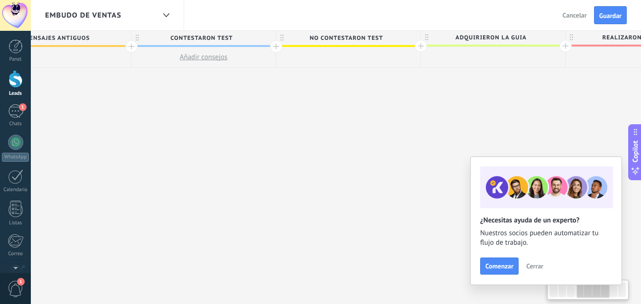
drag, startPoint x: 323, startPoint y: 105, endPoint x: 350, endPoint y: 103, distance: 27.6
click at [350, 103] on div "**********" at bounding box center [348, 167] width 1591 height 274
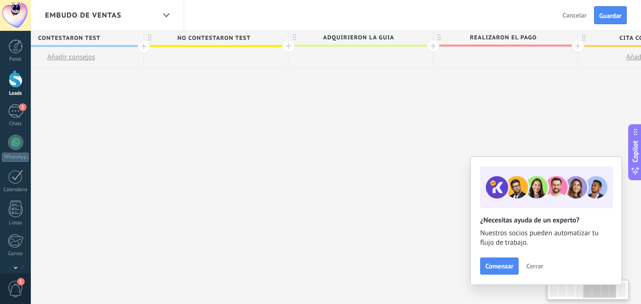
drag, startPoint x: 441, startPoint y: 103, endPoint x: 315, endPoint y: 109, distance: 125.3
click at [307, 113] on div "**********" at bounding box center [216, 167] width 1591 height 274
click at [540, 36] on span "realizaron el pago" at bounding box center [501, 37] width 139 height 15
click at [432, 46] on div at bounding box center [432, 46] width 12 height 12
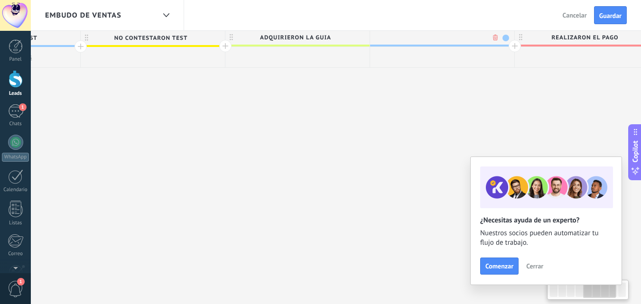
scroll to position [0, 835]
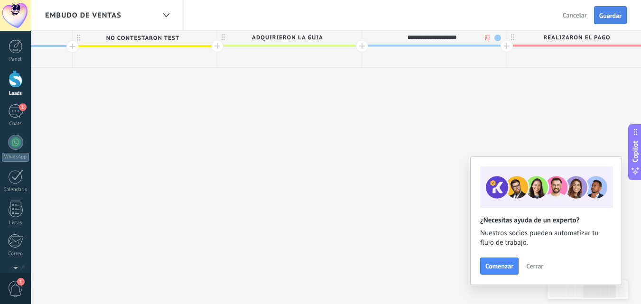
type input "**********"
click at [615, 14] on span "Guardar" at bounding box center [610, 15] width 22 height 7
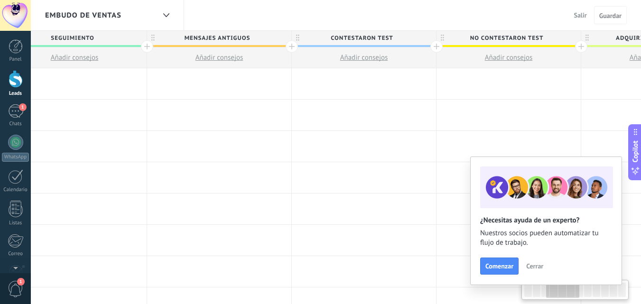
scroll to position [0, 412]
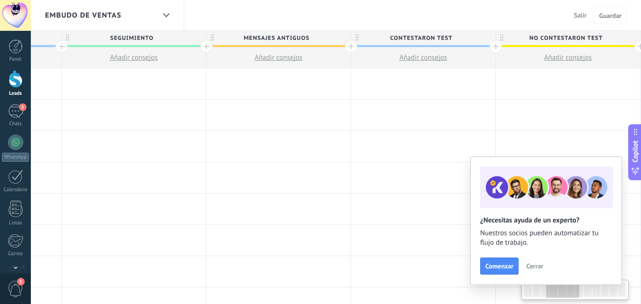
drag, startPoint x: 307, startPoint y: 87, endPoint x: 647, endPoint y: 92, distance: 340.0
click at [641, 92] on html ".abecls-1,.abecls-2{fill-rule:evenodd}.abecls-2{fill:#fff} .abhcls-1{fill:none}…" at bounding box center [320, 152] width 641 height 304
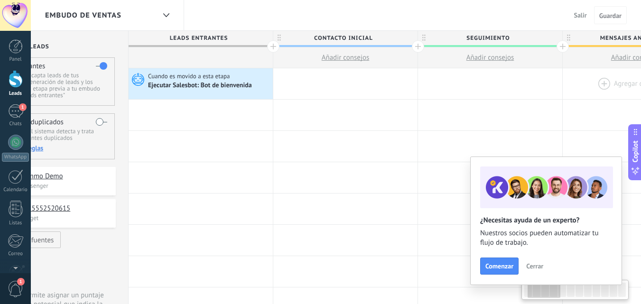
scroll to position [0, 55]
drag, startPoint x: 295, startPoint y: 98, endPoint x: 597, endPoint y: 85, distance: 302.8
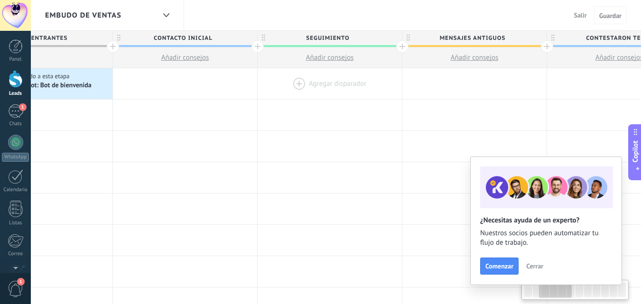
scroll to position [0, 275]
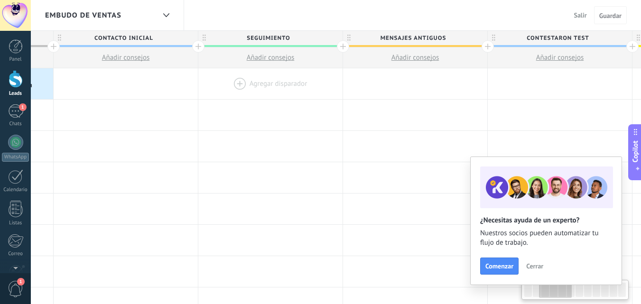
drag, startPoint x: 471, startPoint y: 96, endPoint x: 309, endPoint y: 97, distance: 161.7
click at [309, 97] on div at bounding box center [270, 83] width 144 height 31
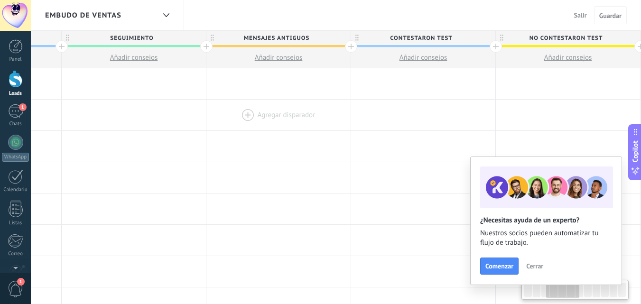
click at [368, 104] on div at bounding box center [423, 115] width 144 height 31
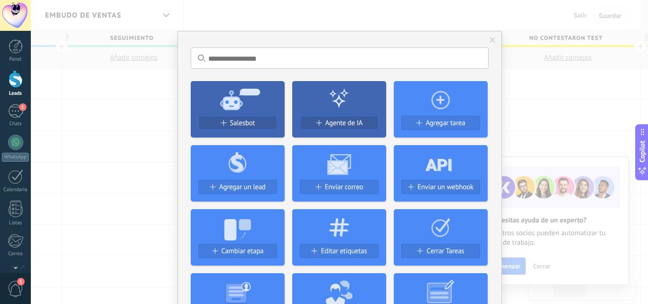
click at [493, 40] on span at bounding box center [492, 40] width 6 height 7
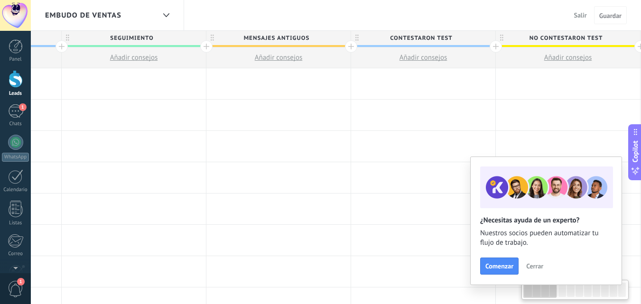
scroll to position [0, 0]
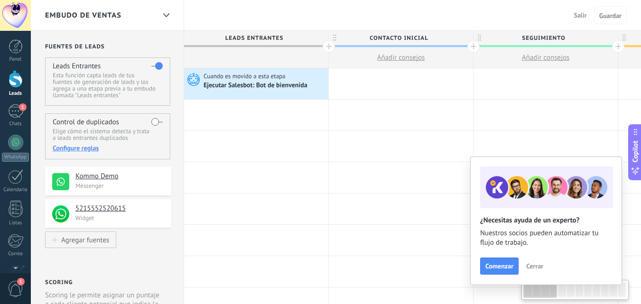
drag, startPoint x: 207, startPoint y: 94, endPoint x: 647, endPoint y: 85, distance: 440.6
click at [641, 85] on html ".abecls-1,.abecls-2{fill-rule:evenodd}.abecls-2{fill:#fff} .abhcls-1{fill:none}…" at bounding box center [320, 152] width 641 height 304
click at [578, 12] on span "Salir" at bounding box center [580, 15] width 13 height 9
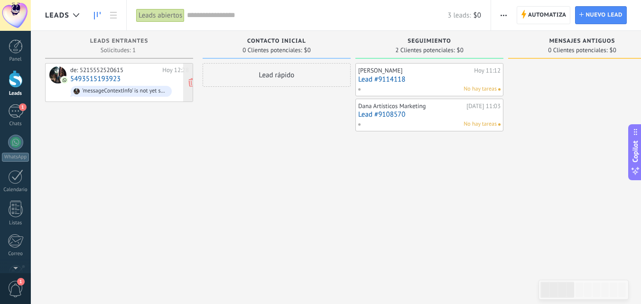
click at [144, 78] on div "de: 5215552520615 [DATE] 12:28 5493515193923 'messageContextInfo' is not yet su…" at bounding box center [129, 82] width 119 height 32
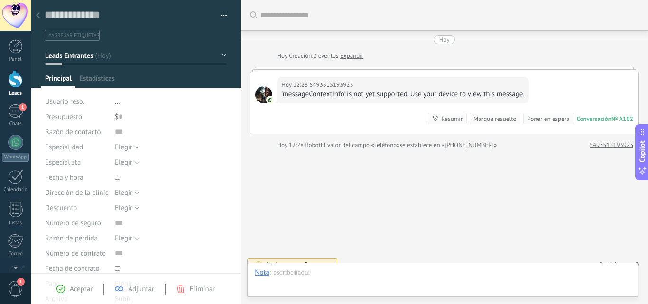
type textarea "**********"
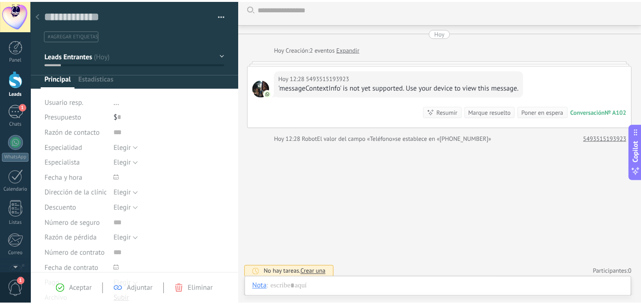
scroll to position [14, 0]
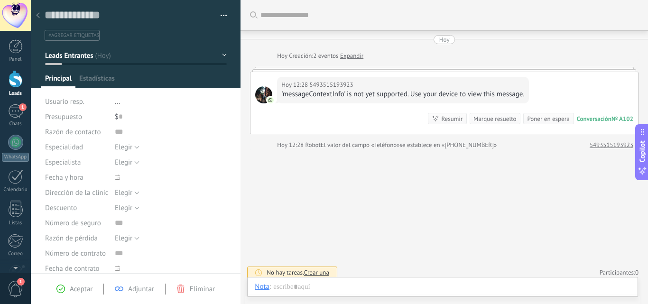
click at [33, 14] on div at bounding box center [37, 16] width 13 height 18
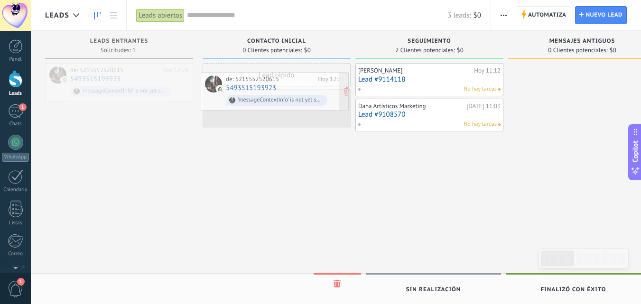
drag, startPoint x: 113, startPoint y: 87, endPoint x: 269, endPoint y: 96, distance: 155.8
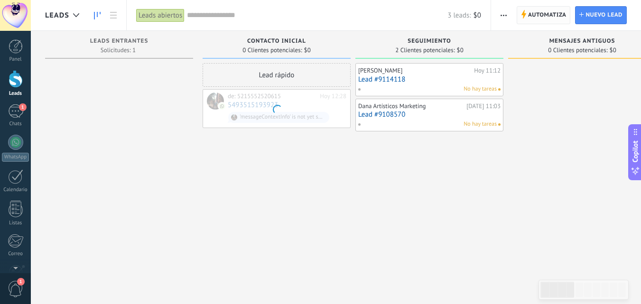
click at [559, 14] on span "Automatiza" at bounding box center [547, 15] width 38 height 17
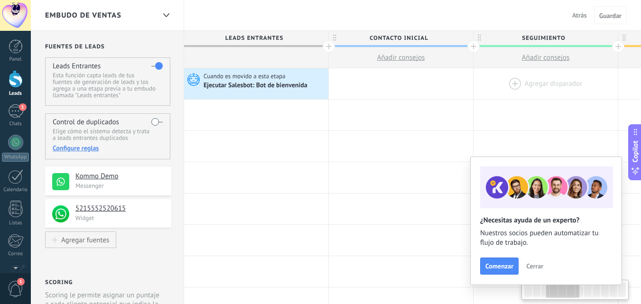
scroll to position [0, 428]
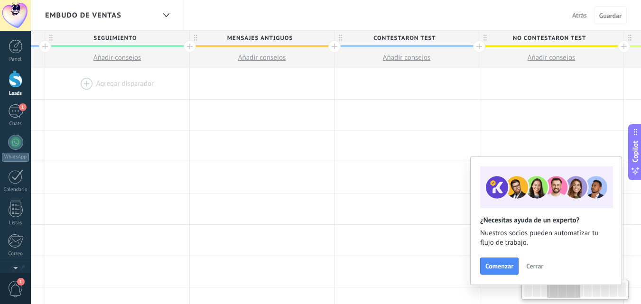
drag, startPoint x: 556, startPoint y: 87, endPoint x: 128, endPoint y: 93, distance: 428.3
click at [128, 93] on div at bounding box center [117, 83] width 144 height 31
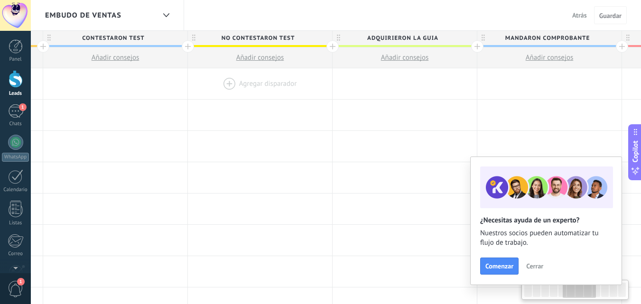
drag, startPoint x: 258, startPoint y: 92, endPoint x: 218, endPoint y: 92, distance: 40.3
click at [218, 92] on div at bounding box center [260, 83] width 144 height 31
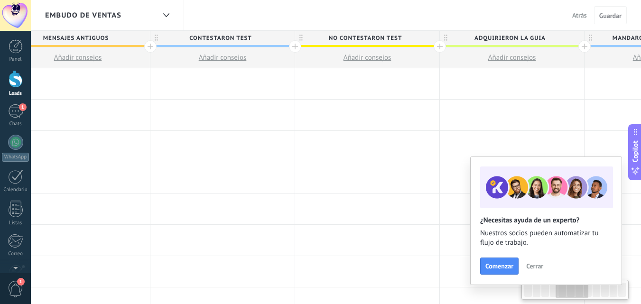
drag, startPoint x: 505, startPoint y: 94, endPoint x: 647, endPoint y: 87, distance: 142.4
click at [640, 87] on html ".abecls-1,.abecls-2{fill-rule:evenodd}.abecls-2{fill:#fff} .abhcls-1{fill:none}…" at bounding box center [320, 152] width 641 height 304
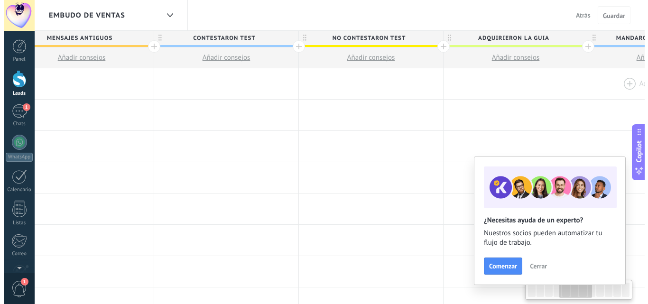
scroll to position [0, 590]
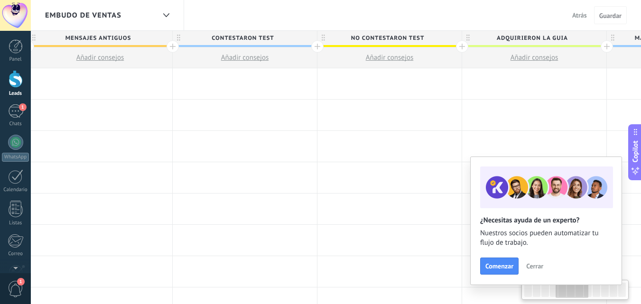
click at [578, 11] on span "Atrás" at bounding box center [579, 15] width 15 height 9
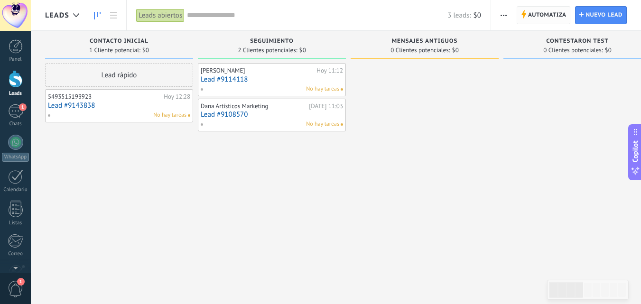
click at [547, 8] on span "Automatiza" at bounding box center [547, 15] width 38 height 17
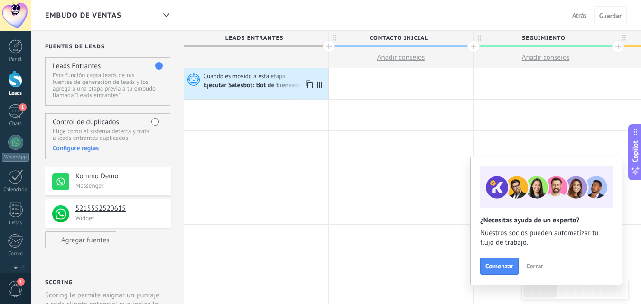
click at [273, 83] on div "Ejecutar Salesbot: Bot de bienvenida" at bounding box center [255, 86] width 105 height 9
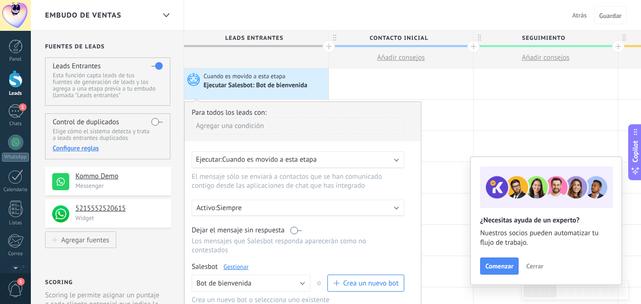
click at [246, 270] on link "Gestionar" at bounding box center [235, 267] width 25 height 8
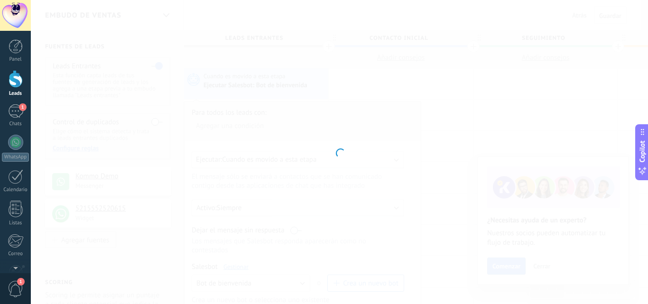
type input "**********"
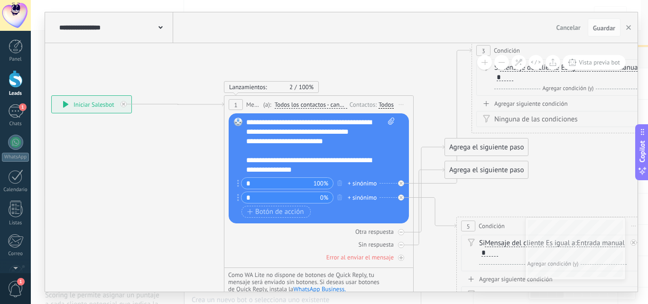
drag, startPoint x: 476, startPoint y: 85, endPoint x: 374, endPoint y: 67, distance: 103.5
drag, startPoint x: 493, startPoint y: 146, endPoint x: 501, endPoint y: 157, distance: 13.9
click at [501, 157] on div "Agrega el siguiente paso" at bounding box center [498, 159] width 83 height 16
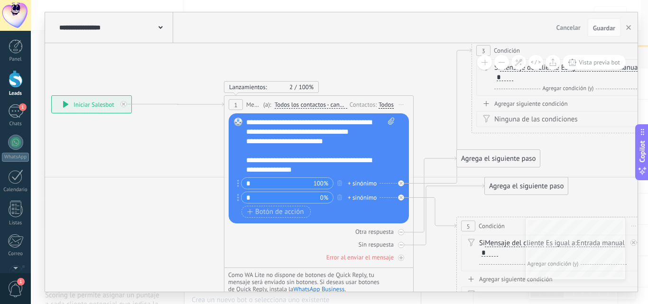
drag, startPoint x: 492, startPoint y: 182, endPoint x: 520, endPoint y: 191, distance: 29.3
click at [520, 191] on div "Agrega el siguiente paso" at bounding box center [526, 186] width 83 height 16
drag, startPoint x: 514, startPoint y: 161, endPoint x: 531, endPoint y: 164, distance: 17.3
click at [531, 164] on div "Agrega el siguiente paso" at bounding box center [526, 170] width 83 height 16
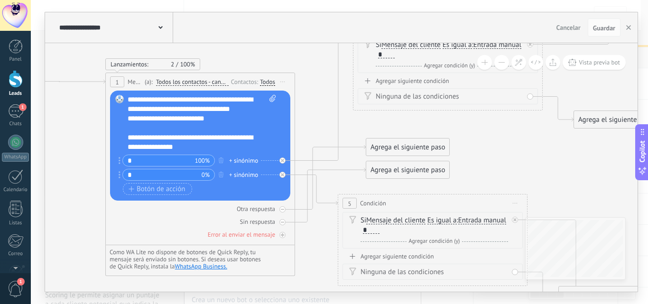
drag, startPoint x: 582, startPoint y: 153, endPoint x: 463, endPoint y: 130, distance: 120.7
click at [590, 100] on div "Agrega el siguiente paso" at bounding box center [611, 97] width 83 height 16
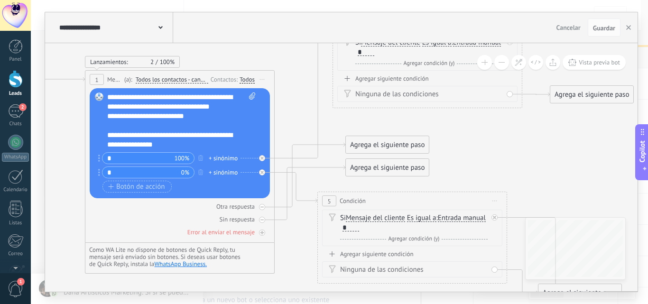
drag, startPoint x: 532, startPoint y: 147, endPoint x: 506, endPoint y: 143, distance: 26.8
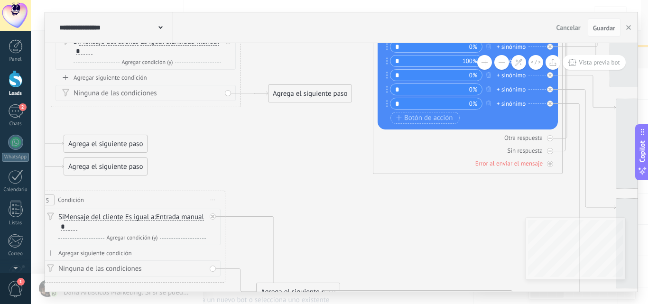
drag, startPoint x: 561, startPoint y: 144, endPoint x: 285, endPoint y: 145, distance: 275.5
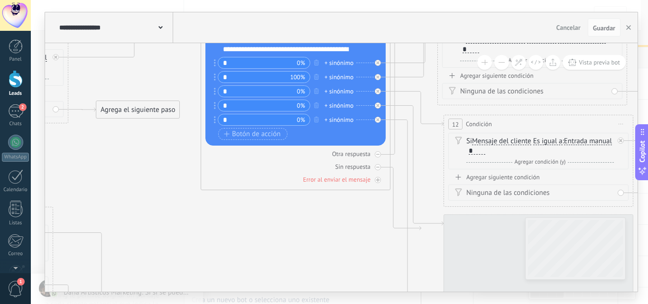
click at [505, 60] on button at bounding box center [501, 62] width 15 height 15
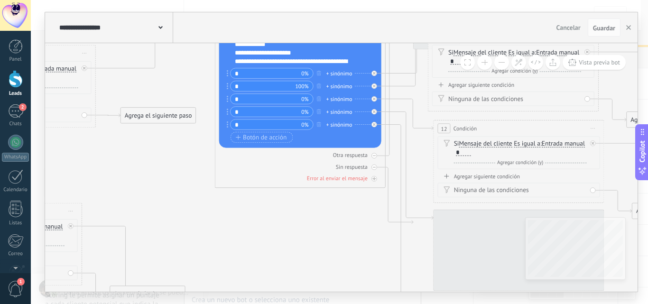
click at [505, 60] on button at bounding box center [501, 62] width 15 height 15
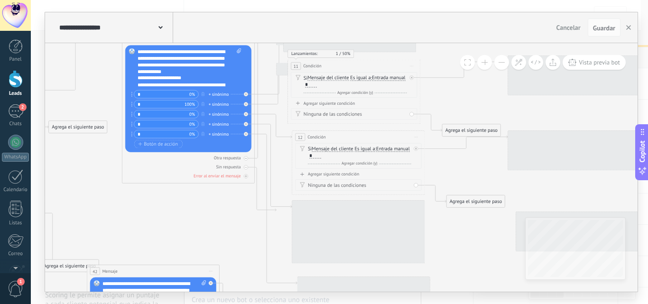
drag, startPoint x: 304, startPoint y: 235, endPoint x: 184, endPoint y: 235, distance: 120.9
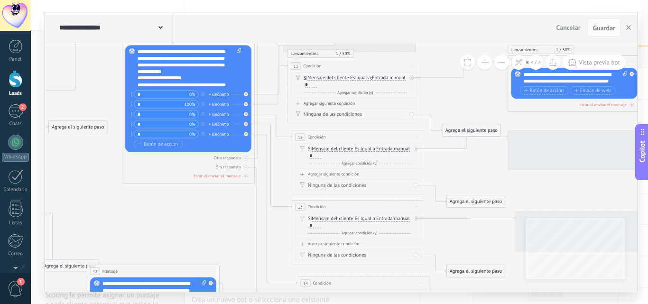
scroll to position [47, 0]
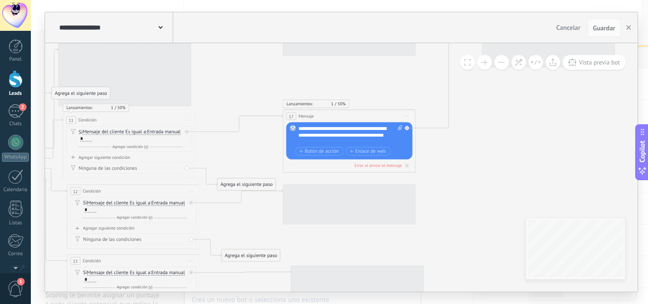
drag, startPoint x: 362, startPoint y: 135, endPoint x: 244, endPoint y: 156, distance: 120.0
click at [244, 156] on icon at bounding box center [500, 202] width 2579 height 800
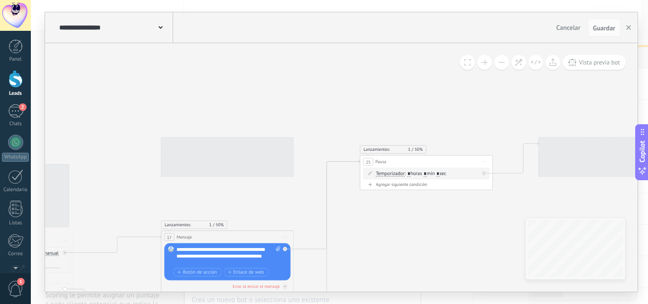
drag, startPoint x: 517, startPoint y: 101, endPoint x: 403, endPoint y: 220, distance: 165.0
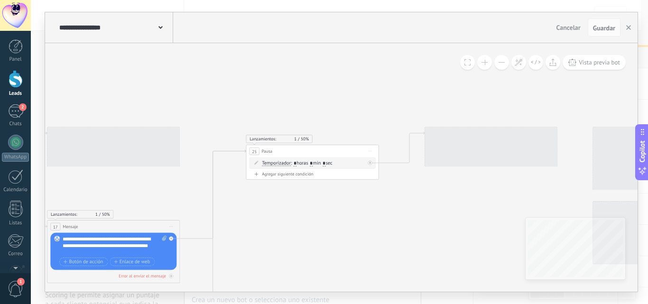
drag, startPoint x: 308, startPoint y: 75, endPoint x: 272, endPoint y: 81, distance: 36.6
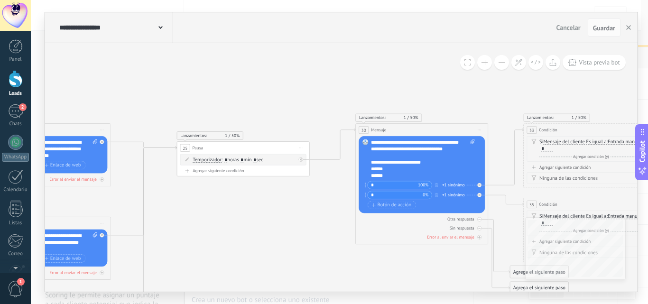
scroll to position [19, 0]
click at [434, 162] on div "**********" at bounding box center [423, 159] width 104 height 40
click at [389, 156] on div "**********" at bounding box center [423, 159] width 104 height 40
click at [403, 150] on div "**********" at bounding box center [423, 159] width 104 height 40
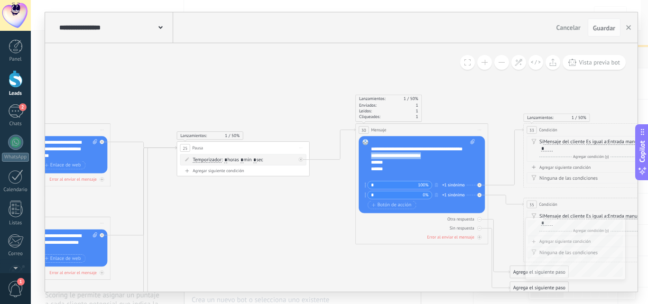
drag, startPoint x: 408, startPoint y: 161, endPoint x: 359, endPoint y: 159, distance: 49.3
click at [359, 159] on div "Reemplazar Quitar Convertir a mensaje de voz Arrastre la imagen aquí para adjun…" at bounding box center [421, 174] width 126 height 77
click at [379, 163] on div "**********" at bounding box center [417, 159] width 92 height 40
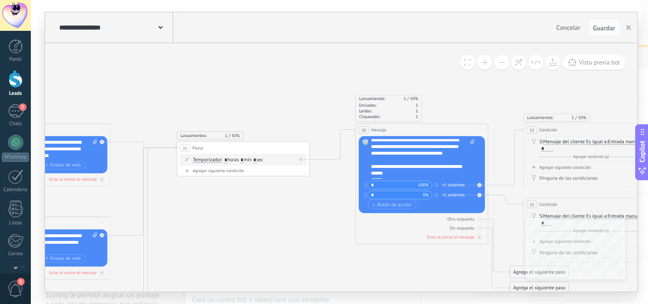
scroll to position [0, 0]
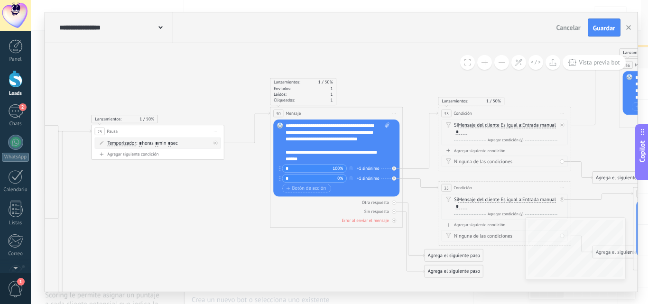
drag, startPoint x: 461, startPoint y: 78, endPoint x: 376, endPoint y: 62, distance: 87.0
click at [376, 62] on icon at bounding box center [110, 292] width 2579 height 800
click at [354, 57] on icon at bounding box center [110, 292] width 2579 height 800
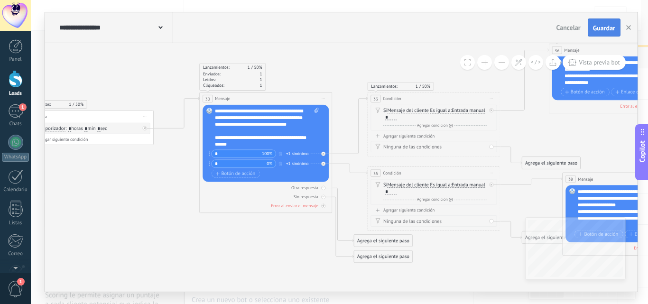
click at [612, 25] on span "Guardar" at bounding box center [604, 28] width 22 height 7
click at [606, 29] on span "Guardar" at bounding box center [604, 28] width 22 height 7
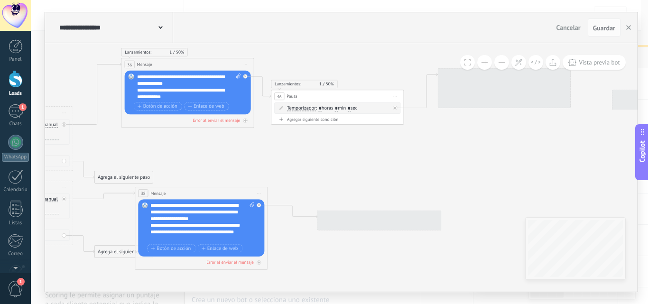
drag, startPoint x: 576, startPoint y: 132, endPoint x: 172, endPoint y: 146, distance: 404.7
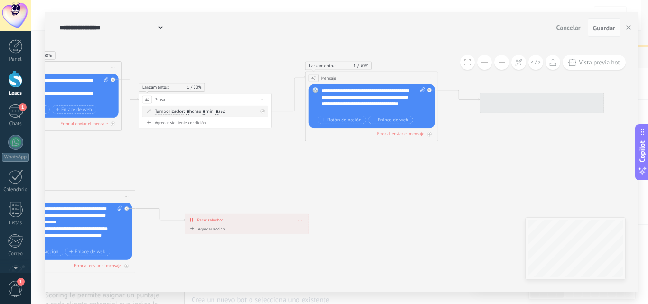
drag, startPoint x: 437, startPoint y: 143, endPoint x: 313, endPoint y: 147, distance: 124.3
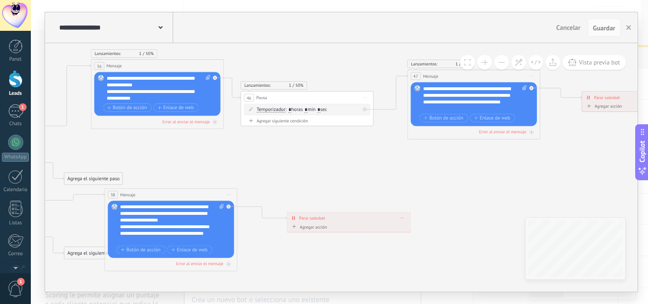
drag, startPoint x: 289, startPoint y: 160, endPoint x: 314, endPoint y: 160, distance: 25.6
click at [602, 28] on span "Guardar" at bounding box center [604, 28] width 22 height 7
click at [573, 28] on span "Cancelar" at bounding box center [568, 27] width 24 height 9
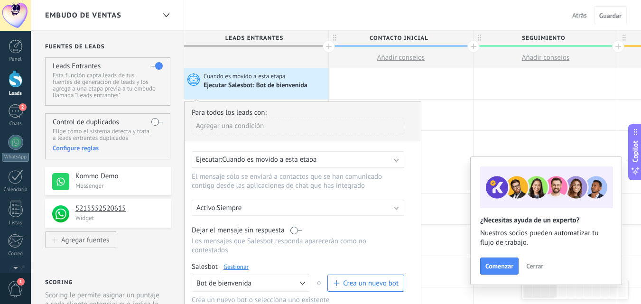
click at [577, 13] on span "Atrás" at bounding box center [579, 15] width 15 height 9
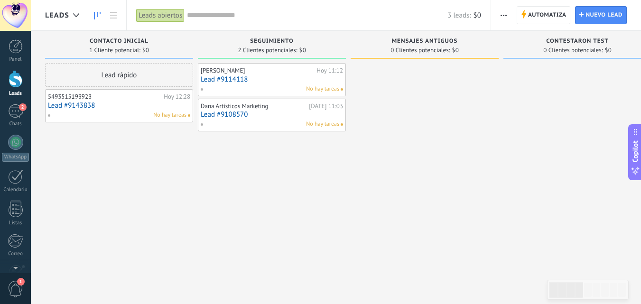
click at [147, 101] on div "5493515193923 [DATE] 12:28 Lead #9143838 No hay tareas" at bounding box center [119, 106] width 142 height 28
click at [75, 102] on link "Lead #9143838" at bounding box center [119, 105] width 142 height 8
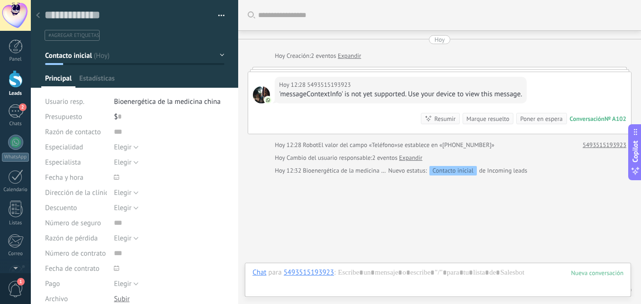
type textarea "**********"
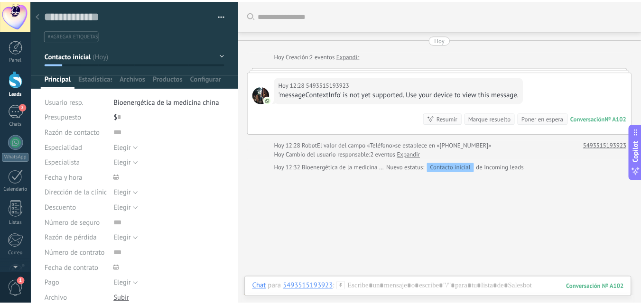
scroll to position [34, 0]
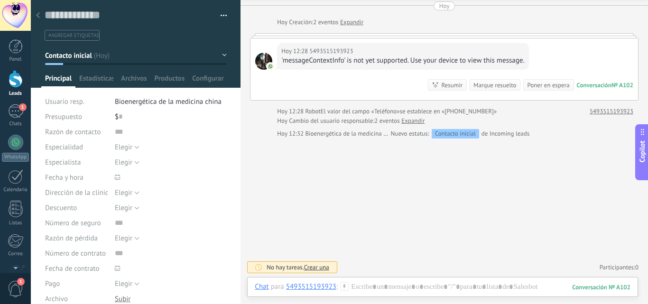
click at [38, 15] on icon at bounding box center [38, 15] width 4 height 6
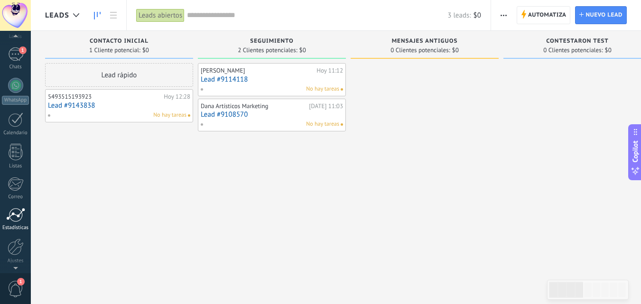
scroll to position [91, 0]
click at [18, 213] on div at bounding box center [16, 213] width 16 height 17
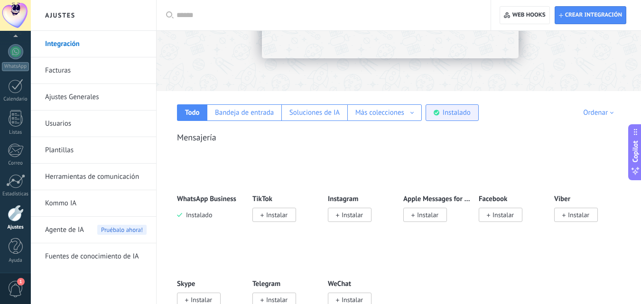
scroll to position [95, 0]
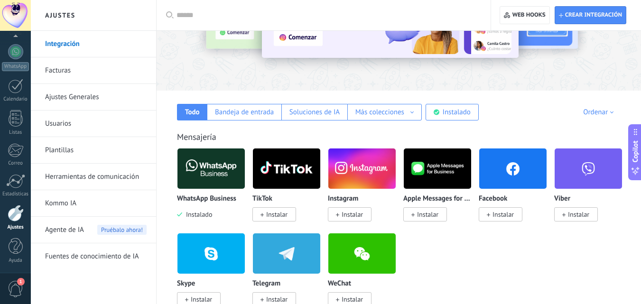
click at [511, 218] on span "Instalar" at bounding box center [502, 214] width 21 height 9
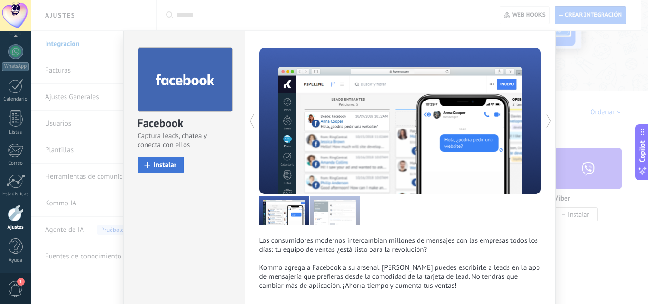
click at [158, 160] on button "Instalar" at bounding box center [161, 164] width 46 height 17
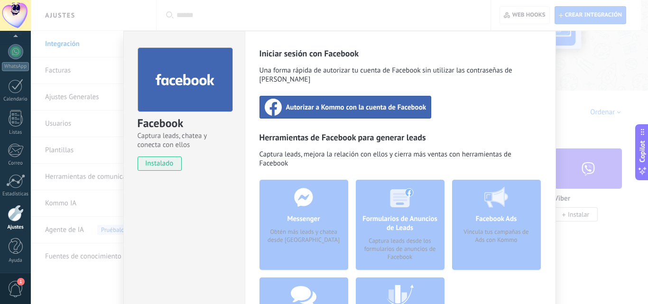
click at [383, 102] on span "Autorizar a Kommo con la cuenta de Facebook" at bounding box center [356, 106] width 140 height 9
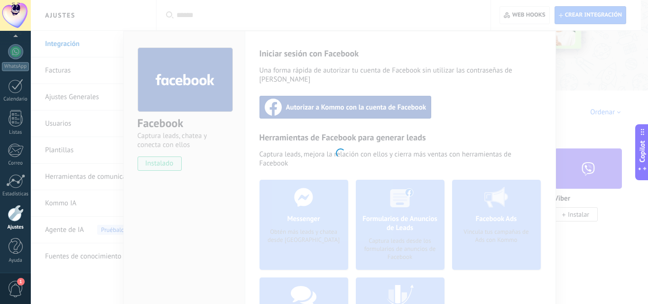
click at [611, 70] on div at bounding box center [339, 152] width 617 height 304
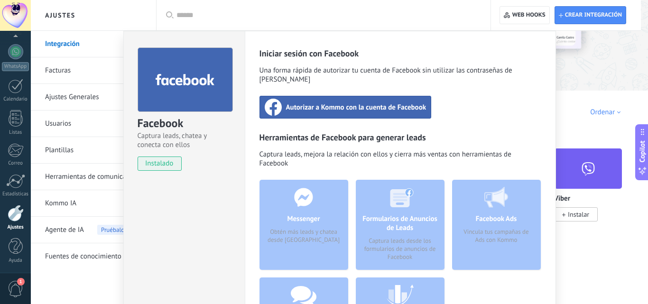
click at [611, 70] on div "Facebook Captura leads, chatea y conecta con ellos instalado Desinstalar Inicia…" at bounding box center [339, 152] width 617 height 304
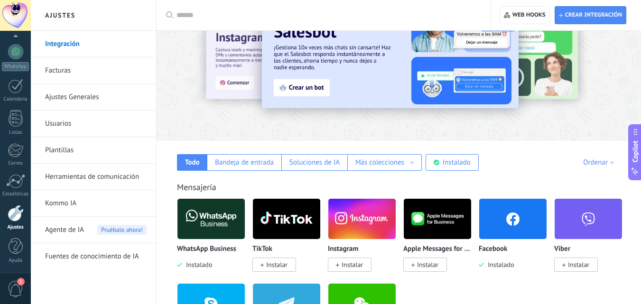
scroll to position [0, 0]
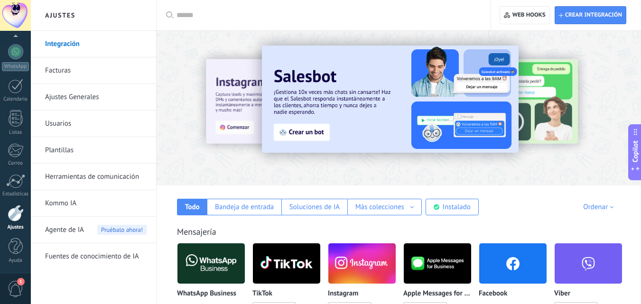
click at [14, 15] on div at bounding box center [15, 15] width 31 height 31
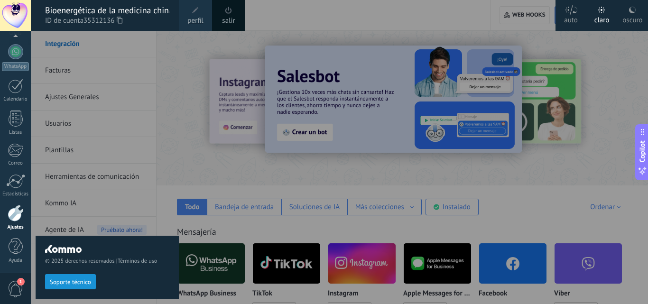
click at [236, 18] on div "salir" at bounding box center [228, 15] width 33 height 31
